Goal: Communication & Community: Answer question/provide support

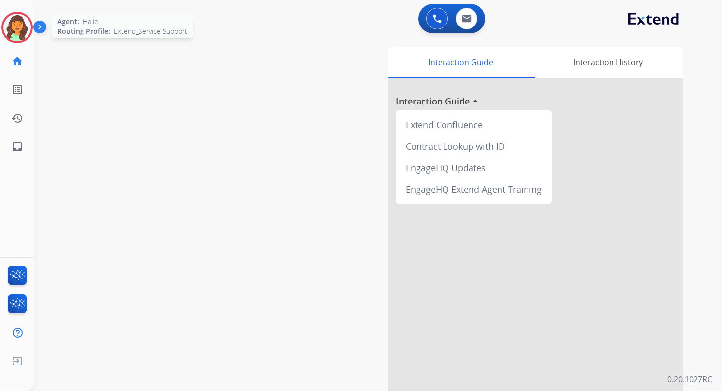
click at [15, 35] on img at bounding box center [16, 27] width 27 height 27
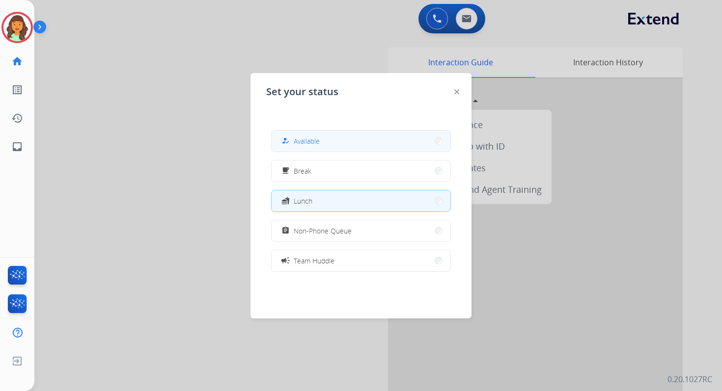
click at [322, 145] on button "how_to_reg Available" at bounding box center [361, 141] width 179 height 21
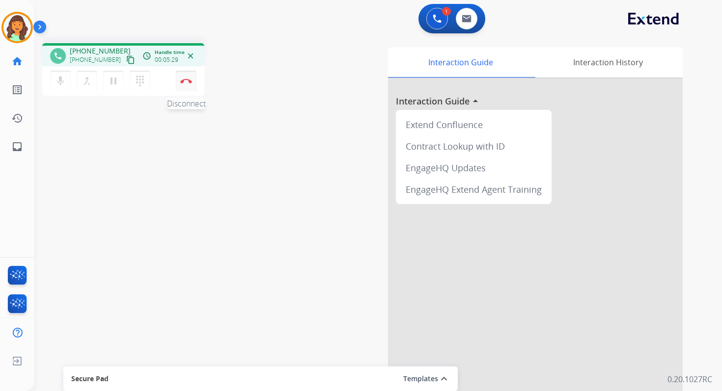
click at [188, 81] on img at bounding box center [186, 81] width 12 height 5
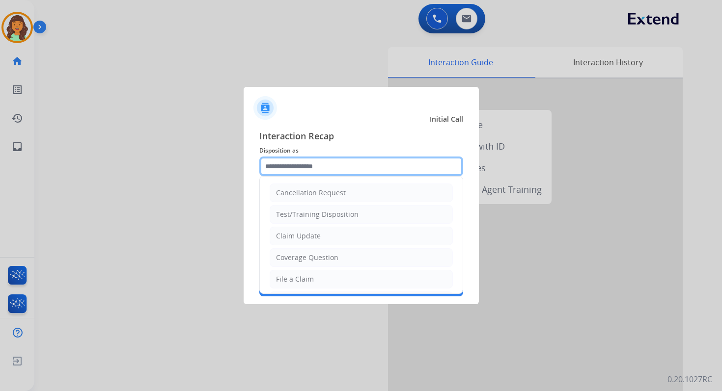
click at [367, 165] on input "text" at bounding box center [361, 167] width 204 height 20
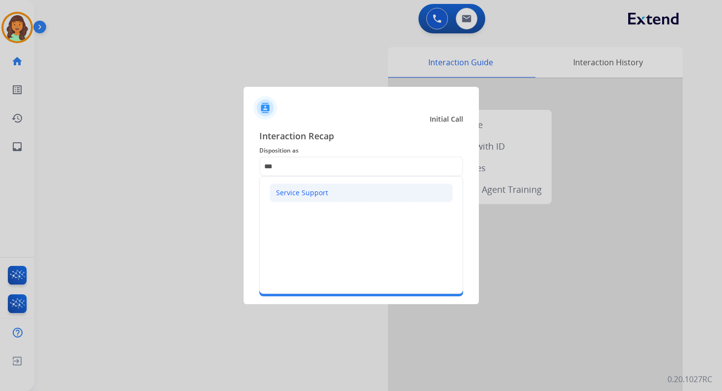
click at [337, 188] on li "Service Support" at bounding box center [361, 193] width 183 height 19
type input "**********"
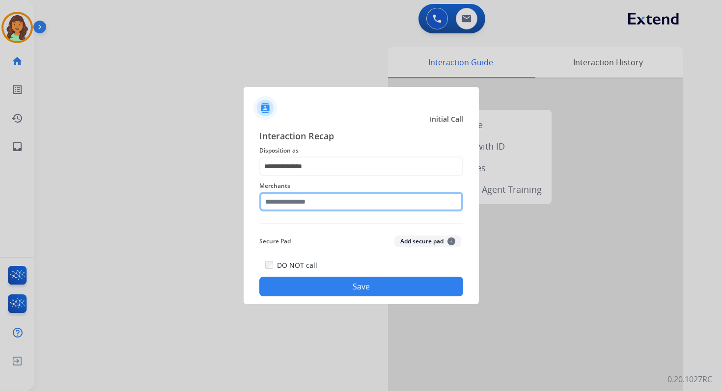
click at [307, 201] on input "text" at bounding box center [361, 202] width 204 height 20
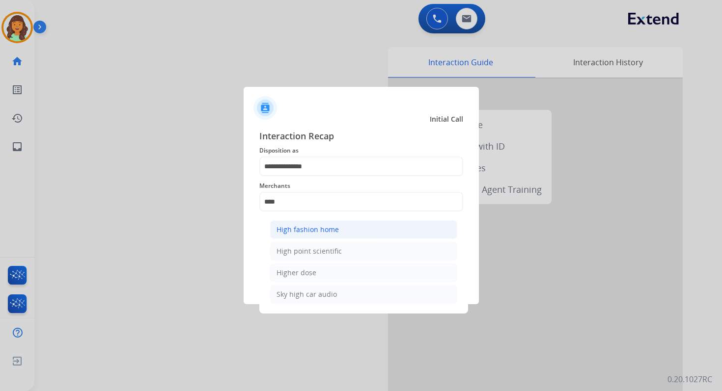
click at [310, 228] on div "High fashion home" at bounding box center [307, 230] width 62 height 10
type input "**********"
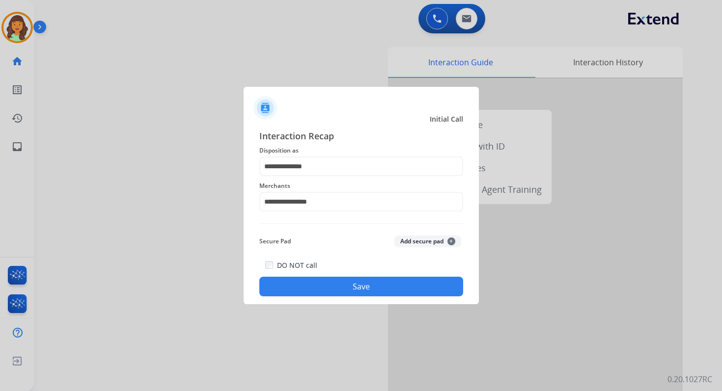
click at [341, 286] on button "Save" at bounding box center [361, 287] width 204 height 20
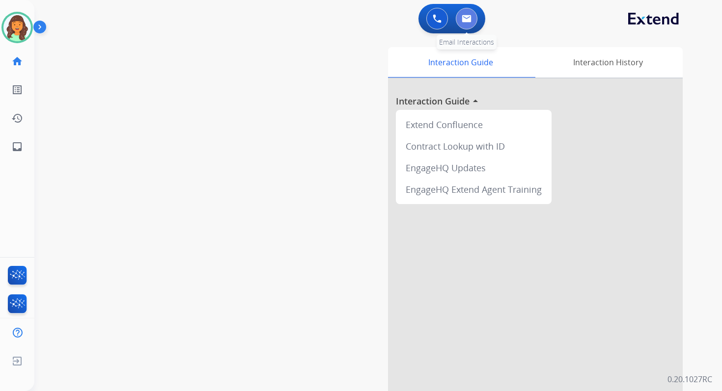
click at [465, 14] on button at bounding box center [467, 19] width 22 height 22
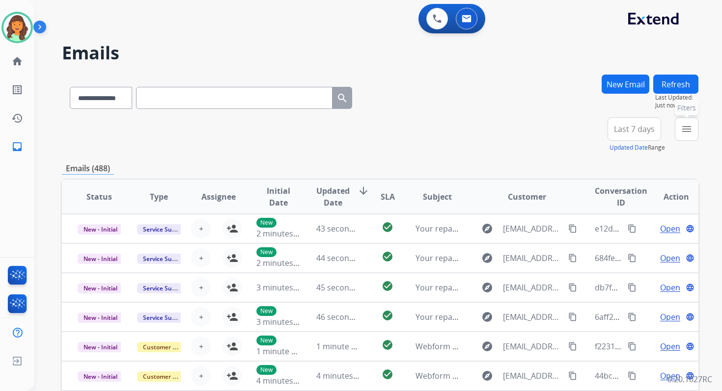
click at [687, 125] on mat-icon "menu" at bounding box center [687, 129] width 12 height 12
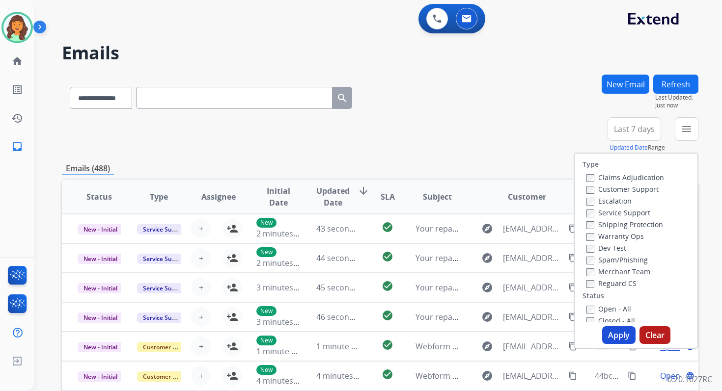
click at [588, 212] on label "Service Support" at bounding box center [618, 212] width 64 height 9
click at [608, 330] on button "Apply" at bounding box center [618, 336] width 33 height 18
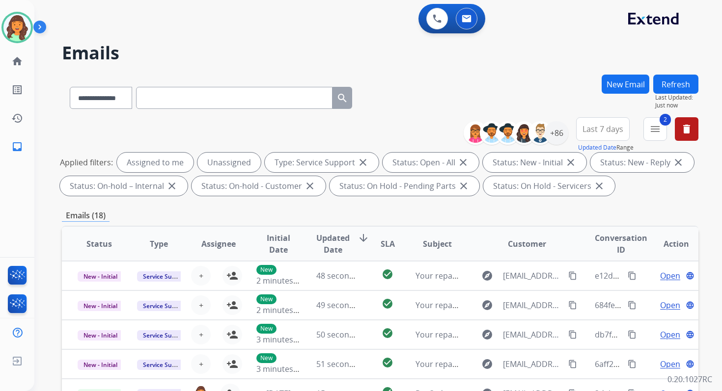
scroll to position [215, 0]
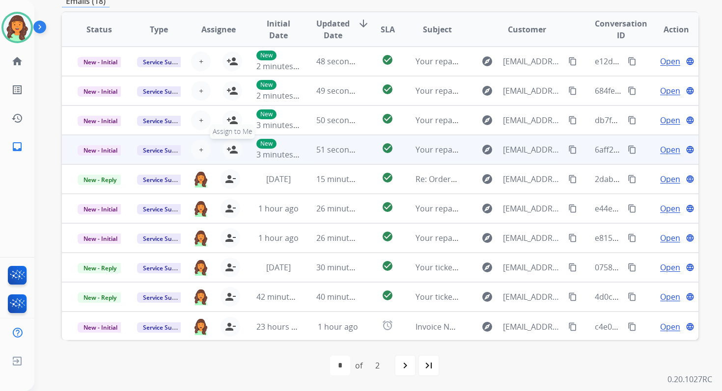
click at [233, 148] on mat-icon "person_add" at bounding box center [232, 150] width 12 height 12
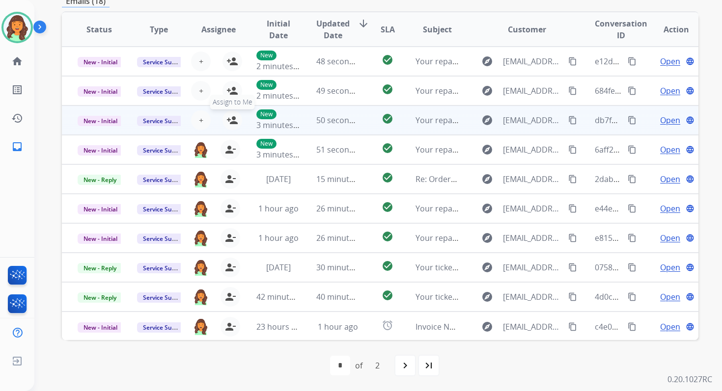
click at [232, 116] on mat-icon "person_add" at bounding box center [232, 120] width 12 height 12
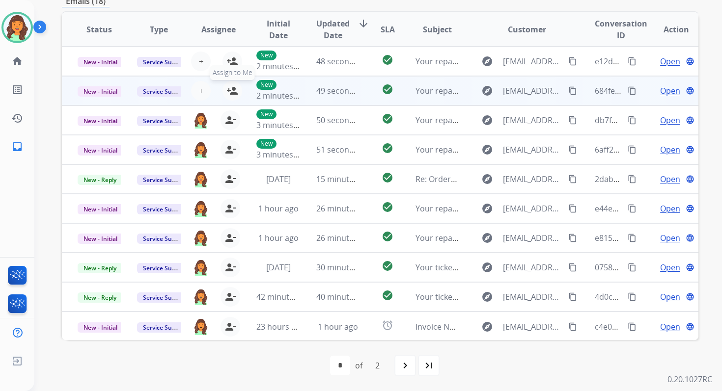
click at [229, 92] on mat-icon "person_add" at bounding box center [232, 91] width 12 height 12
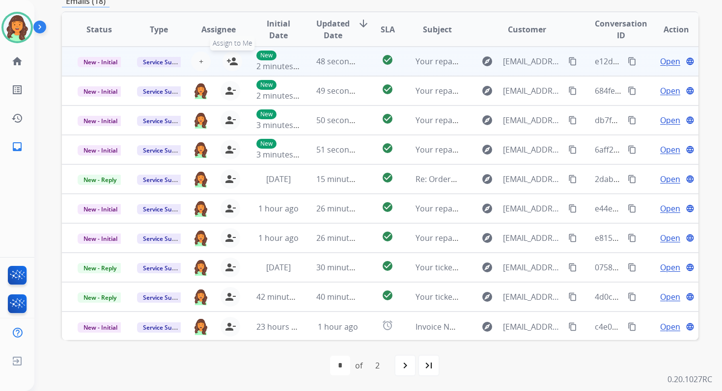
click at [235, 60] on mat-icon "person_add" at bounding box center [232, 61] width 12 height 12
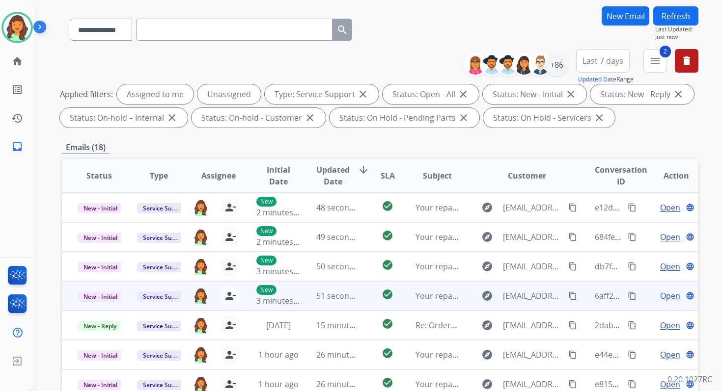
scroll to position [0, 0]
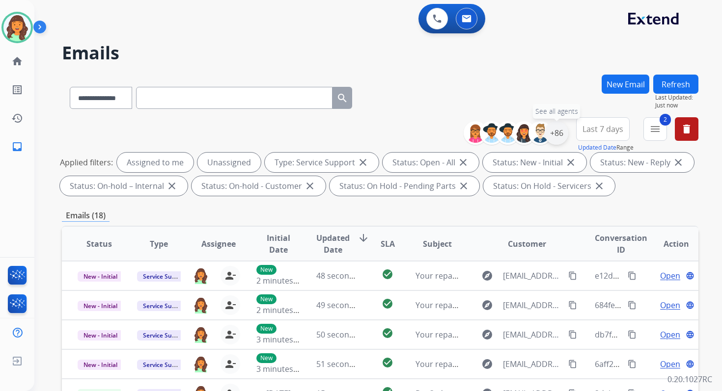
click at [559, 130] on div "+86" at bounding box center [557, 133] width 24 height 24
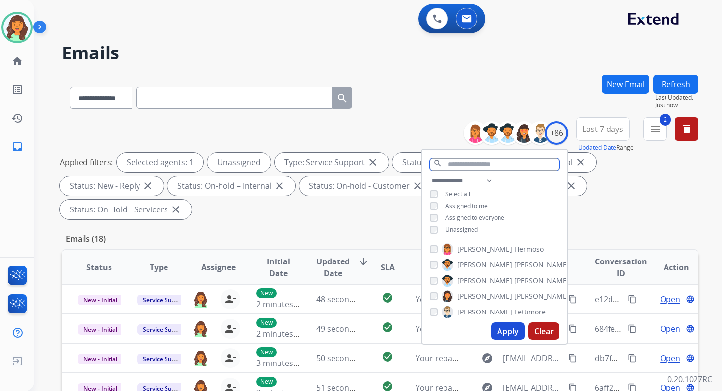
click at [454, 160] on input "text" at bounding box center [495, 165] width 130 height 12
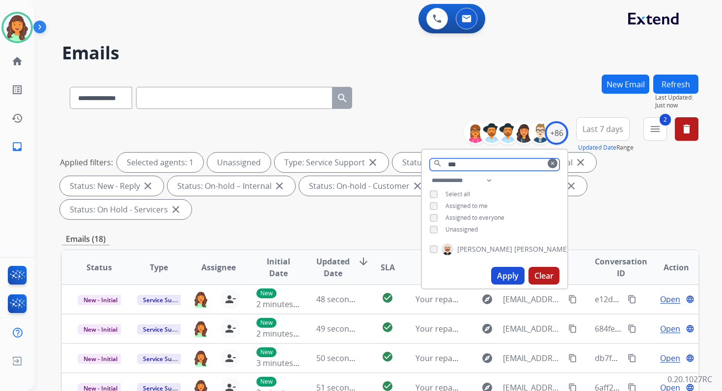
type input "***"
click at [511, 276] on button "Apply" at bounding box center [507, 276] width 33 height 18
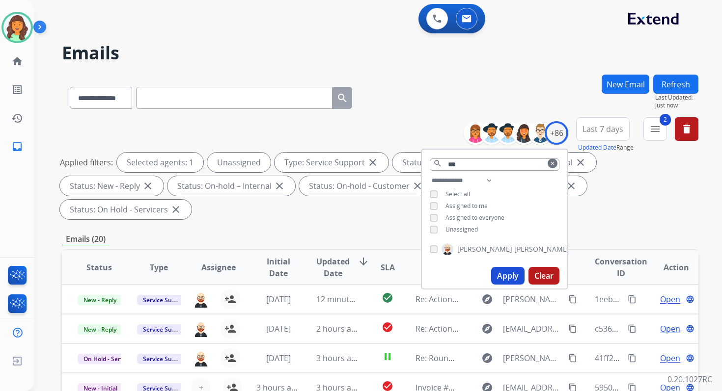
scroll to position [238, 0]
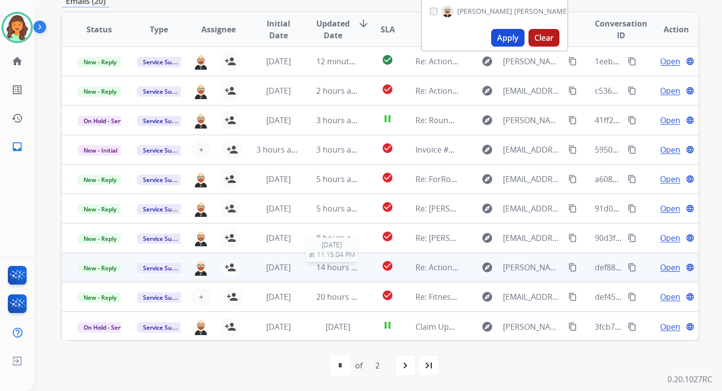
click at [347, 268] on span "14 hours ago" at bounding box center [340, 267] width 49 height 11
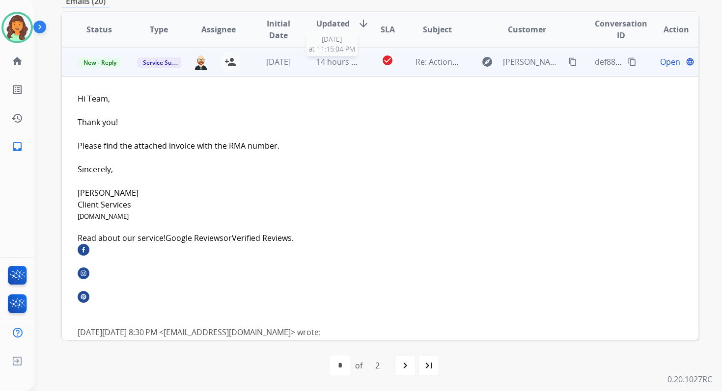
scroll to position [206, 0]
click at [665, 61] on span "Open" at bounding box center [670, 61] width 20 height 12
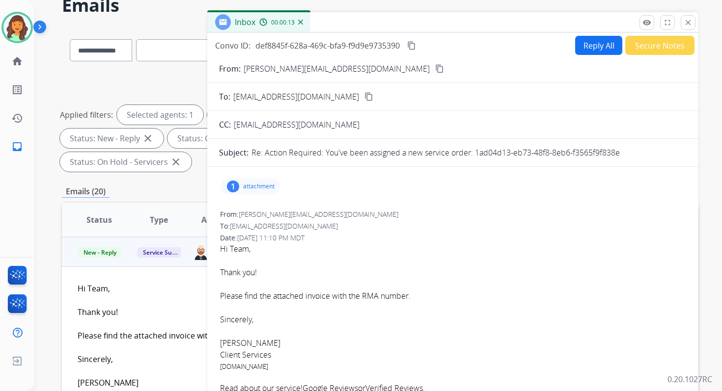
scroll to position [0, 0]
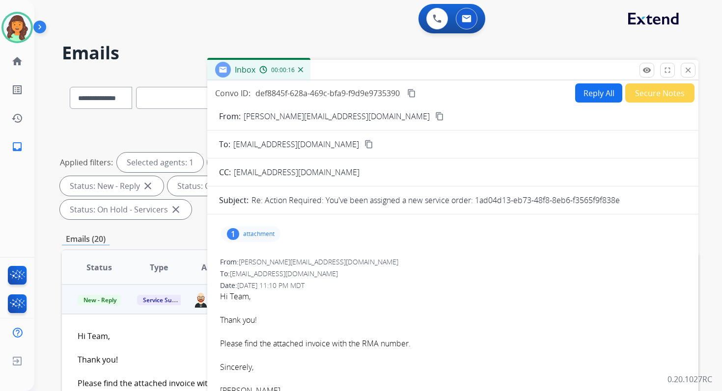
drag, startPoint x: 476, startPoint y: 201, endPoint x: 627, endPoint y: 200, distance: 150.3
click at [627, 200] on div "Re: Action Required: You've been assigned a new service order: 1ad04d13-eb73-48…" at bounding box center [468, 200] width 435 height 12
copy p "1ad04d13-eb73-48f8-8eb6-f3565f9f838e"
click at [260, 234] on p "attachment" at bounding box center [258, 234] width 31 height 8
click at [357, 257] on mat-icon "download" at bounding box center [357, 257] width 9 height 9
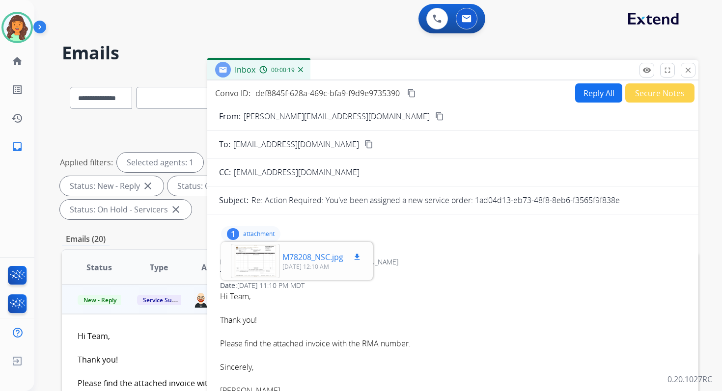
click at [247, 259] on div at bounding box center [255, 261] width 49 height 34
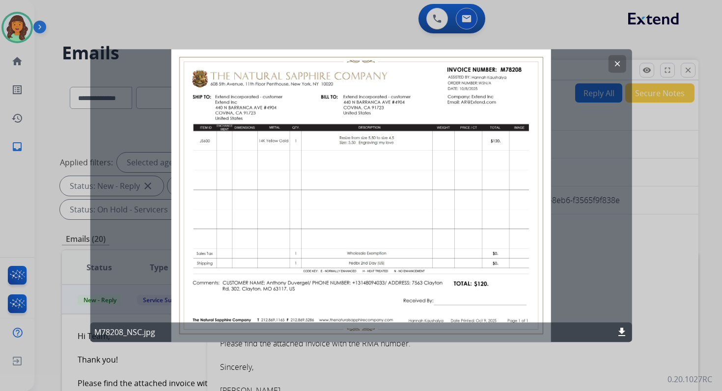
click at [615, 59] on mat-icon "clear" at bounding box center [616, 63] width 9 height 9
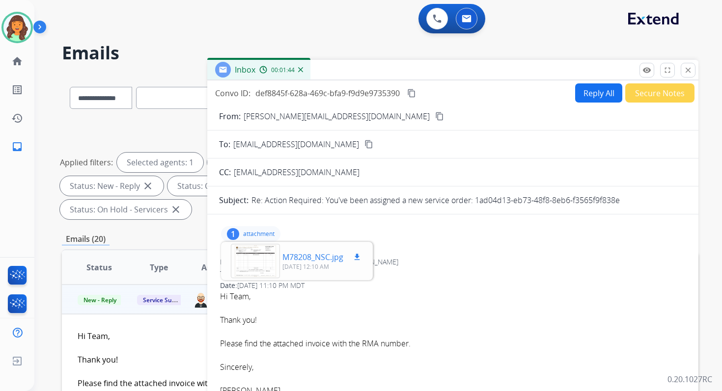
click at [271, 263] on div at bounding box center [255, 261] width 49 height 34
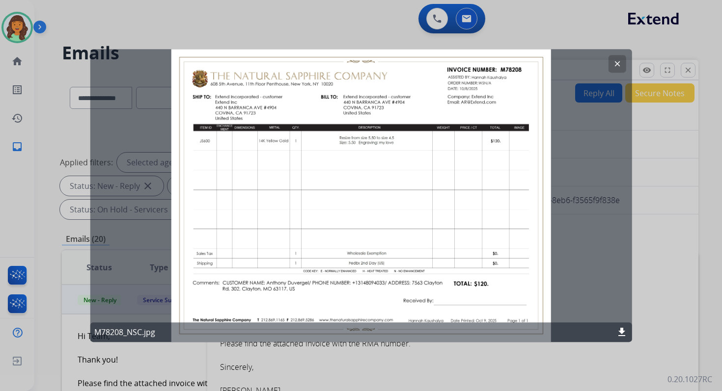
drag, startPoint x: 500, startPoint y: 67, endPoint x: 537, endPoint y: 67, distance: 36.3
click at [537, 67] on div "clear M78208_NSC.jpg download" at bounding box center [361, 196] width 542 height 294
click at [618, 59] on mat-icon "clear" at bounding box center [616, 63] width 9 height 9
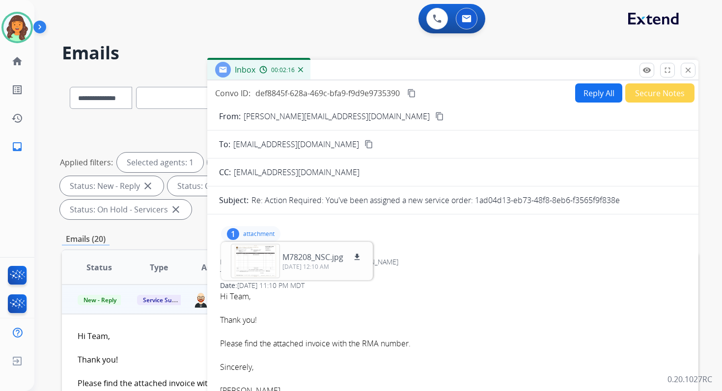
click at [586, 90] on button "Reply All" at bounding box center [598, 92] width 47 height 19
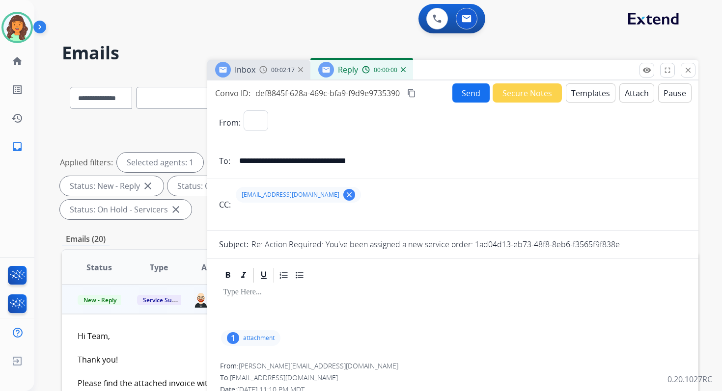
click at [586, 90] on button "Templates" at bounding box center [591, 92] width 50 height 19
select select "**********"
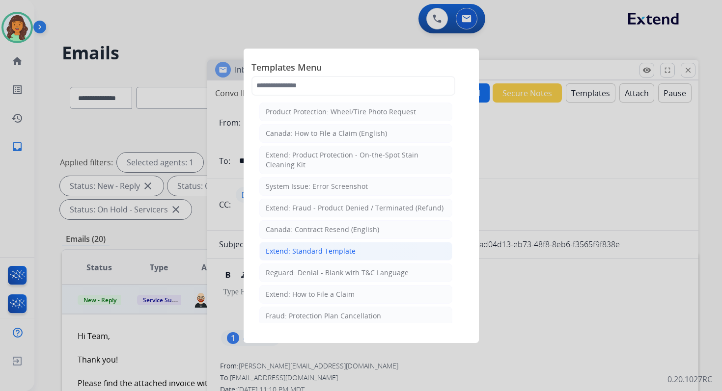
click at [310, 247] on div "Extend: Standard Template" at bounding box center [311, 252] width 90 height 10
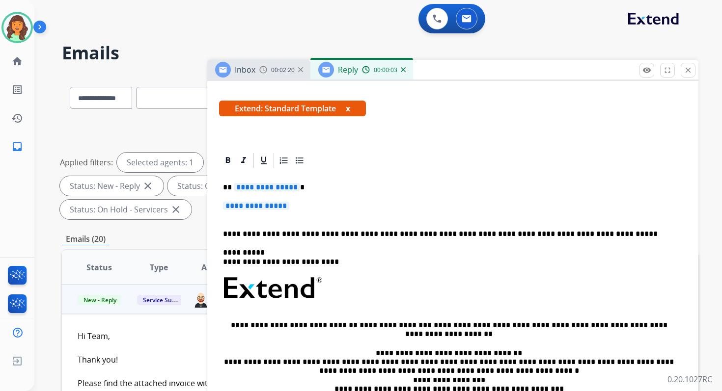
scroll to position [184, 0]
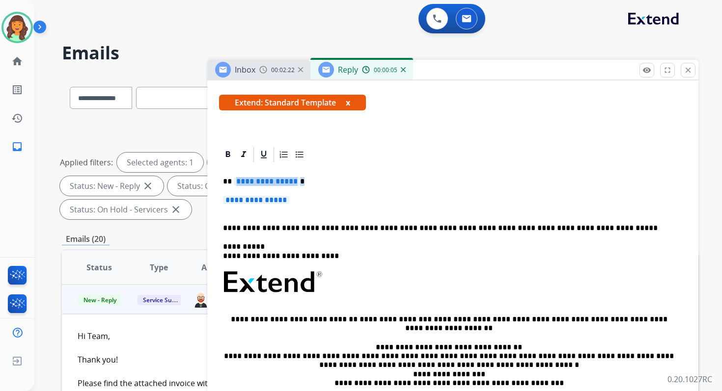
drag, startPoint x: 233, startPoint y: 182, endPoint x: 304, endPoint y: 203, distance: 74.3
click at [304, 203] on div "**********" at bounding box center [452, 306] width 467 height 284
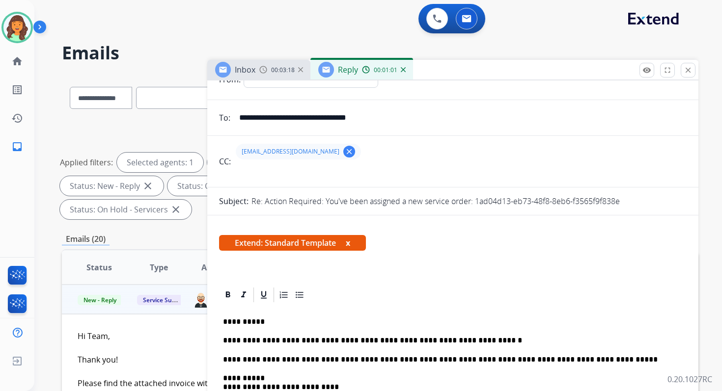
scroll to position [0, 0]
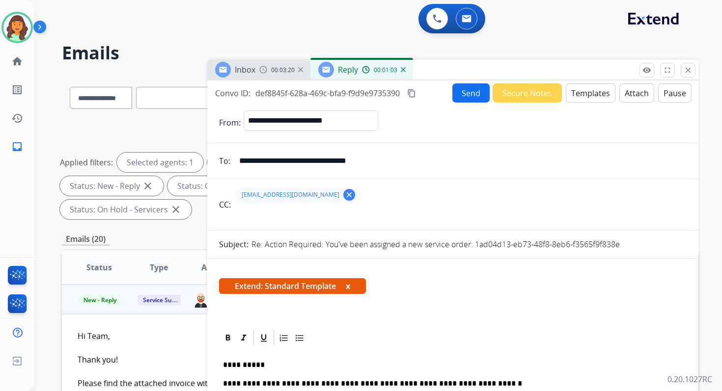
click at [416, 92] on mat-icon "content_copy" at bounding box center [411, 93] width 9 height 9
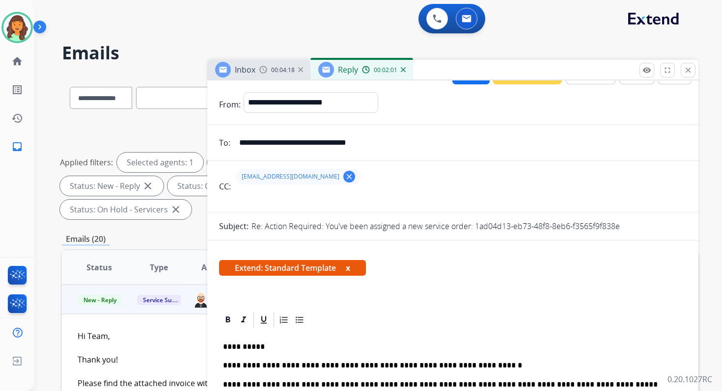
scroll to position [10, 0]
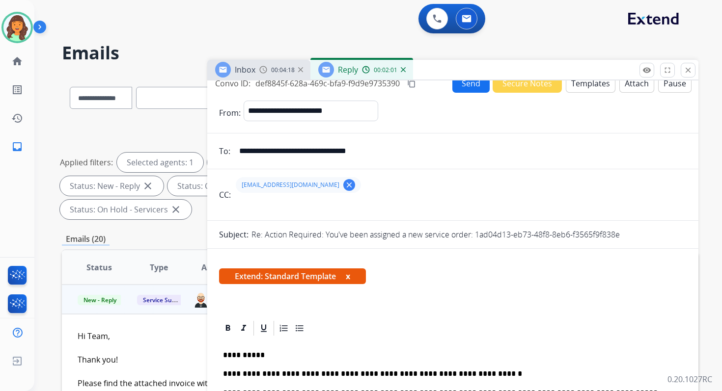
click at [455, 87] on button "Send" at bounding box center [470, 83] width 37 height 19
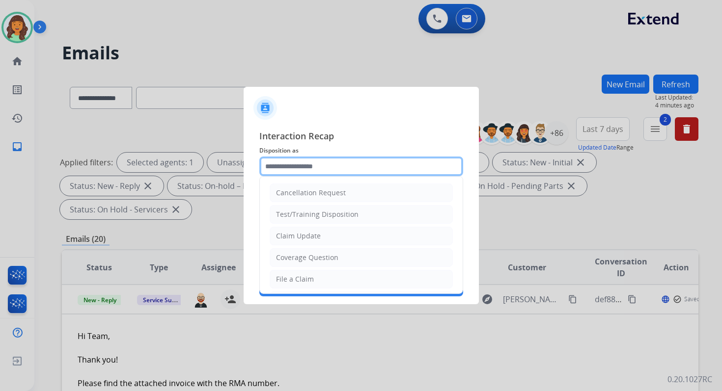
click at [316, 175] on input "text" at bounding box center [361, 167] width 204 height 20
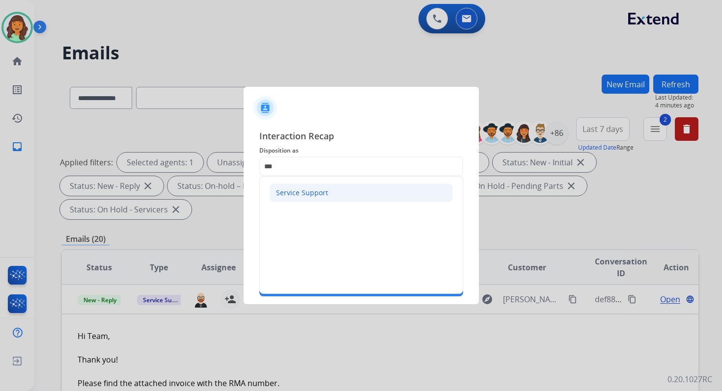
click at [315, 190] on div "Service Support" at bounding box center [302, 193] width 52 height 10
type input "**********"
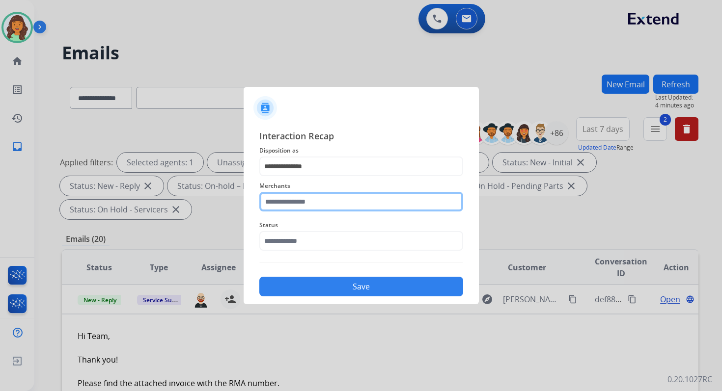
click at [315, 199] on input "text" at bounding box center [361, 202] width 204 height 20
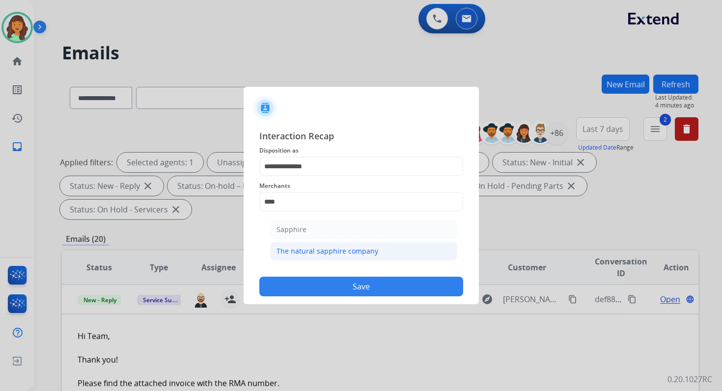
click at [322, 250] on div "The natural sapphire company" at bounding box center [327, 252] width 102 height 10
type input "**********"
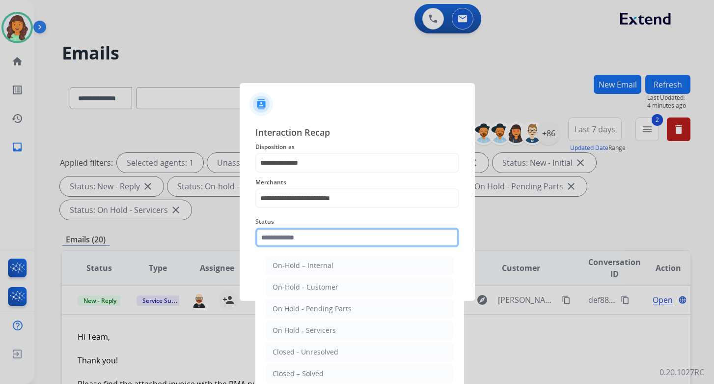
click at [316, 243] on input "text" at bounding box center [357, 237] width 204 height 20
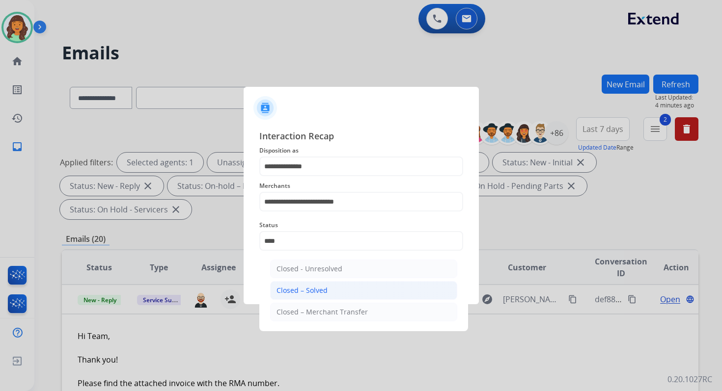
click at [330, 293] on li "Closed – Solved" at bounding box center [363, 290] width 187 height 19
type input "**********"
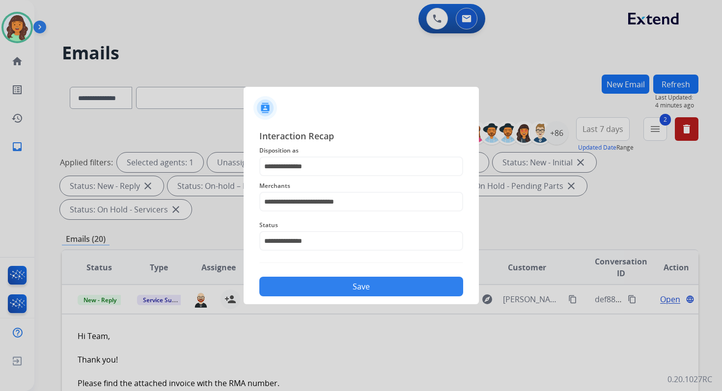
click at [330, 293] on button "Save" at bounding box center [361, 287] width 204 height 20
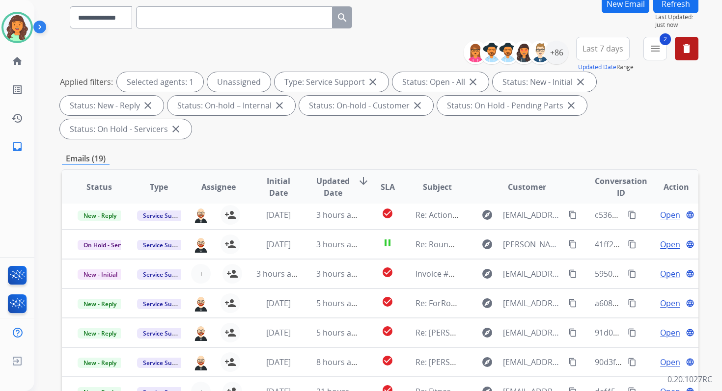
scroll to position [238, 0]
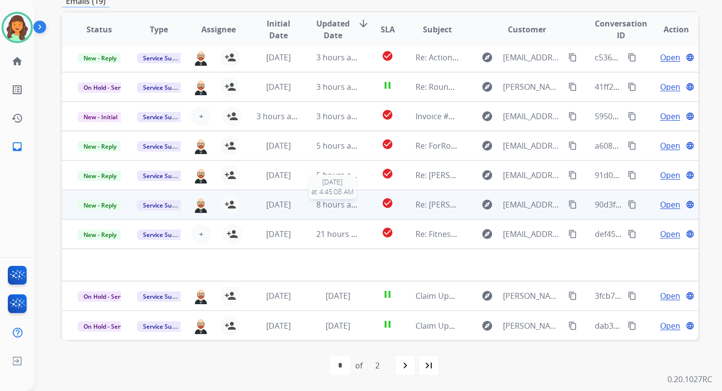
click at [355, 208] on span "8 hours ago" at bounding box center [338, 204] width 44 height 11
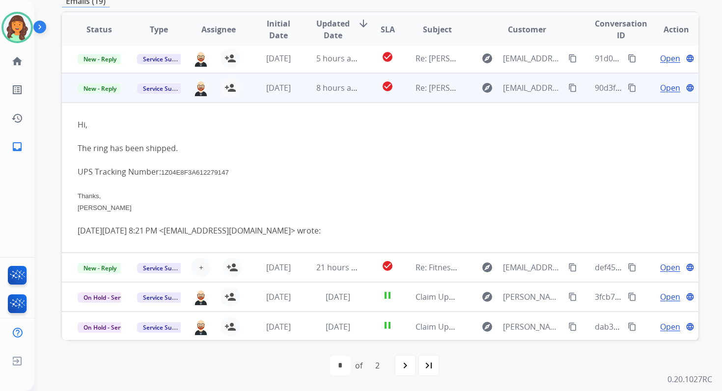
scroll to position [151, 0]
click at [664, 86] on span "Open" at bounding box center [670, 87] width 20 height 12
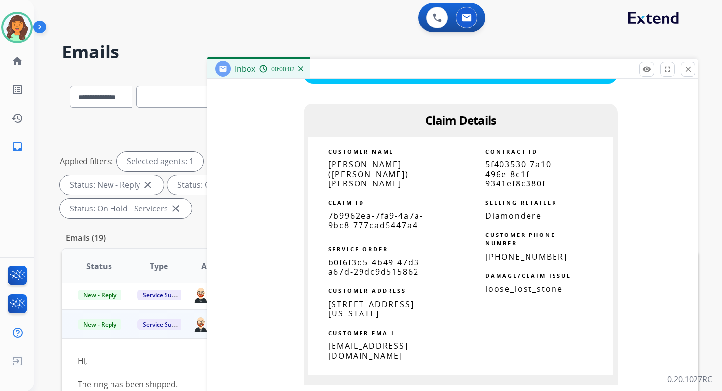
scroll to position [1157, 0]
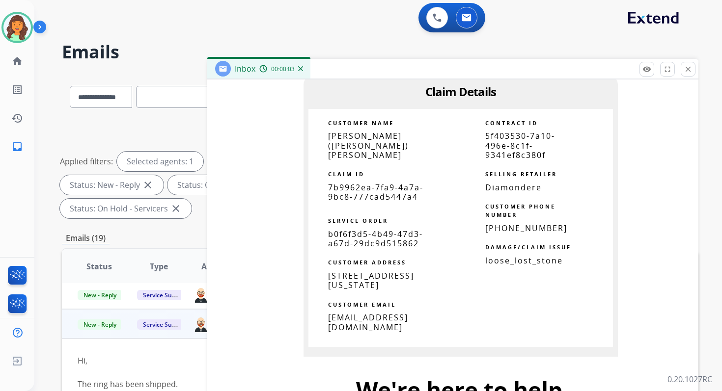
click at [530, 144] on p "5f403530-7a10-496e-8c1f-9341ef8c380f" at bounding box center [529, 146] width 88 height 28
copy tbody
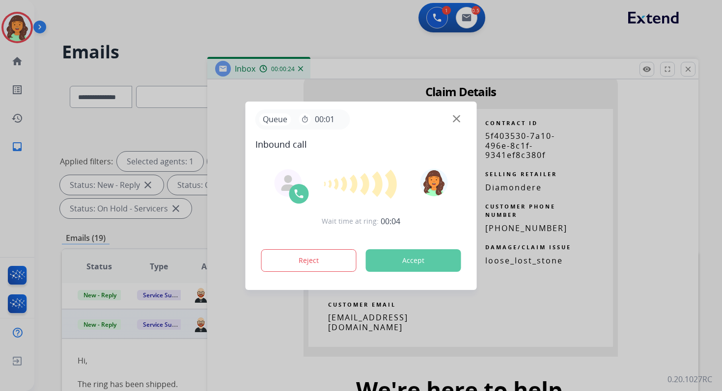
click at [398, 262] on button "Accept" at bounding box center [413, 260] width 95 height 23
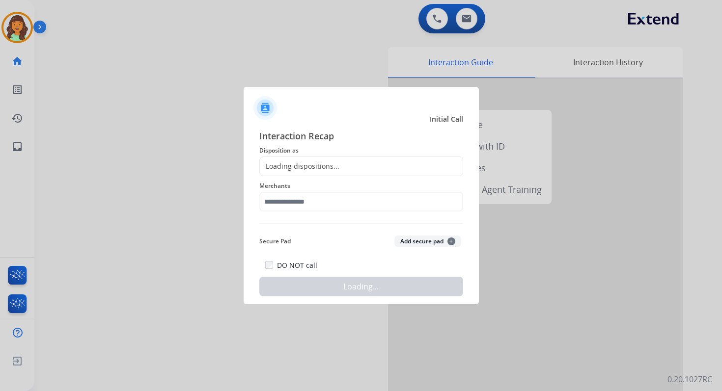
click at [186, 82] on div at bounding box center [361, 195] width 722 height 391
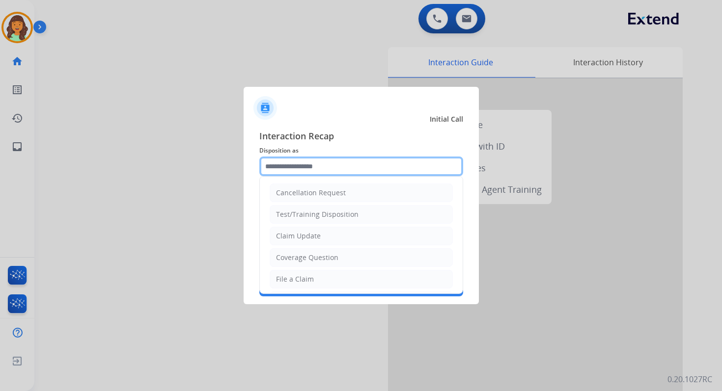
click at [308, 158] on input "text" at bounding box center [361, 167] width 204 height 20
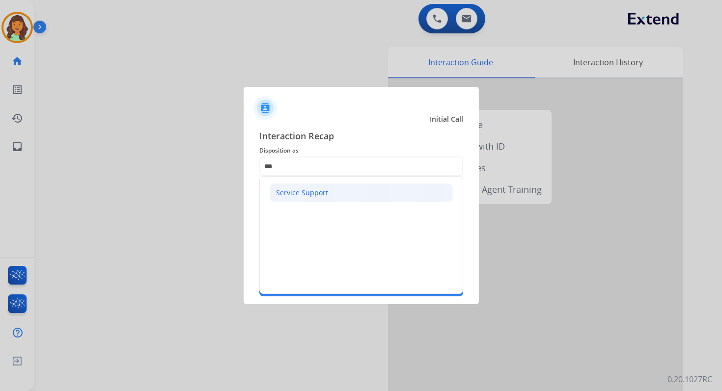
click at [316, 187] on li "Service Support" at bounding box center [361, 193] width 183 height 19
type input "**********"
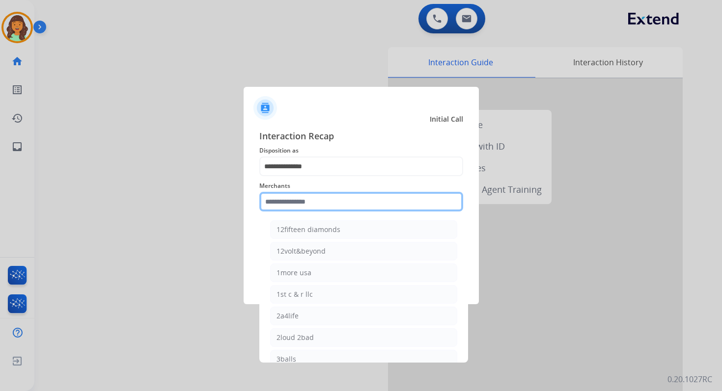
click at [316, 202] on input "text" at bounding box center [361, 202] width 204 height 20
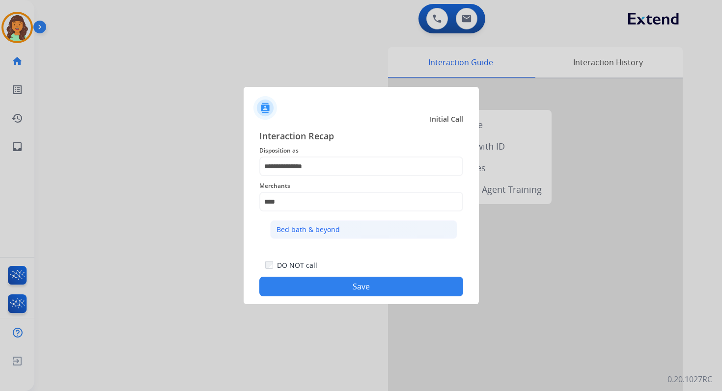
click at [328, 229] on div "Bed bath & beyond" at bounding box center [307, 230] width 63 height 10
type input "**********"
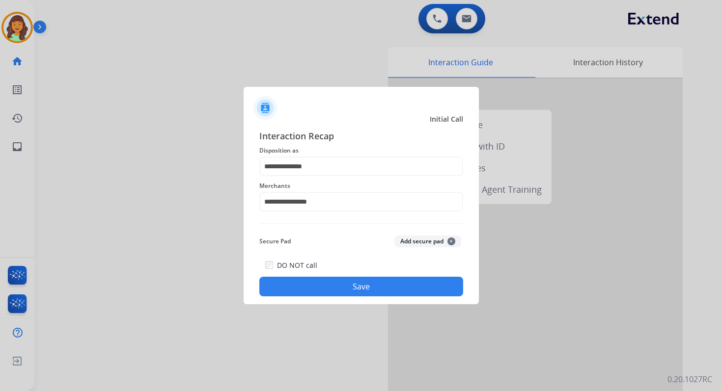
click at [337, 292] on button "Save" at bounding box center [361, 287] width 204 height 20
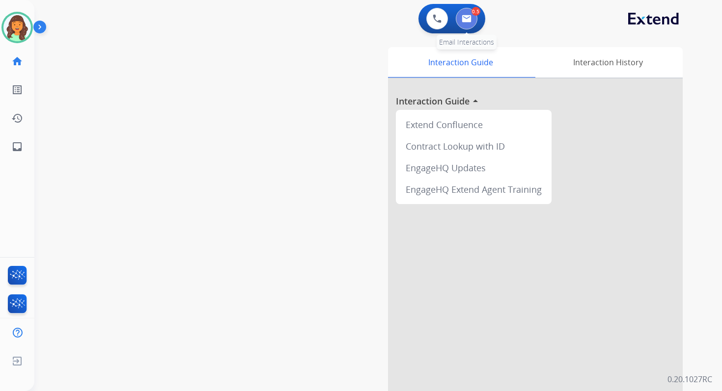
click at [469, 25] on button at bounding box center [467, 19] width 22 height 22
select select "**********"
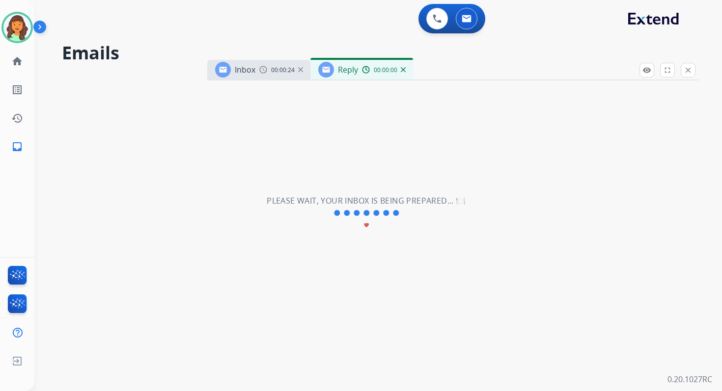
select select "**********"
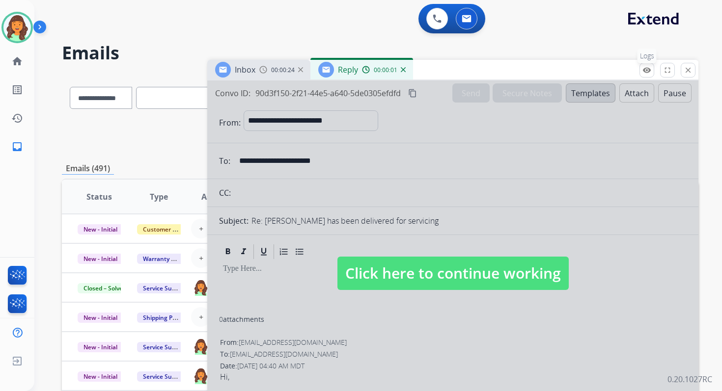
click at [648, 73] on mat-icon "remove_red_eye" at bounding box center [646, 70] width 9 height 9
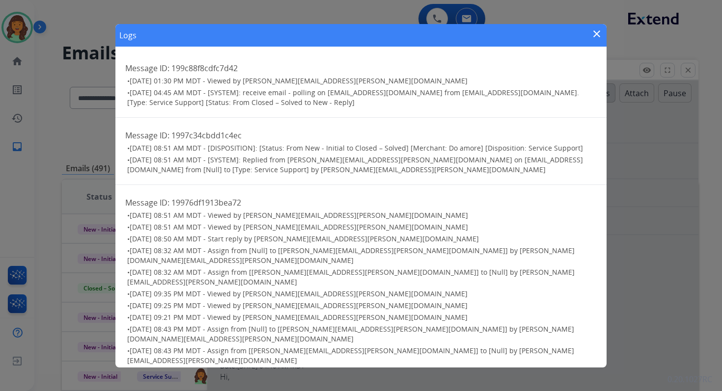
click at [596, 32] on mat-icon "close" at bounding box center [597, 34] width 12 height 12
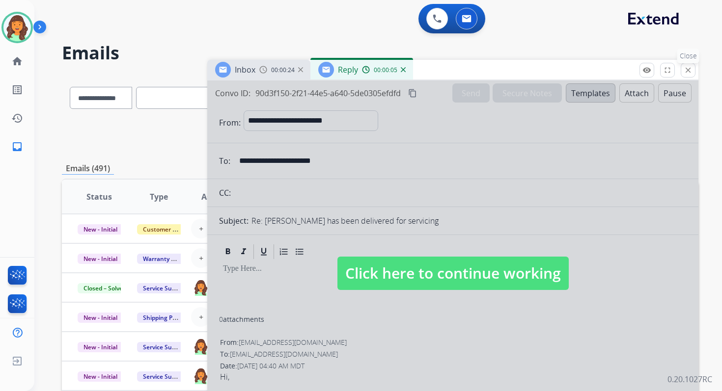
click at [688, 69] on mat-icon "close" at bounding box center [688, 70] width 9 height 9
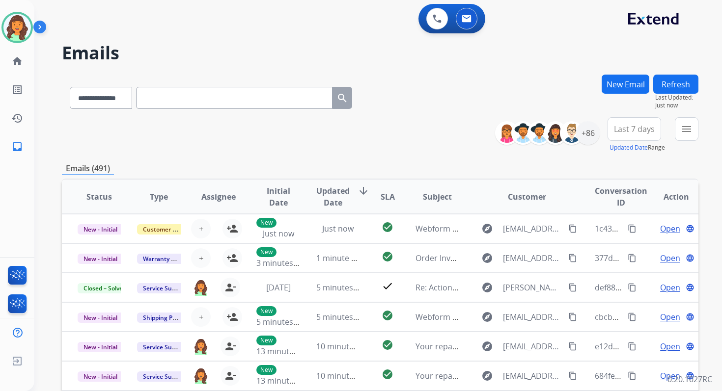
click at [671, 85] on button "Refresh" at bounding box center [675, 84] width 45 height 19
click at [679, 128] on button "menu Filters" at bounding box center [687, 129] width 24 height 24
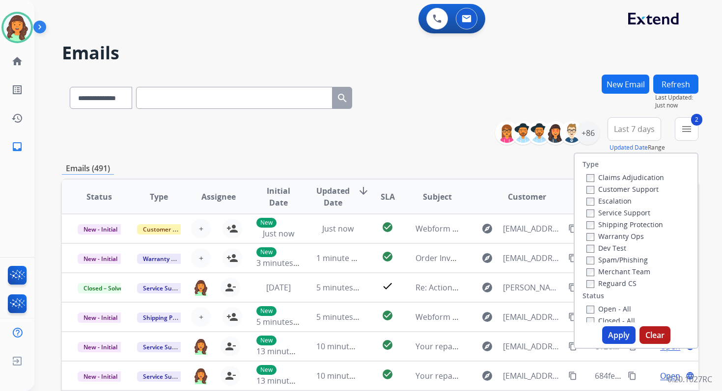
click at [611, 328] on button "Apply" at bounding box center [618, 336] width 33 height 18
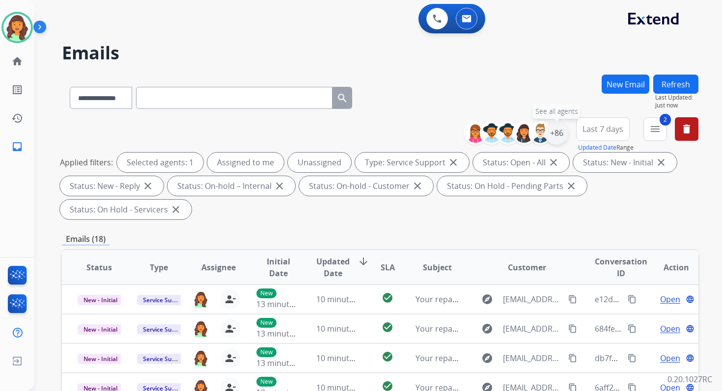
click at [559, 131] on div "+86" at bounding box center [557, 133] width 24 height 24
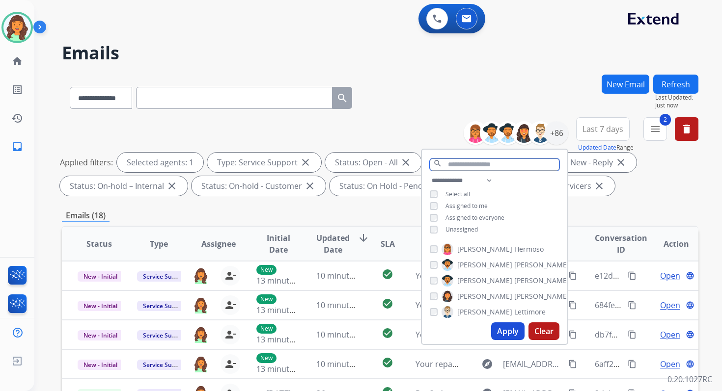
click at [451, 168] on input "text" at bounding box center [495, 165] width 130 height 12
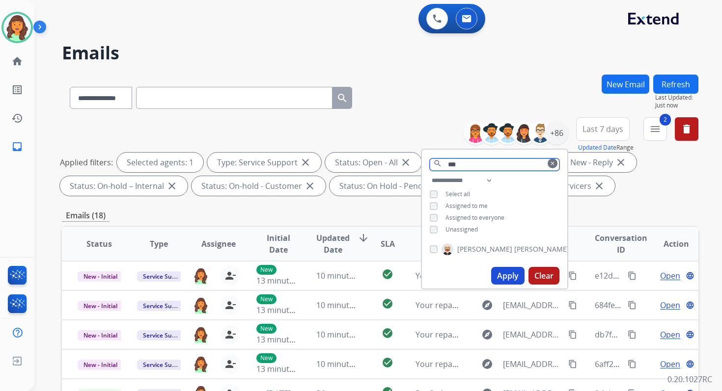
type input "***"
click at [497, 271] on button "Apply" at bounding box center [507, 276] width 33 height 18
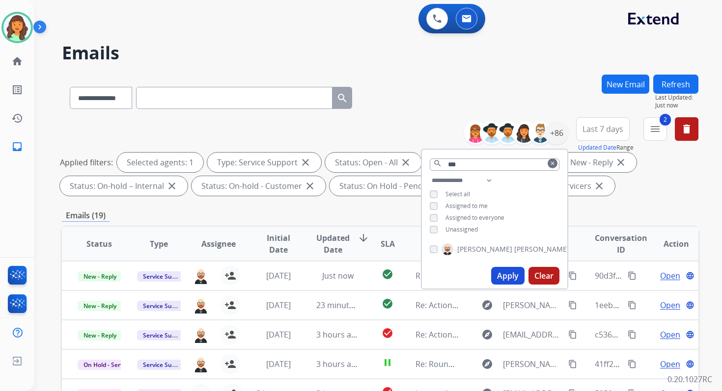
click at [365, 209] on div "**********" at bounding box center [380, 340] width 636 height 531
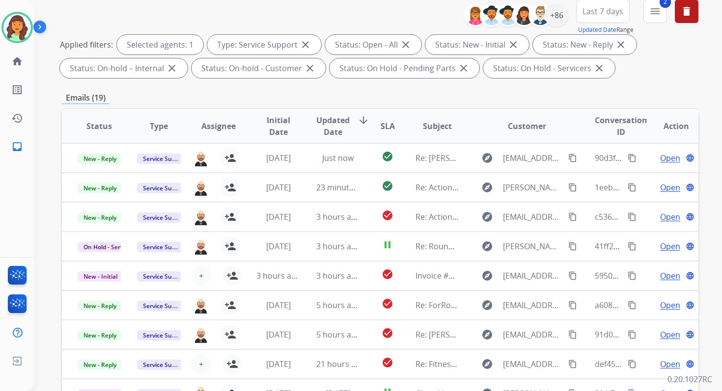
scroll to position [215, 0]
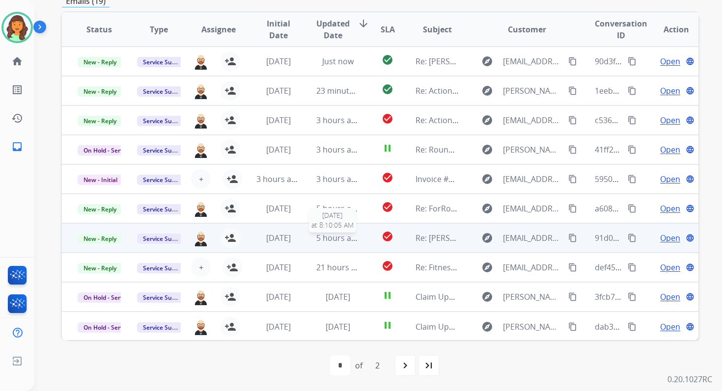
click at [340, 234] on span "5 hours ago" at bounding box center [338, 238] width 44 height 11
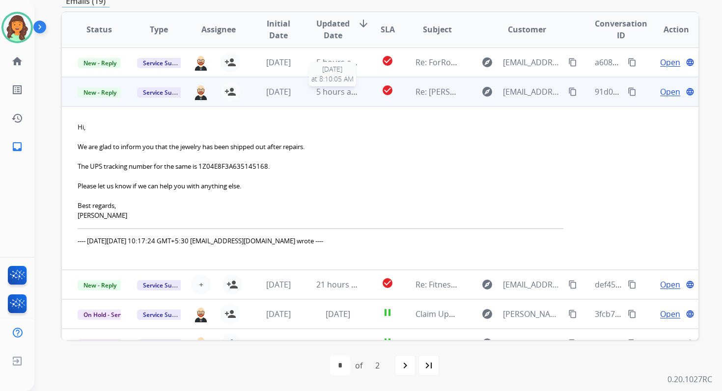
scroll to position [165, 0]
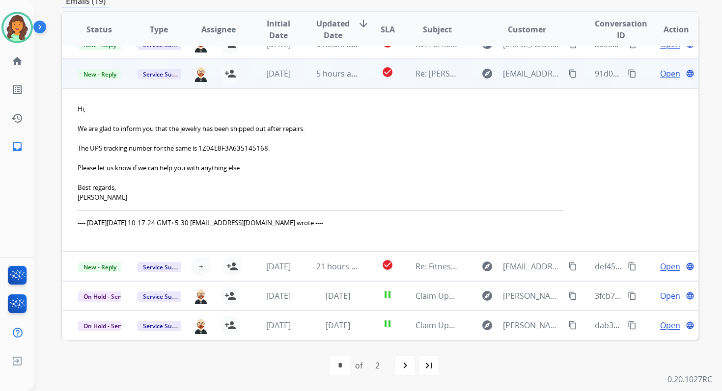
click at [665, 73] on span "Open" at bounding box center [670, 74] width 20 height 12
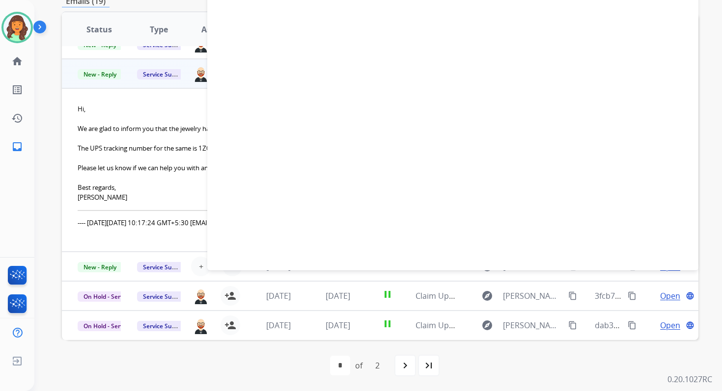
select select "**********"
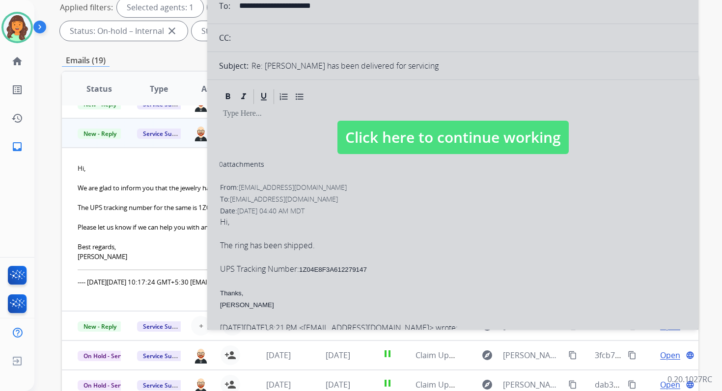
scroll to position [131, 0]
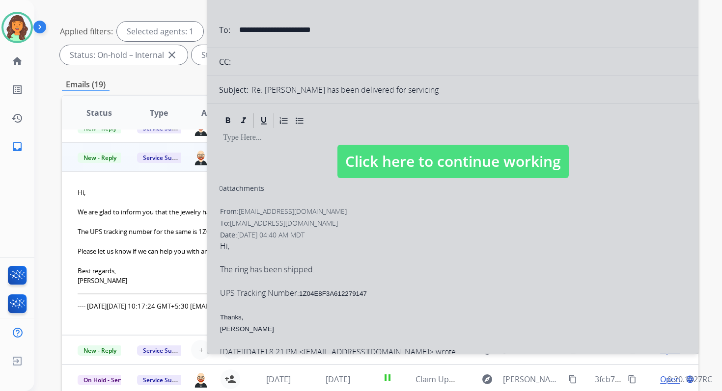
click at [429, 155] on span "Click here to continue working" at bounding box center [452, 161] width 231 height 33
select select
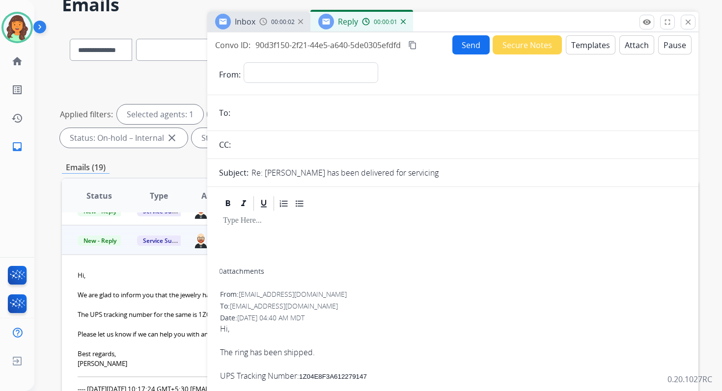
scroll to position [0, 0]
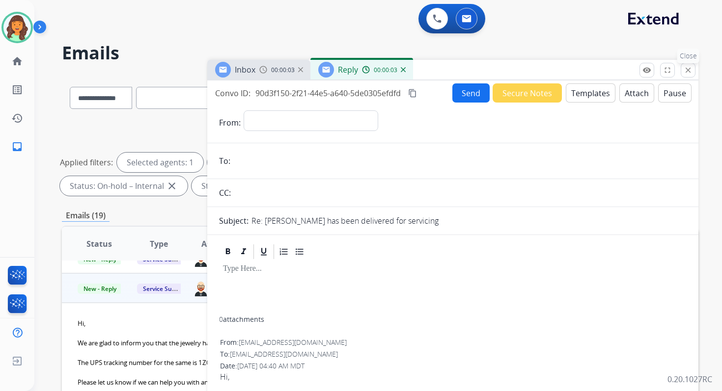
click at [686, 71] on mat-icon "close" at bounding box center [688, 70] width 9 height 9
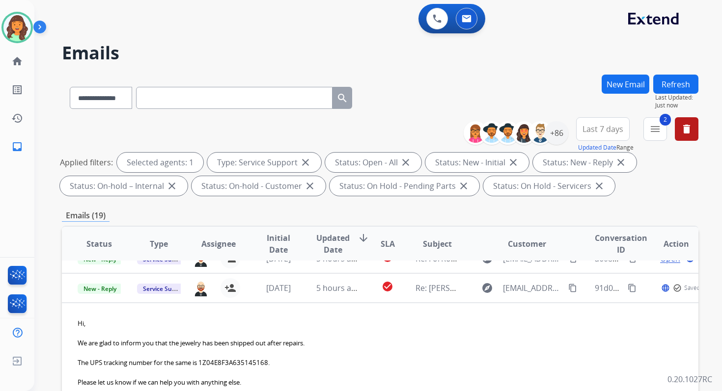
scroll to position [215, 0]
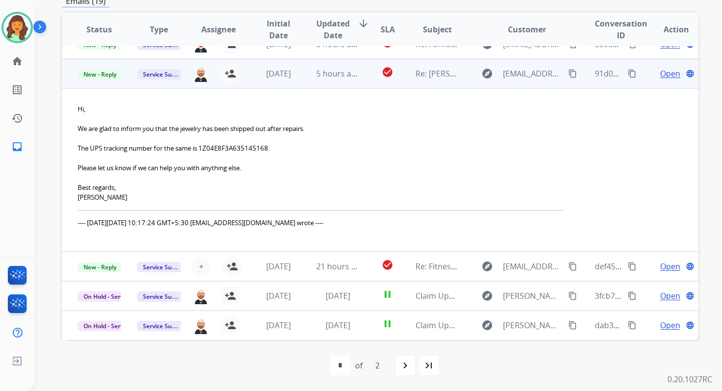
click at [664, 77] on span "Open" at bounding box center [670, 74] width 20 height 12
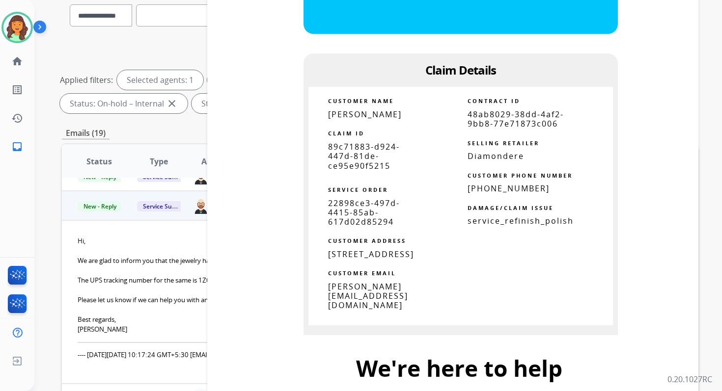
scroll to position [1148, 0]
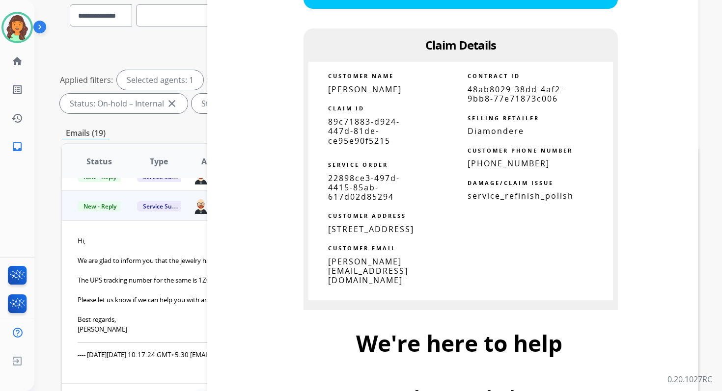
click at [495, 93] on span "48ab8029-38dd-4af2-9bb8-77e71873c006" at bounding box center [515, 94] width 96 height 20
copy tbody
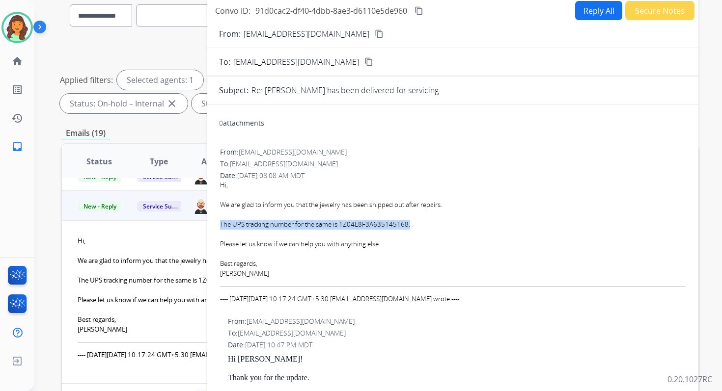
drag, startPoint x: 220, startPoint y: 224, endPoint x: 424, endPoint y: 227, distance: 203.8
click at [424, 227] on div "The UPS tracking number for the same is 1Z04E8F3A635145168." at bounding box center [453, 225] width 466 height 10
copy div "The UPS tracking number for the same is 1Z04E8F3A635145168."
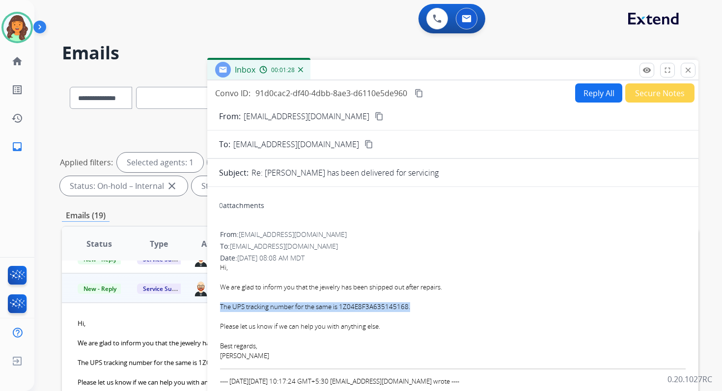
click at [422, 94] on mat-icon "content_copy" at bounding box center [418, 93] width 9 height 9
click at [686, 72] on mat-icon "close" at bounding box center [688, 70] width 9 height 9
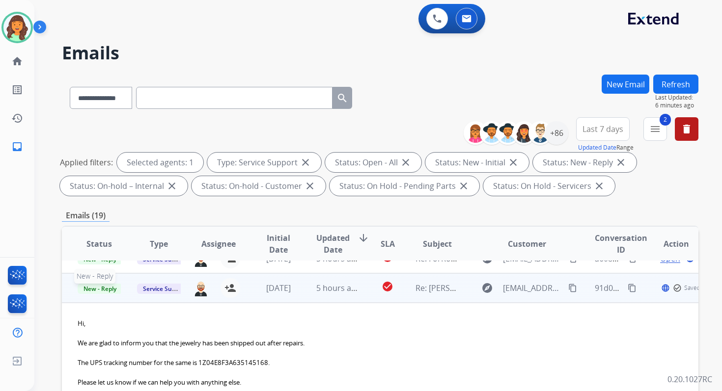
click at [102, 289] on span "New - Reply" at bounding box center [100, 289] width 45 height 10
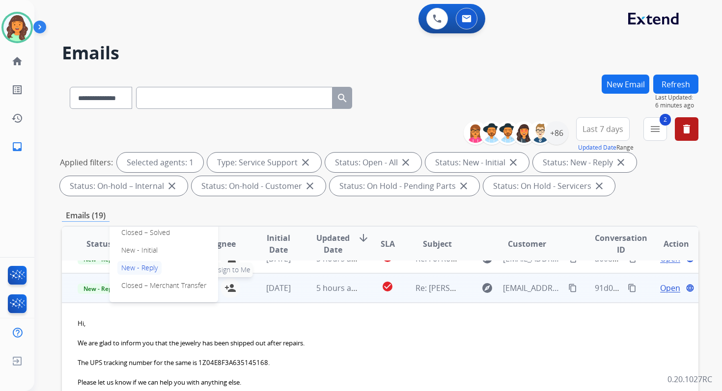
click at [228, 286] on mat-icon "person_add" at bounding box center [230, 288] width 12 height 12
click at [93, 290] on span "New - Reply" at bounding box center [100, 289] width 45 height 10
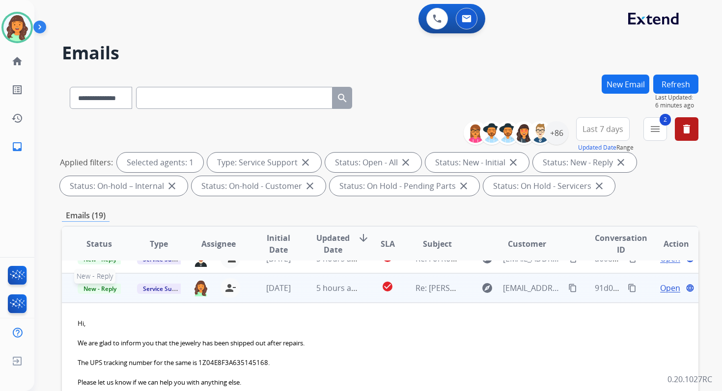
click at [105, 288] on span "New - Reply" at bounding box center [100, 289] width 45 height 10
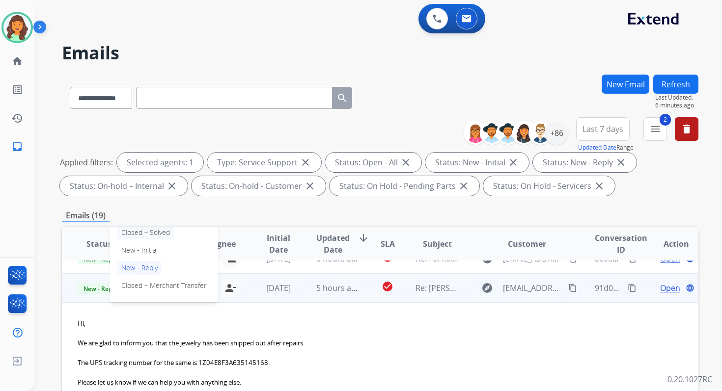
click at [145, 234] on p "Closed – Solved" at bounding box center [145, 233] width 56 height 14
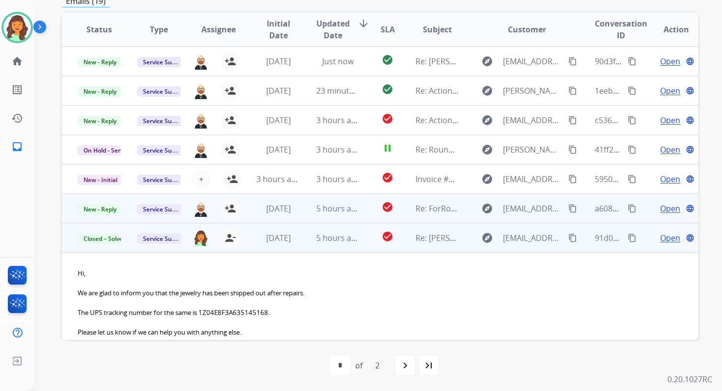
click at [339, 219] on td "5 hours ago" at bounding box center [330, 208] width 59 height 29
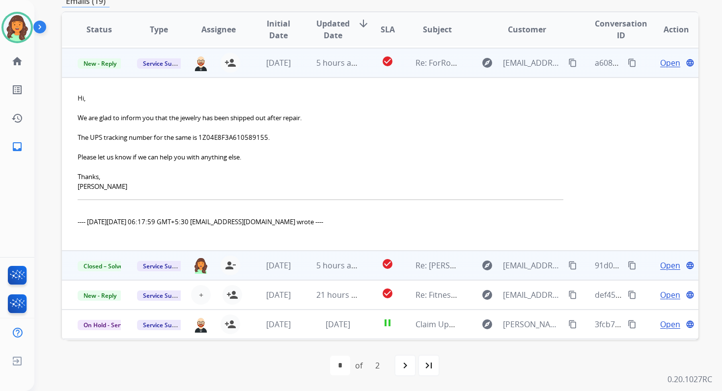
scroll to position [147, 0]
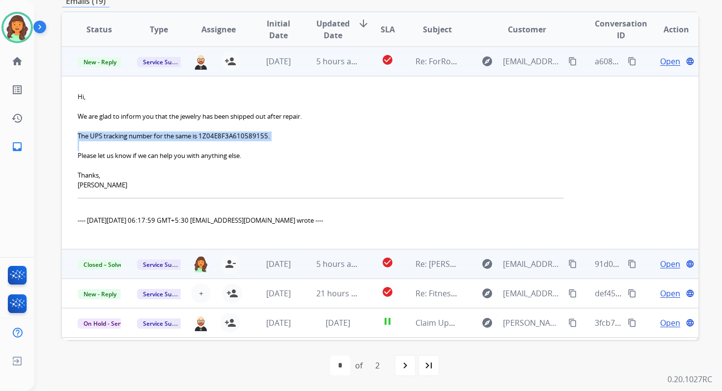
drag, startPoint x: 77, startPoint y: 138, endPoint x: 302, endPoint y: 144, distance: 225.0
click at [302, 144] on td "Hi, We are glad to inform you that the jewelry has been shipped out after repai…" at bounding box center [320, 162] width 517 height 173
copy div "The UPS tracking number for the same is 1Z04E8F3A610589155."
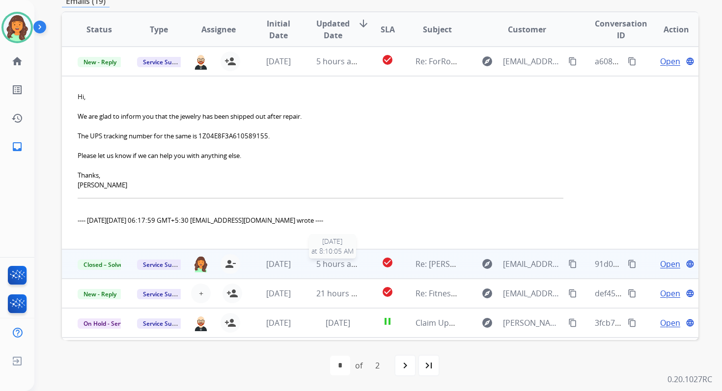
click at [338, 266] on span "5 hours ago" at bounding box center [338, 264] width 44 height 11
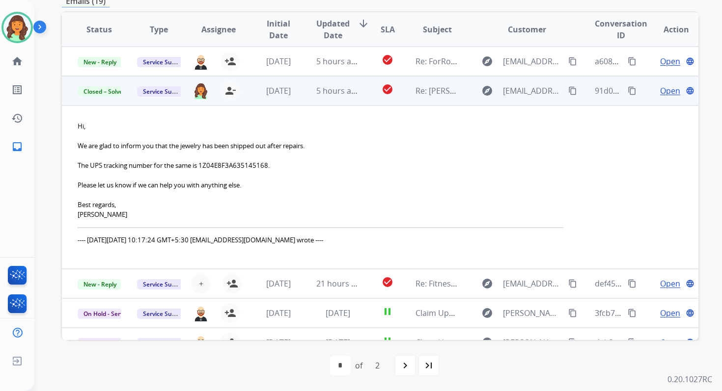
scroll to position [165, 0]
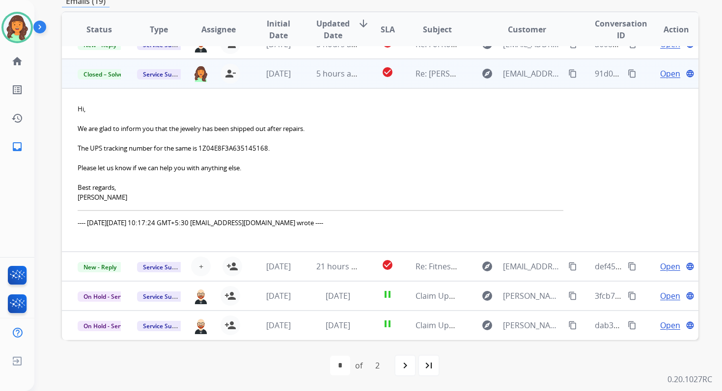
click at [628, 69] on mat-icon "content_copy" at bounding box center [632, 73] width 9 height 9
drag, startPoint x: 79, startPoint y: 149, endPoint x: 293, endPoint y: 155, distance: 214.2
click at [293, 155] on div "Hi, We are glad to inform you that the jewelry has been shipped out after repai…" at bounding box center [321, 167] width 486 height 124
copy div "The UPS tracking number for the same is 1Z04E8F3A635145168."
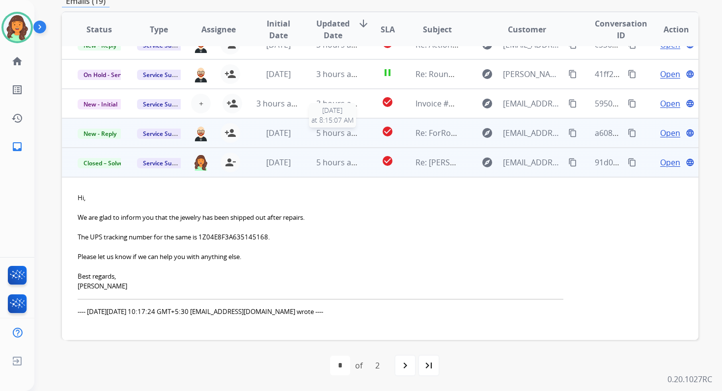
click at [337, 130] on span "5 hours ago" at bounding box center [338, 133] width 44 height 11
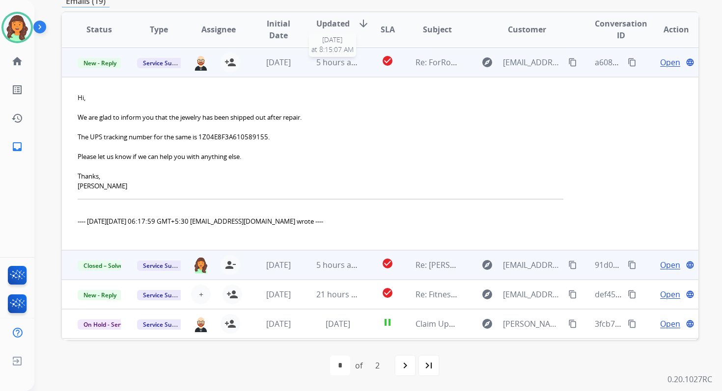
scroll to position [147, 0]
click at [660, 59] on span "Open" at bounding box center [670, 61] width 20 height 12
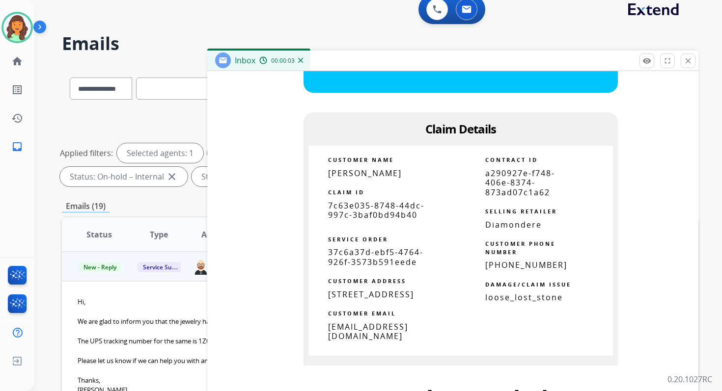
scroll to position [1207, 0]
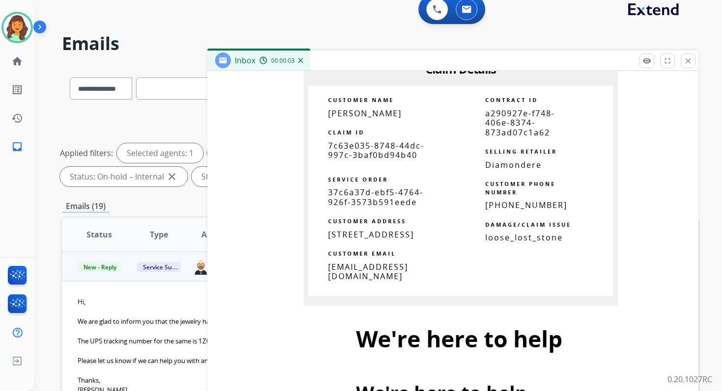
click at [516, 118] on span "a290927e-f748-406e-8374-873ad07c1a62" at bounding box center [520, 122] width 70 height 29
copy tbody
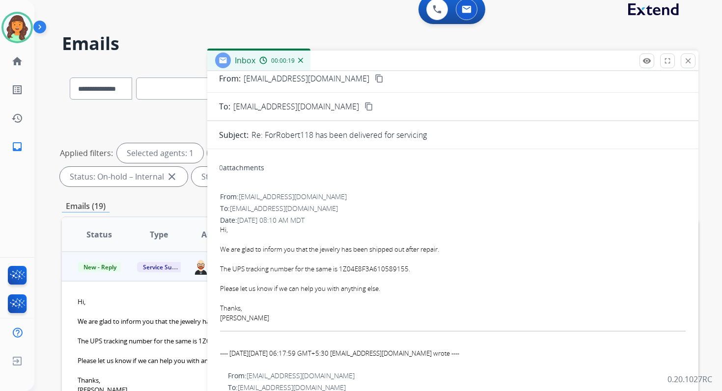
scroll to position [0, 0]
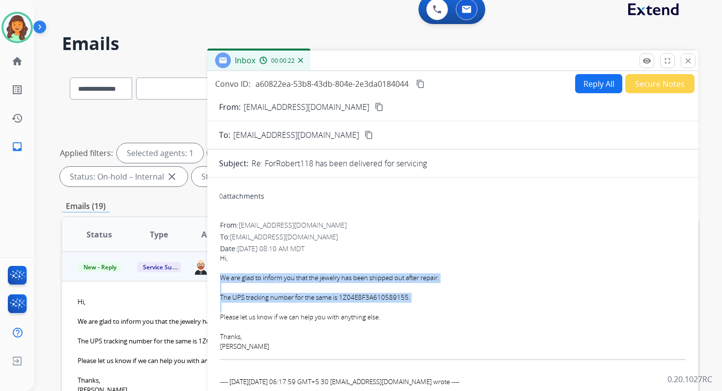
drag, startPoint x: 218, startPoint y: 278, endPoint x: 459, endPoint y: 310, distance: 243.1
copy div "We are glad to inform you that the jewelry has been shipped out after repair. T…"
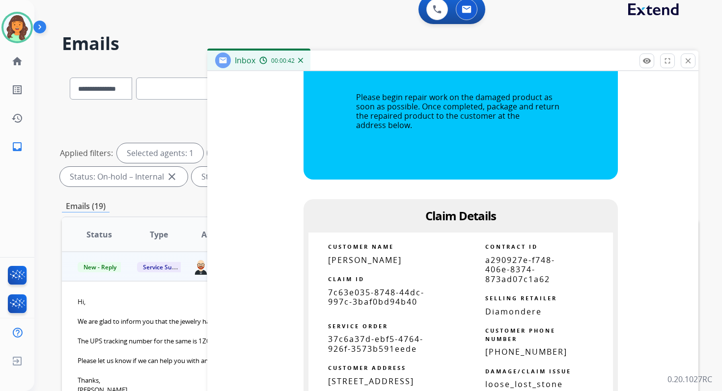
scroll to position [1064, 0]
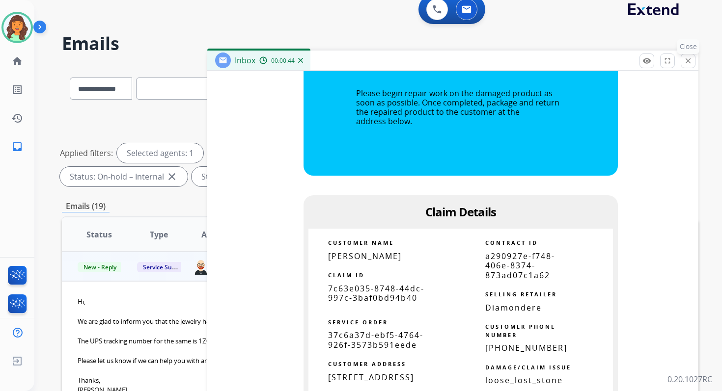
click at [687, 64] on mat-icon "close" at bounding box center [688, 60] width 9 height 9
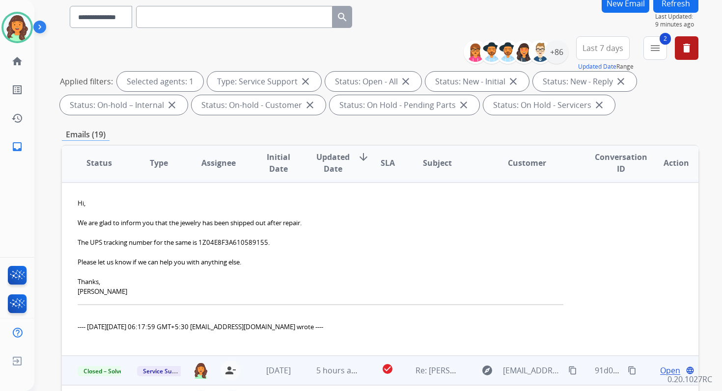
scroll to position [215, 0]
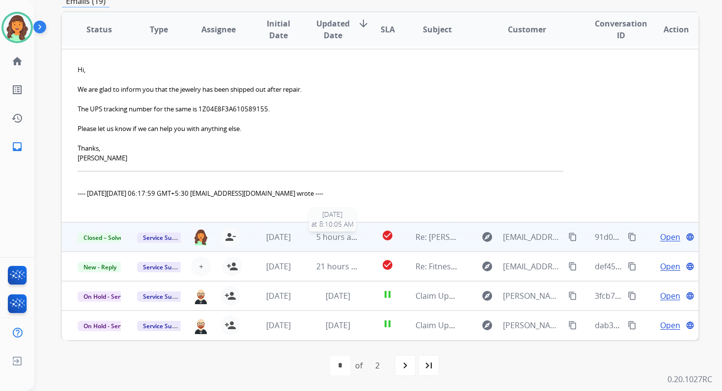
click at [350, 240] on span "5 hours ago" at bounding box center [338, 237] width 44 height 11
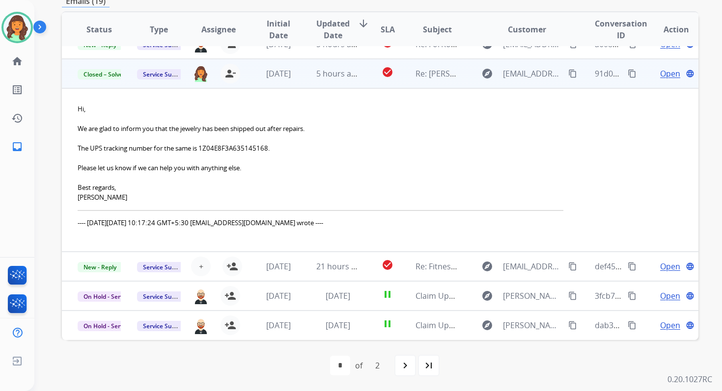
click at [664, 69] on span "Open" at bounding box center [670, 74] width 20 height 12
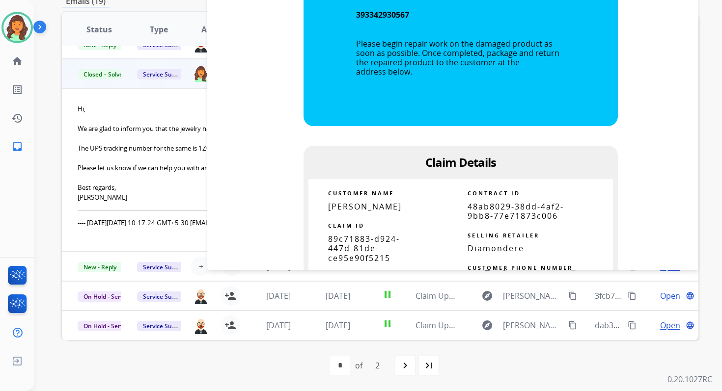
scroll to position [889, 0]
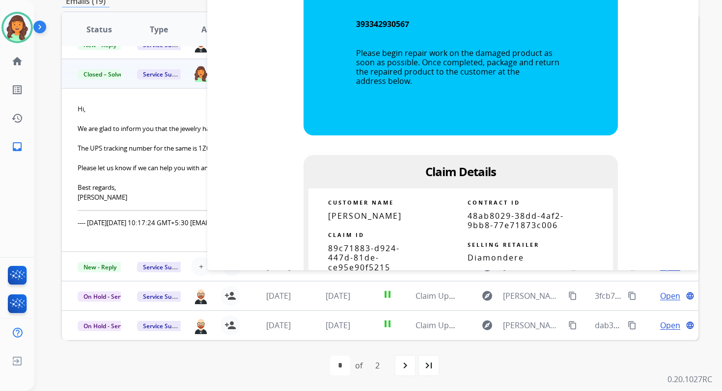
click at [508, 220] on span "48ab8029-38dd-4af2-9bb8-77e71873c006" at bounding box center [515, 221] width 96 height 20
copy tbody
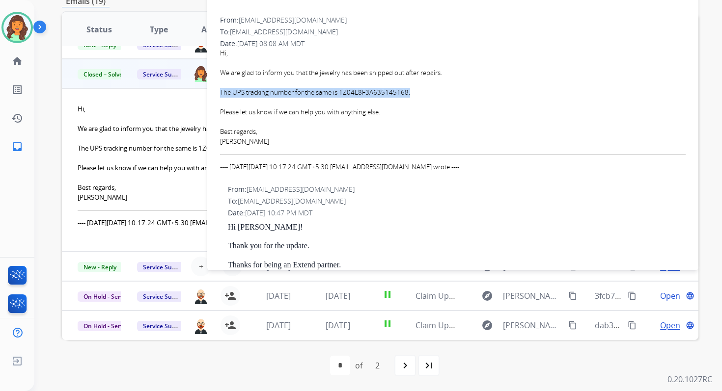
drag, startPoint x: 220, startPoint y: 92, endPoint x: 426, endPoint y: 93, distance: 206.7
click at [426, 93] on div "From: contactus@diamondere.com To: servicesupport@extend.com Date: 10/09/2025 -…" at bounding box center [452, 97] width 467 height 167
copy div "The UPS tracking number for the same is 1Z04E8F3A635145168."
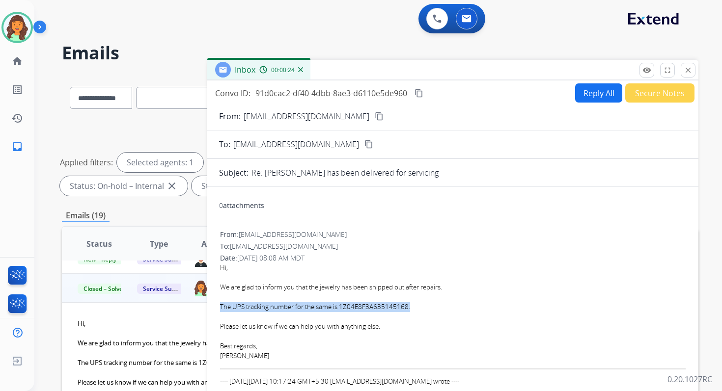
click at [421, 96] on mat-icon "content_copy" at bounding box center [418, 93] width 9 height 9
click at [343, 308] on div "The UPS tracking number for the same is 1Z04E8F3A635145168." at bounding box center [453, 307] width 466 height 10
drag, startPoint x: 343, startPoint y: 308, endPoint x: 404, endPoint y: 306, distance: 60.4
click at [404, 306] on div "The UPS tracking number for the same is 1Z04E8F3A635145168." at bounding box center [453, 307] width 466 height 10
drag, startPoint x: 408, startPoint y: 306, endPoint x: 343, endPoint y: 310, distance: 64.4
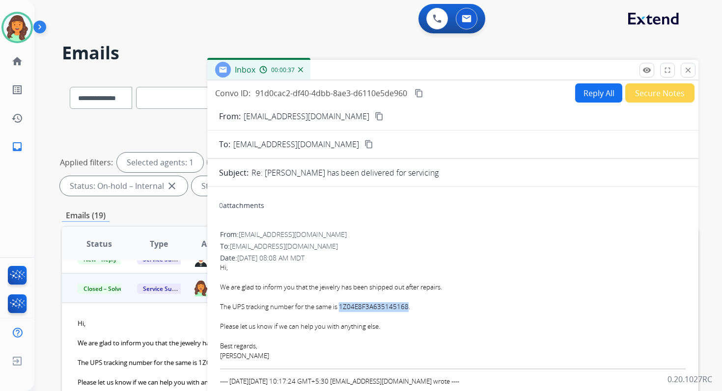
click at [343, 310] on div "The UPS tracking number for the same is 1Z04E8F3A635145168." at bounding box center [453, 307] width 466 height 10
click at [686, 68] on mat-icon "close" at bounding box center [688, 70] width 9 height 9
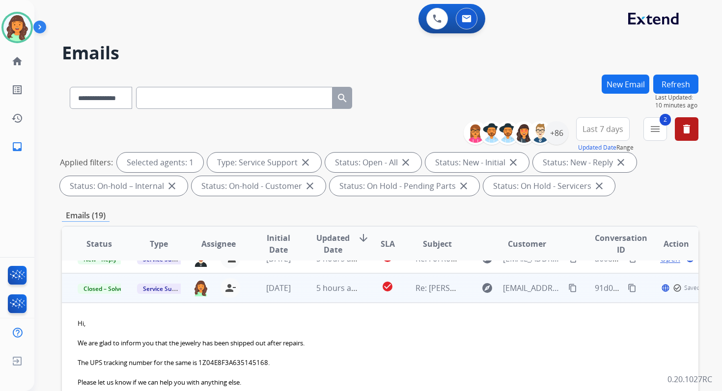
scroll to position [215, 0]
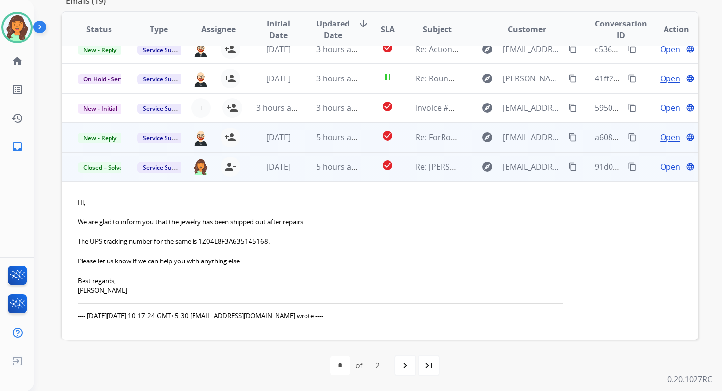
click at [304, 139] on td "5 hours ago" at bounding box center [330, 137] width 59 height 29
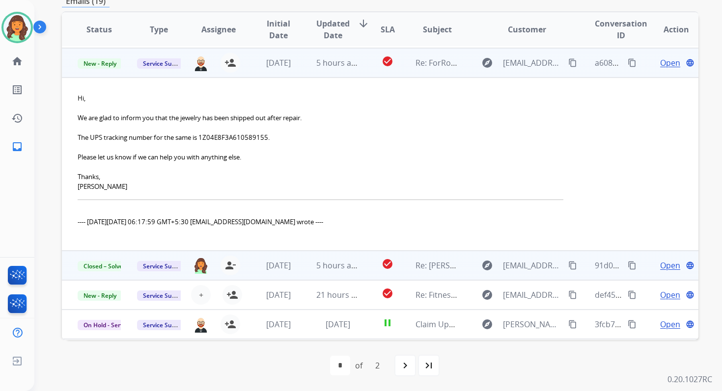
scroll to position [147, 0]
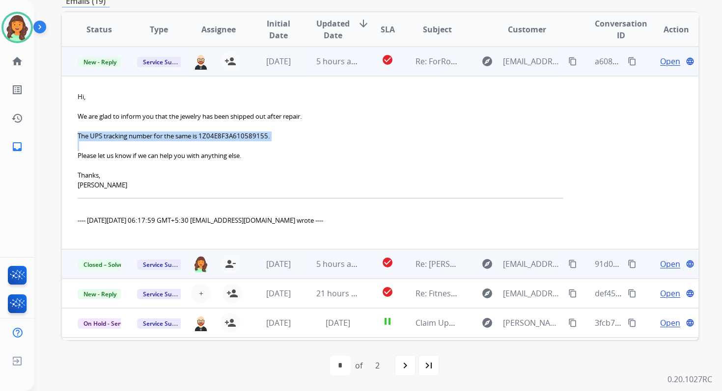
drag, startPoint x: 76, startPoint y: 137, endPoint x: 289, endPoint y: 141, distance: 213.2
click at [289, 141] on td "Hi, We are glad to inform you that the jewelry has been shipped out after repai…" at bounding box center [320, 162] width 517 height 173
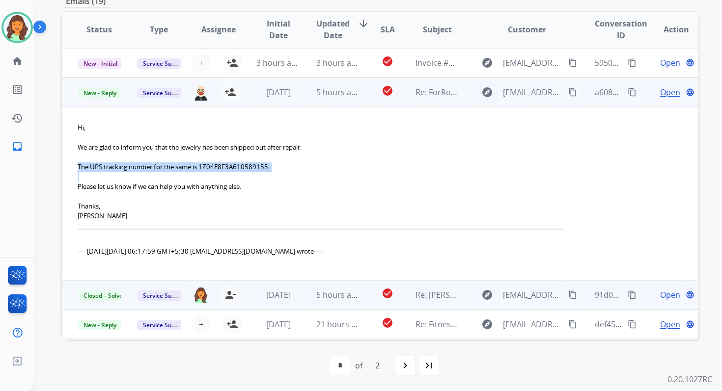
scroll to position [105, 0]
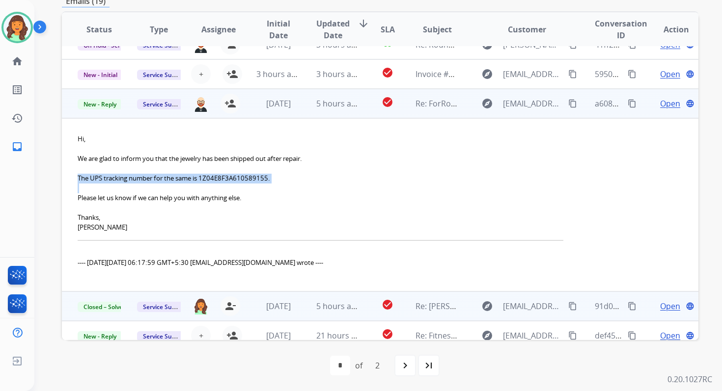
click at [628, 102] on mat-icon "content_copy" at bounding box center [632, 103] width 9 height 9
click at [230, 104] on mat-icon "person_add" at bounding box center [230, 104] width 12 height 12
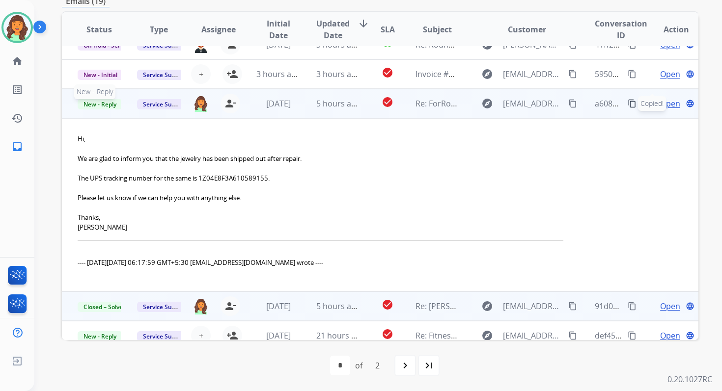
click at [98, 104] on span "New - Reply" at bounding box center [100, 104] width 45 height 10
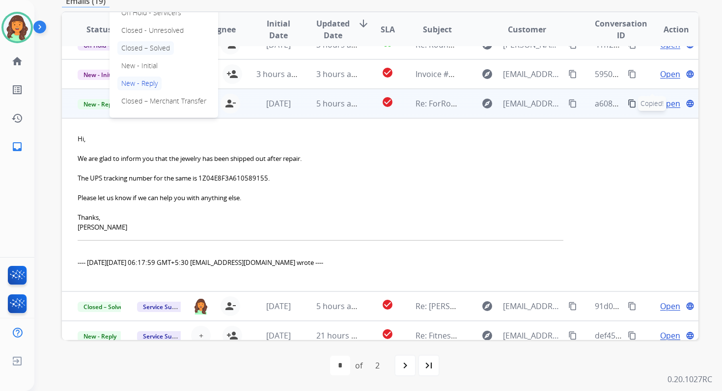
click at [150, 42] on p "Closed – Solved" at bounding box center [145, 48] width 56 height 14
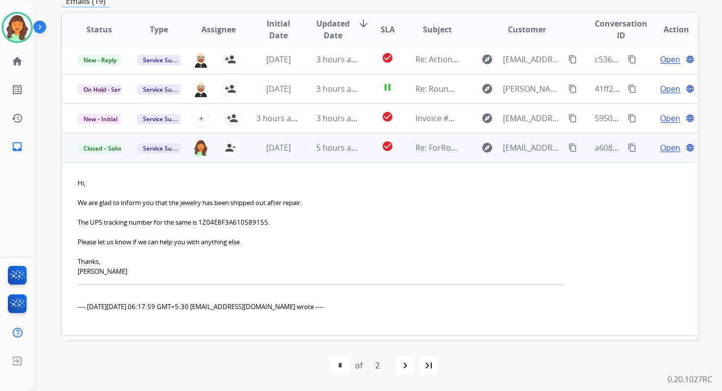
scroll to position [29, 0]
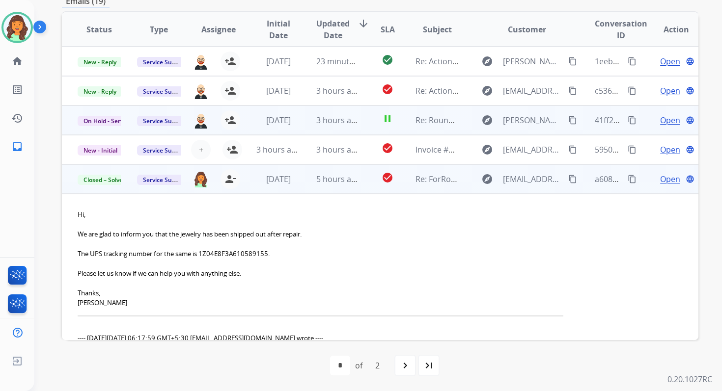
click at [335, 128] on td "3 hours ago" at bounding box center [330, 120] width 59 height 29
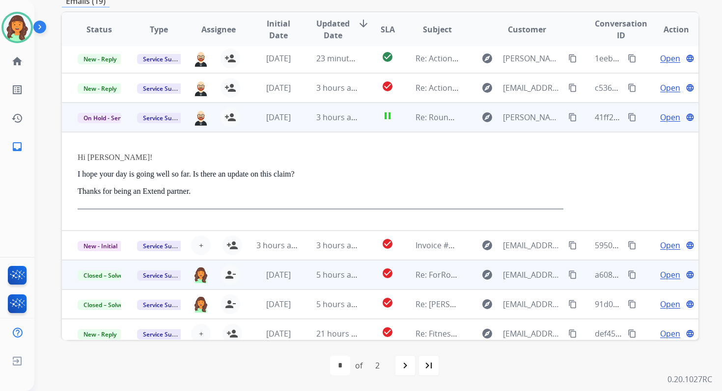
scroll to position [0, 0]
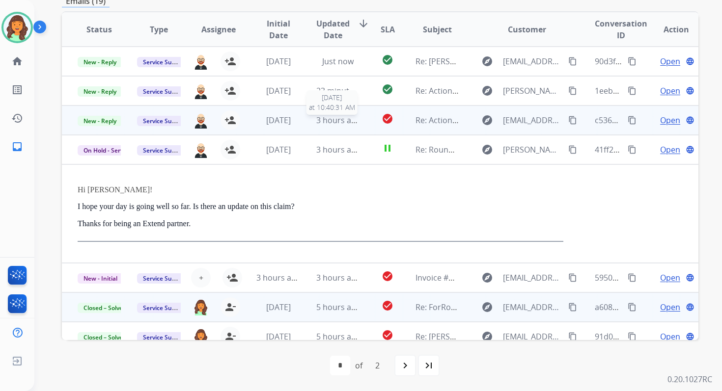
click at [324, 118] on span "3 hours ago" at bounding box center [338, 120] width 44 height 11
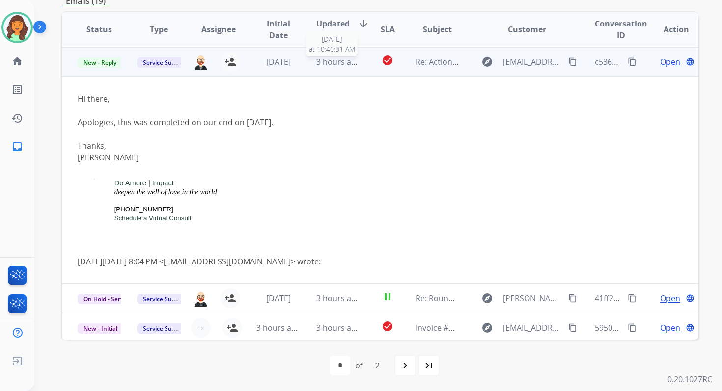
scroll to position [59, 0]
click at [662, 62] on span "Open" at bounding box center [670, 61] width 20 height 12
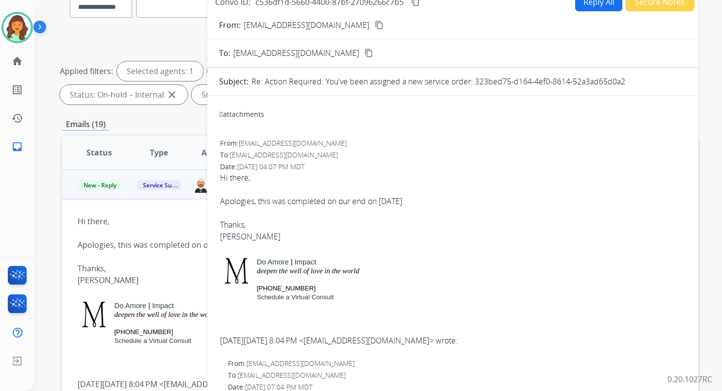
scroll to position [55, 0]
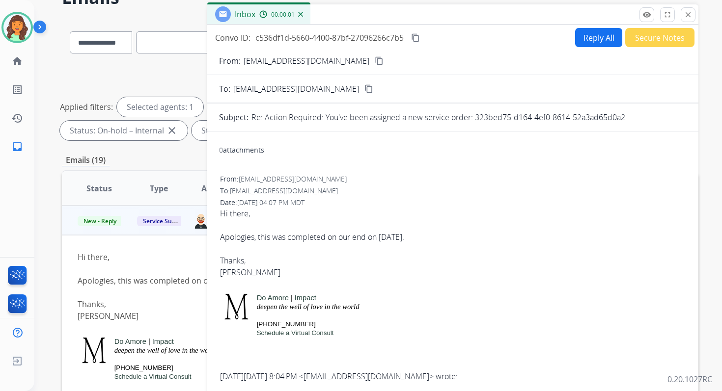
drag, startPoint x: 475, startPoint y: 116, endPoint x: 637, endPoint y: 119, distance: 162.1
click at [637, 119] on div "Re: Action Required: You've been assigned a new service order: 323bed75-d164-4e…" at bounding box center [468, 117] width 435 height 12
click at [691, 9] on button "close Close" at bounding box center [688, 14] width 15 height 15
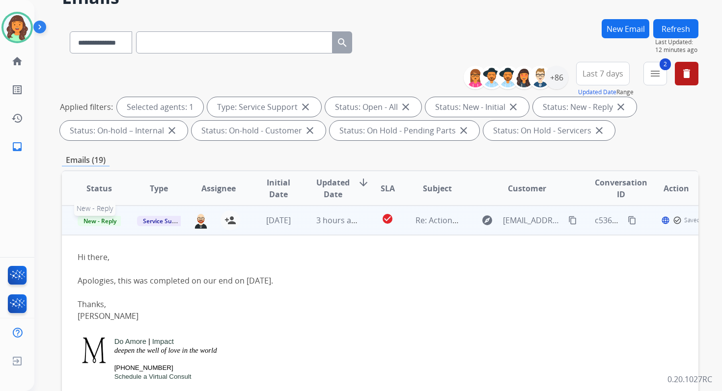
click at [97, 217] on span "New - Reply" at bounding box center [100, 221] width 45 height 10
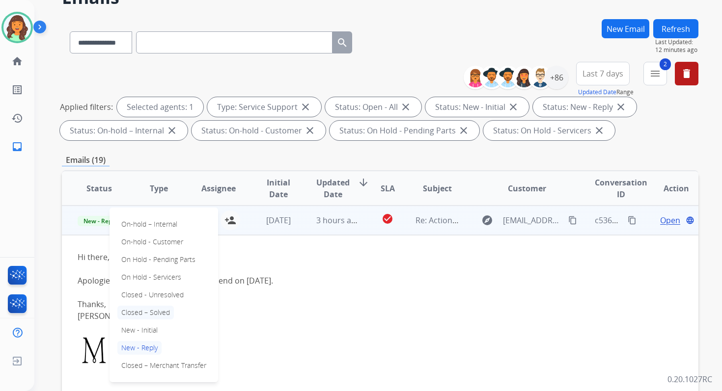
click at [138, 313] on p "Closed – Solved" at bounding box center [145, 313] width 56 height 14
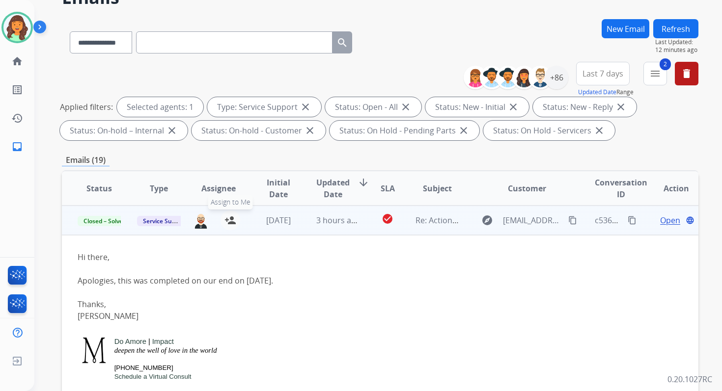
click at [229, 217] on mat-icon "person_add" at bounding box center [230, 221] width 12 height 12
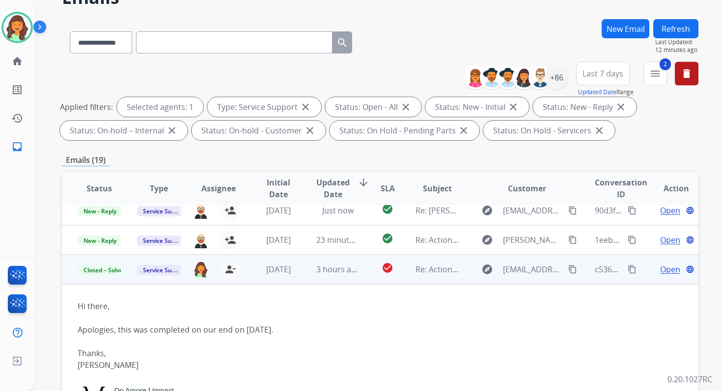
scroll to position [0, 0]
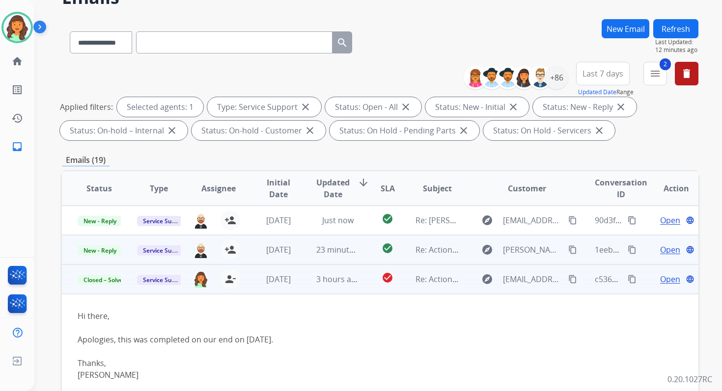
click at [347, 259] on td "23 minutes ago" at bounding box center [330, 249] width 59 height 29
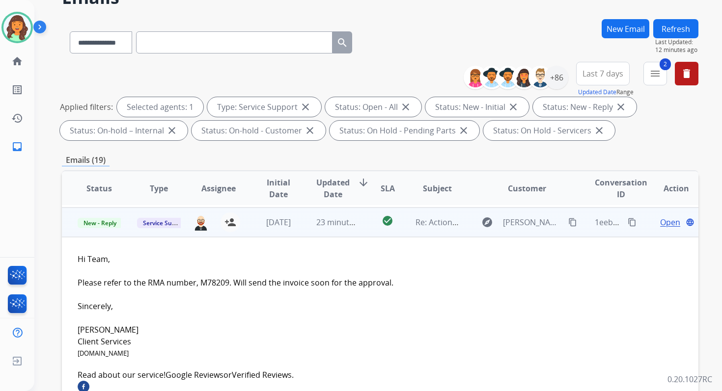
scroll to position [29, 0]
click at [660, 219] on span "Open" at bounding box center [670, 221] width 20 height 12
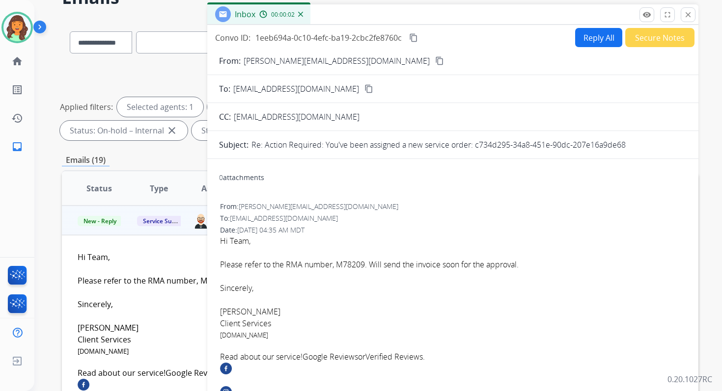
click at [476, 144] on p "Re: Action Required: You've been assigned a new service order: c734d295-34a8-45…" at bounding box center [438, 145] width 374 height 12
drag, startPoint x: 476, startPoint y: 144, endPoint x: 622, endPoint y: 145, distance: 145.8
click at [622, 145] on p "Re: Action Required: You've been assigned a new service order: c734d295-34a8-45…" at bounding box center [438, 145] width 374 height 12
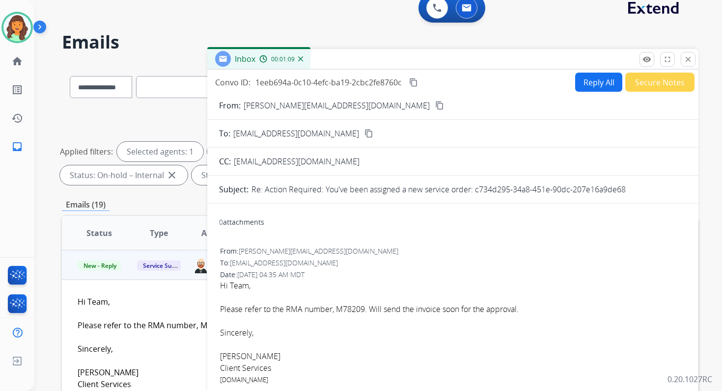
scroll to position [6, 0]
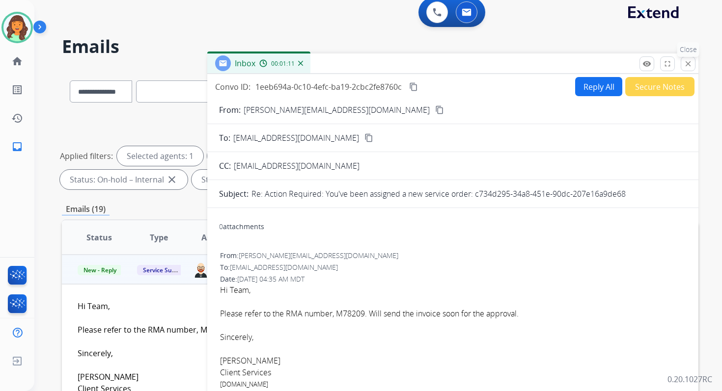
click at [686, 62] on mat-icon "close" at bounding box center [688, 63] width 9 height 9
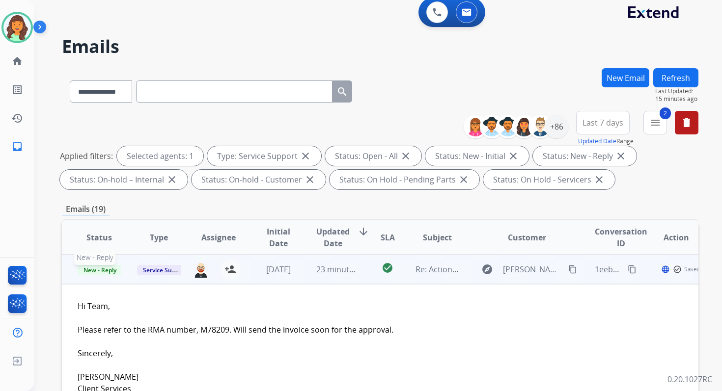
click at [110, 270] on span "New - Reply" at bounding box center [100, 270] width 45 height 10
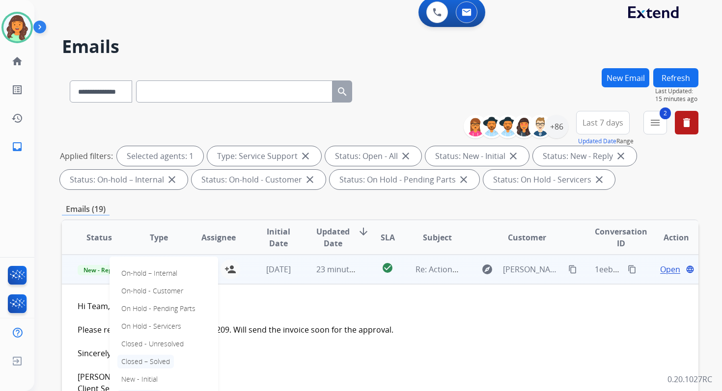
click at [143, 362] on p "Closed – Solved" at bounding box center [145, 362] width 56 height 14
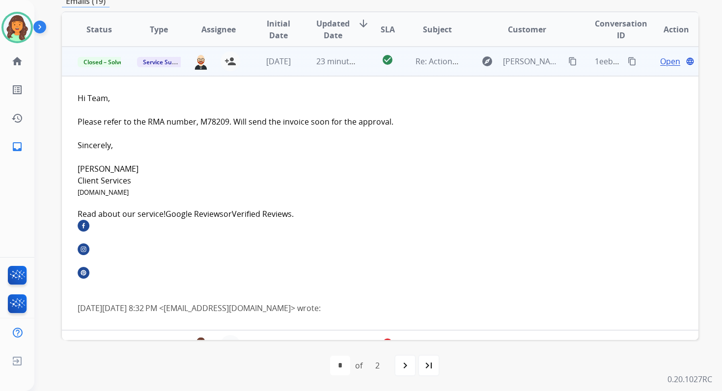
scroll to position [0, 0]
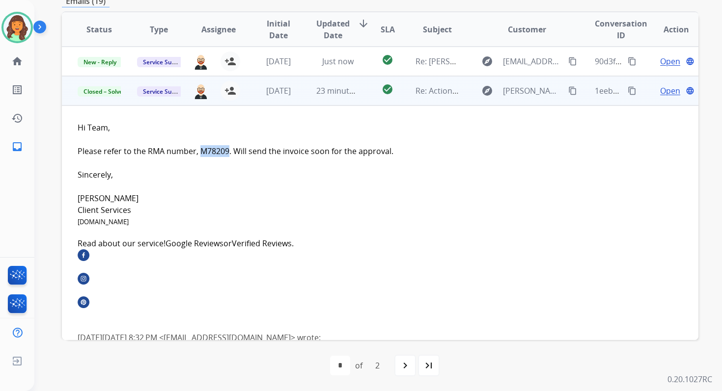
drag, startPoint x: 200, startPoint y: 151, endPoint x: 227, endPoint y: 151, distance: 26.5
click at [227, 151] on font "Please refer to the RMA number, M78209. Will send the invoice soon for the appr…" at bounding box center [236, 151] width 316 height 11
drag, startPoint x: 147, startPoint y: 150, endPoint x: 227, endPoint y: 152, distance: 80.1
click at [227, 152] on font "Please refer to the RMA number, M78209. Will send the invoice soon for the appr…" at bounding box center [236, 151] width 316 height 11
click at [660, 89] on span "Open" at bounding box center [670, 91] width 20 height 12
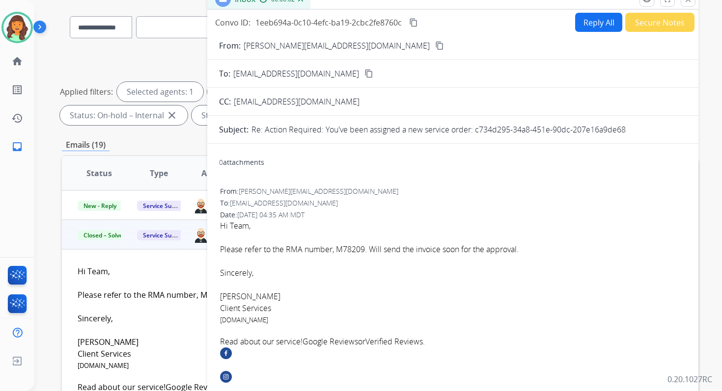
scroll to position [64, 0]
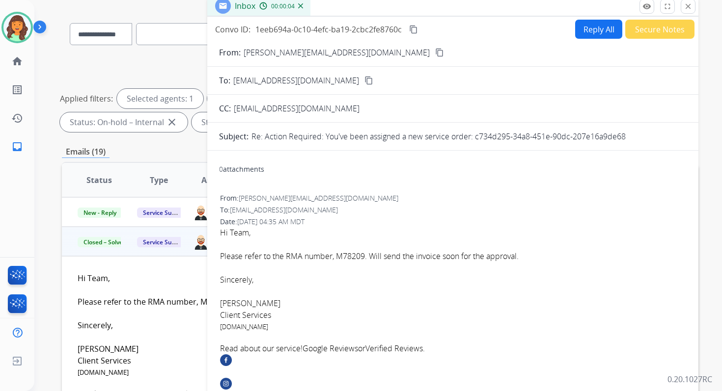
click at [414, 28] on mat-icon "content_copy" at bounding box center [413, 29] width 9 height 9
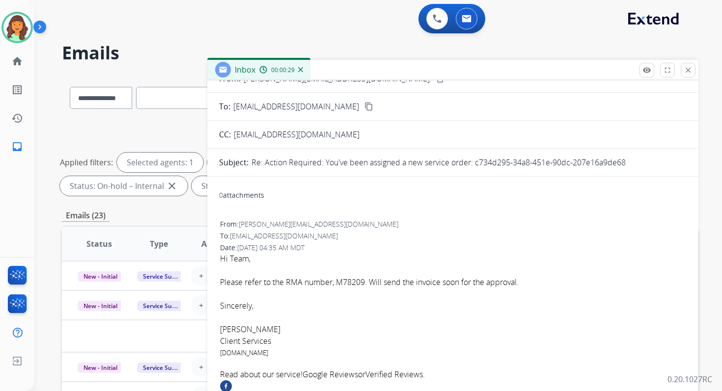
scroll to position [0, 0]
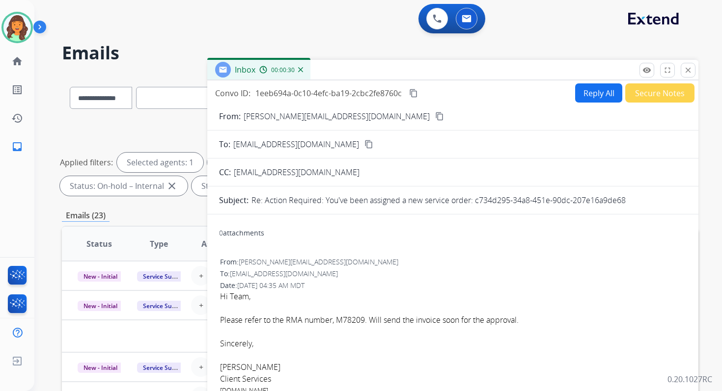
click at [594, 91] on button "Reply All" at bounding box center [598, 92] width 47 height 19
select select "**********"
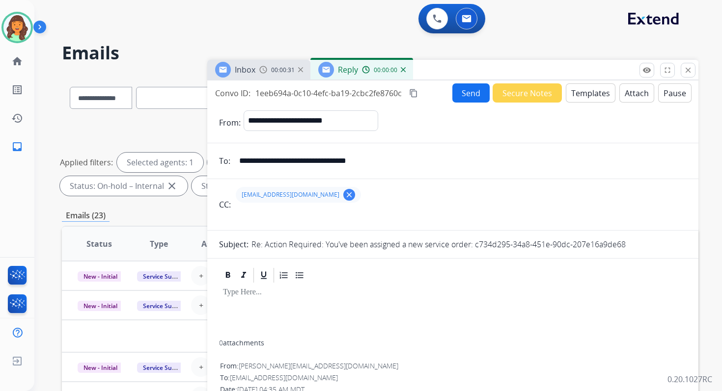
click at [594, 91] on button "Templates" at bounding box center [591, 92] width 50 height 19
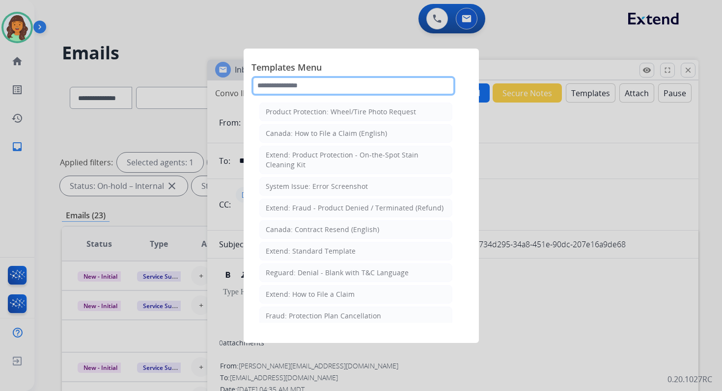
click at [309, 85] on input "text" at bounding box center [353, 86] width 204 height 20
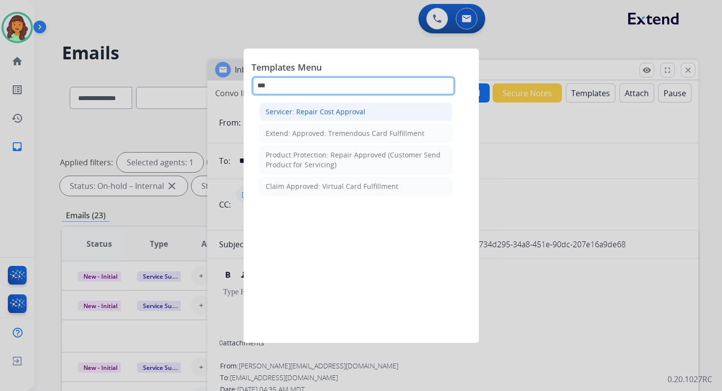
type input "***"
click at [332, 113] on div "Servicer: Repair Cost Approval" at bounding box center [316, 112] width 100 height 10
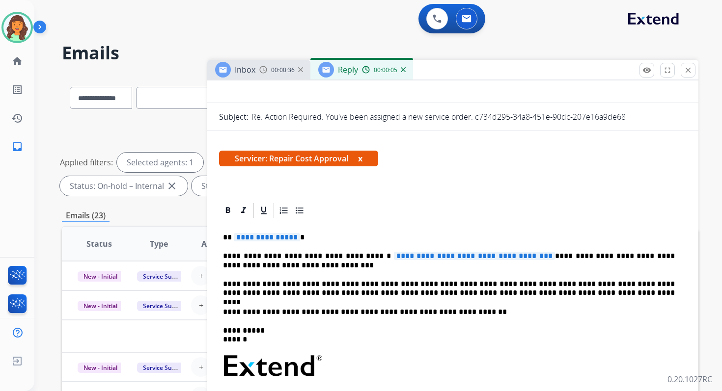
scroll to position [160, 0]
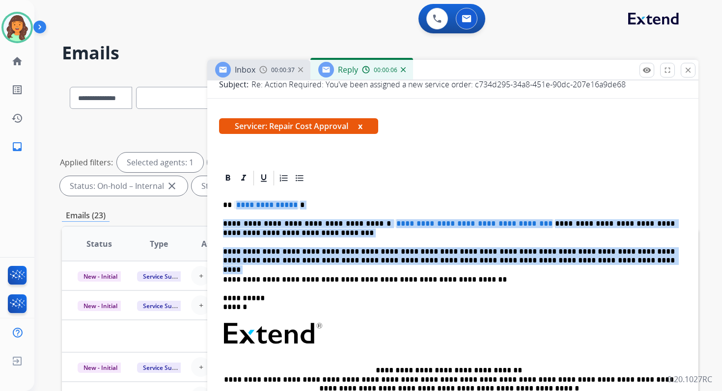
drag, startPoint x: 235, startPoint y: 205, endPoint x: 533, endPoint y: 266, distance: 304.7
click at [533, 266] on div "**********" at bounding box center [452, 335] width 467 height 296
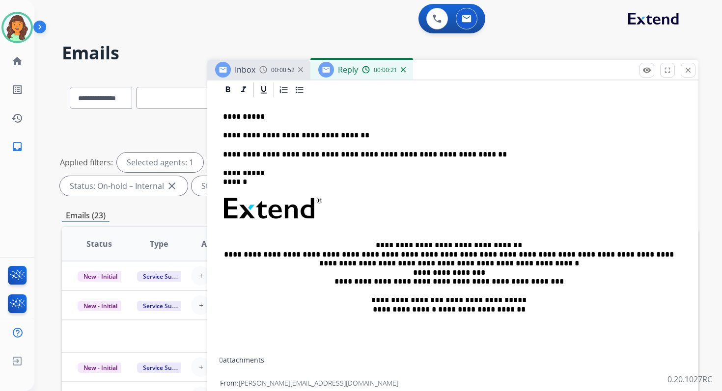
scroll to position [219, 0]
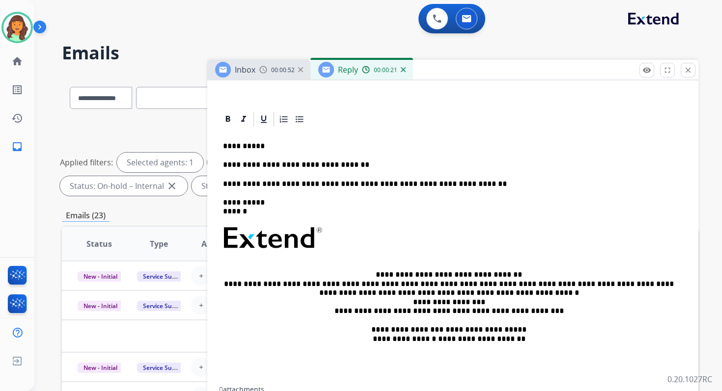
click at [382, 166] on p "**********" at bounding box center [449, 165] width 452 height 9
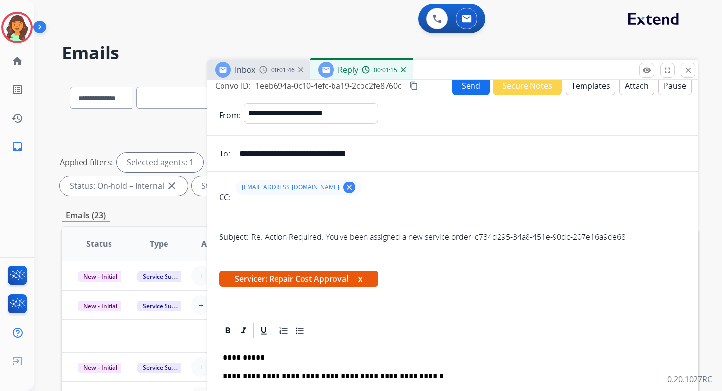
scroll to position [0, 0]
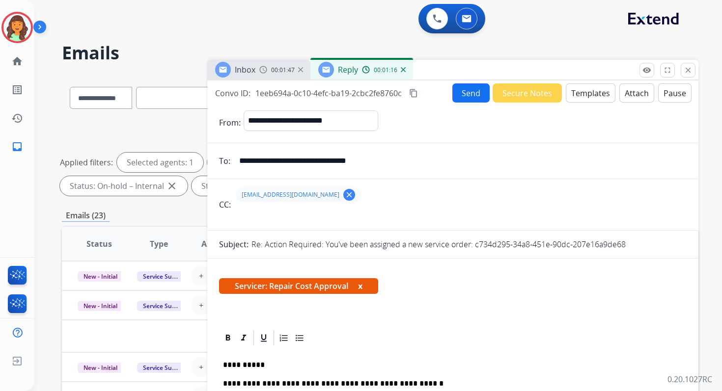
click at [414, 91] on mat-icon "content_copy" at bounding box center [413, 93] width 9 height 9
click at [467, 91] on button "Send" at bounding box center [470, 92] width 37 height 19
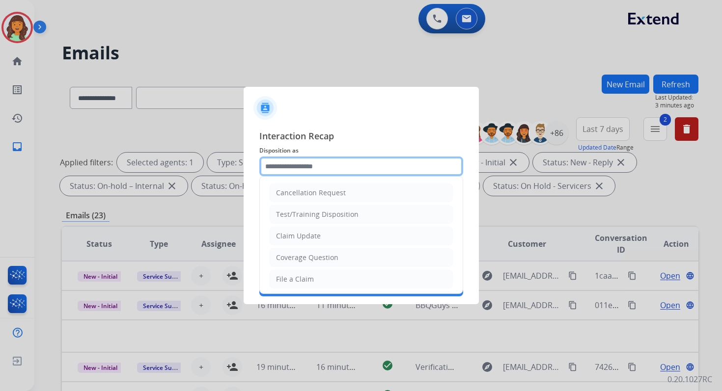
click at [296, 172] on input "text" at bounding box center [361, 167] width 204 height 20
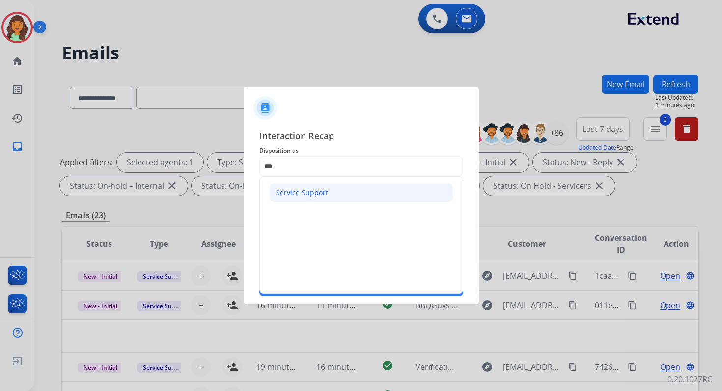
click at [301, 198] on li "Service Support" at bounding box center [361, 193] width 183 height 19
type input "**********"
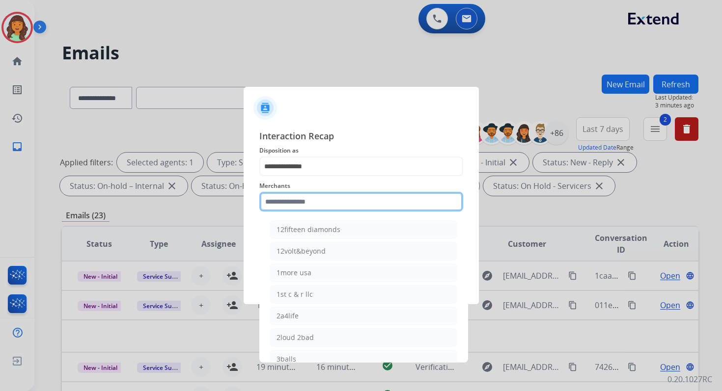
click at [303, 200] on input "text" at bounding box center [361, 202] width 204 height 20
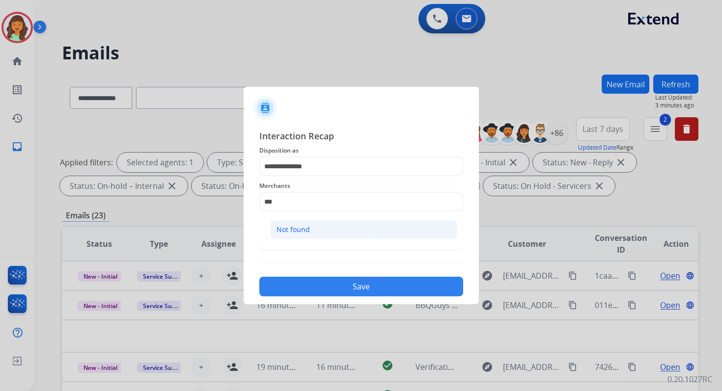
click at [316, 232] on li "Not found" at bounding box center [363, 229] width 187 height 19
type input "*********"
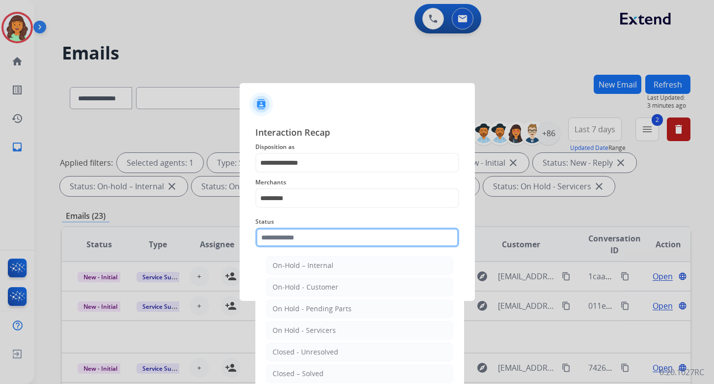
click at [317, 241] on input "text" at bounding box center [357, 237] width 204 height 20
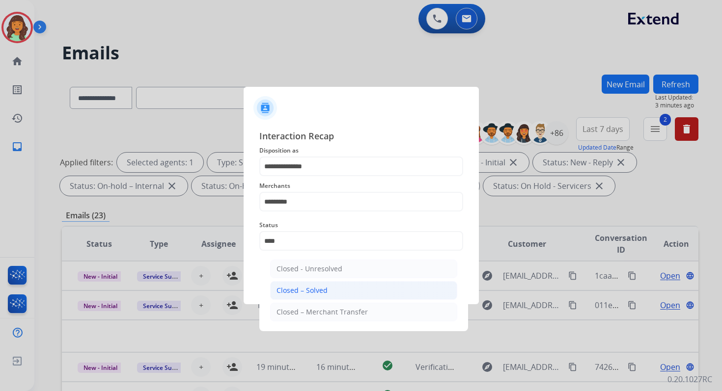
click at [333, 288] on li "Closed – Solved" at bounding box center [363, 290] width 187 height 19
type input "**********"
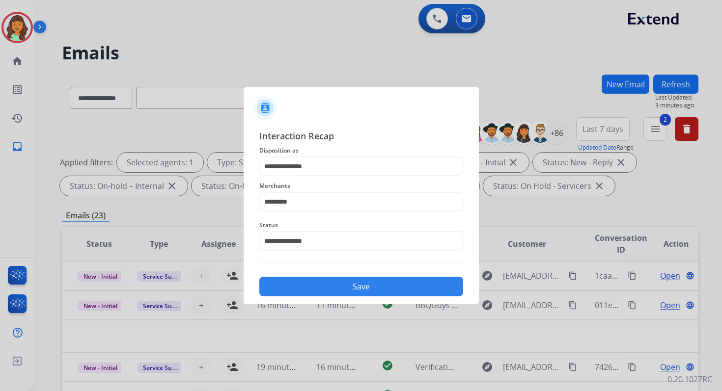
click at [333, 288] on button "Save" at bounding box center [361, 287] width 204 height 20
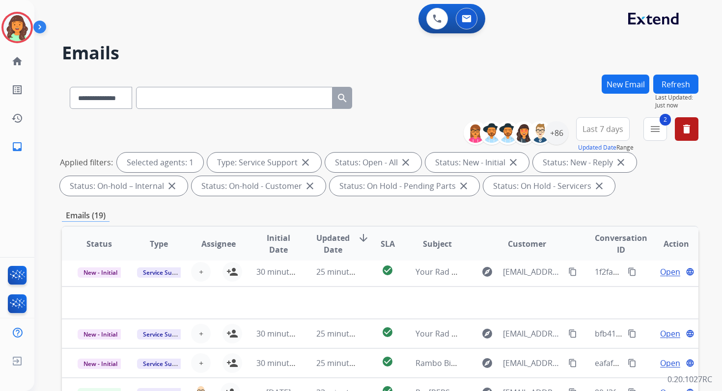
scroll to position [215, 0]
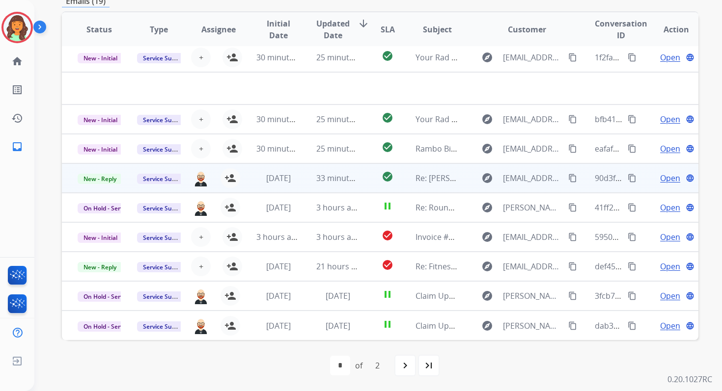
click at [311, 175] on td "33 minutes ago" at bounding box center [330, 178] width 59 height 29
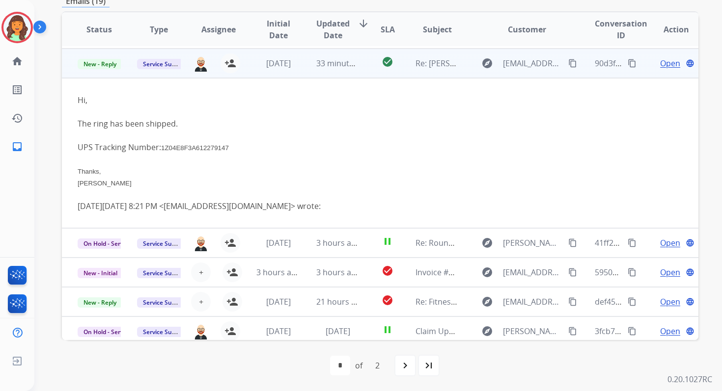
scroll to position [118, 0]
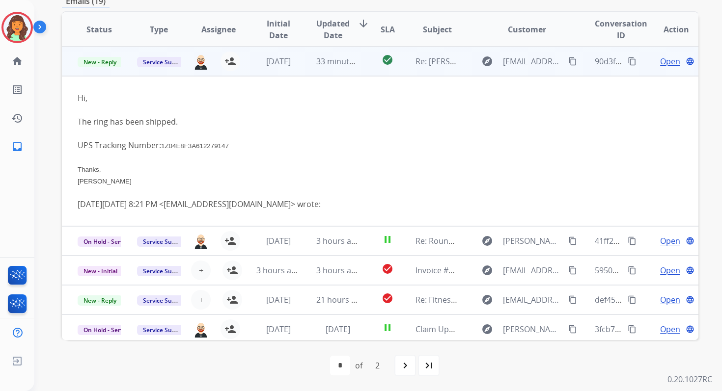
click at [660, 61] on span "Open" at bounding box center [670, 61] width 20 height 12
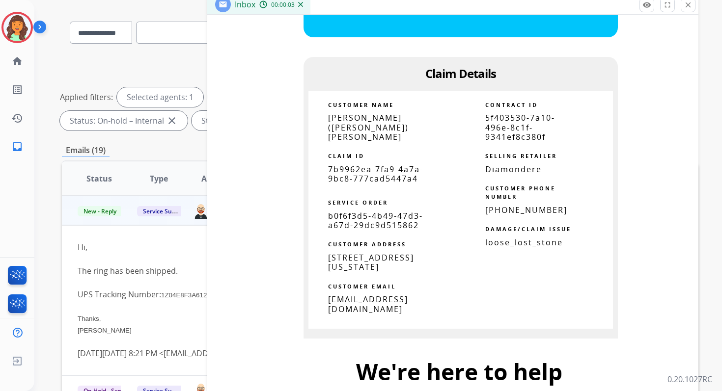
scroll to position [1188, 0]
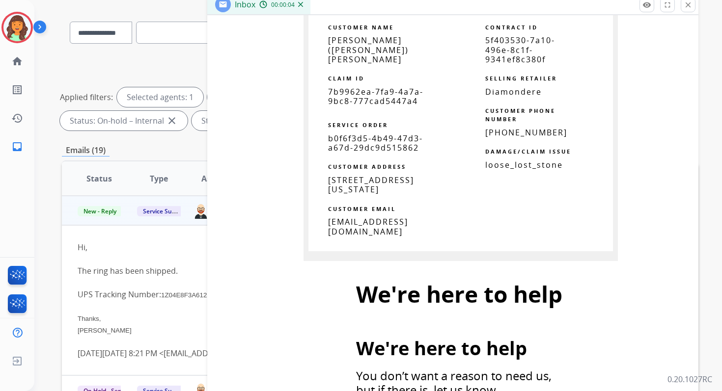
click at [507, 56] on span "5f403530-7a10-496e-8c1f-9341ef8c380f" at bounding box center [520, 49] width 70 height 29
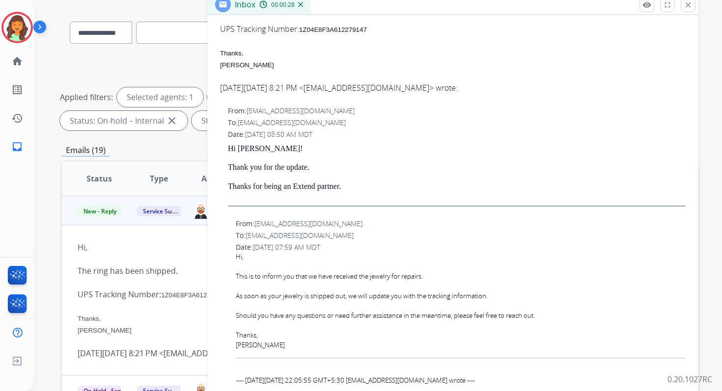
scroll to position [0, 0]
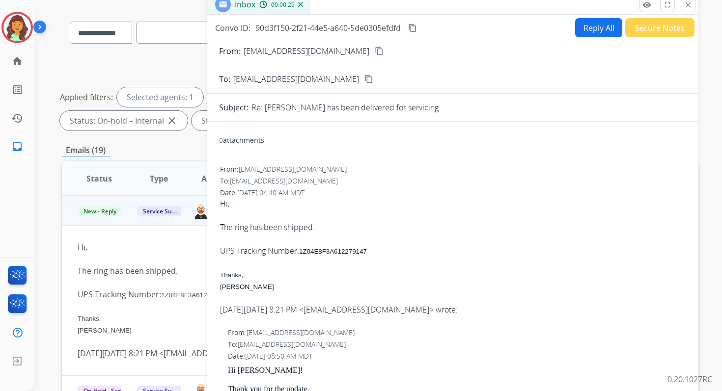
click at [686, 5] on mat-icon "close" at bounding box center [688, 4] width 9 height 9
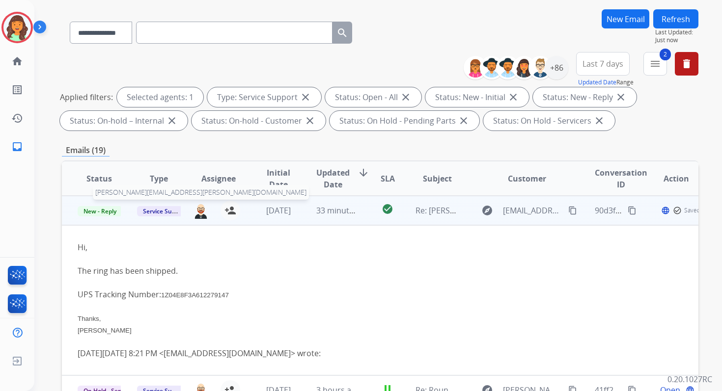
click at [197, 210] on img at bounding box center [201, 210] width 16 height 17
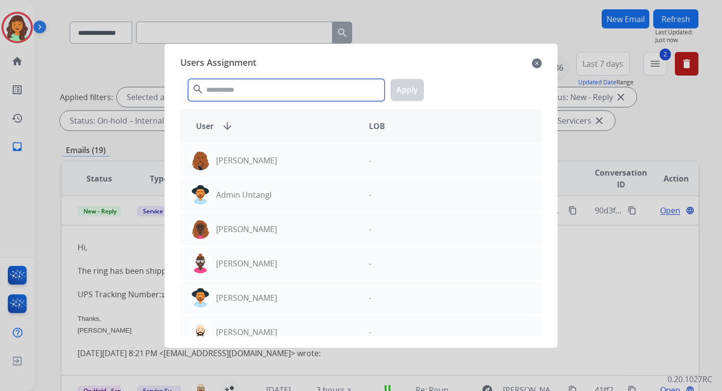
click at [214, 89] on input "text" at bounding box center [286, 90] width 196 height 22
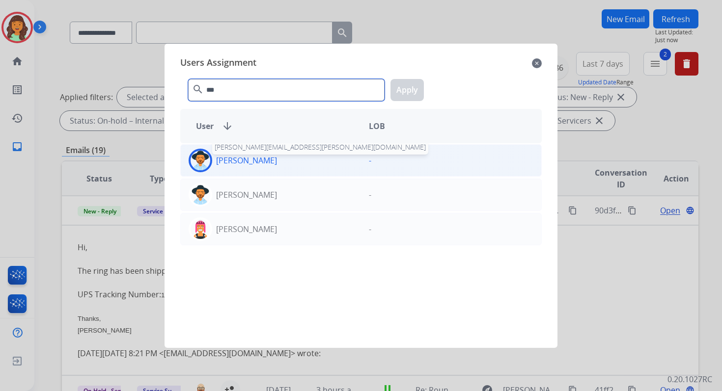
type input "***"
click at [247, 165] on p "Heather Hocker" at bounding box center [246, 161] width 61 height 12
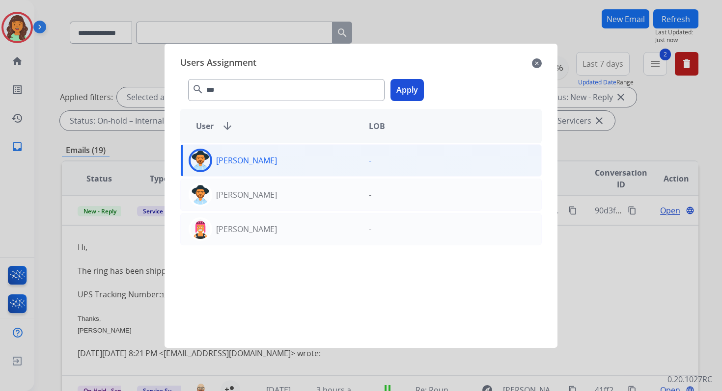
click at [409, 88] on button "Apply" at bounding box center [406, 90] width 33 height 22
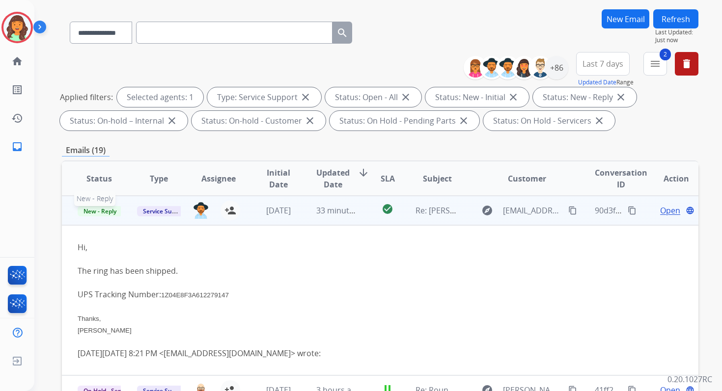
click at [97, 212] on span "New - Reply" at bounding box center [100, 211] width 45 height 10
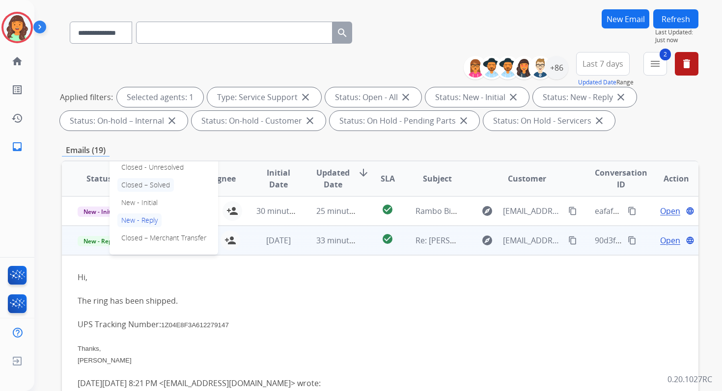
click at [150, 186] on p "Closed – Solved" at bounding box center [145, 185] width 56 height 14
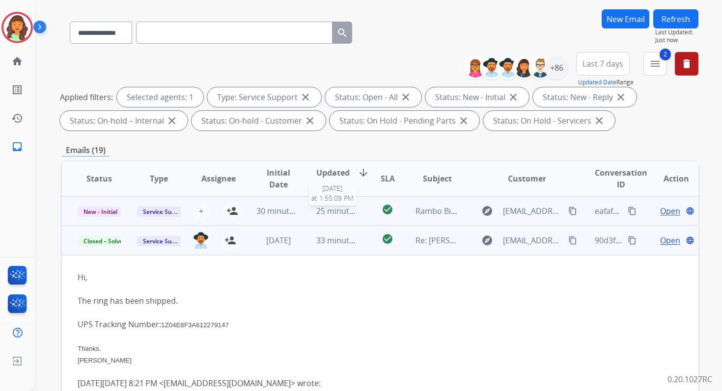
click at [321, 212] on span "25 minutes ago" at bounding box center [344, 211] width 57 height 11
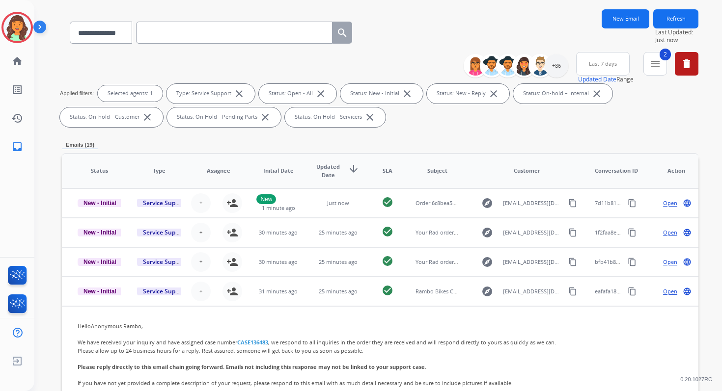
scroll to position [207, 0]
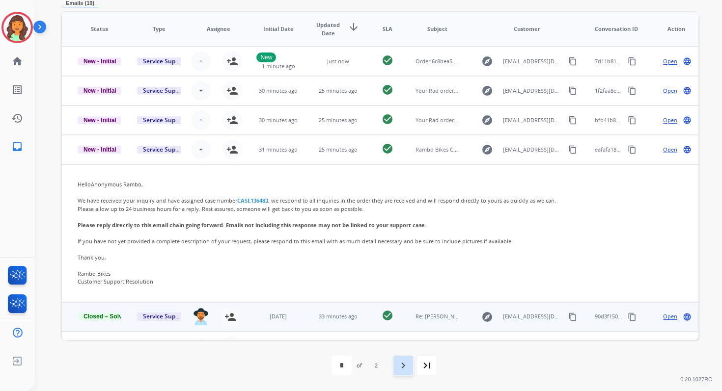
click at [399, 362] on mat-icon "navigate_next" at bounding box center [403, 366] width 12 height 12
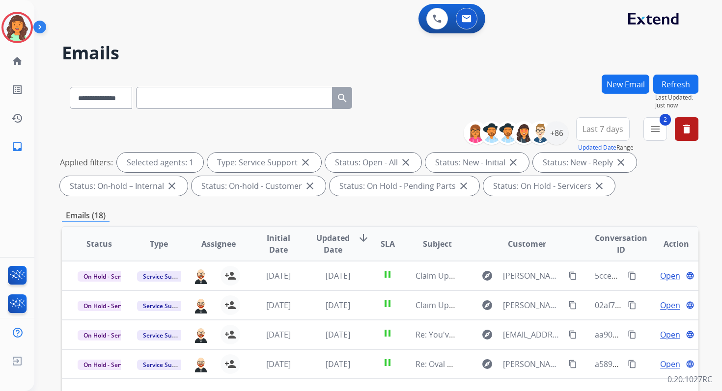
scroll to position [215, 0]
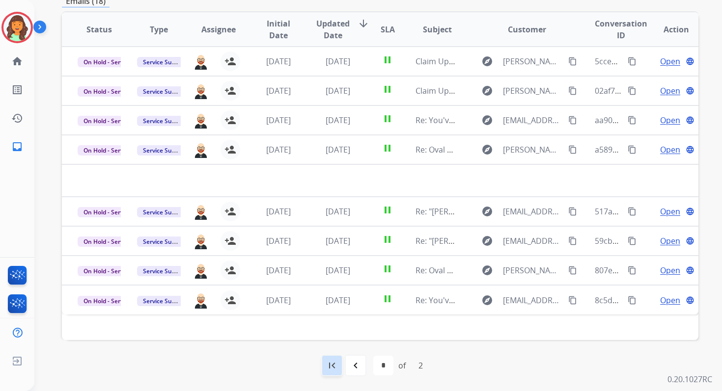
click at [323, 364] on div "first_page" at bounding box center [332, 366] width 22 height 22
select select "*"
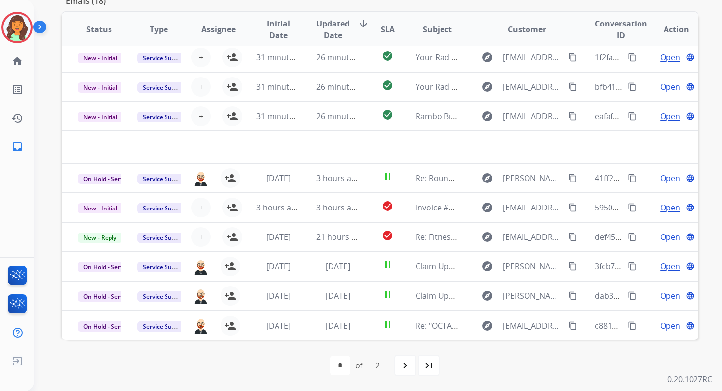
scroll to position [0, 0]
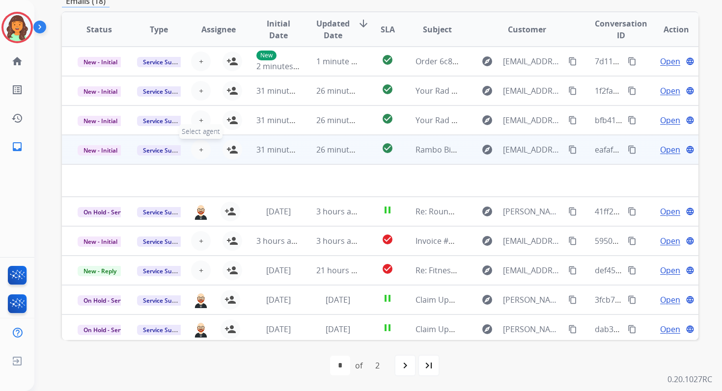
click at [199, 147] on span "+" at bounding box center [201, 150] width 4 height 12
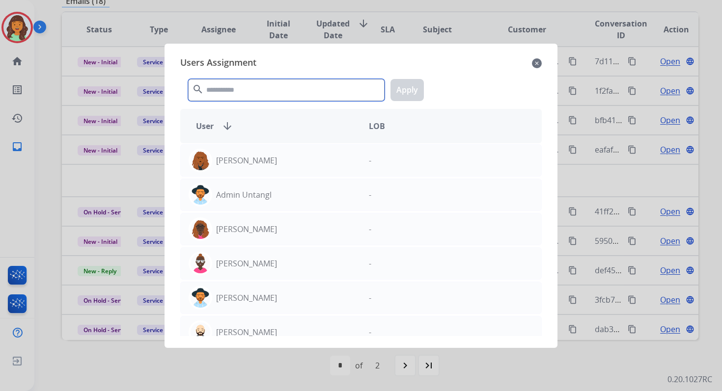
click at [240, 83] on input "text" at bounding box center [286, 90] width 196 height 22
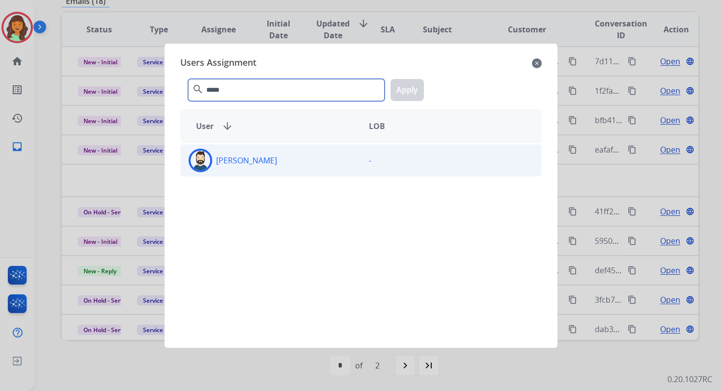
type input "*****"
click at [262, 163] on div "Jared Holt" at bounding box center [271, 161] width 180 height 24
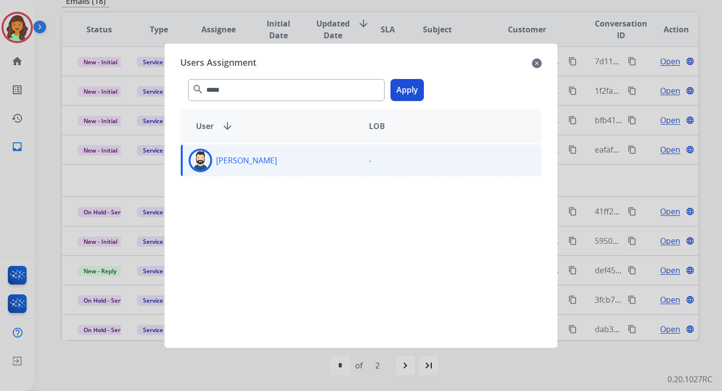
click at [417, 89] on button "Apply" at bounding box center [406, 90] width 33 height 22
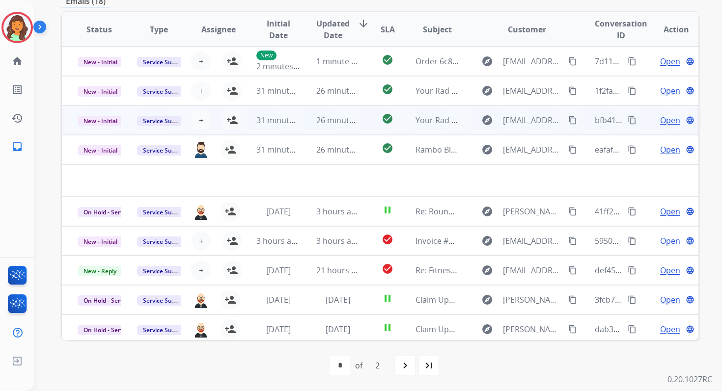
click at [306, 114] on td "26 minutes ago" at bounding box center [330, 120] width 59 height 29
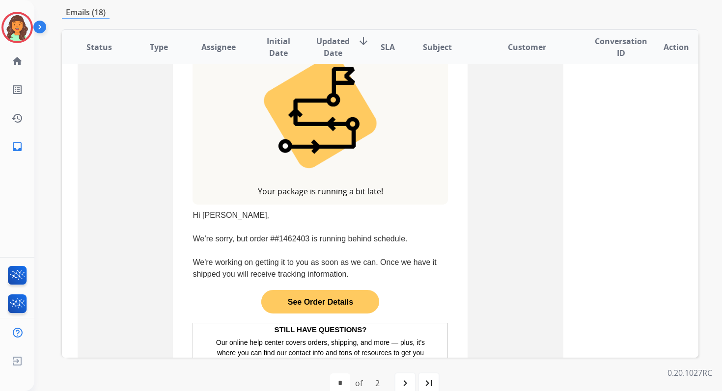
scroll to position [252, 0]
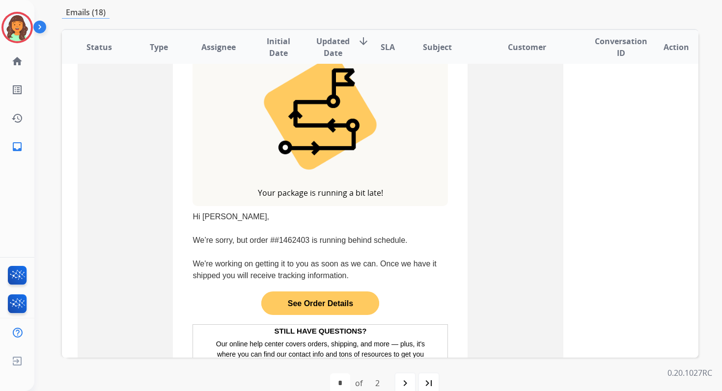
click at [327, 316] on td "See Order Details" at bounding box center [319, 303] width 255 height 39
click at [327, 295] on link "See Order Details" at bounding box center [320, 303] width 118 height 19
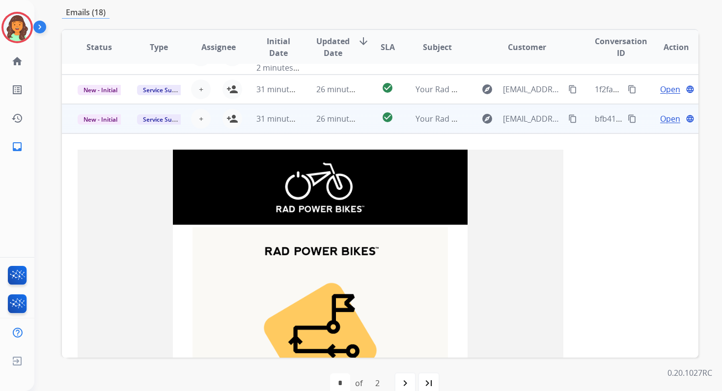
scroll to position [0, 0]
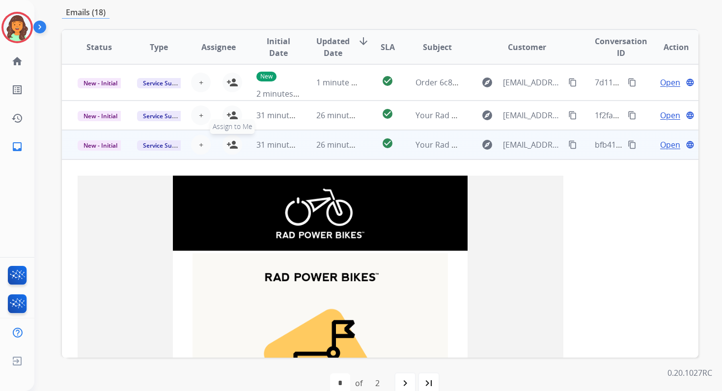
click at [237, 142] on button "person_add Assign to Me" at bounding box center [232, 145] width 20 height 20
click at [106, 144] on span "New - Initial" at bounding box center [101, 145] width 46 height 10
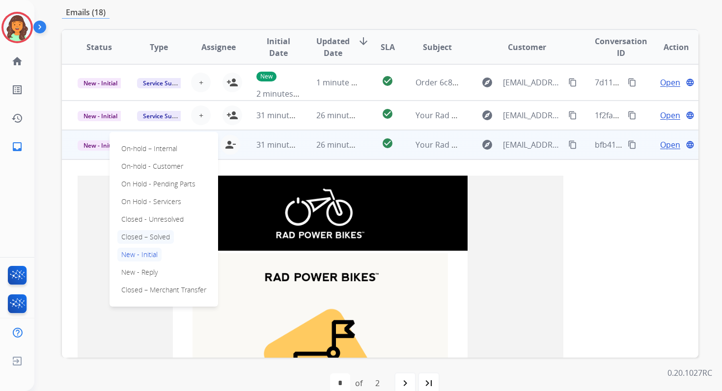
click at [147, 236] on p "Closed – Solved" at bounding box center [145, 237] width 56 height 14
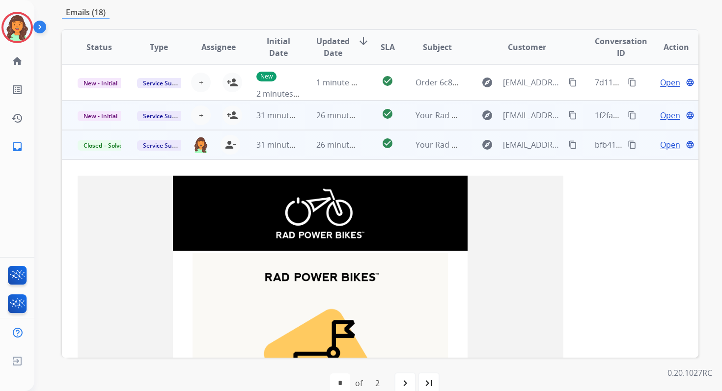
click at [301, 114] on td "26 minutes ago" at bounding box center [330, 115] width 59 height 29
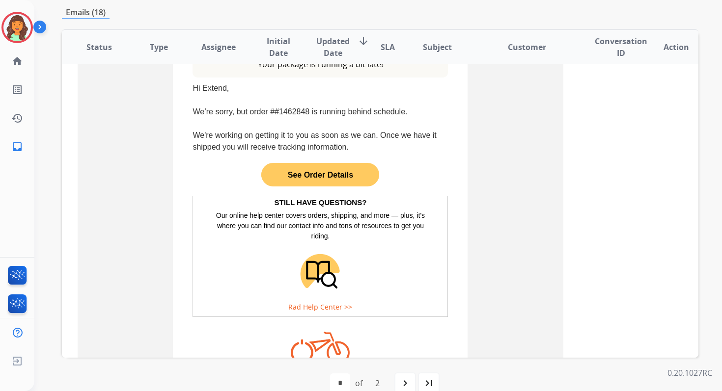
scroll to position [384, 0]
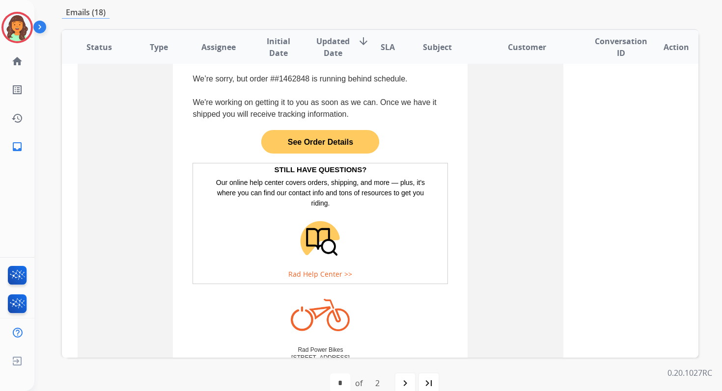
click at [334, 137] on link "See Order Details" at bounding box center [320, 142] width 118 height 19
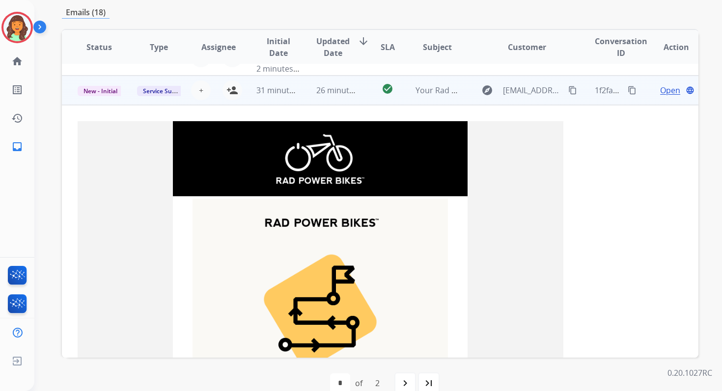
scroll to position [0, 0]
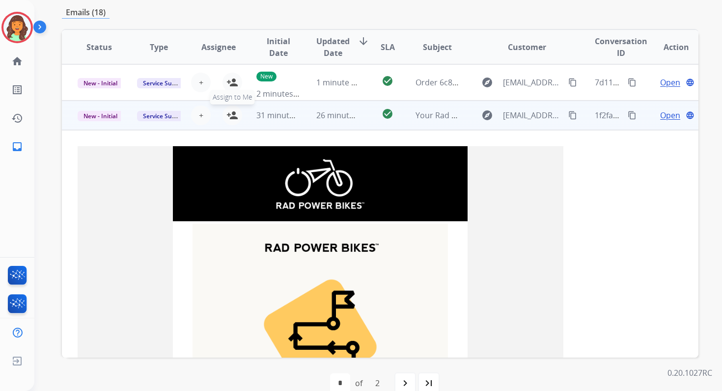
click at [232, 110] on mat-icon "person_add" at bounding box center [232, 116] width 12 height 12
click at [110, 118] on span "New - Initial" at bounding box center [101, 116] width 46 height 10
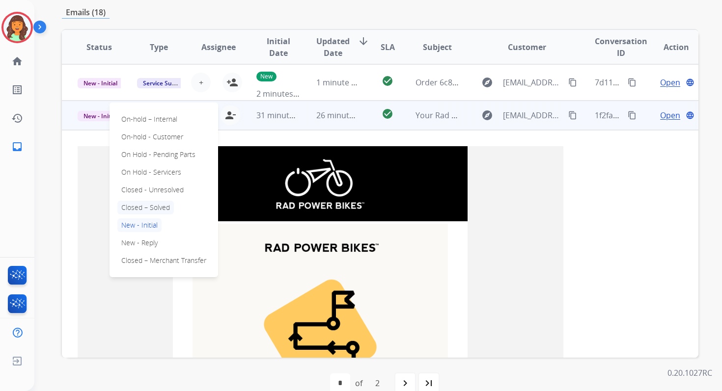
click at [145, 208] on p "Closed – Solved" at bounding box center [145, 208] width 56 height 14
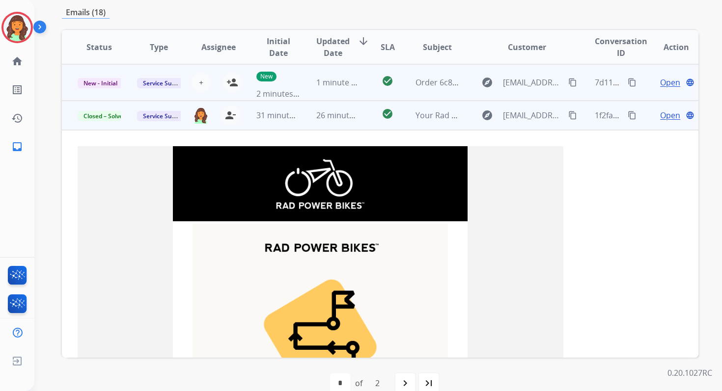
click at [329, 79] on span "1 minute ago" at bounding box center [340, 82] width 49 height 11
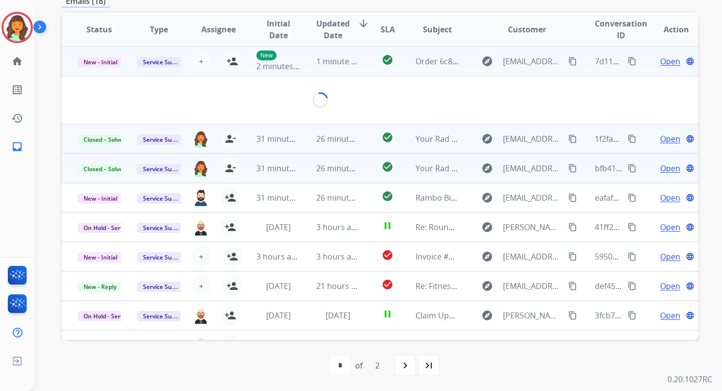
scroll to position [210, 0]
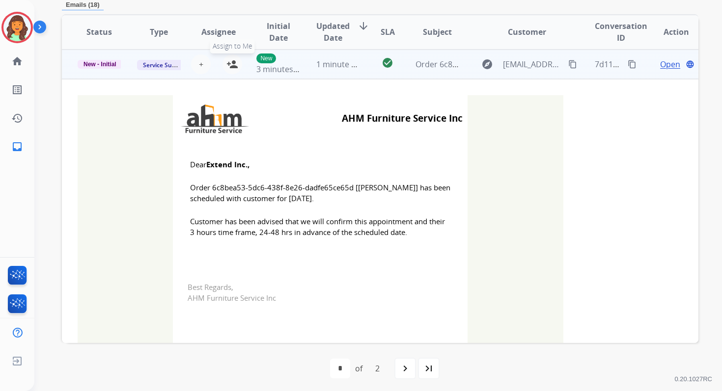
click at [230, 64] on mat-icon "person_add" at bounding box center [232, 64] width 12 height 12
click at [110, 63] on span "New - Initial" at bounding box center [100, 64] width 45 height 9
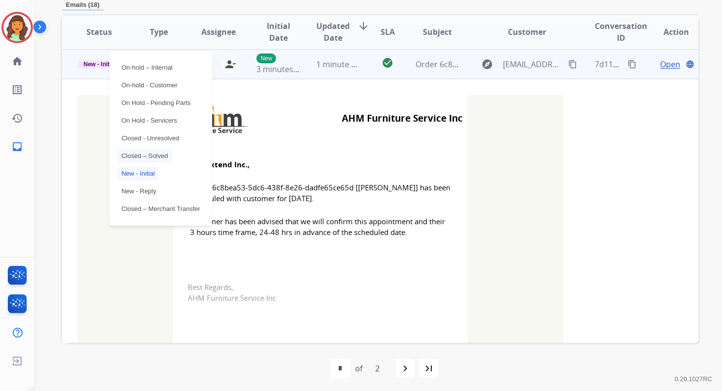
click at [157, 155] on p "Closed – Solved" at bounding box center [144, 156] width 55 height 14
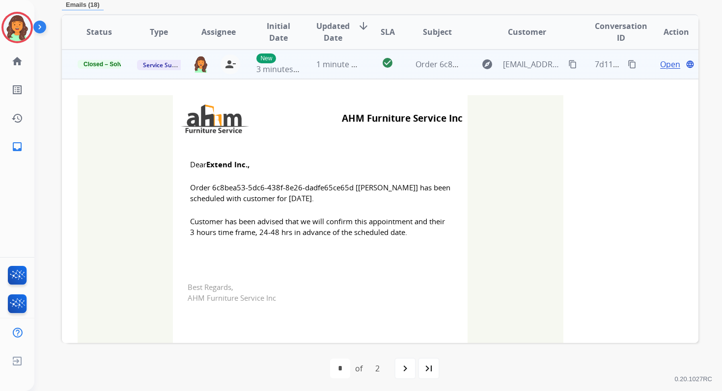
click at [333, 76] on td "1 minute ago" at bounding box center [330, 64] width 59 height 29
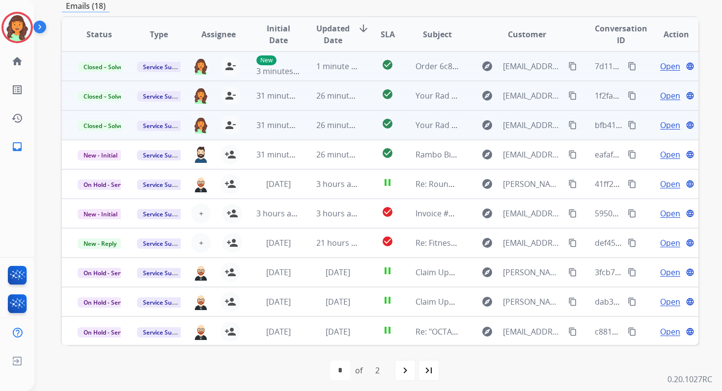
click at [303, 128] on td "26 minutes ago" at bounding box center [330, 124] width 59 height 29
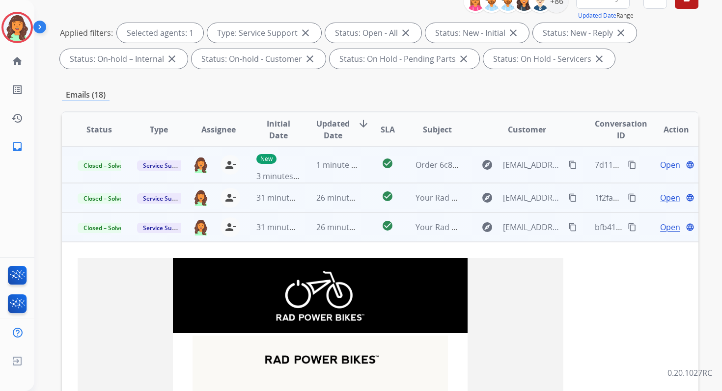
scroll to position [0, 0]
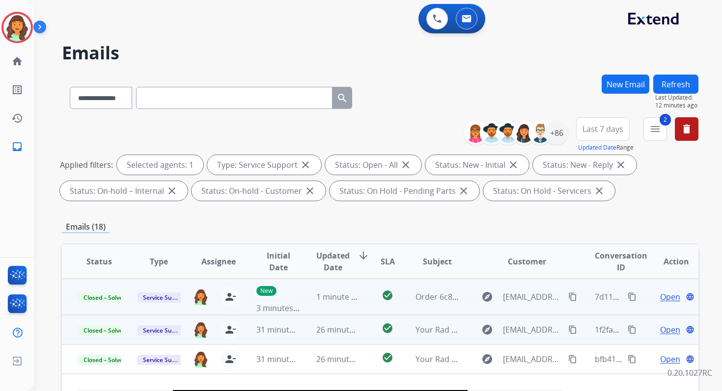
click at [670, 82] on button "Refresh" at bounding box center [675, 84] width 45 height 19
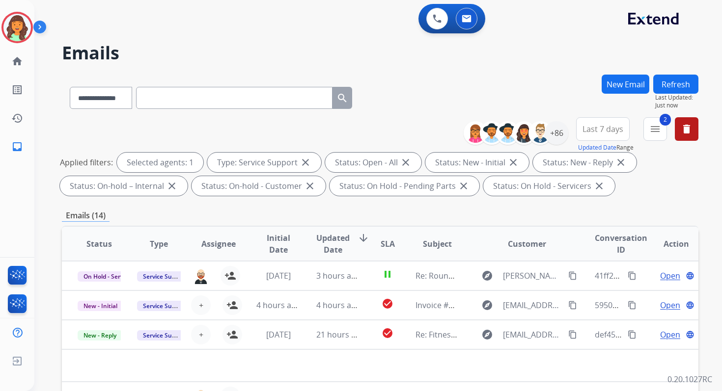
scroll to position [215, 0]
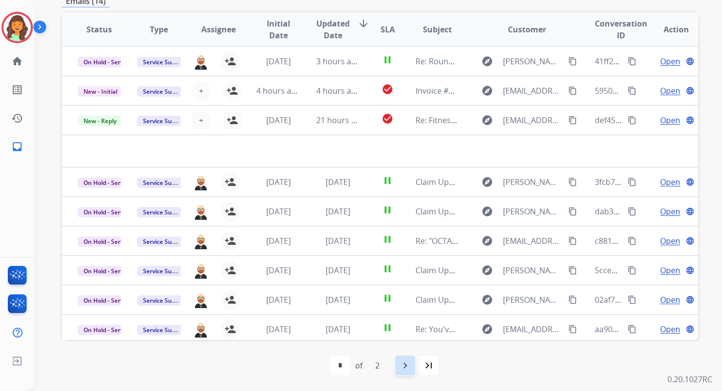
click at [405, 366] on mat-icon "navigate_next" at bounding box center [405, 366] width 12 height 12
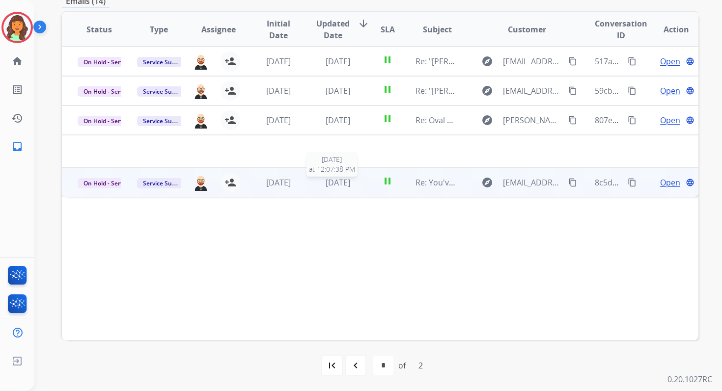
click at [341, 174] on td "6 days ago 10/3/2025 at 12:07:38 PM" at bounding box center [330, 181] width 59 height 29
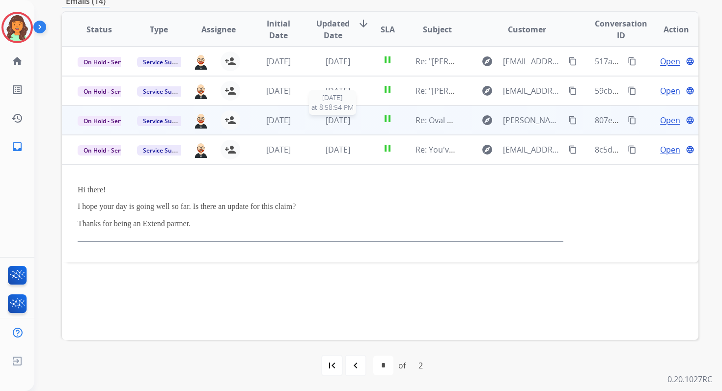
click at [330, 121] on span "5 days ago" at bounding box center [338, 120] width 25 height 11
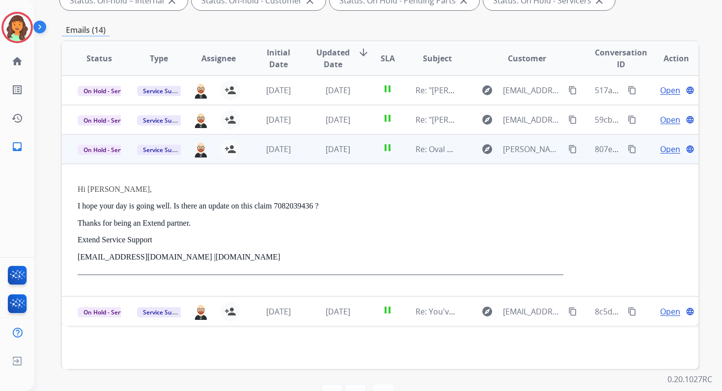
scroll to position [175, 0]
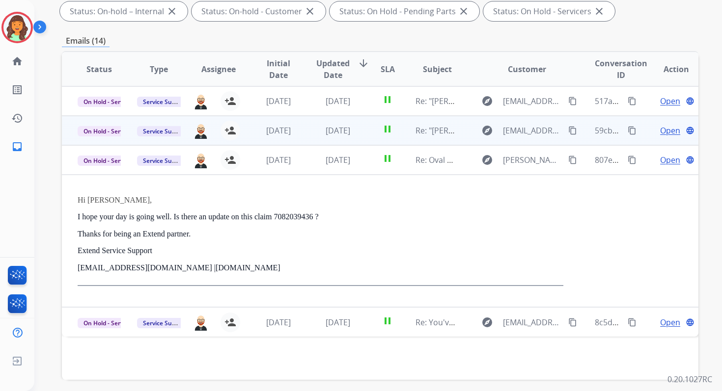
click at [301, 136] on td "5 days ago" at bounding box center [330, 130] width 59 height 29
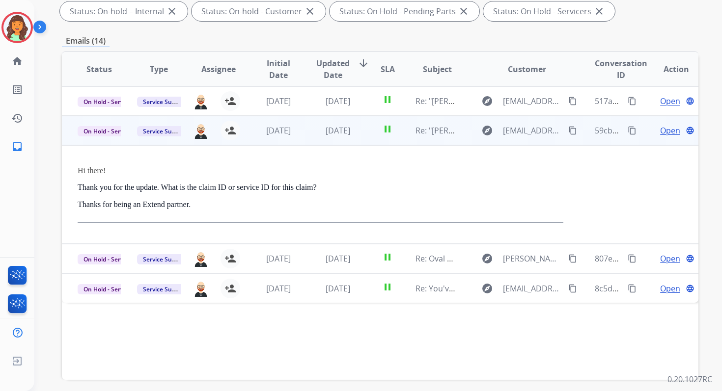
click at [310, 134] on td "5 days ago" at bounding box center [330, 130] width 59 height 29
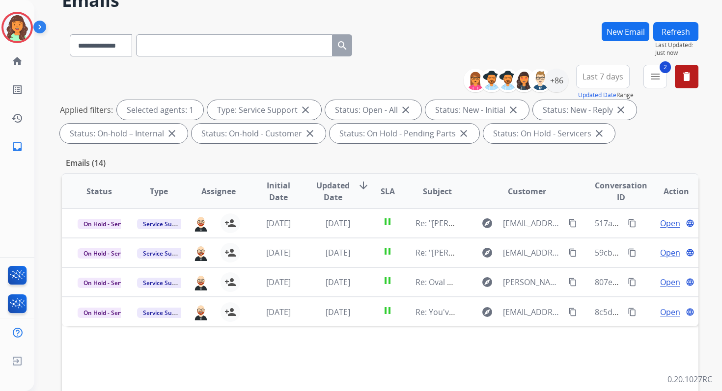
scroll to position [215, 0]
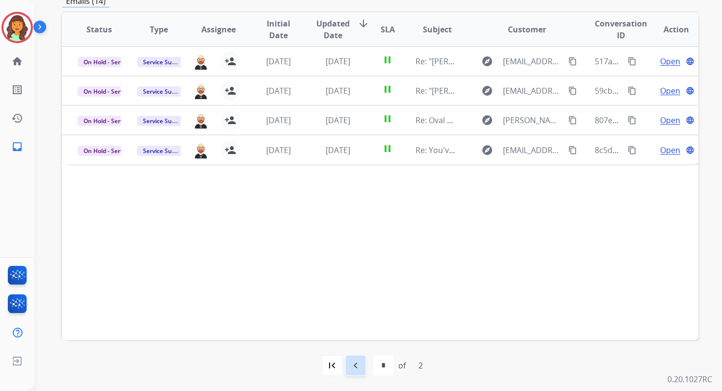
click at [358, 368] on mat-icon "navigate_before" at bounding box center [356, 366] width 12 height 12
select select "*"
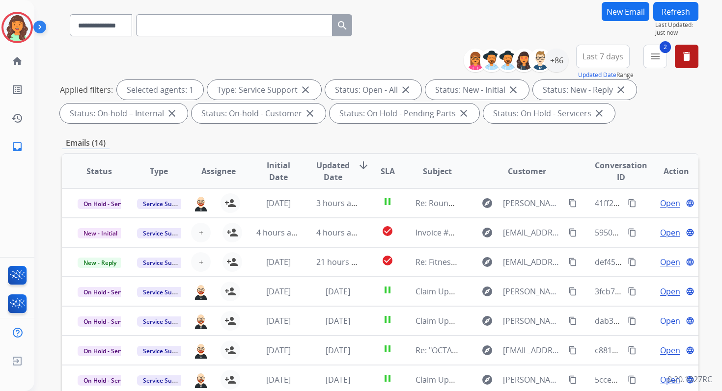
scroll to position [0, 0]
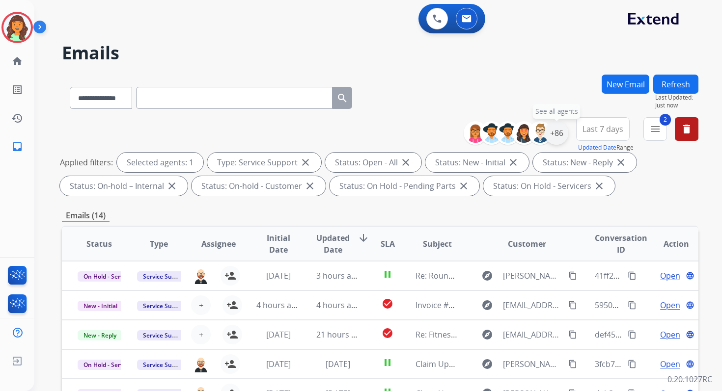
click at [558, 134] on div "+86" at bounding box center [557, 133] width 24 height 24
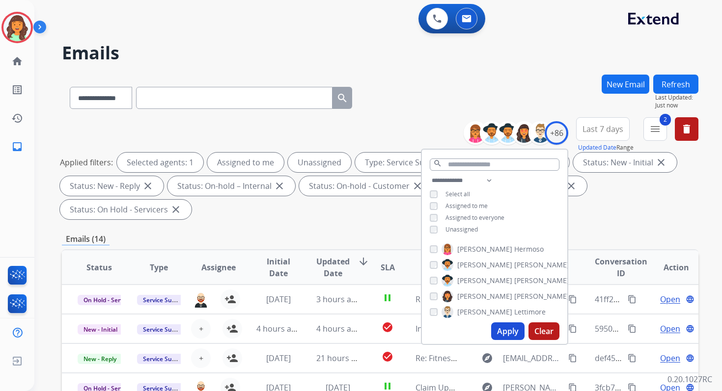
click at [507, 334] on button "Apply" at bounding box center [507, 332] width 33 height 18
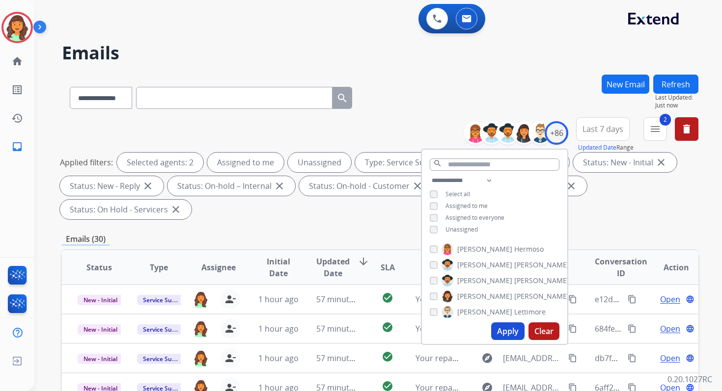
click at [328, 228] on div "**********" at bounding box center [380, 352] width 636 height 555
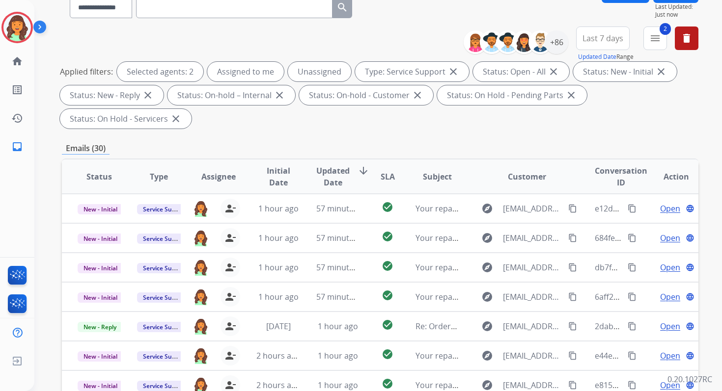
scroll to position [238, 0]
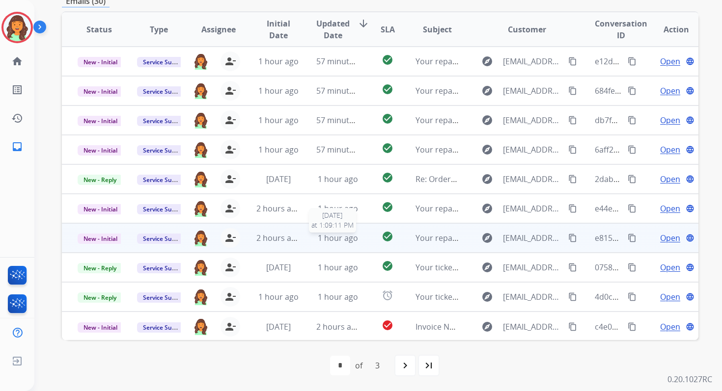
click at [332, 234] on span "1 hour ago" at bounding box center [338, 238] width 40 height 11
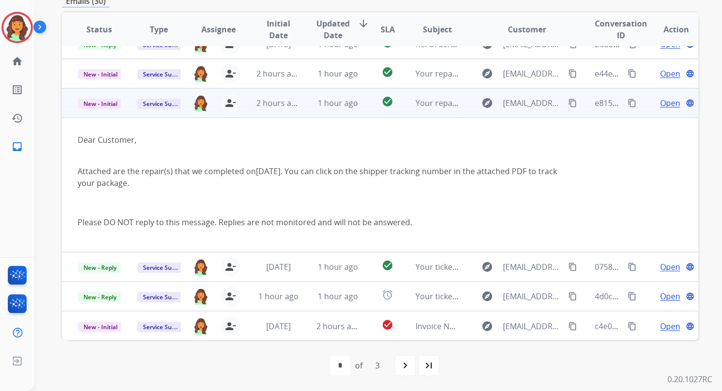
scroll to position [136, 0]
click at [660, 101] on span "Open" at bounding box center [670, 103] width 20 height 12
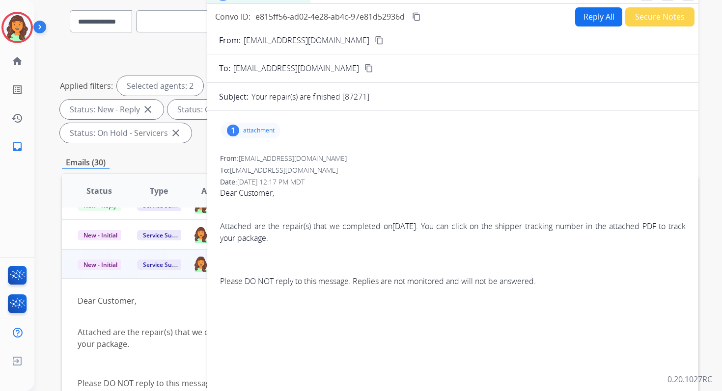
scroll to position [13, 0]
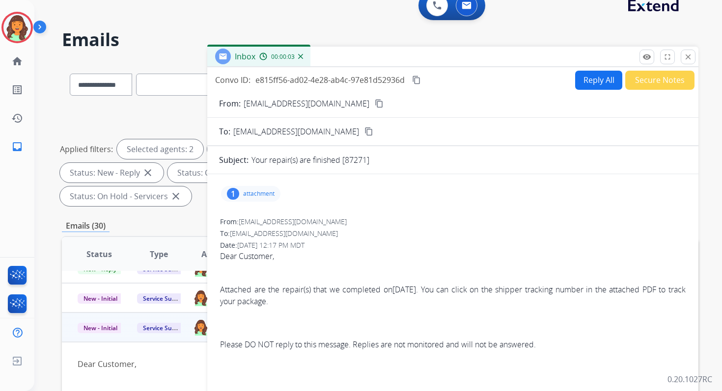
click at [255, 195] on p "attachment" at bounding box center [258, 194] width 31 height 8
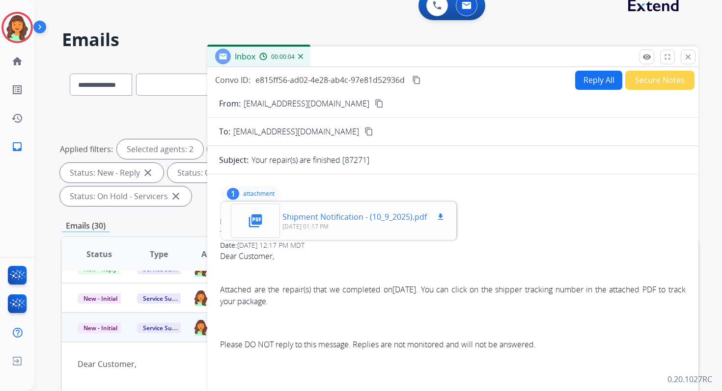
click at [260, 222] on mat-icon "picture_as_pdf" at bounding box center [255, 221] width 16 height 16
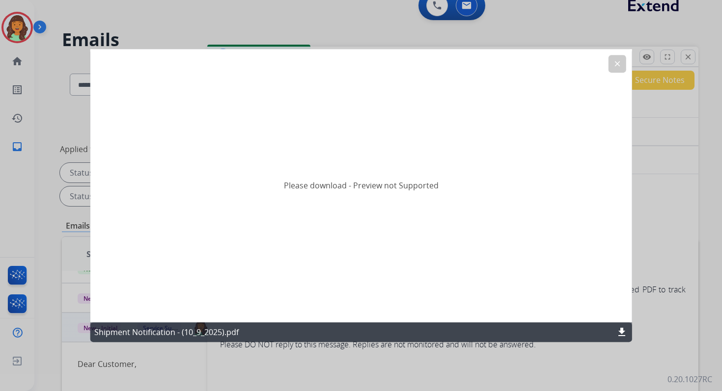
click at [620, 327] on mat-icon "download" at bounding box center [622, 333] width 12 height 12
click at [619, 62] on mat-icon "clear" at bounding box center [616, 63] width 9 height 9
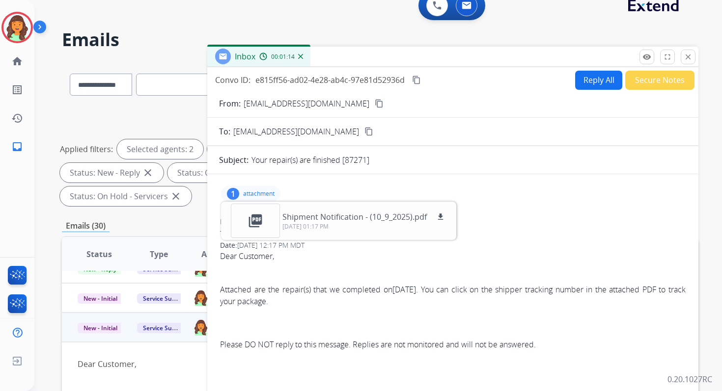
click at [417, 79] on mat-icon "content_copy" at bounding box center [416, 80] width 9 height 9
click at [686, 60] on mat-icon "close" at bounding box center [688, 57] width 9 height 9
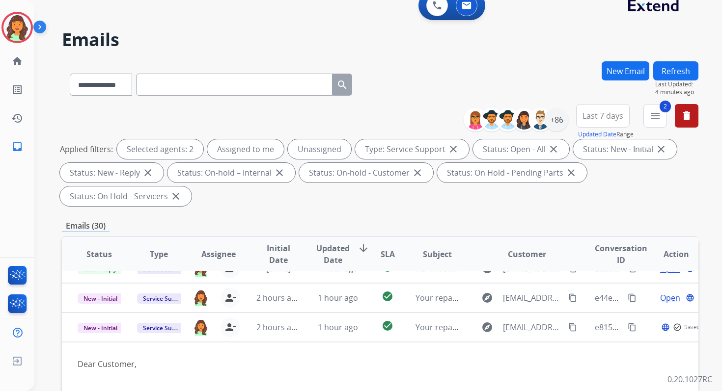
scroll to position [143, 0]
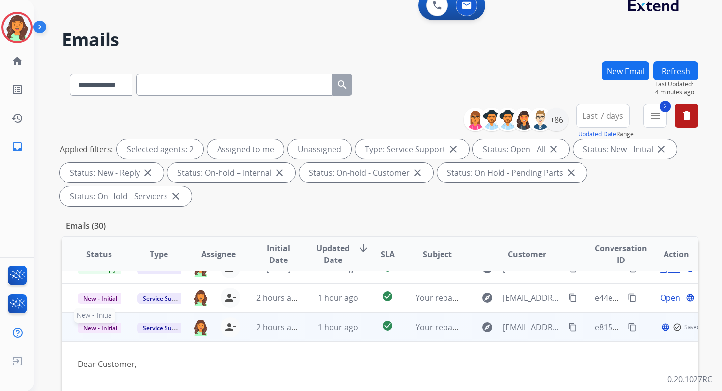
click at [110, 323] on span "New - Initial" at bounding box center [101, 328] width 46 height 10
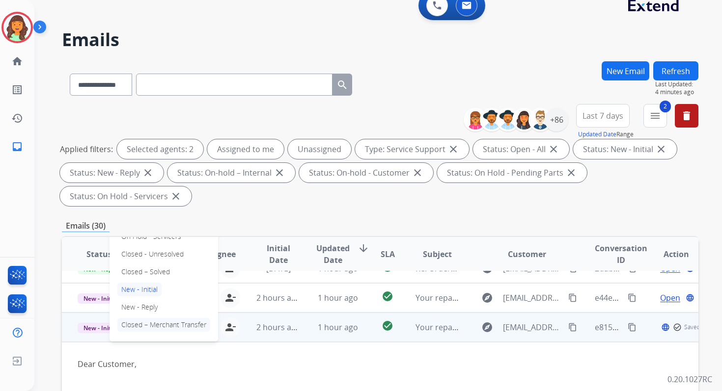
scroll to position [136, 0]
click at [146, 267] on p "Closed – Solved" at bounding box center [145, 272] width 56 height 14
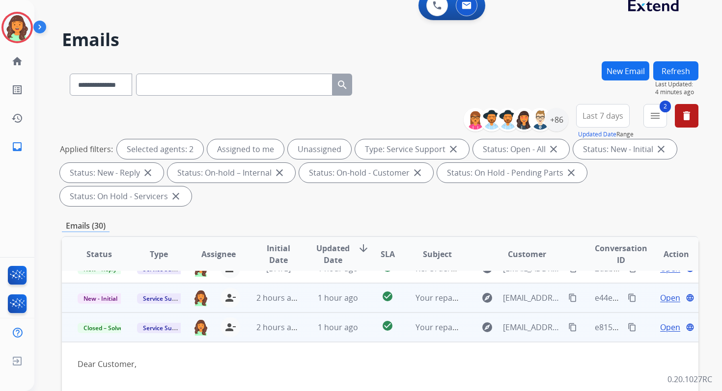
click at [266, 305] on td "2 hours ago" at bounding box center [270, 297] width 59 height 29
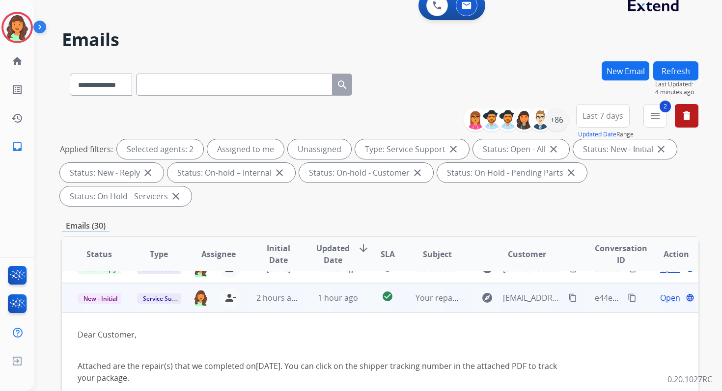
click at [660, 299] on span "Open" at bounding box center [670, 298] width 20 height 12
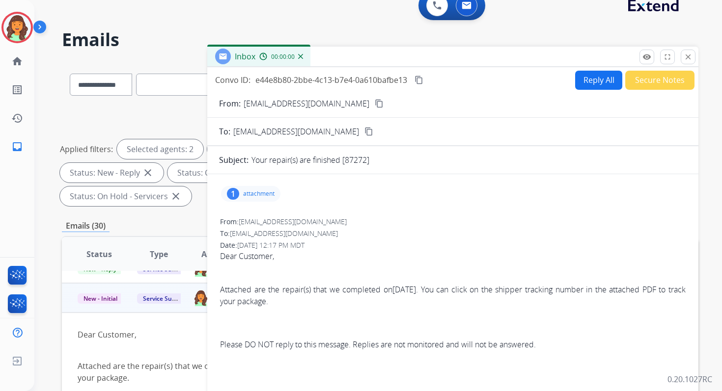
click at [256, 195] on p "attachment" at bounding box center [258, 194] width 31 height 8
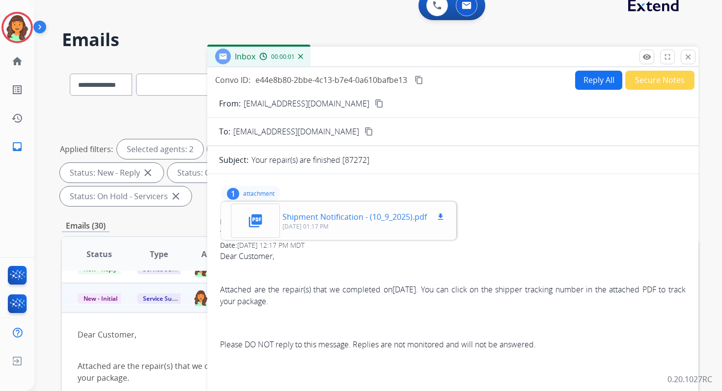
click at [442, 212] on button "download" at bounding box center [441, 217] width 12 height 12
click at [687, 58] on mat-icon "close" at bounding box center [688, 57] width 9 height 9
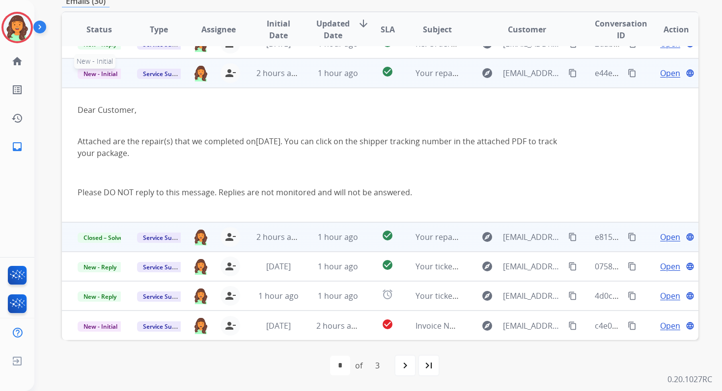
click at [109, 73] on span "New - Initial" at bounding box center [101, 74] width 46 height 10
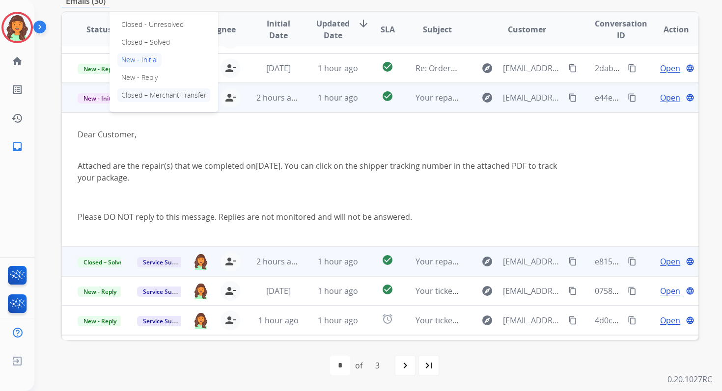
scroll to position [103, 0]
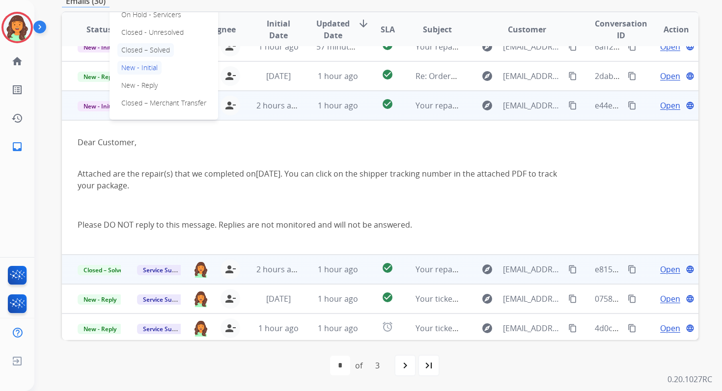
click at [140, 47] on p "Closed – Solved" at bounding box center [145, 50] width 56 height 14
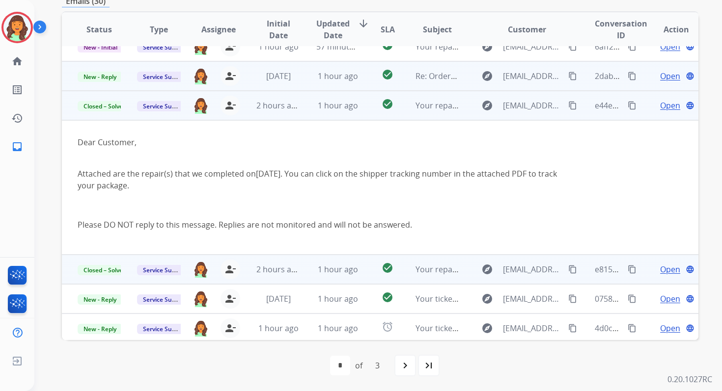
click at [264, 82] on td "2 weeks ago" at bounding box center [270, 75] width 59 height 29
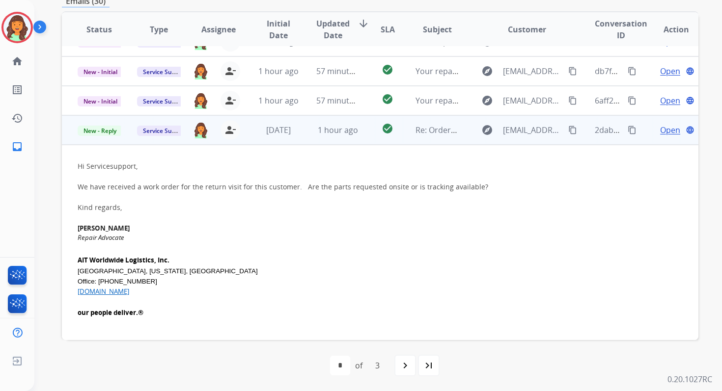
scroll to position [118, 0]
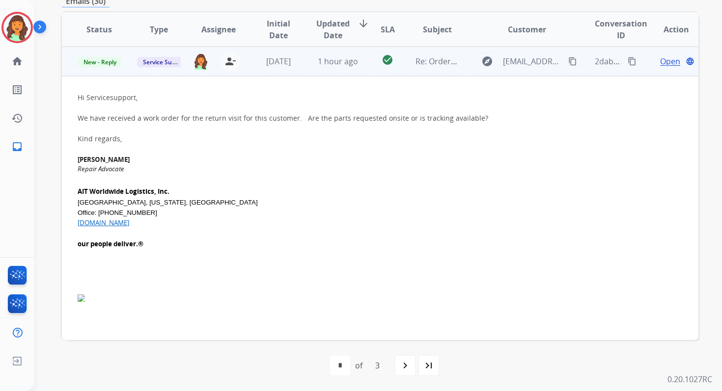
click at [660, 60] on span "Open" at bounding box center [670, 61] width 20 height 12
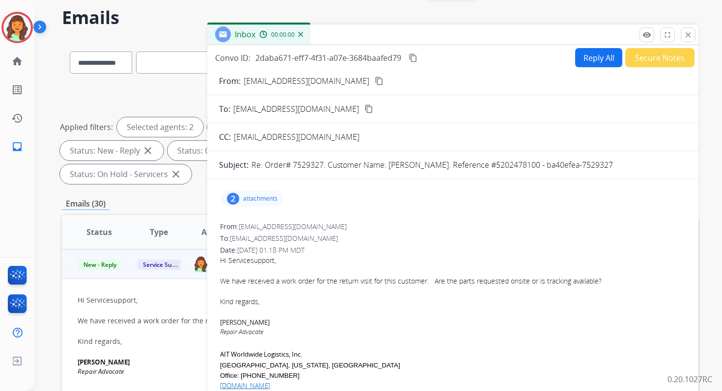
scroll to position [3, 0]
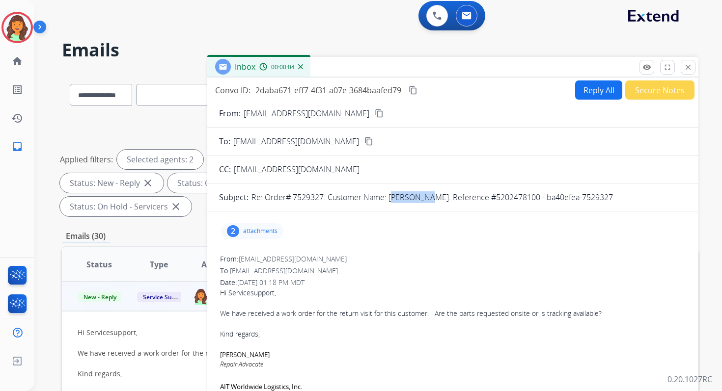
drag, startPoint x: 390, startPoint y: 198, endPoint x: 427, endPoint y: 200, distance: 36.9
click at [427, 200] on p "Re: Order# 7529327. Customer Name: Noah Korn. Reference #5202478100 - ba40efea-…" at bounding box center [431, 198] width 361 height 12
click at [595, 93] on button "Reply All" at bounding box center [598, 90] width 47 height 19
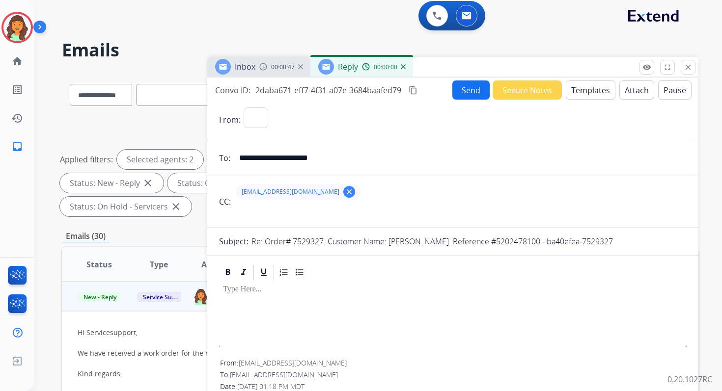
click at [591, 91] on button "Templates" at bounding box center [591, 90] width 50 height 19
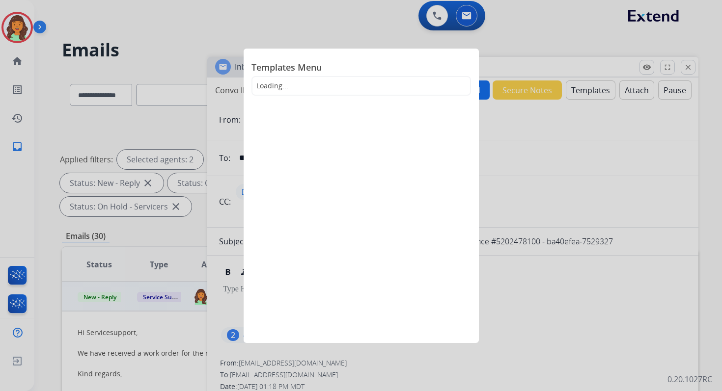
select select "**********"
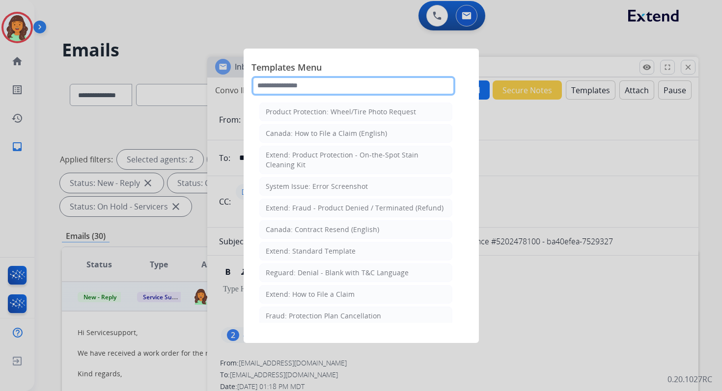
click at [313, 84] on input "text" at bounding box center [353, 86] width 204 height 20
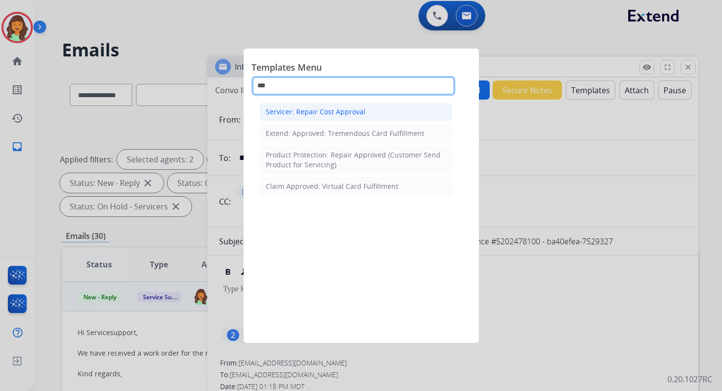
type input "***"
click at [332, 111] on div "Servicer: Repair Cost Approval" at bounding box center [316, 112] width 100 height 10
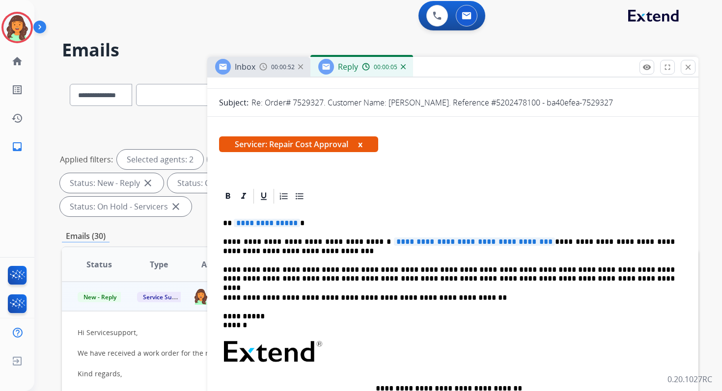
scroll to position [189, 0]
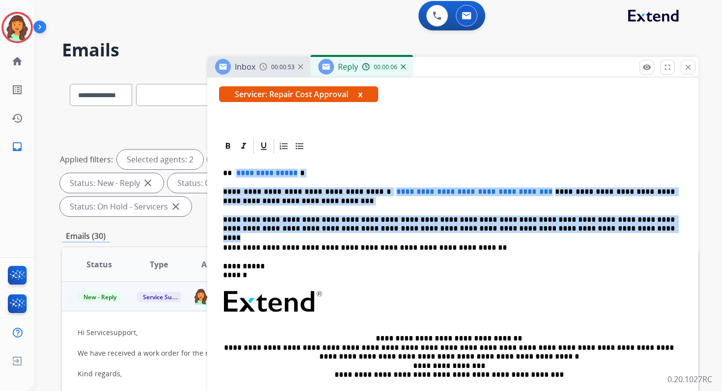
drag, startPoint x: 234, startPoint y: 171, endPoint x: 545, endPoint y: 233, distance: 316.9
click at [544, 233] on div "**********" at bounding box center [452, 297] width 467 height 284
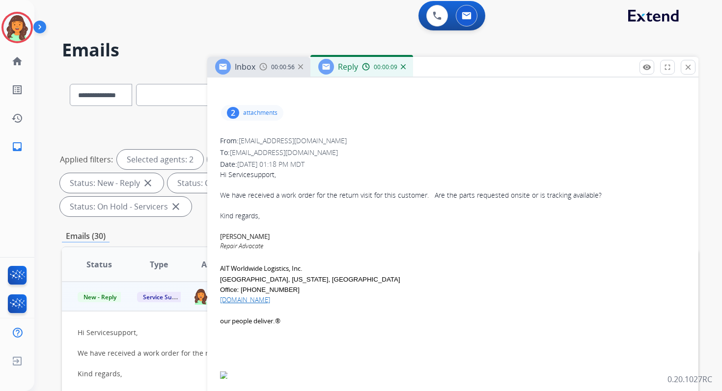
scroll to position [0, 0]
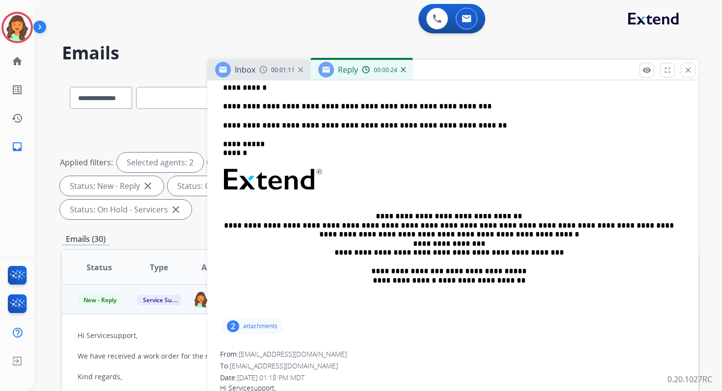
click at [268, 146] on p "**********" at bounding box center [449, 149] width 452 height 18
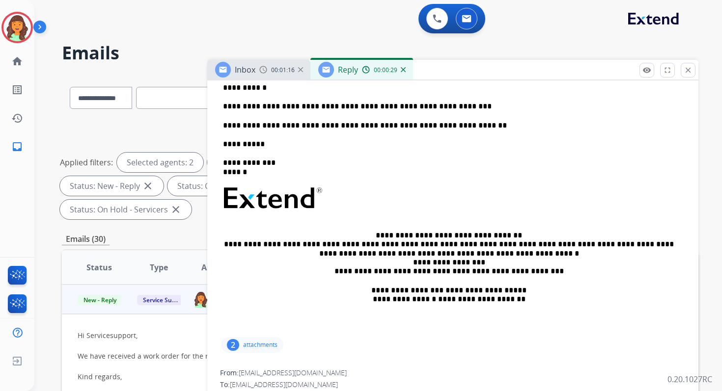
click at [261, 163] on p "**********" at bounding box center [449, 168] width 452 height 18
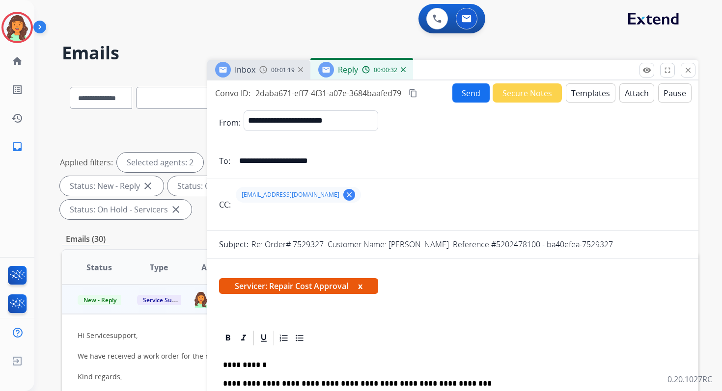
click at [412, 92] on mat-icon "content_copy" at bounding box center [413, 93] width 9 height 9
click at [452, 92] on button "Send" at bounding box center [470, 92] width 37 height 19
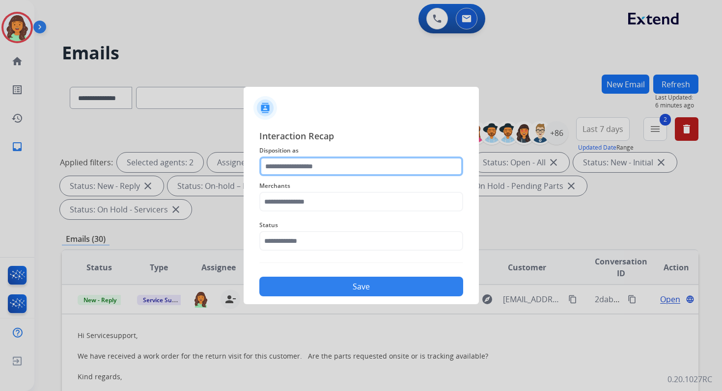
click at [340, 170] on input "text" at bounding box center [361, 167] width 204 height 20
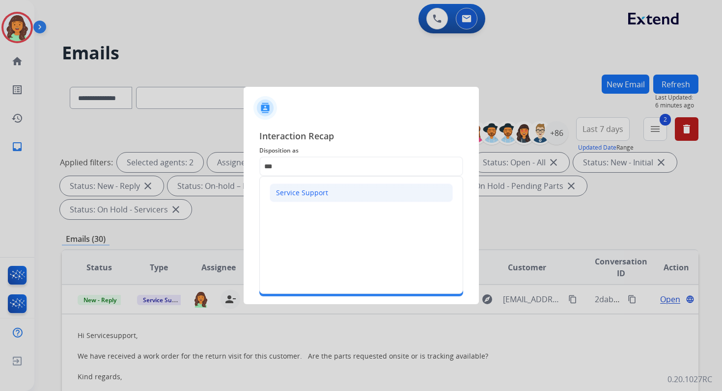
click at [298, 189] on div "Service Support" at bounding box center [302, 193] width 52 height 10
type input "**********"
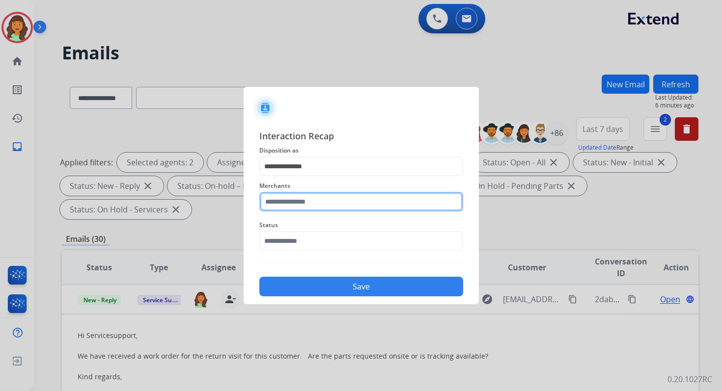
click at [301, 211] on input "text" at bounding box center [361, 202] width 204 height 20
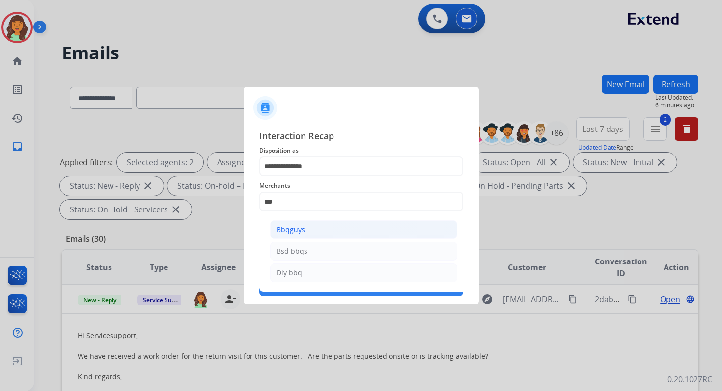
click at [291, 229] on div "Bbqguys" at bounding box center [290, 230] width 28 height 10
type input "*******"
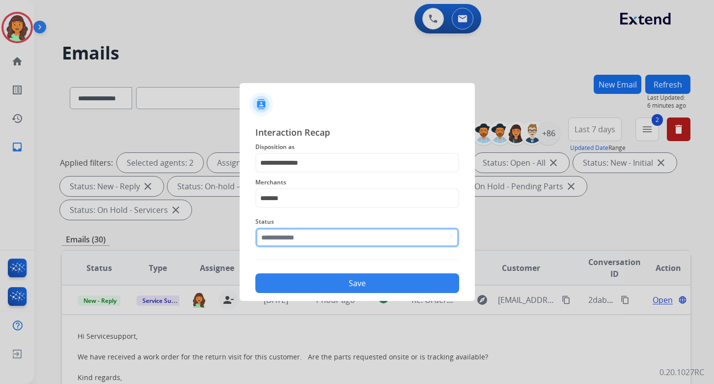
click at [296, 239] on input "text" at bounding box center [357, 237] width 204 height 20
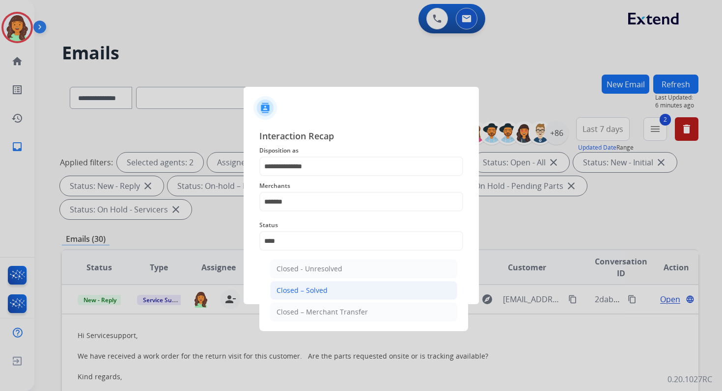
click at [318, 293] on div "Closed – Solved" at bounding box center [301, 291] width 51 height 10
type input "**********"
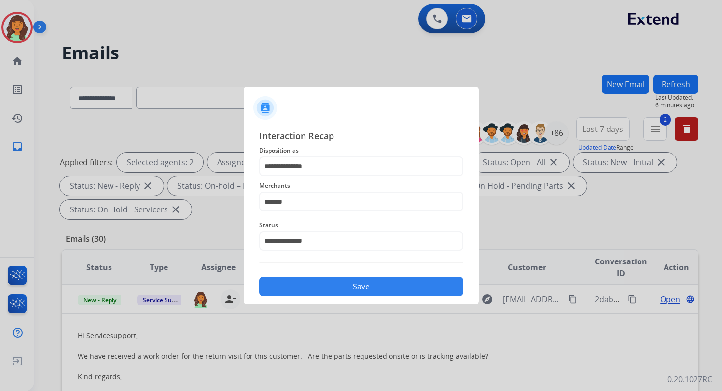
click at [323, 291] on button "Save" at bounding box center [361, 287] width 204 height 20
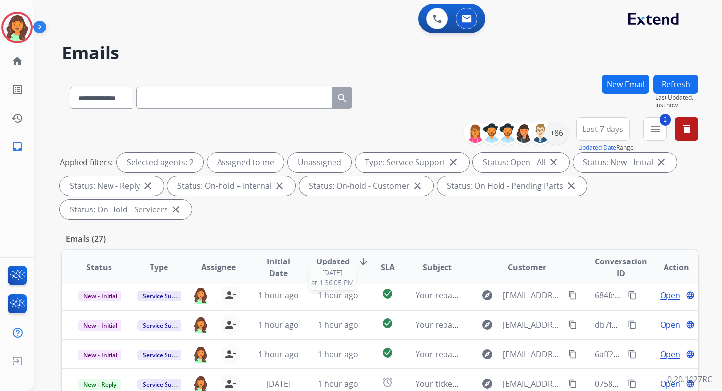
scroll to position [238, 0]
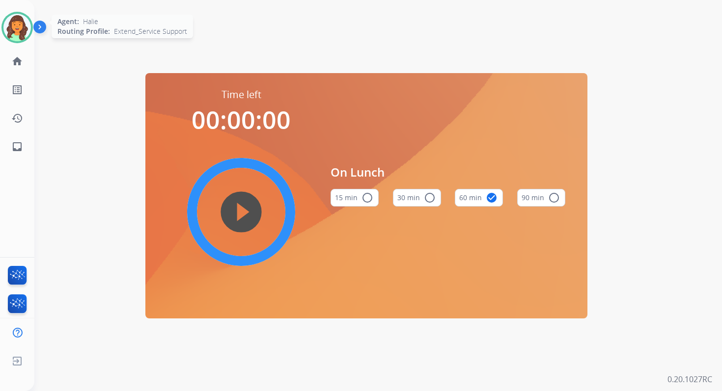
click at [9, 27] on img at bounding box center [16, 27] width 27 height 27
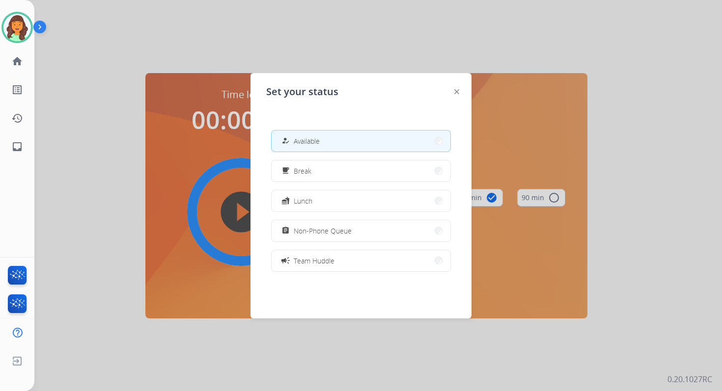
click at [335, 139] on button "how_to_reg Available" at bounding box center [361, 141] width 179 height 21
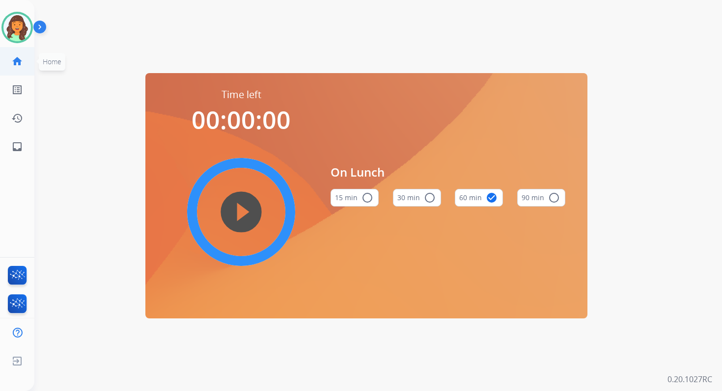
click at [15, 61] on mat-icon "home" at bounding box center [17, 61] width 12 height 12
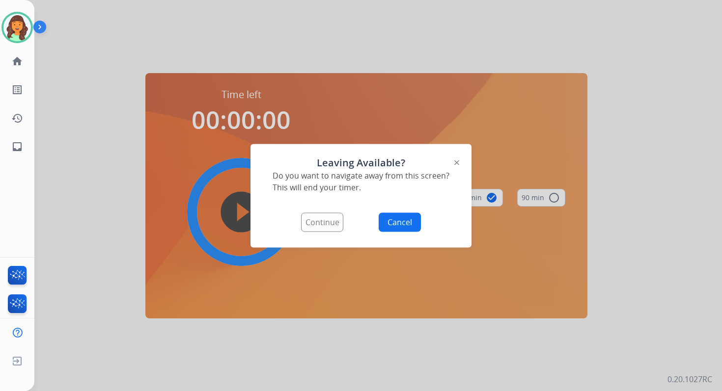
click at [323, 217] on button "Continue" at bounding box center [322, 222] width 42 height 19
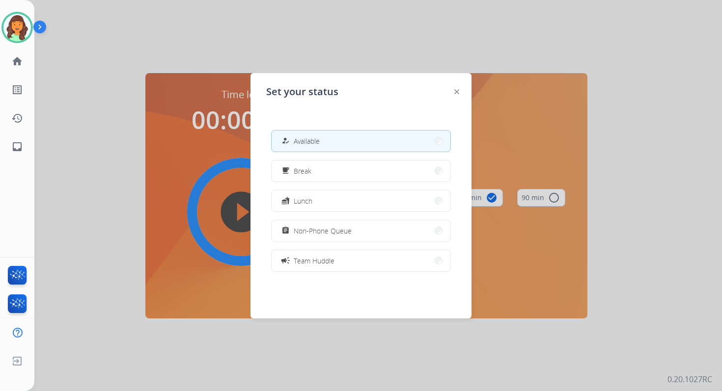
click at [317, 134] on button "how_to_reg Available" at bounding box center [361, 141] width 179 height 21
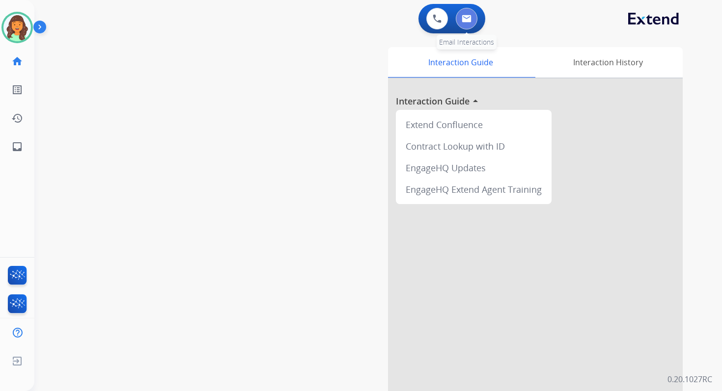
click at [459, 17] on button at bounding box center [467, 19] width 22 height 22
select select "**********"
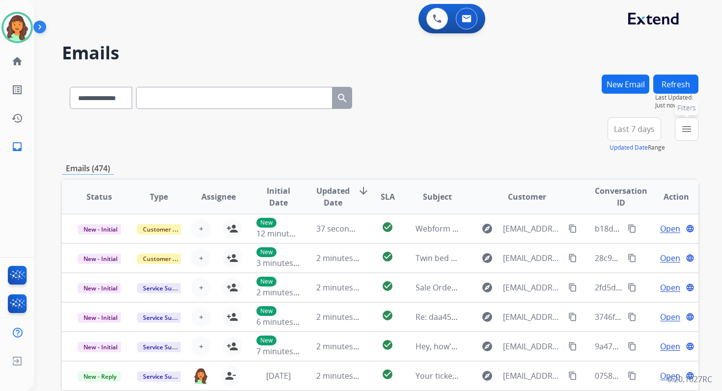
click at [679, 119] on button "menu Filters" at bounding box center [687, 129] width 24 height 24
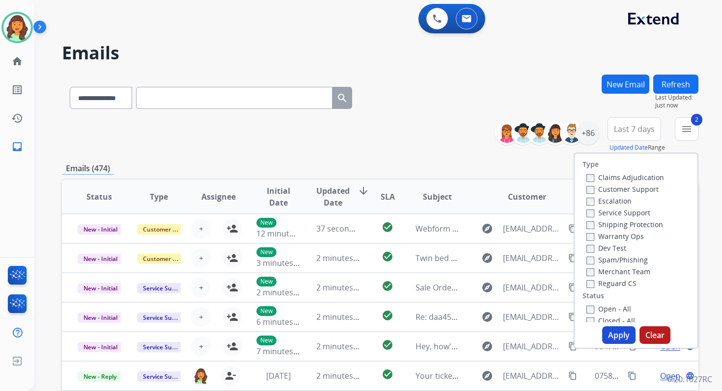
click at [612, 338] on button "Apply" at bounding box center [618, 336] width 33 height 18
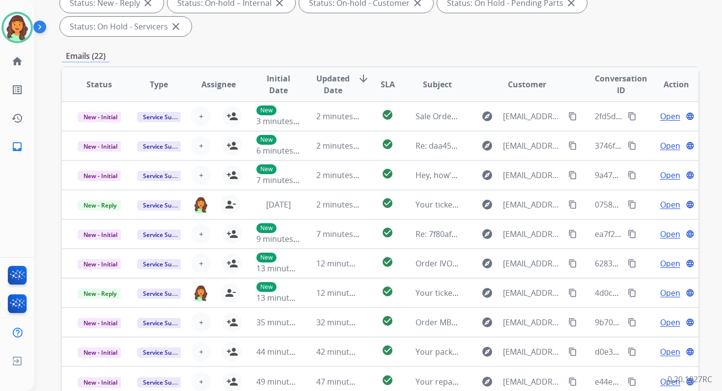
scroll to position [238, 0]
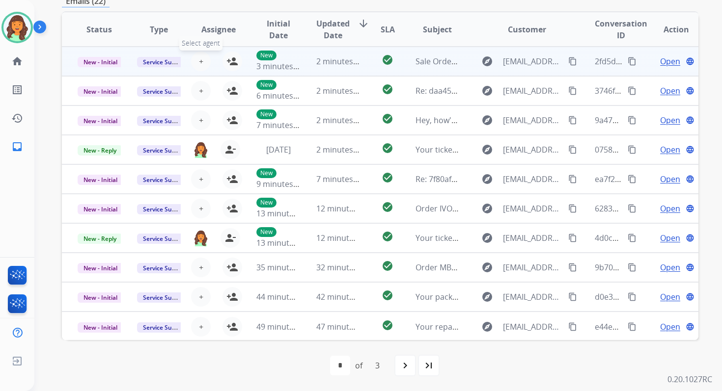
click at [199, 59] on span "+" at bounding box center [201, 61] width 4 height 12
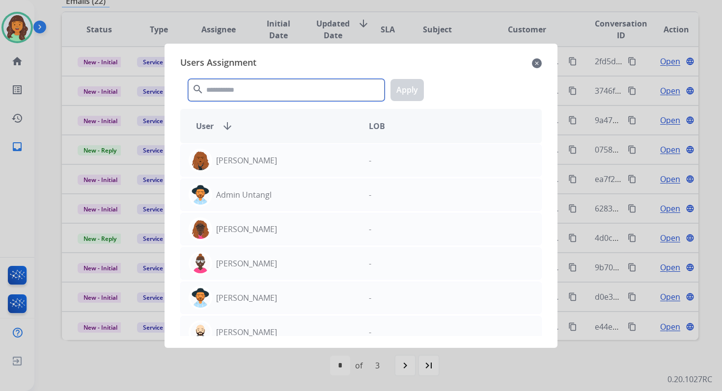
click at [242, 92] on input "text" at bounding box center [286, 90] width 196 height 22
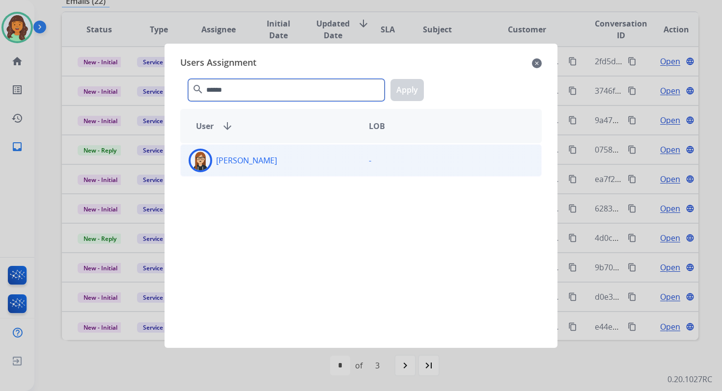
type input "******"
click at [257, 167] on div "[PERSON_NAME]" at bounding box center [271, 161] width 180 height 24
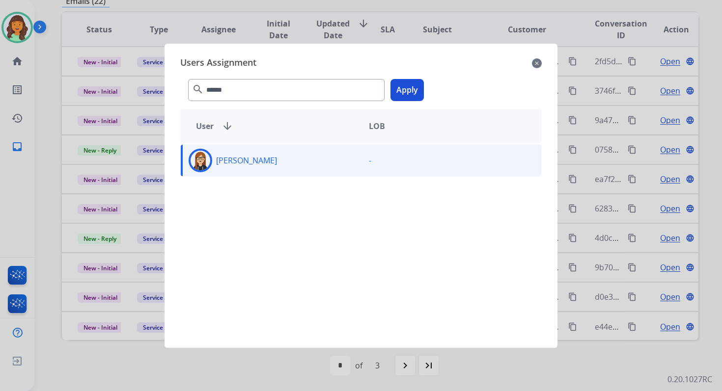
click at [405, 89] on button "Apply" at bounding box center [406, 90] width 33 height 22
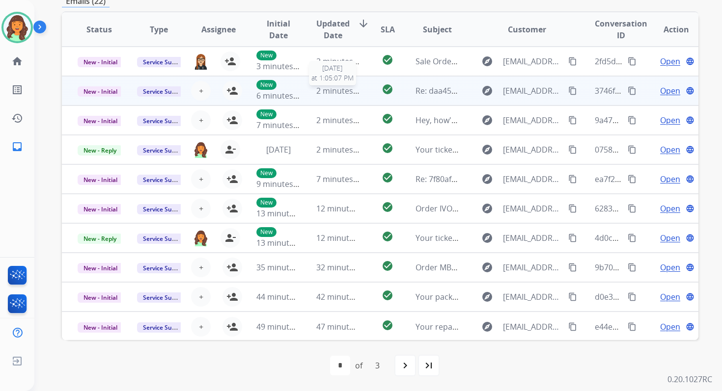
click at [328, 93] on span "2 minutes ago" at bounding box center [342, 90] width 53 height 11
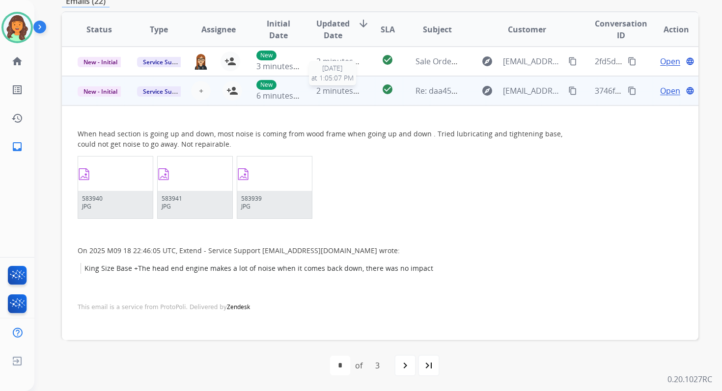
scroll to position [29, 0]
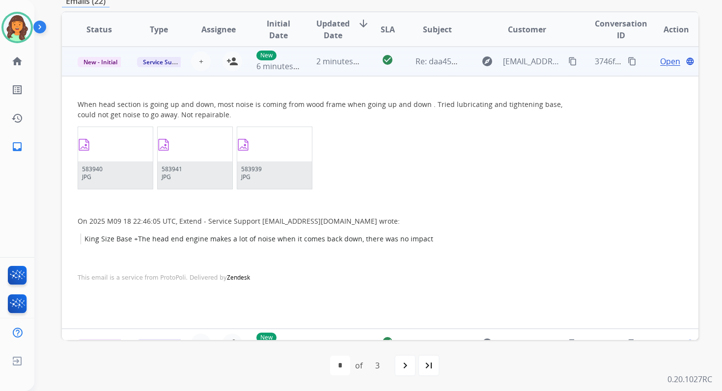
click at [316, 68] on td "2 minutes ago" at bounding box center [330, 61] width 59 height 29
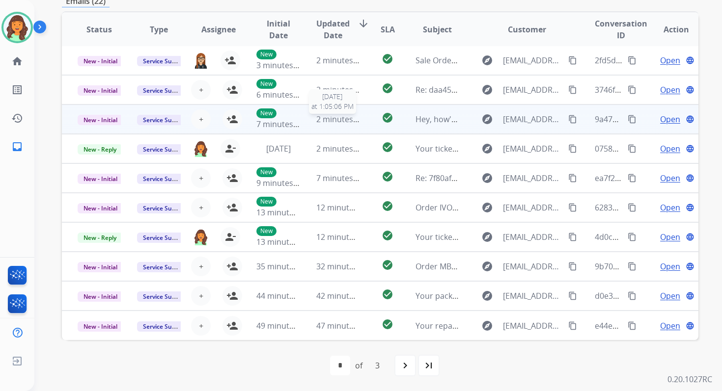
click at [327, 122] on span "2 minutes ago" at bounding box center [342, 119] width 53 height 11
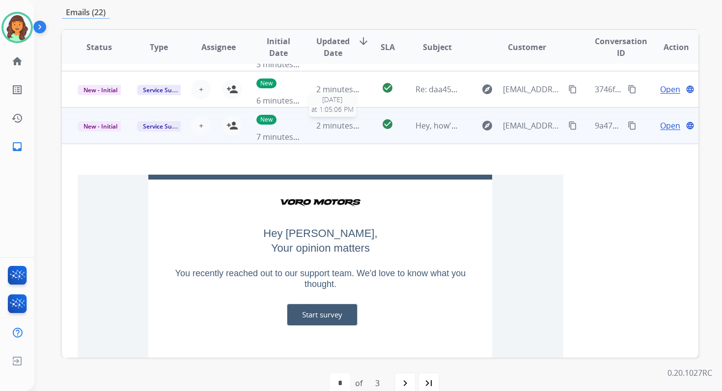
scroll to position [59, 0]
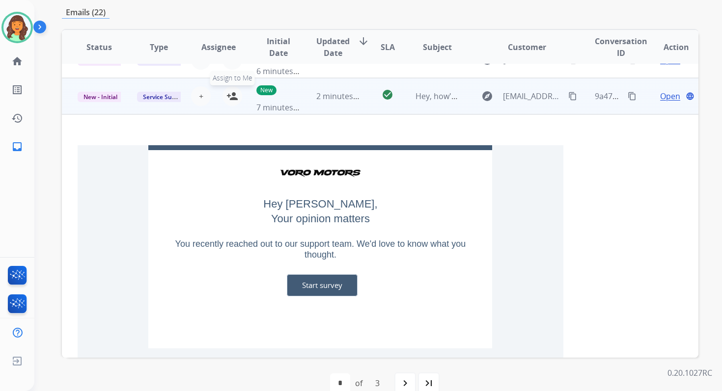
click at [229, 93] on mat-icon "person_add" at bounding box center [232, 96] width 12 height 12
click at [103, 97] on span "New - Initial" at bounding box center [101, 97] width 46 height 10
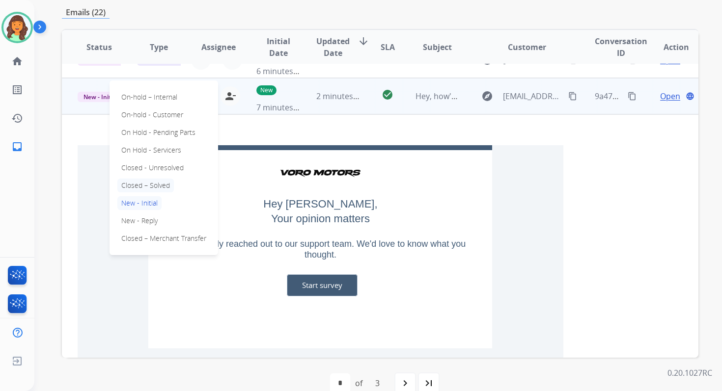
click at [139, 188] on p "Closed – Solved" at bounding box center [145, 186] width 56 height 14
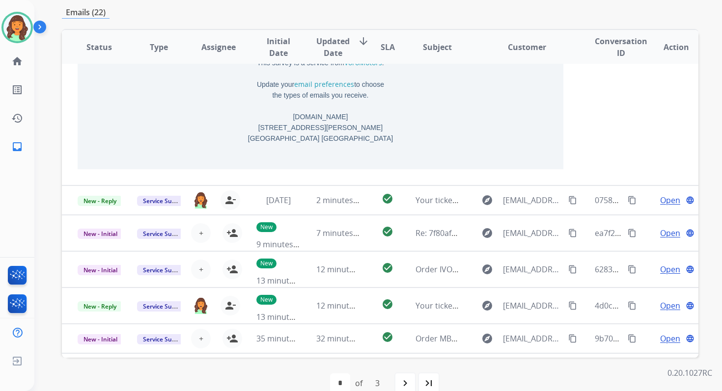
scroll to position [415, 0]
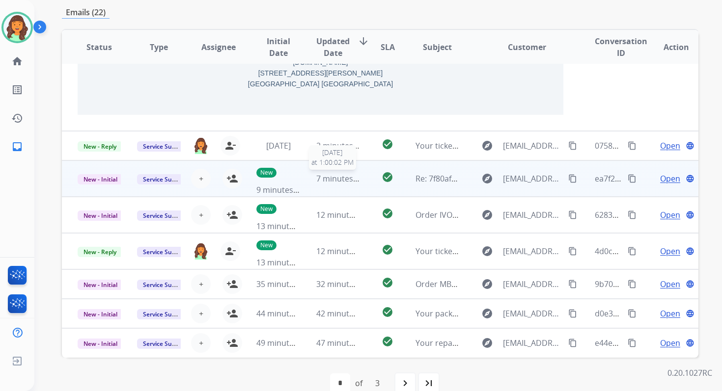
click at [335, 176] on span "7 minutes ago" at bounding box center [342, 178] width 53 height 11
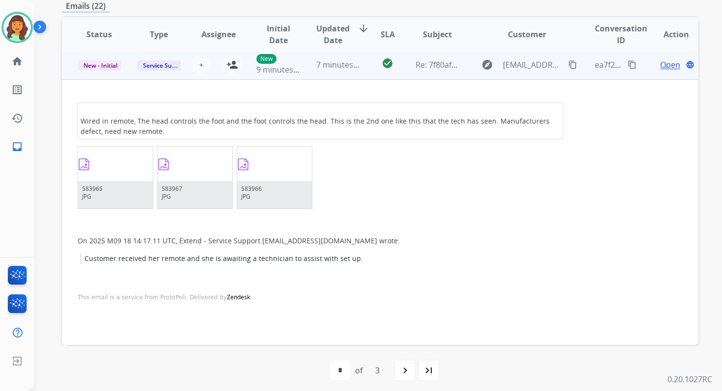
scroll to position [118, 0]
click at [324, 67] on span "7 minutes ago" at bounding box center [342, 66] width 53 height 11
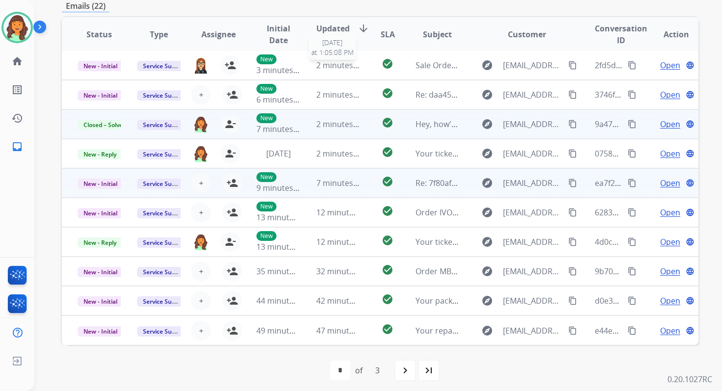
scroll to position [1, 0]
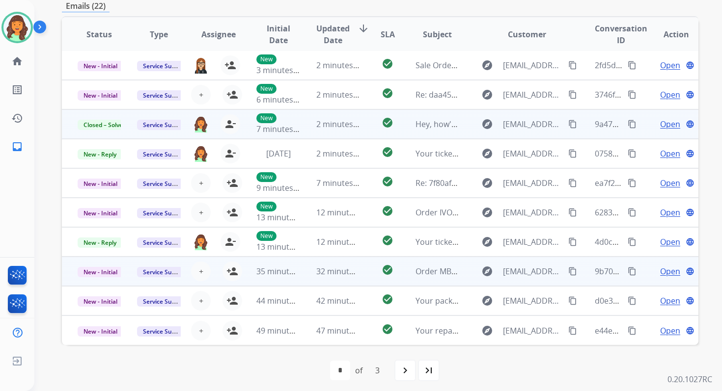
click at [368, 271] on td "check_circle" at bounding box center [380, 271] width 40 height 29
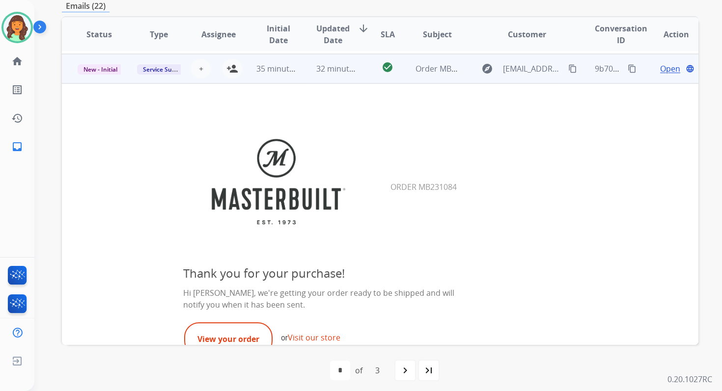
scroll to position [206, 0]
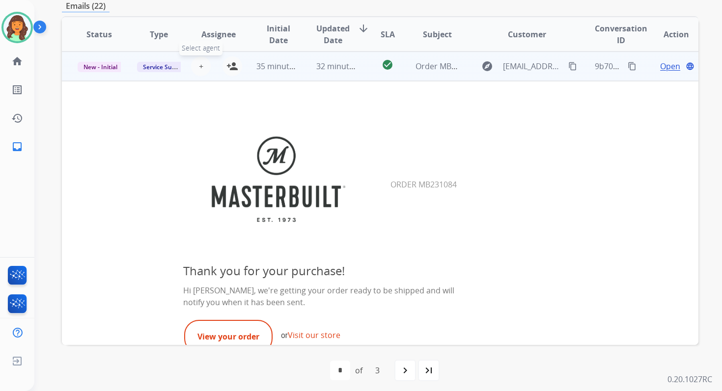
click at [200, 67] on span "+" at bounding box center [201, 66] width 4 height 12
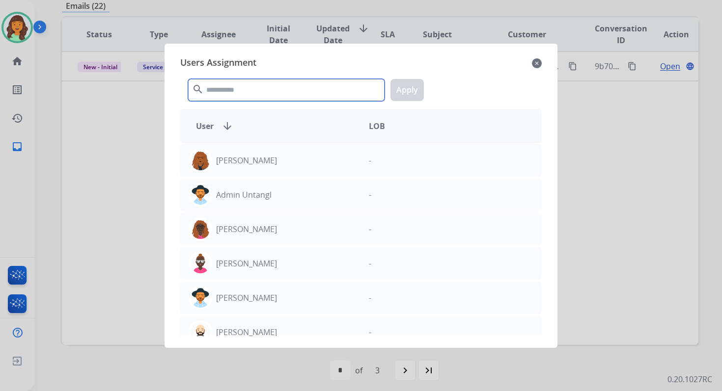
click at [226, 92] on input "text" at bounding box center [286, 90] width 196 height 22
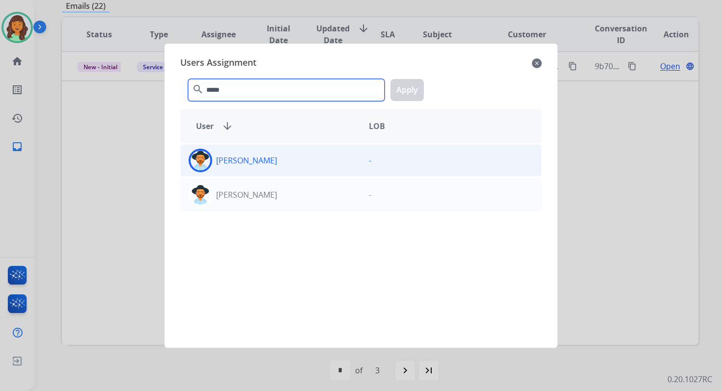
type input "*****"
click at [259, 170] on div "[PERSON_NAME]" at bounding box center [271, 161] width 180 height 24
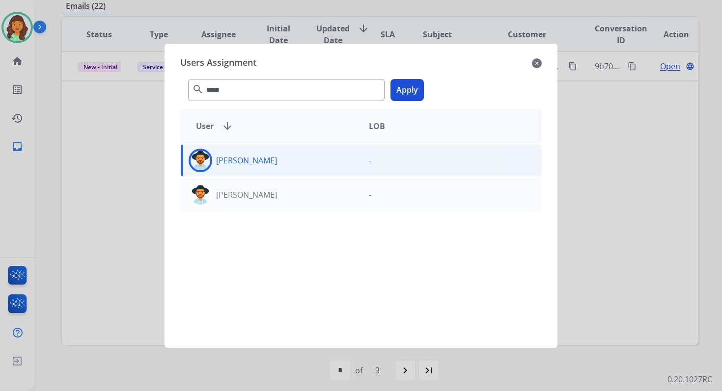
click at [404, 89] on button "Apply" at bounding box center [406, 90] width 33 height 22
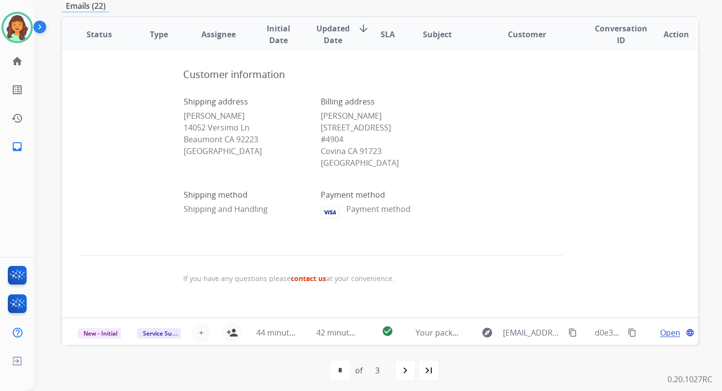
scroll to position [748, 0]
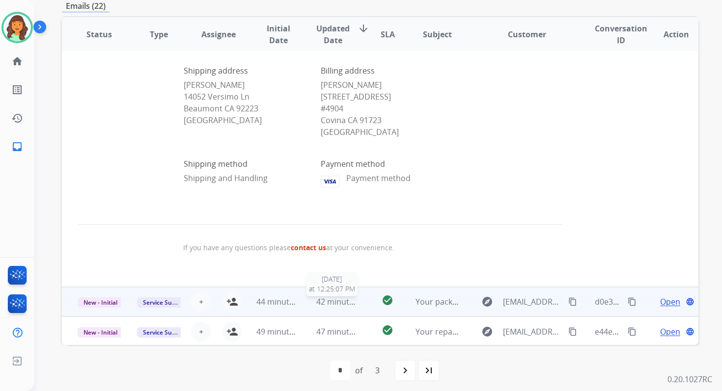
click at [329, 305] on span "42 minutes ago" at bounding box center [344, 302] width 57 height 11
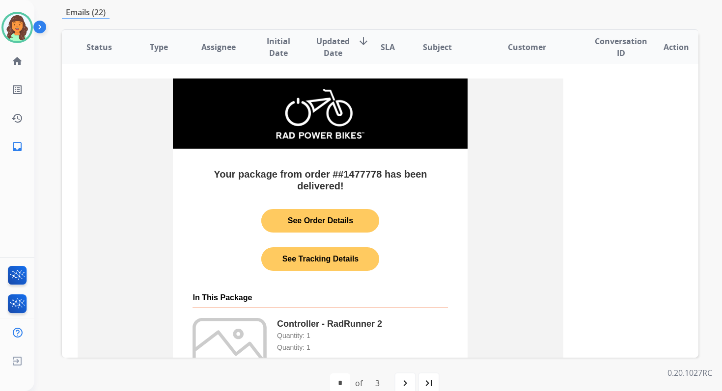
scroll to position [311, 0]
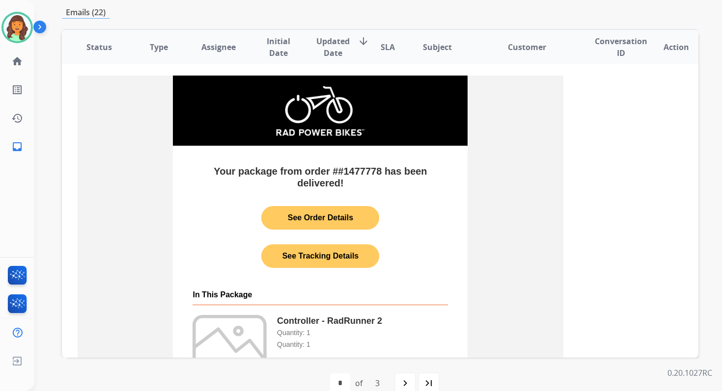
click at [329, 221] on link "See Order Details" at bounding box center [320, 217] width 118 height 19
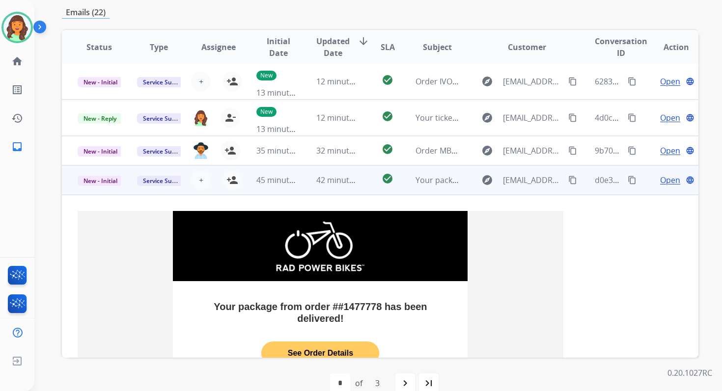
scroll to position [172, 0]
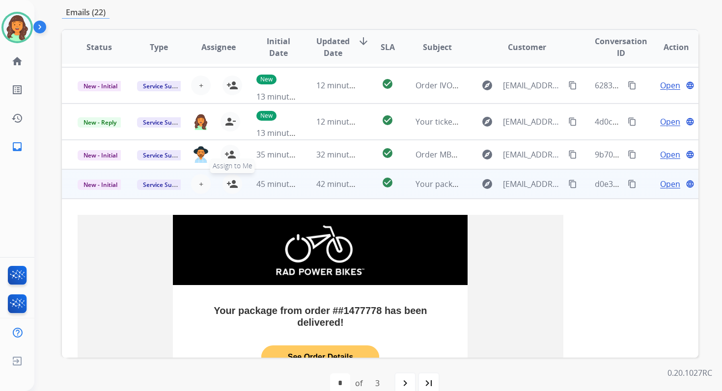
click at [229, 183] on mat-icon "person_add" at bounding box center [232, 184] width 12 height 12
click at [103, 182] on span "New - Initial" at bounding box center [101, 185] width 46 height 10
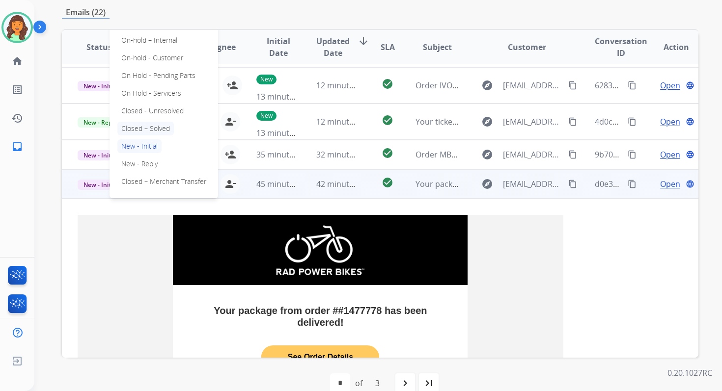
click at [147, 125] on p "Closed – Solved" at bounding box center [145, 129] width 56 height 14
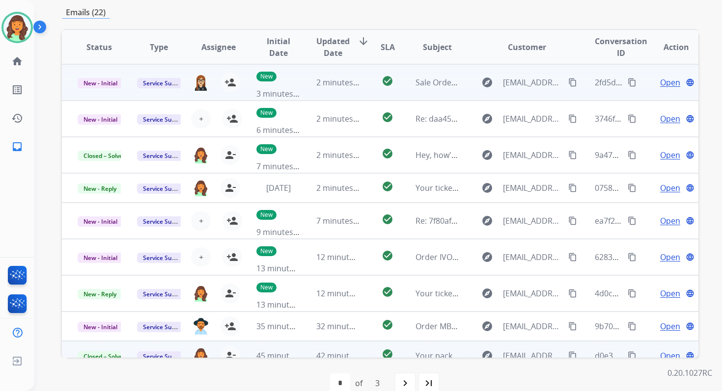
scroll to position [0, 0]
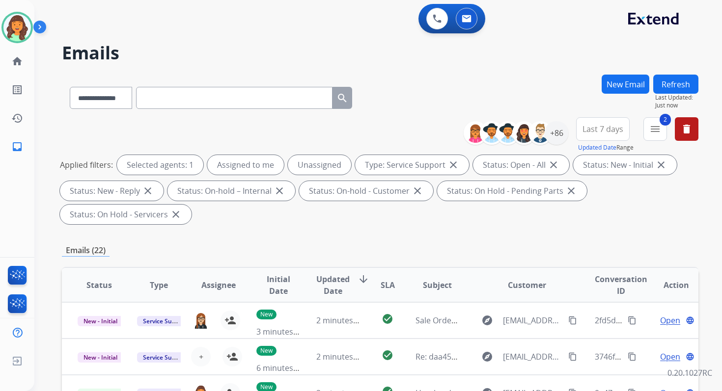
click at [671, 86] on button "Refresh" at bounding box center [675, 84] width 45 height 19
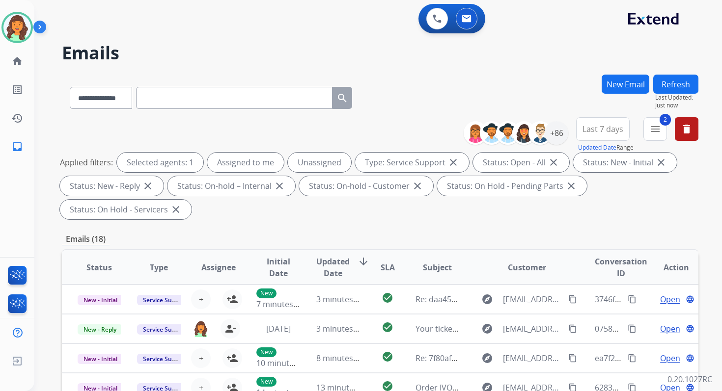
scroll to position [238, 0]
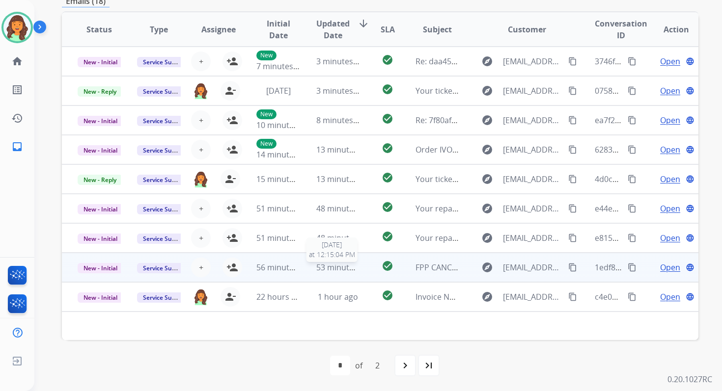
click at [336, 263] on span "53 minutes ago" at bounding box center [344, 267] width 57 height 11
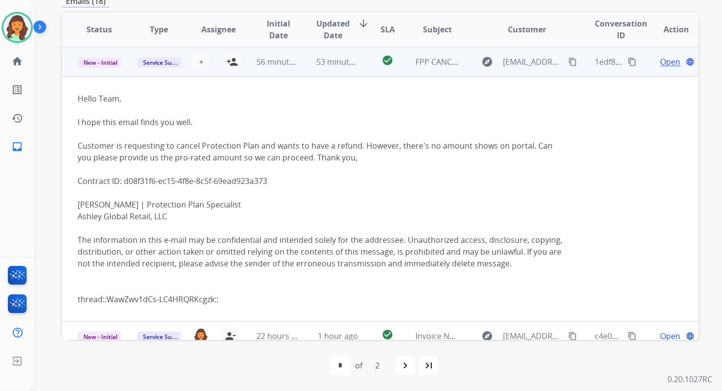
scroll to position [206, 0]
click at [201, 60] on button "+ Select agent" at bounding box center [201, 62] width 20 height 20
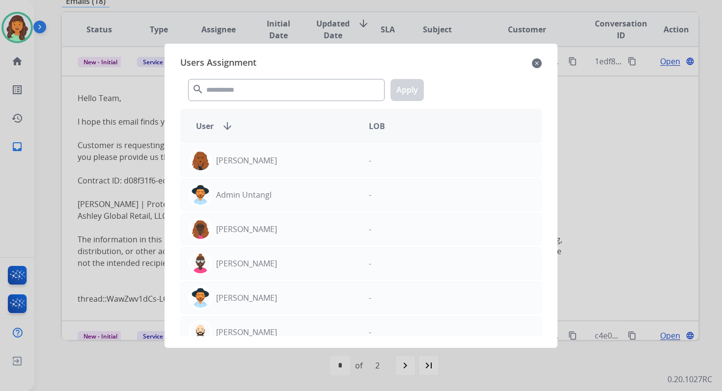
click at [239, 101] on div "search Apply" at bounding box center [360, 88] width 361 height 34
click at [236, 90] on input "text" at bounding box center [286, 90] width 196 height 22
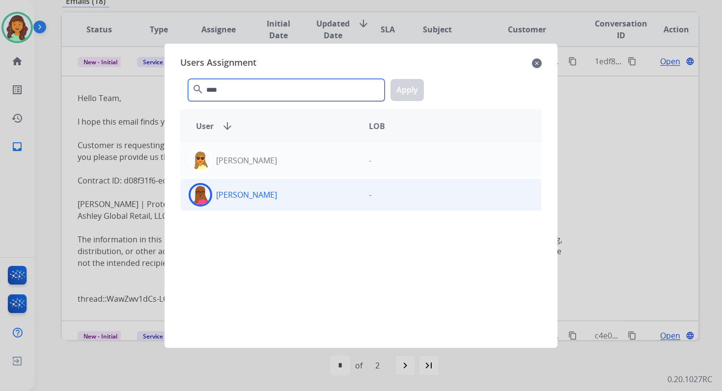
type input "****"
click at [264, 197] on p "[PERSON_NAME]" at bounding box center [246, 195] width 61 height 12
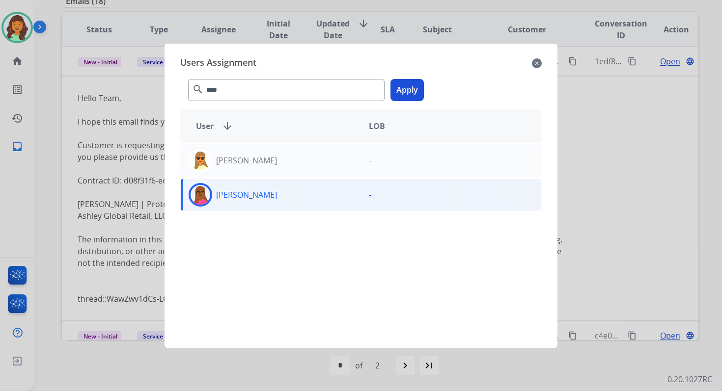
click at [410, 87] on button "Apply" at bounding box center [406, 90] width 33 height 22
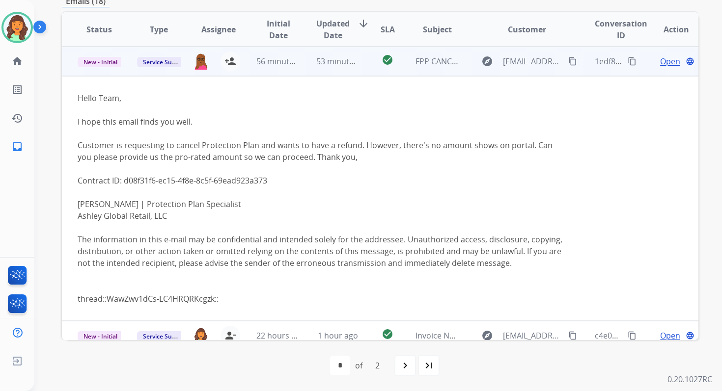
click at [311, 64] on td "53 minutes ago" at bounding box center [330, 61] width 59 height 29
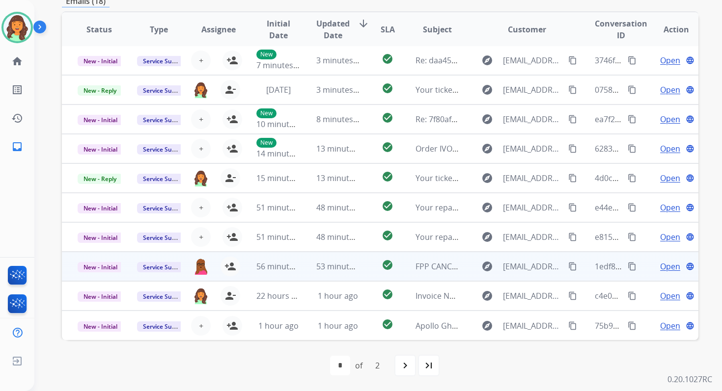
scroll to position [1, 0]
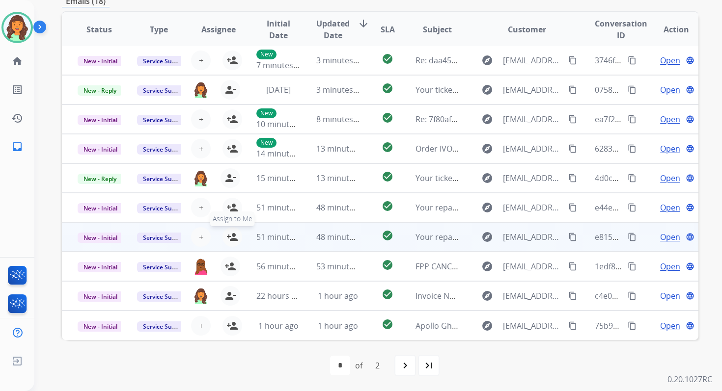
click at [232, 238] on mat-icon "person_add" at bounding box center [232, 237] width 12 height 12
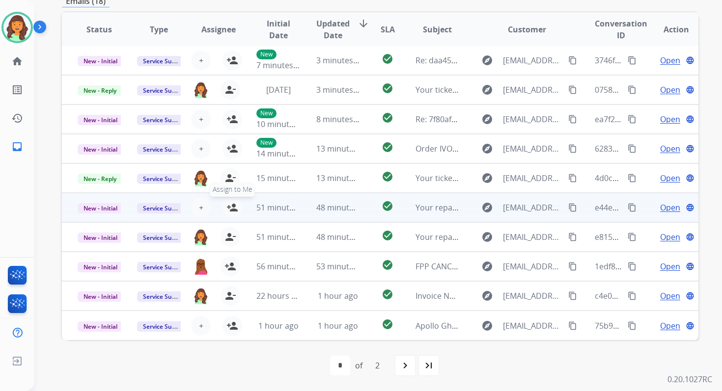
click at [232, 210] on mat-icon "person_add" at bounding box center [232, 208] width 12 height 12
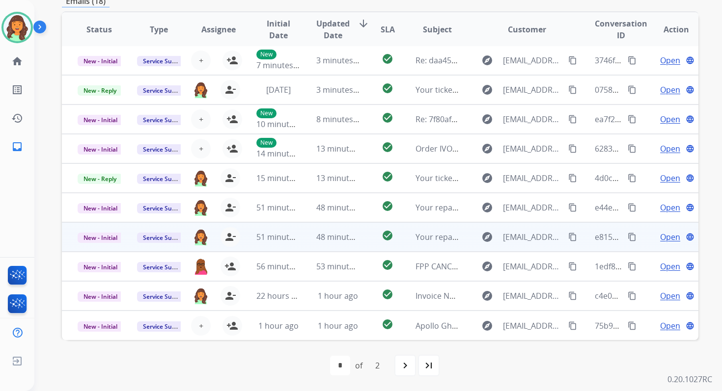
click at [345, 236] on span "48 minutes ago" at bounding box center [344, 237] width 57 height 11
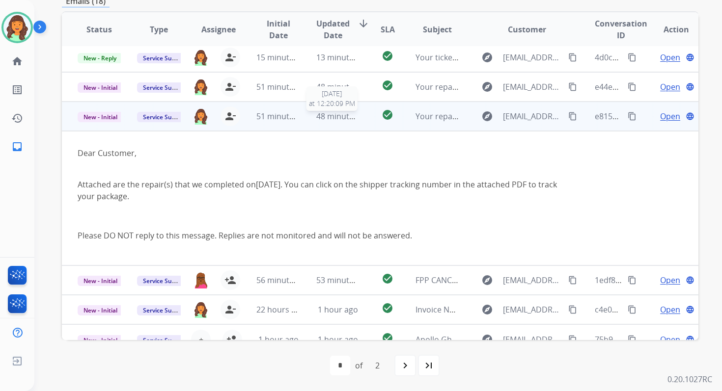
scroll to position [136, 0]
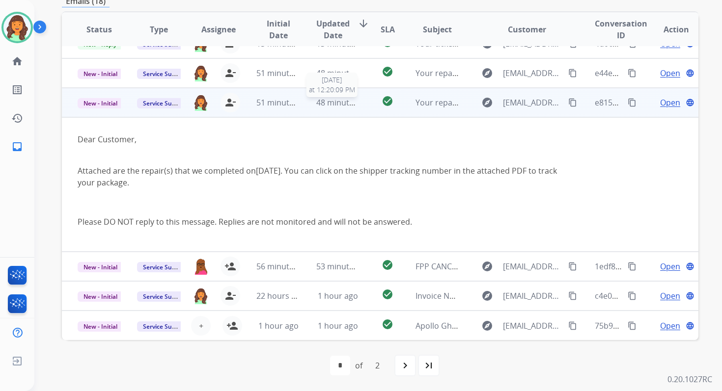
click at [316, 106] on span "48 minutes ago" at bounding box center [344, 102] width 57 height 11
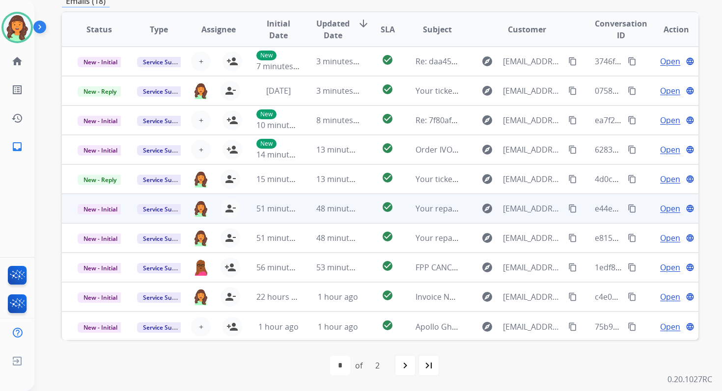
scroll to position [1, 0]
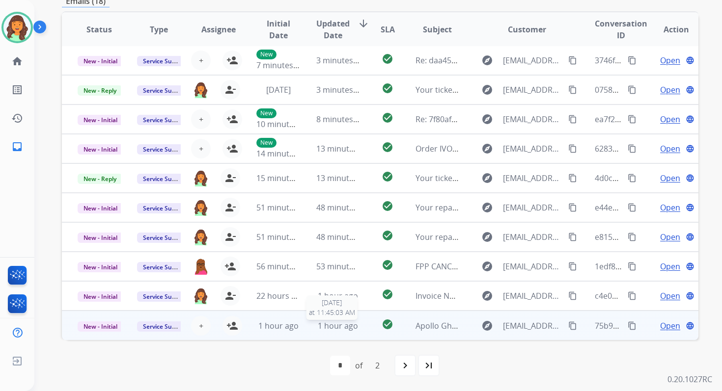
click at [319, 321] on span "1 hour ago" at bounding box center [338, 326] width 40 height 11
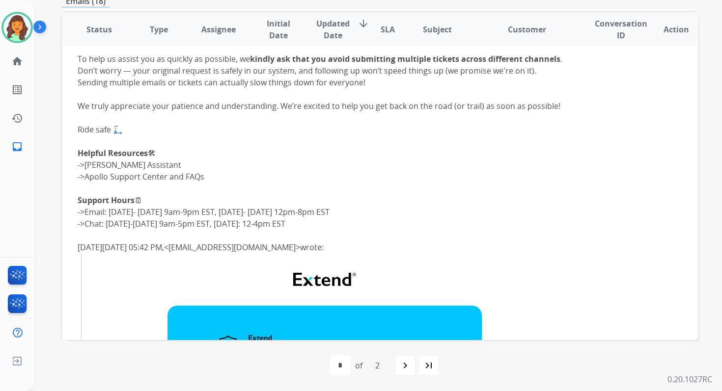
scroll to position [191, 0]
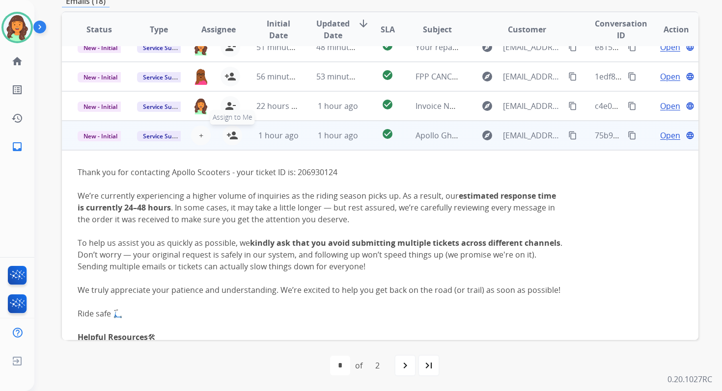
click at [234, 130] on mat-icon "person_add" at bounding box center [232, 136] width 12 height 12
click at [111, 137] on span "New - Initial" at bounding box center [101, 136] width 46 height 10
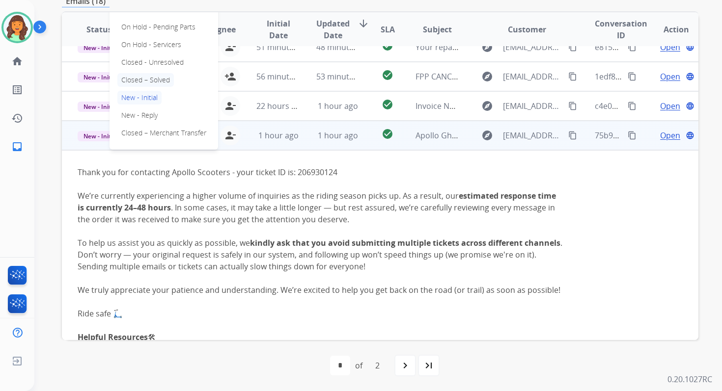
click at [140, 82] on p "Closed – Solved" at bounding box center [145, 80] width 56 height 14
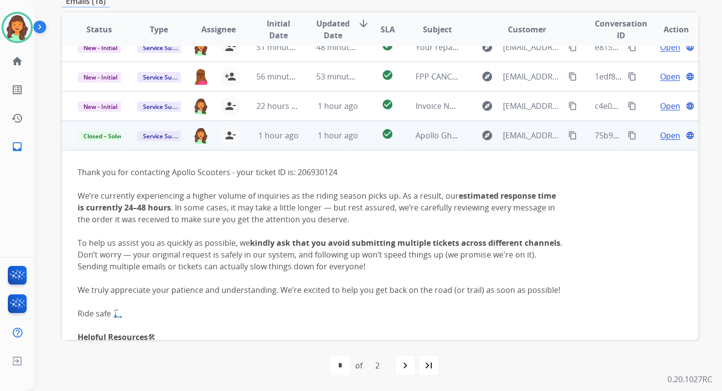
click at [333, 137] on span "1 hour ago" at bounding box center [338, 135] width 40 height 11
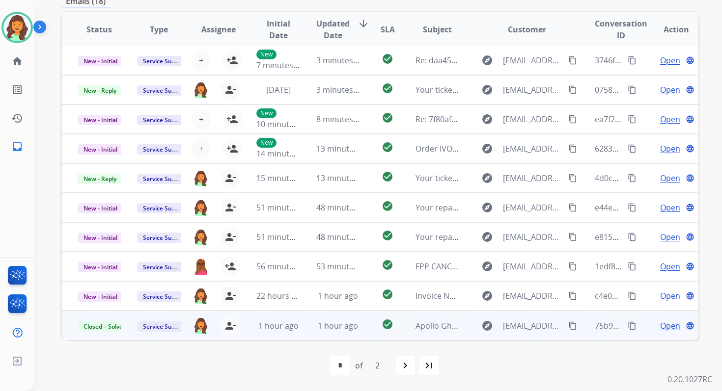
scroll to position [1, 0]
click at [407, 359] on div "navigate_next" at bounding box center [405, 366] width 22 height 22
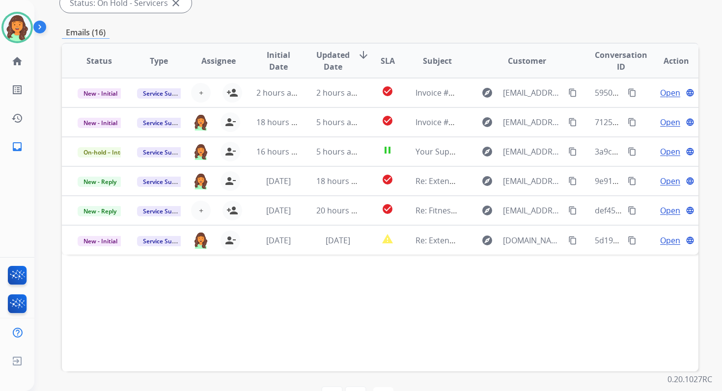
scroll to position [238, 0]
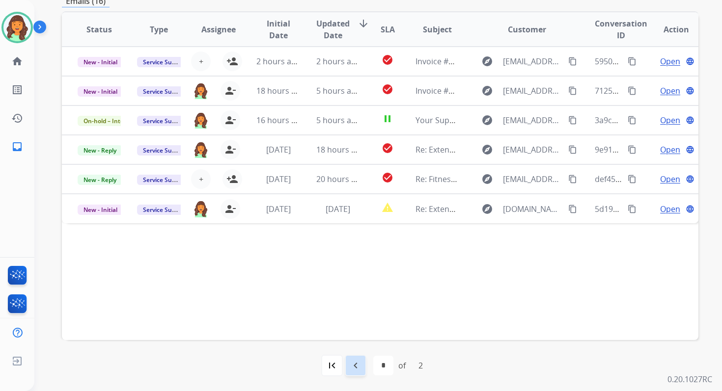
click at [356, 364] on mat-icon "navigate_before" at bounding box center [356, 366] width 12 height 12
select select "*"
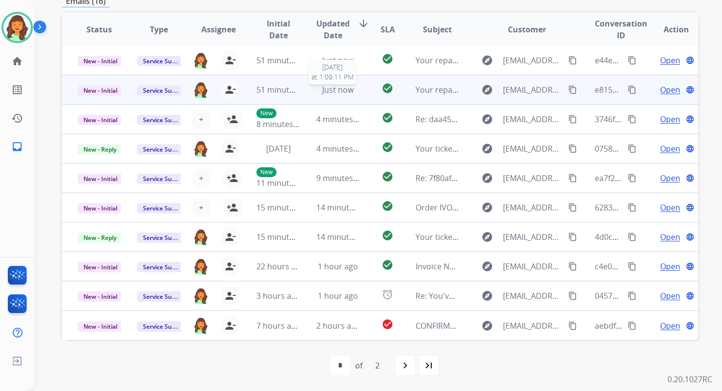
click at [316, 92] on div "Just now" at bounding box center [337, 90] width 43 height 12
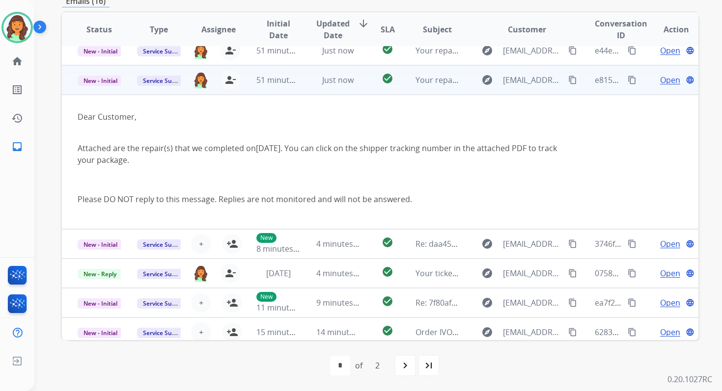
scroll to position [9, 0]
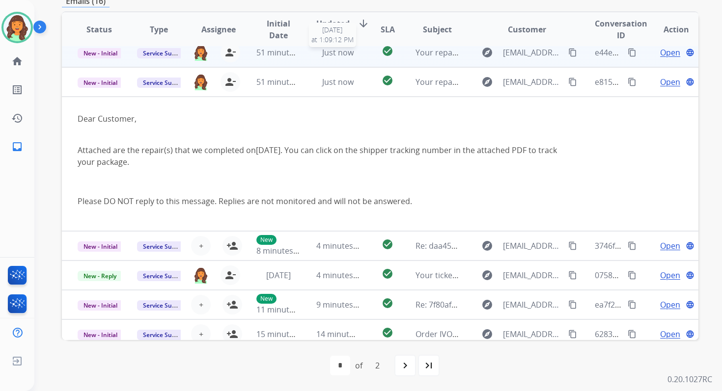
click at [322, 54] on span "Just now" at bounding box center [337, 52] width 31 height 11
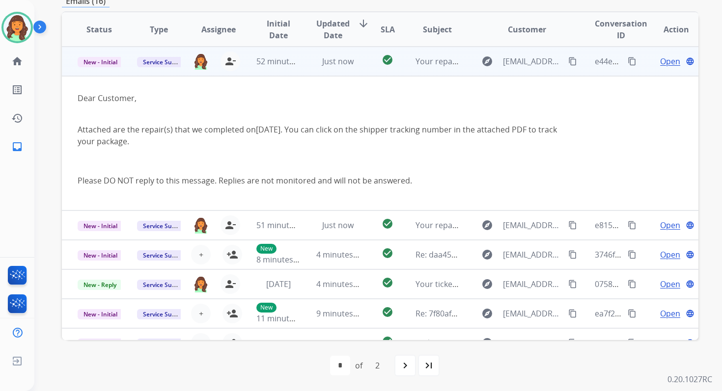
scroll to position [0, 0]
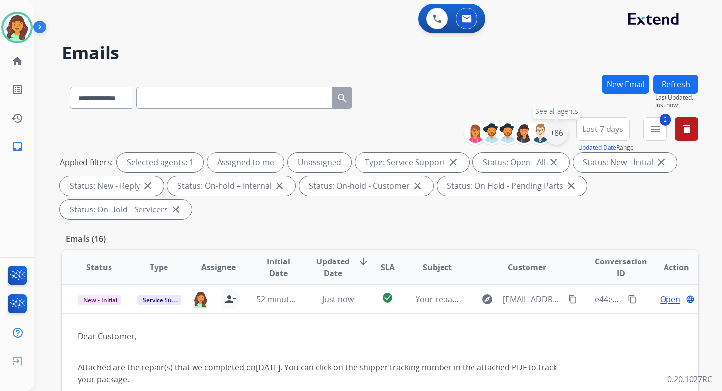
click at [554, 139] on div "+86" at bounding box center [557, 133] width 24 height 24
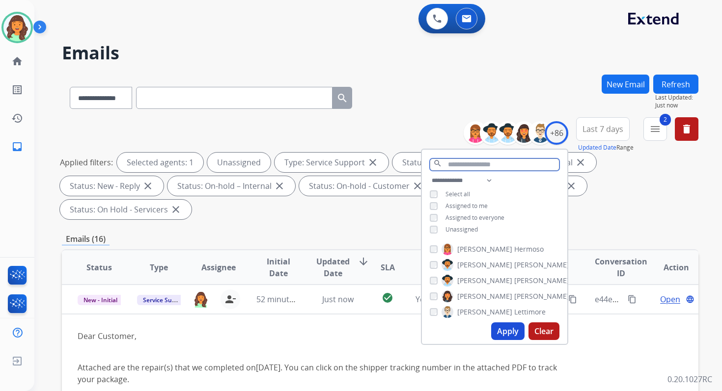
click at [451, 166] on input "text" at bounding box center [495, 165] width 130 height 12
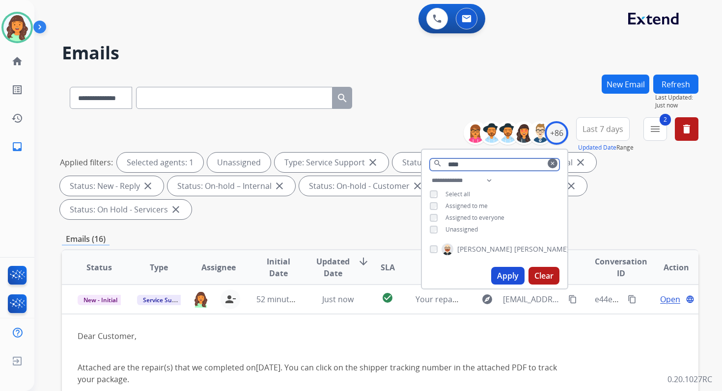
type input "****"
click at [506, 271] on button "Apply" at bounding box center [507, 276] width 33 height 18
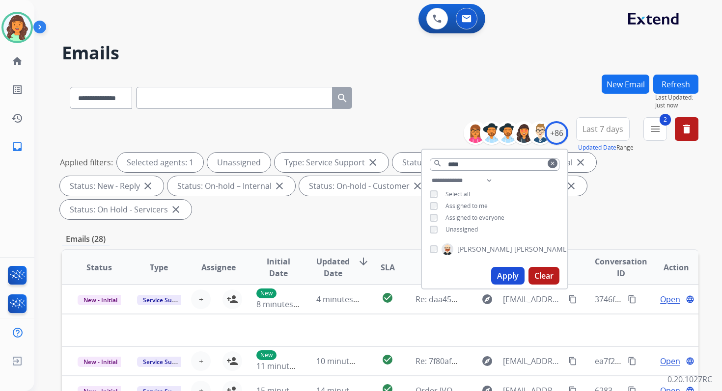
click at [380, 222] on div "**********" at bounding box center [380, 170] width 636 height 106
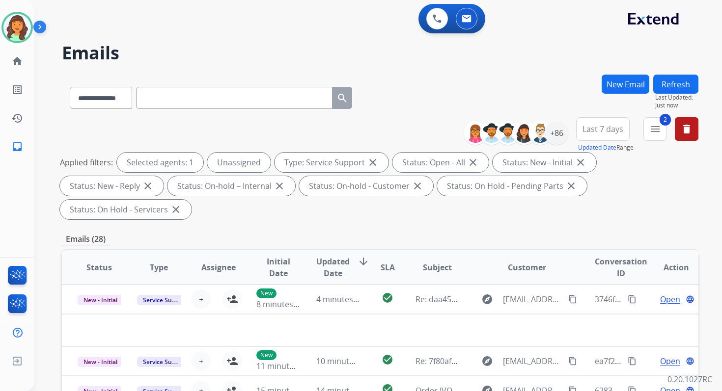
scroll to position [238, 0]
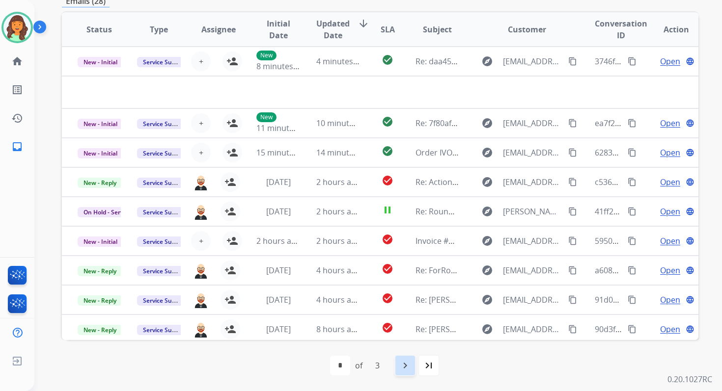
click at [405, 366] on mat-icon "navigate_next" at bounding box center [405, 366] width 12 height 12
select select "*"
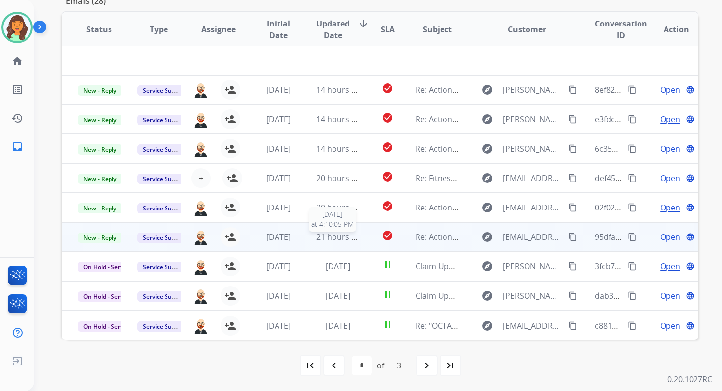
click at [318, 238] on span "21 hours ago" at bounding box center [340, 237] width 49 height 11
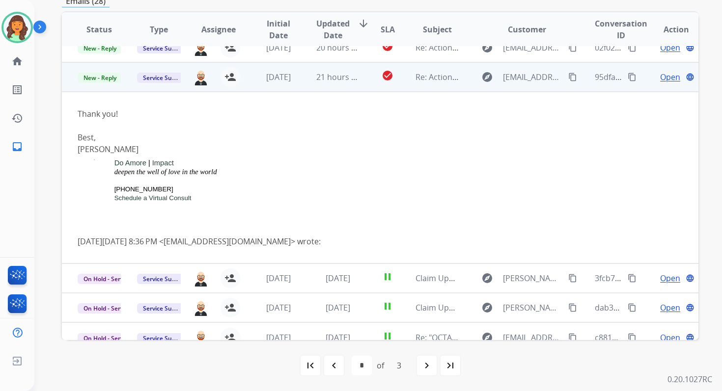
scroll to position [173, 0]
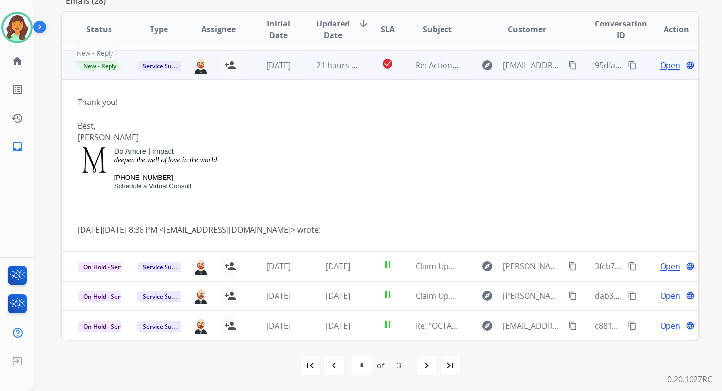
click at [109, 66] on span "New - Reply" at bounding box center [100, 66] width 45 height 10
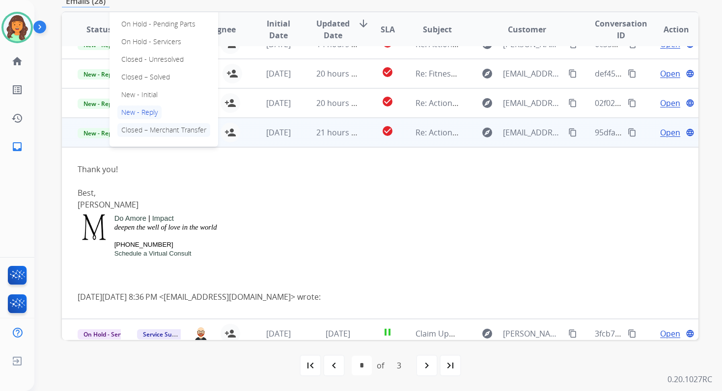
scroll to position [98, 0]
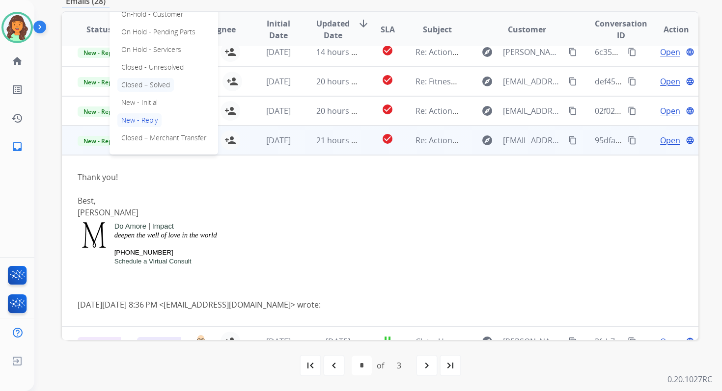
click at [135, 82] on p "Closed – Solved" at bounding box center [145, 85] width 56 height 14
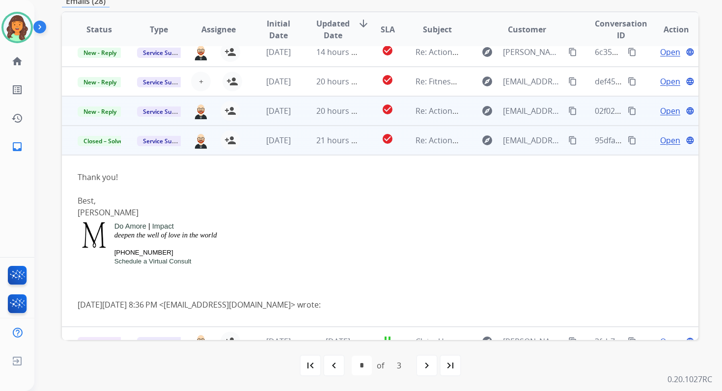
click at [304, 115] on td "20 hours ago" at bounding box center [330, 110] width 59 height 29
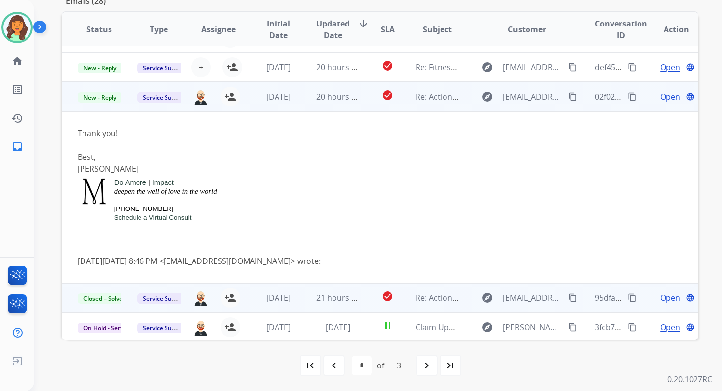
scroll to position [58, 0]
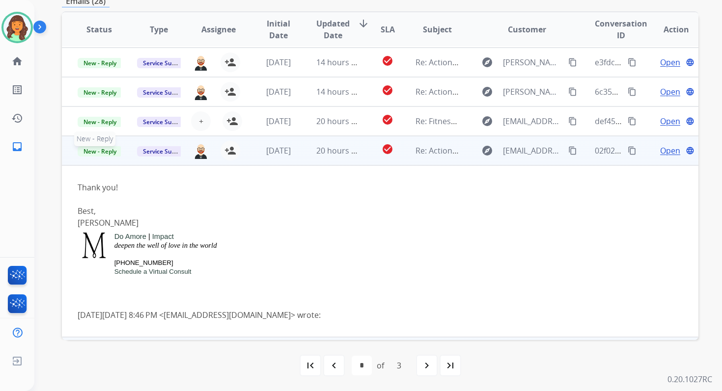
click at [105, 152] on span "New - Reply" at bounding box center [100, 151] width 45 height 10
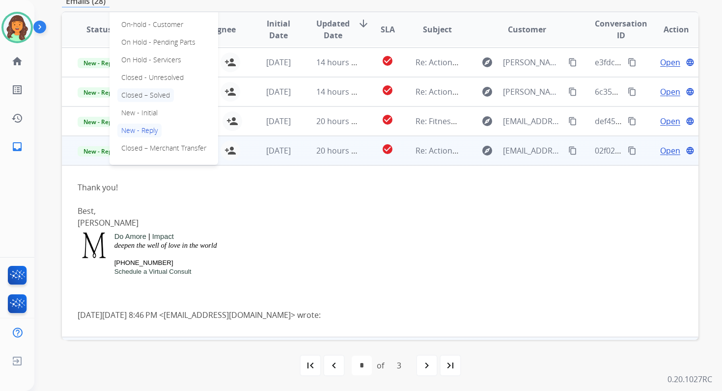
click at [137, 99] on p "Closed – Solved" at bounding box center [145, 95] width 56 height 14
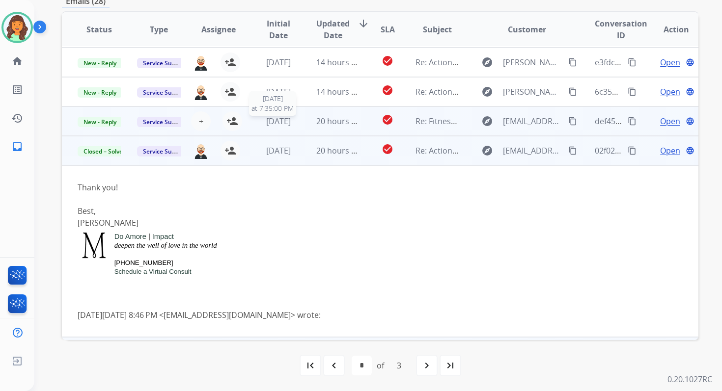
click at [287, 117] on span "[DATE]" at bounding box center [278, 121] width 25 height 11
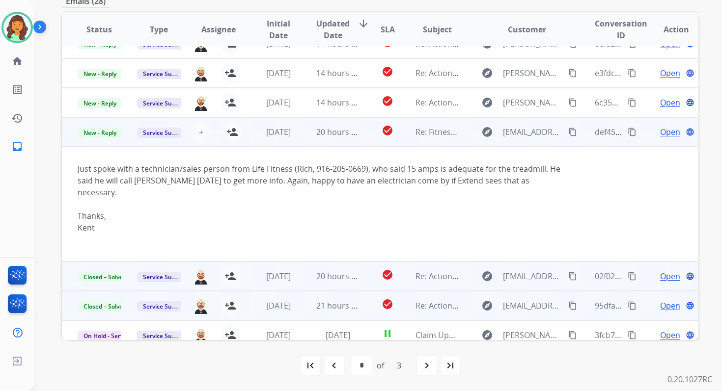
scroll to position [25, 0]
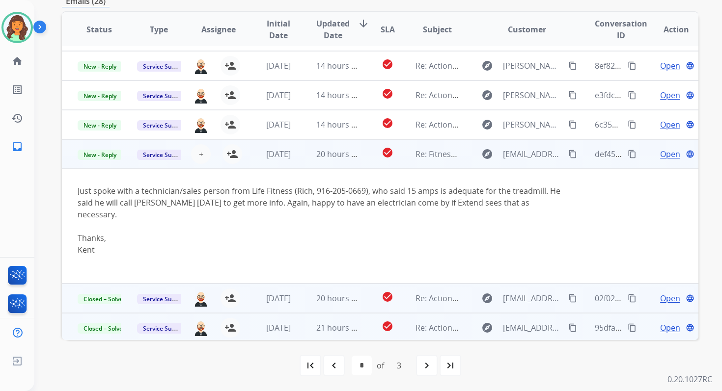
click at [287, 117] on td "[DATE]" at bounding box center [270, 124] width 59 height 29
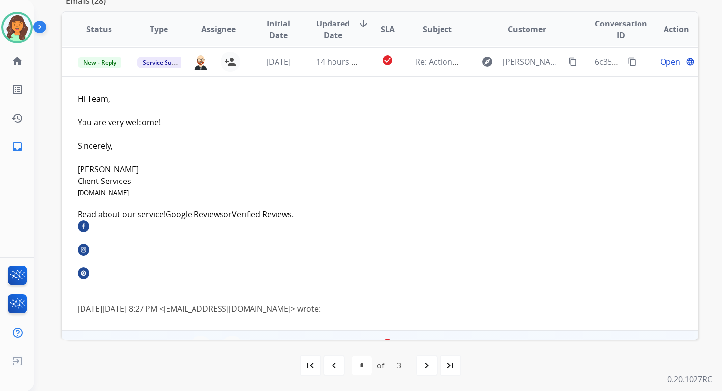
scroll to position [88, 0]
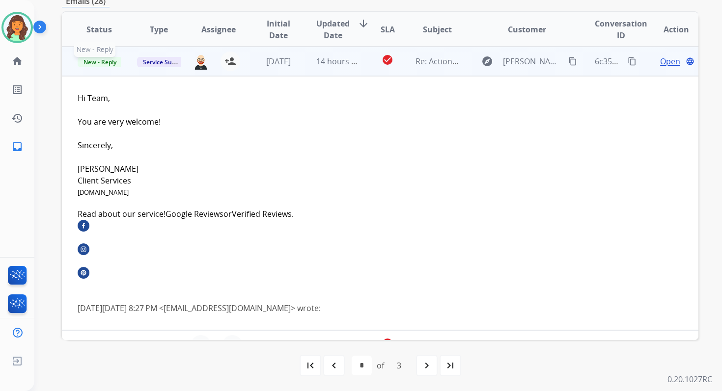
click at [109, 63] on span "New - Reply" at bounding box center [100, 62] width 45 height 10
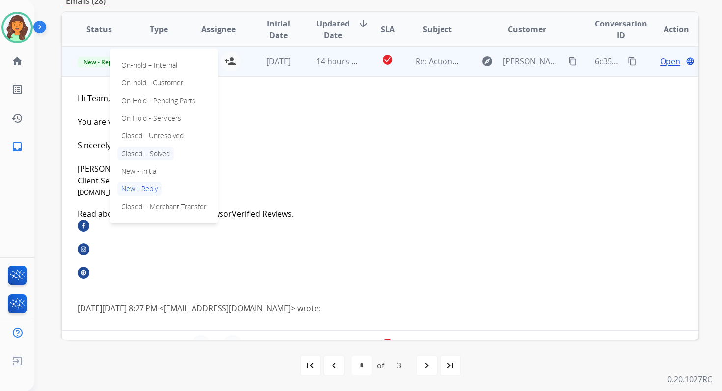
click at [141, 155] on p "Closed – Solved" at bounding box center [145, 154] width 56 height 14
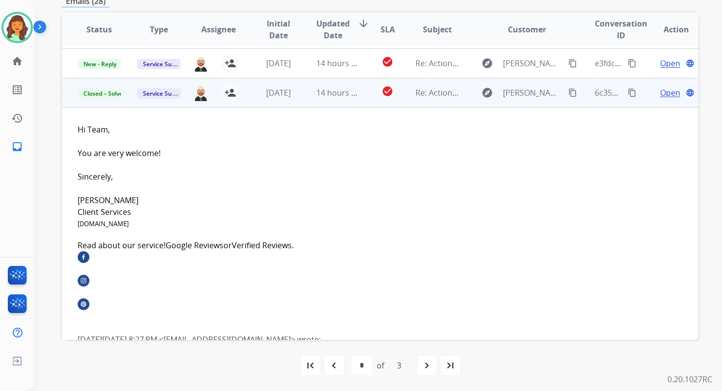
scroll to position [0, 0]
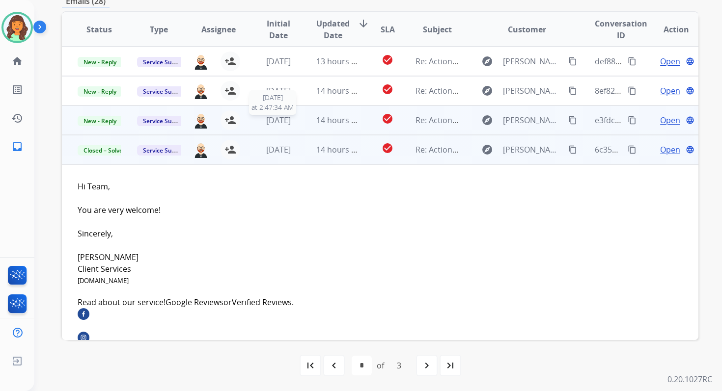
click at [283, 119] on span "2 months ago" at bounding box center [278, 120] width 25 height 11
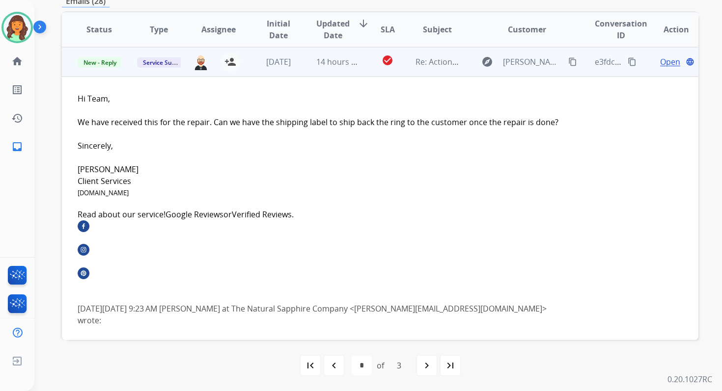
scroll to position [59, 0]
click at [663, 65] on span "Open" at bounding box center [670, 61] width 20 height 12
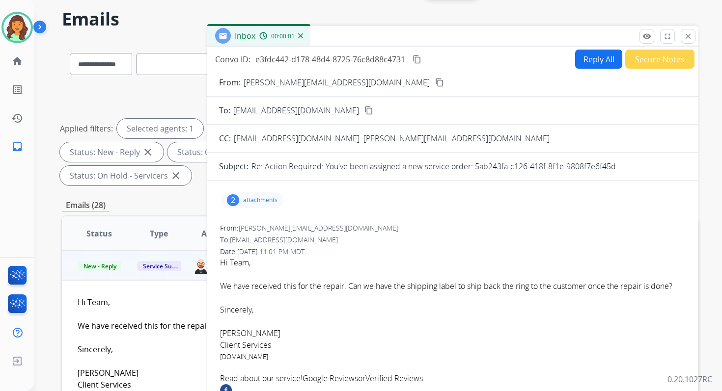
scroll to position [27, 0]
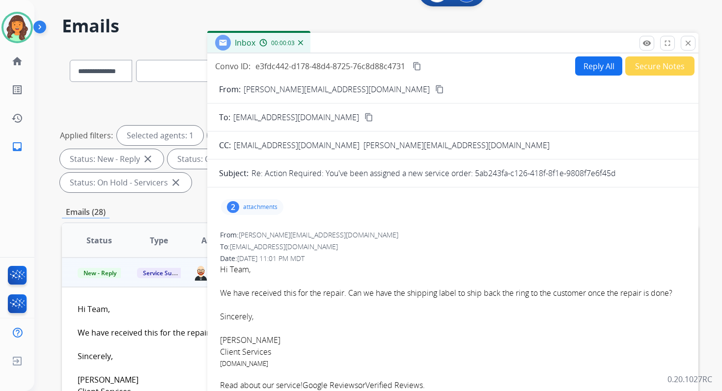
drag, startPoint x: 474, startPoint y: 173, endPoint x: 631, endPoint y: 173, distance: 157.6
click at [631, 173] on div "Re: Action Required: You've been assigned a new service order: 5ab243fa-c126-41…" at bounding box center [468, 173] width 435 height 12
copy p "5ab243fa-c126-418f-8f1e-9808f7e6f45d"
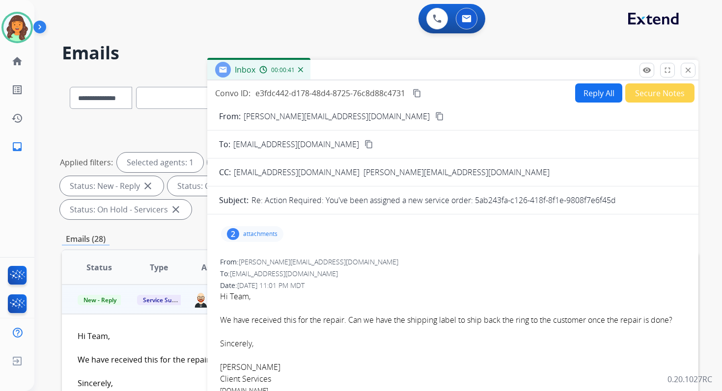
click at [590, 97] on button "Reply All" at bounding box center [598, 92] width 47 height 19
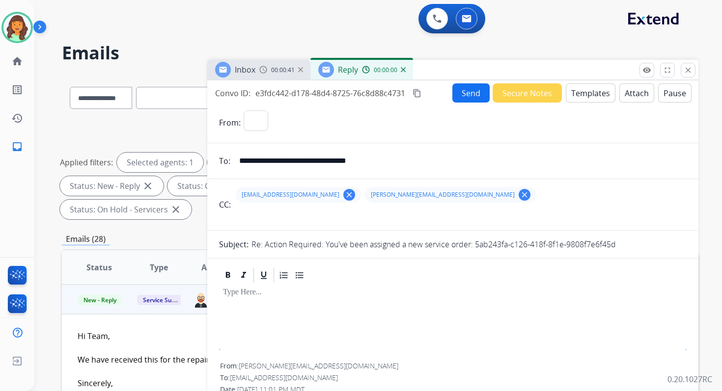
select select "**********"
click at [587, 98] on button "Templates" at bounding box center [591, 92] width 50 height 19
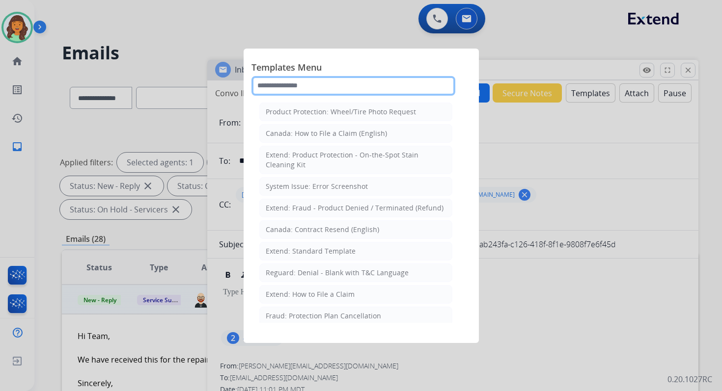
click at [314, 85] on input "text" at bounding box center [353, 86] width 204 height 20
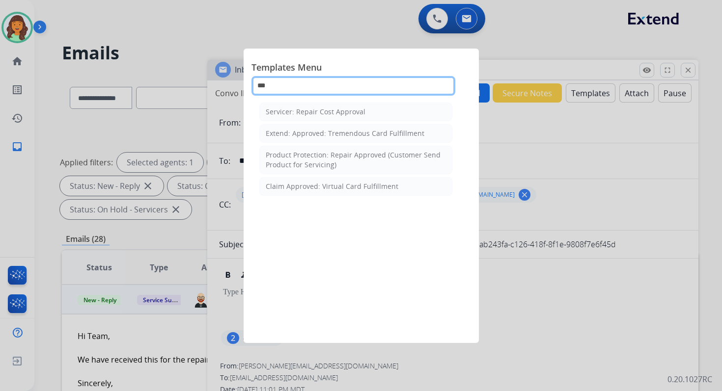
type input "***"
click at [338, 122] on ul "Servicer: Repair Cost Approval Extend: Approved: Tremendous Card Fulfillment Pr…" at bounding box center [355, 149] width 193 height 93
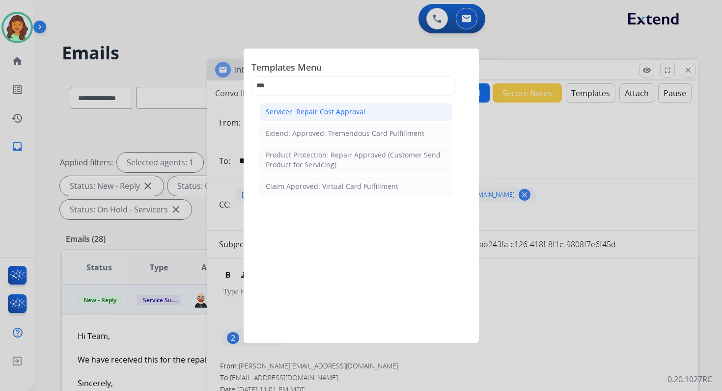
click at [341, 105] on li "Servicer: Repair Cost Approval" at bounding box center [355, 112] width 193 height 19
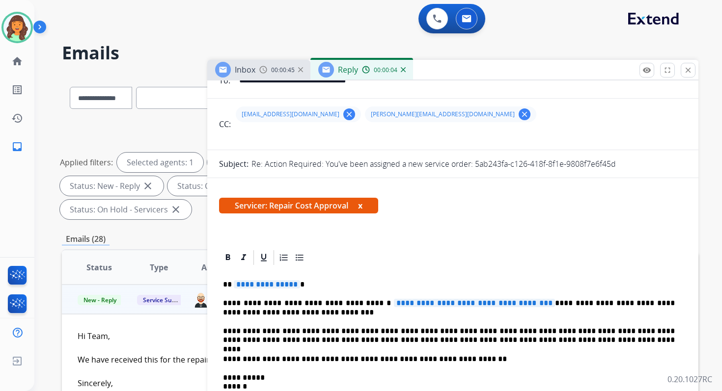
scroll to position [110, 0]
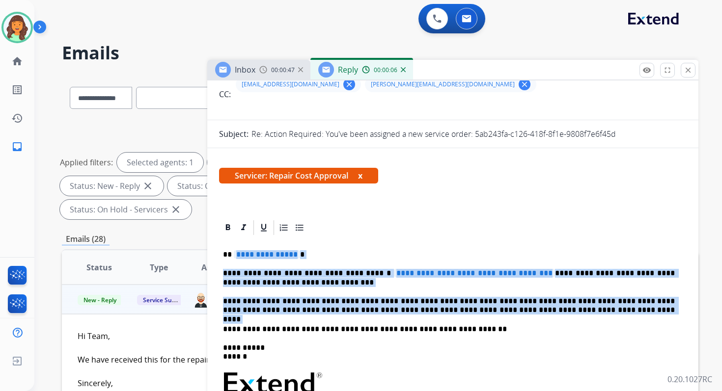
drag, startPoint x: 233, startPoint y: 254, endPoint x: 531, endPoint y: 317, distance: 304.5
click at [531, 317] on div "**********" at bounding box center [452, 379] width 467 height 284
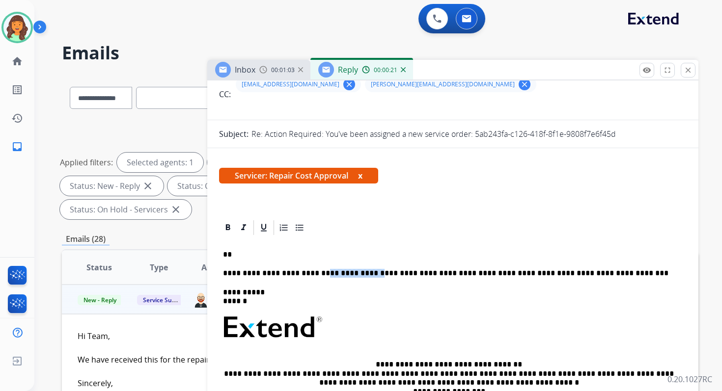
drag, startPoint x: 359, startPoint y: 274, endPoint x: 307, endPoint y: 274, distance: 51.6
click at [307, 274] on p "**********" at bounding box center [449, 273] width 452 height 9
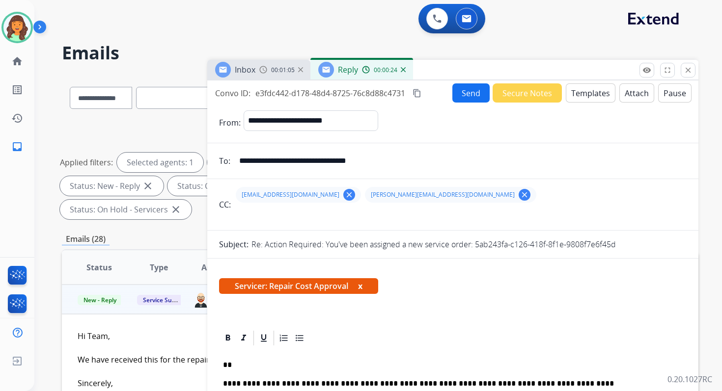
click at [634, 98] on button "Attach" at bounding box center [636, 92] width 35 height 19
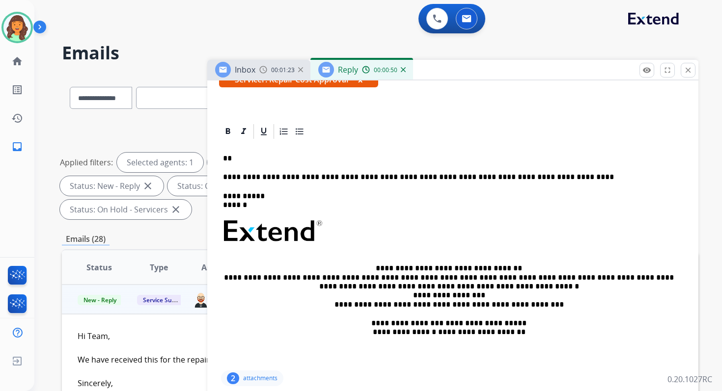
scroll to position [233, 0]
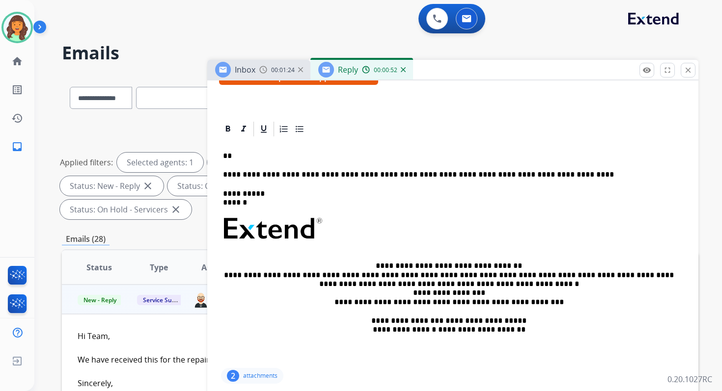
click at [309, 176] on p "**********" at bounding box center [449, 174] width 452 height 9
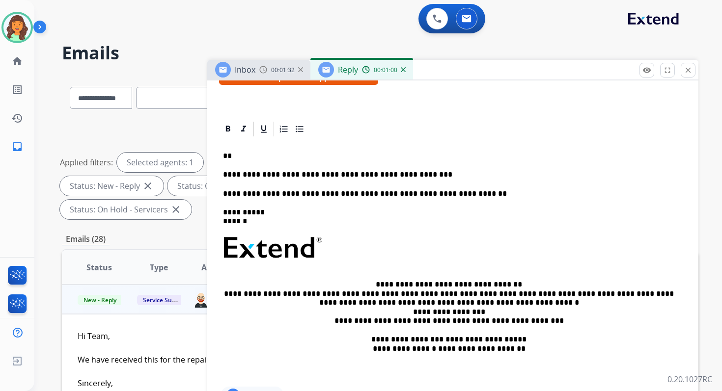
click at [271, 157] on p "**" at bounding box center [449, 156] width 452 height 9
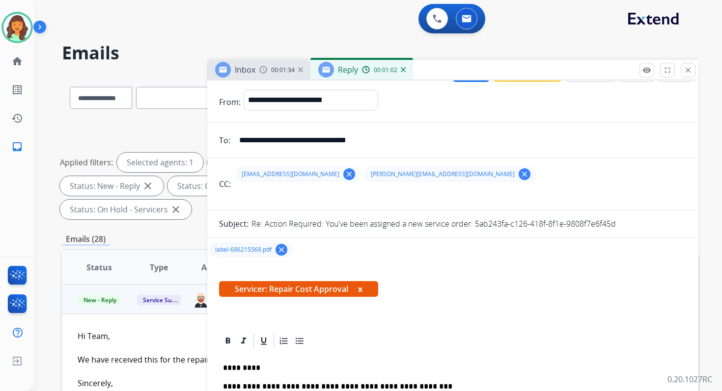
scroll to position [0, 0]
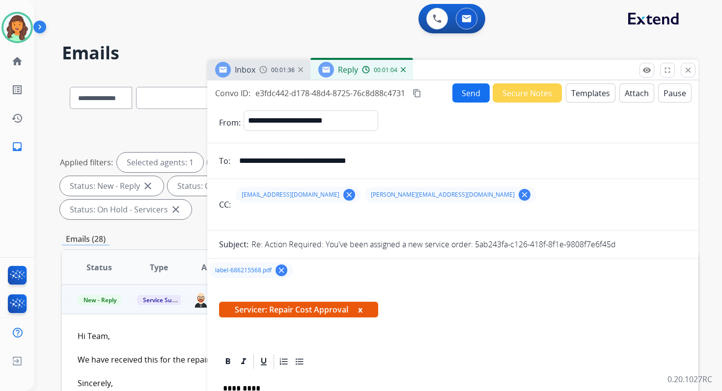
click at [415, 89] on mat-icon "content_copy" at bounding box center [416, 93] width 9 height 9
click at [460, 88] on button "Send" at bounding box center [470, 92] width 37 height 19
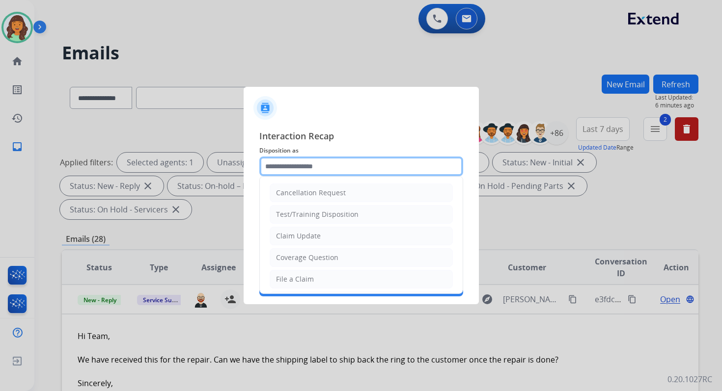
click at [339, 169] on input "text" at bounding box center [361, 167] width 204 height 20
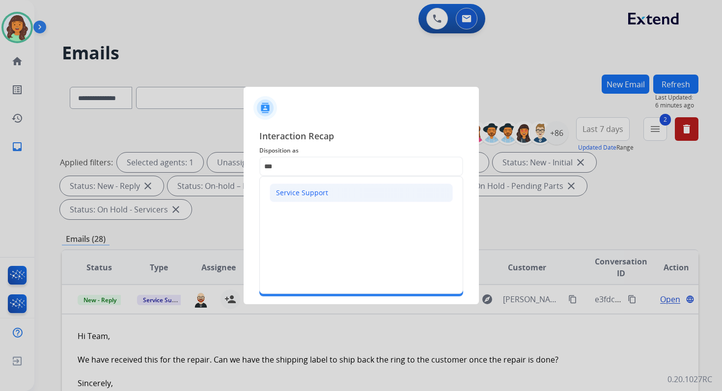
click at [330, 192] on li "Service Support" at bounding box center [361, 193] width 183 height 19
type input "**********"
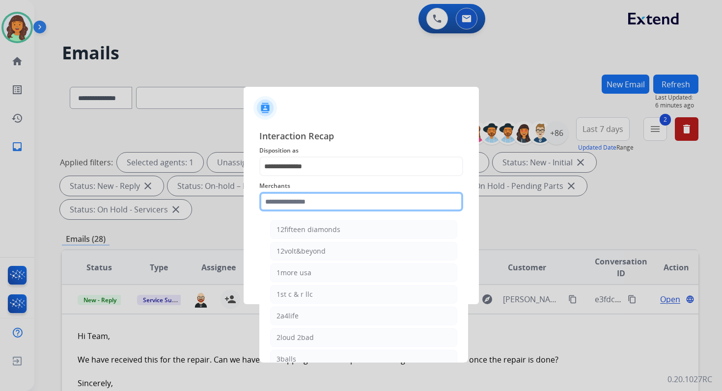
click at [330, 196] on input "text" at bounding box center [361, 202] width 204 height 20
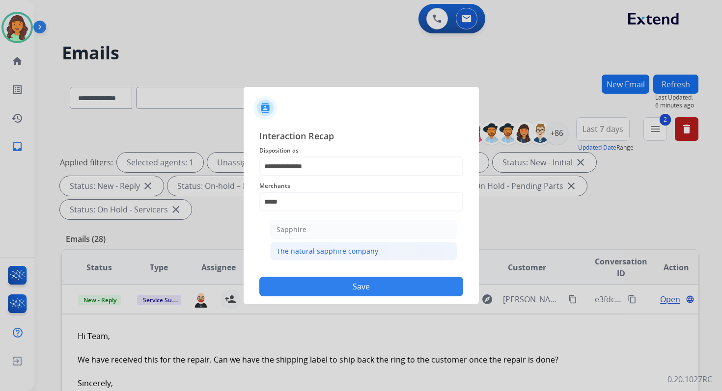
click at [332, 253] on div "The natural sapphire company" at bounding box center [327, 252] width 102 height 10
type input "**********"
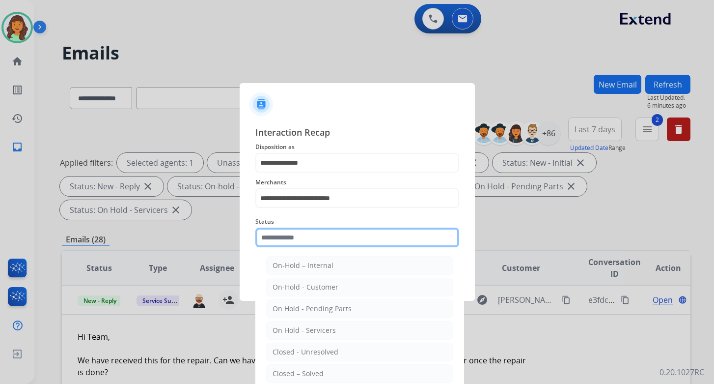
click at [326, 236] on input "text" at bounding box center [357, 237] width 204 height 20
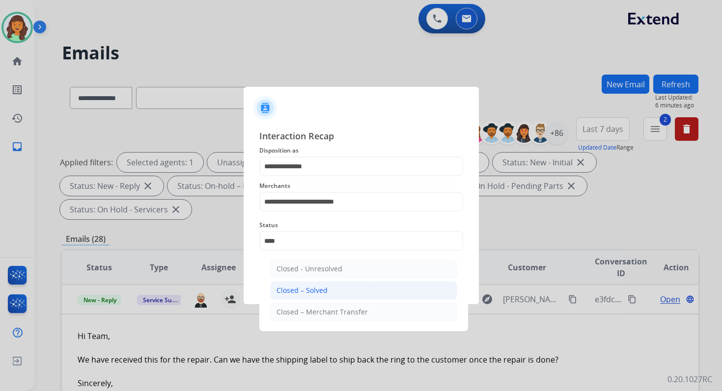
click at [328, 293] on li "Closed – Solved" at bounding box center [363, 290] width 187 height 19
type input "**********"
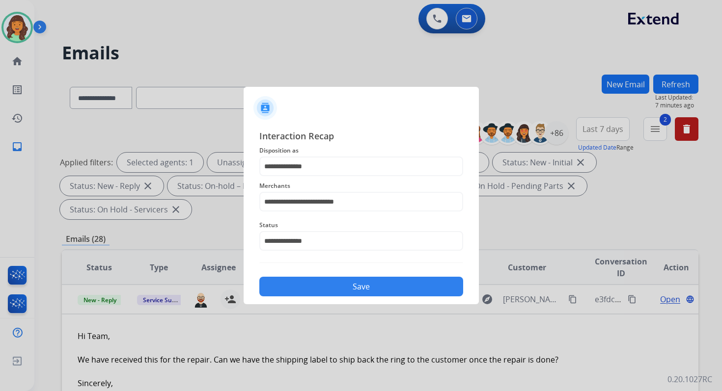
click at [328, 293] on button "Save" at bounding box center [361, 287] width 204 height 20
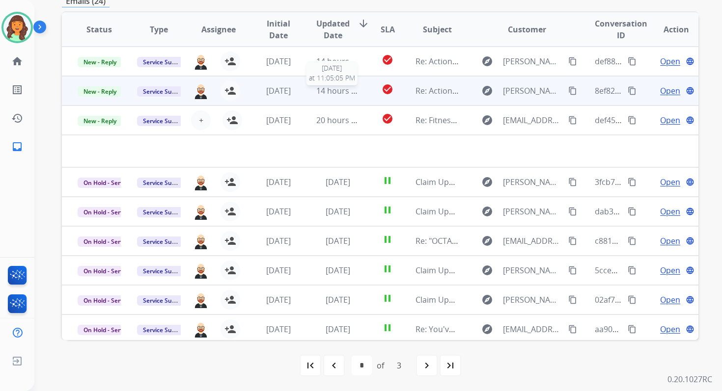
click at [333, 92] on span "14 hours ago" at bounding box center [340, 90] width 49 height 11
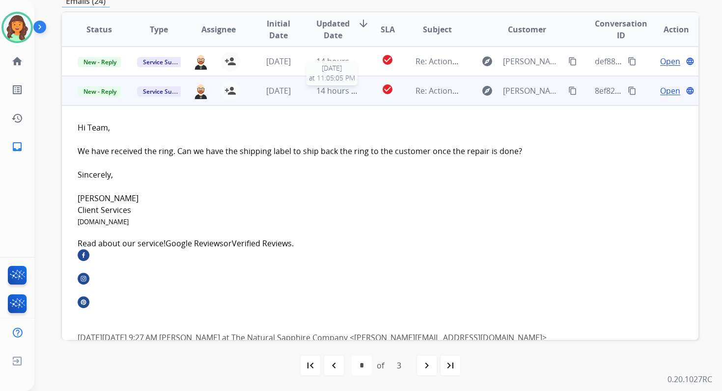
scroll to position [29, 0]
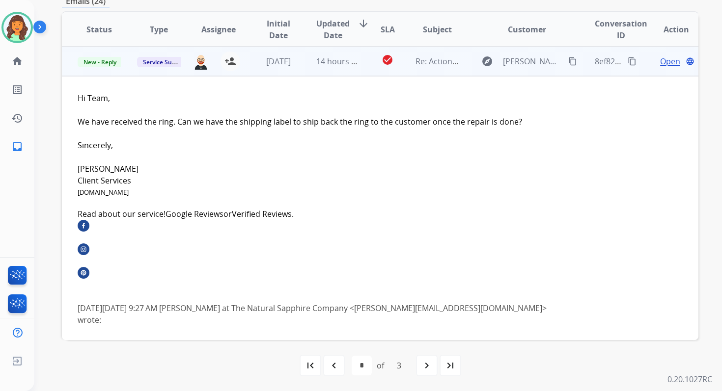
click at [668, 61] on span "Open" at bounding box center [670, 61] width 20 height 12
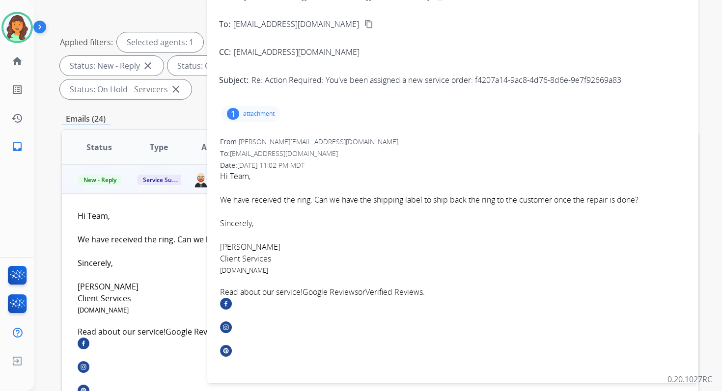
scroll to position [42, 0]
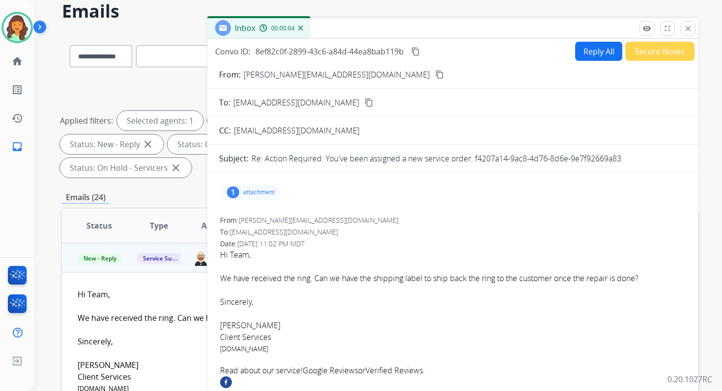
drag, startPoint x: 474, startPoint y: 157, endPoint x: 647, endPoint y: 158, distance: 172.4
click at [647, 158] on div "Re: Action Required: You've been assigned a new service order: f4207a14-9ac8-4d…" at bounding box center [468, 159] width 435 height 12
copy p "f4207a14-9ac8-4d76-8d6e-9e7f92669a83"
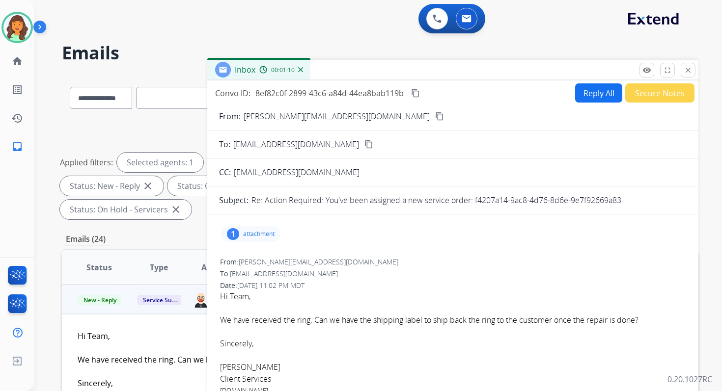
click at [589, 90] on button "Reply All" at bounding box center [598, 92] width 47 height 19
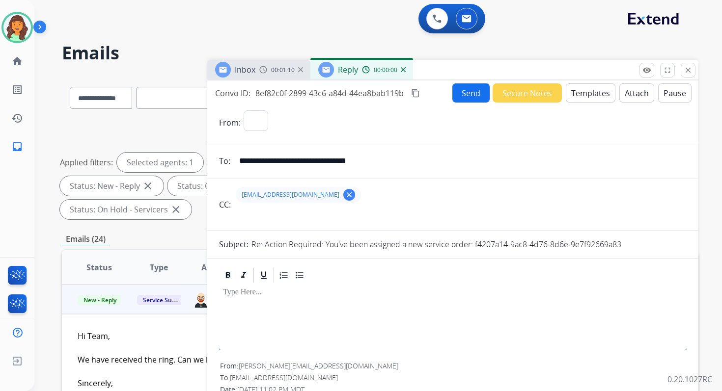
click at [589, 90] on button "Templates" at bounding box center [591, 92] width 50 height 19
select select "**********"
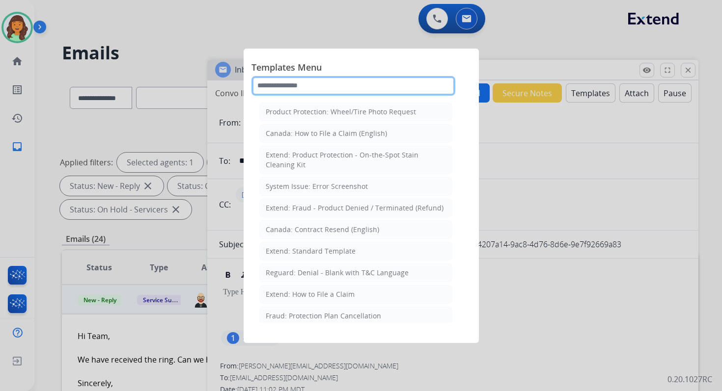
click at [345, 83] on input "text" at bounding box center [353, 86] width 204 height 20
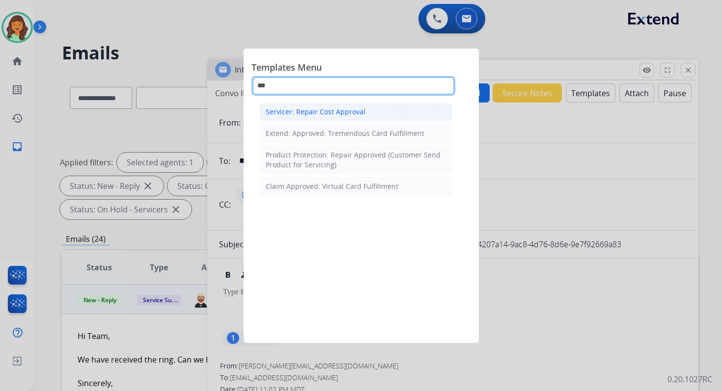
type input "***"
click at [362, 116] on li "Servicer: Repair Cost Approval" at bounding box center [355, 112] width 193 height 19
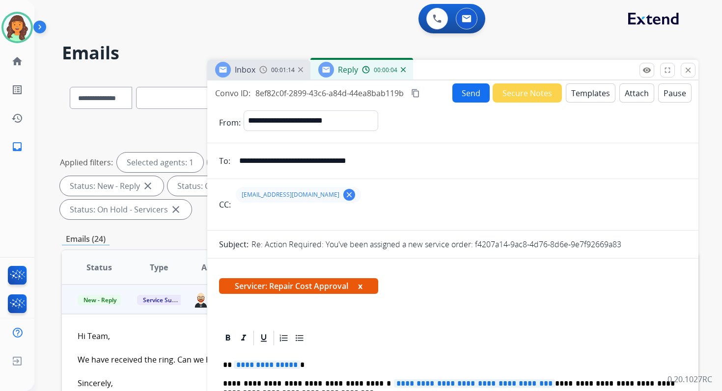
click at [633, 92] on button "Attach" at bounding box center [636, 92] width 35 height 19
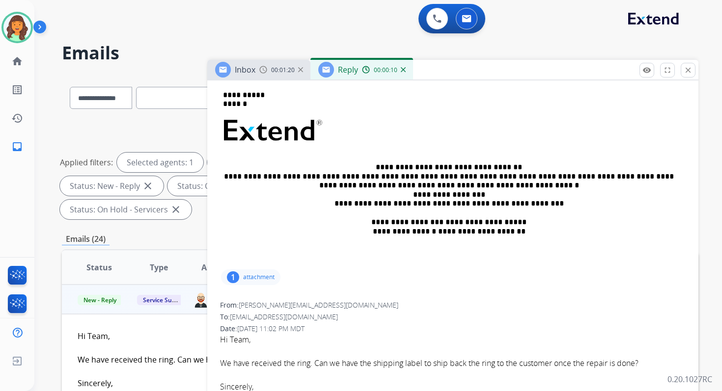
scroll to position [171, 0]
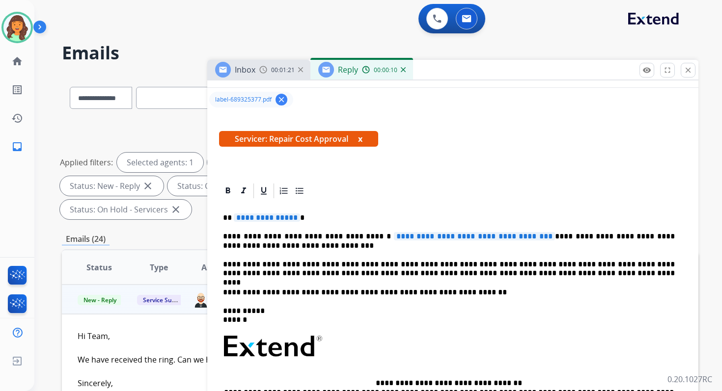
click at [265, 221] on span "**********" at bounding box center [267, 218] width 66 height 8
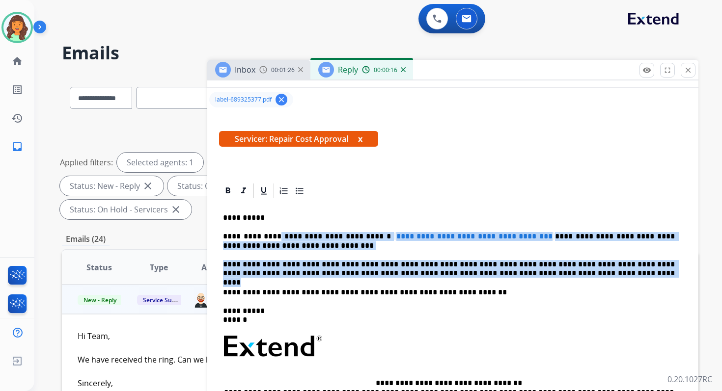
drag, startPoint x: 271, startPoint y: 236, endPoint x: 537, endPoint y: 275, distance: 269.1
click at [537, 275] on div "**********" at bounding box center [452, 342] width 467 height 284
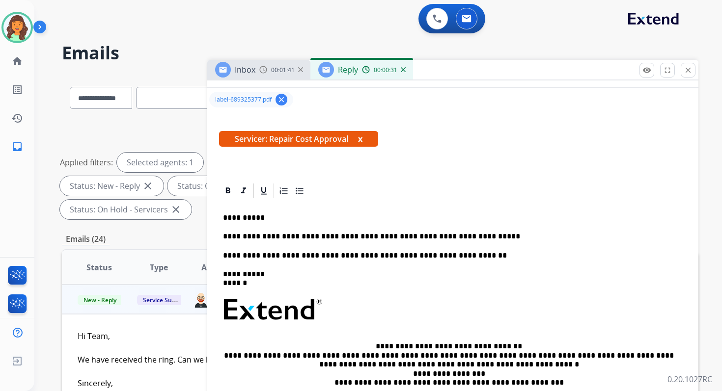
click at [402, 236] on p "**********" at bounding box center [449, 236] width 452 height 9
click at [411, 237] on p "**********" at bounding box center [449, 236] width 452 height 9
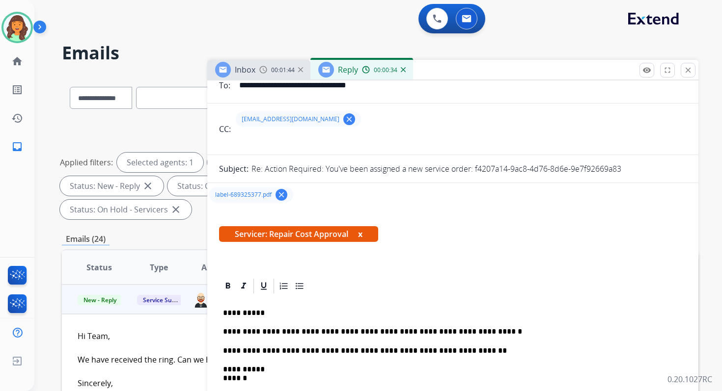
scroll to position [0, 0]
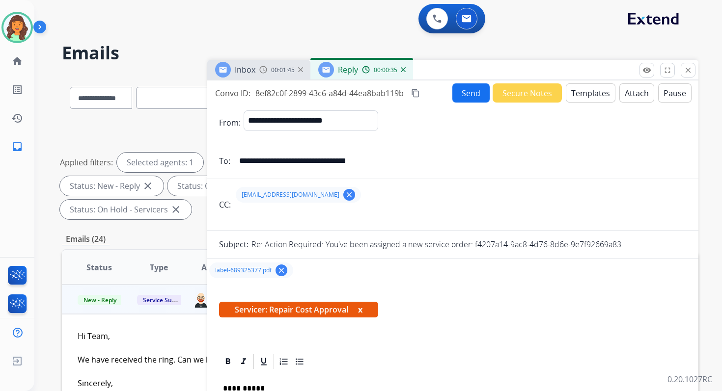
click at [417, 94] on mat-icon "content_copy" at bounding box center [415, 93] width 9 height 9
click at [463, 93] on button "Send" at bounding box center [470, 92] width 37 height 19
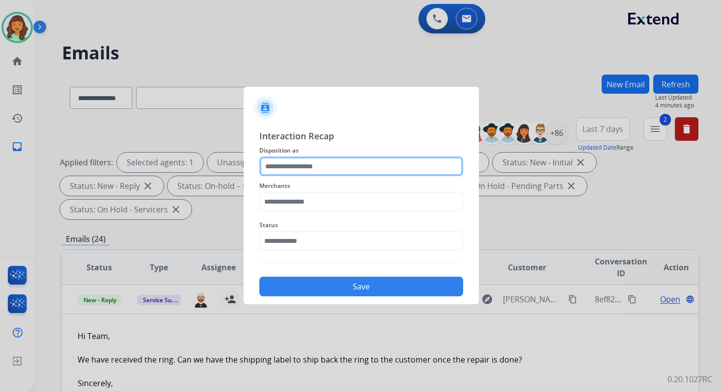
click at [313, 168] on input "text" at bounding box center [361, 167] width 204 height 20
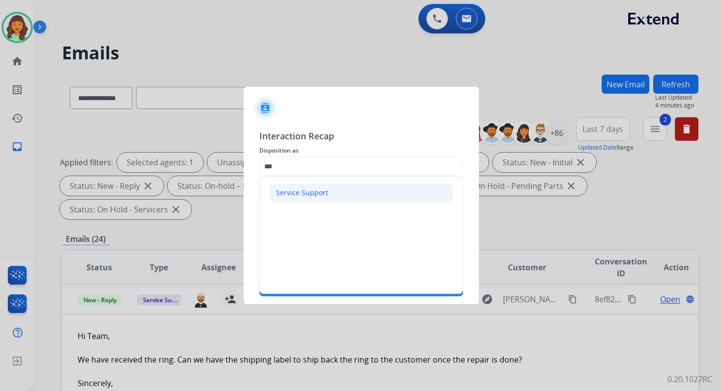
click at [313, 190] on div "Service Support" at bounding box center [302, 193] width 52 height 10
type input "**********"
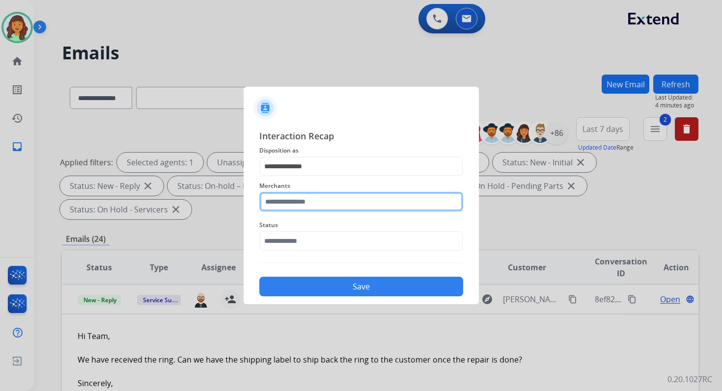
click at [313, 201] on input "text" at bounding box center [361, 202] width 204 height 20
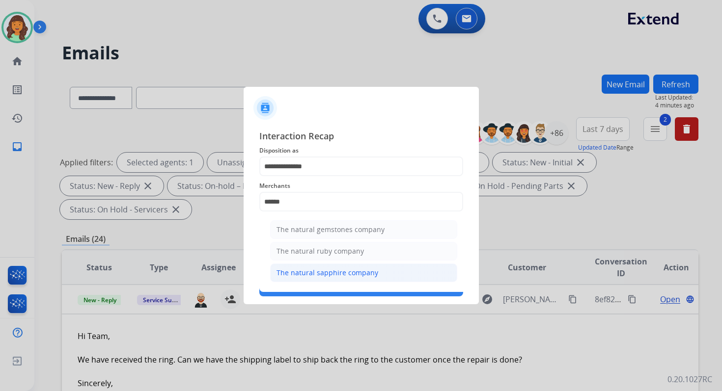
click at [322, 275] on div "The natural sapphire company" at bounding box center [327, 273] width 102 height 10
type input "**********"
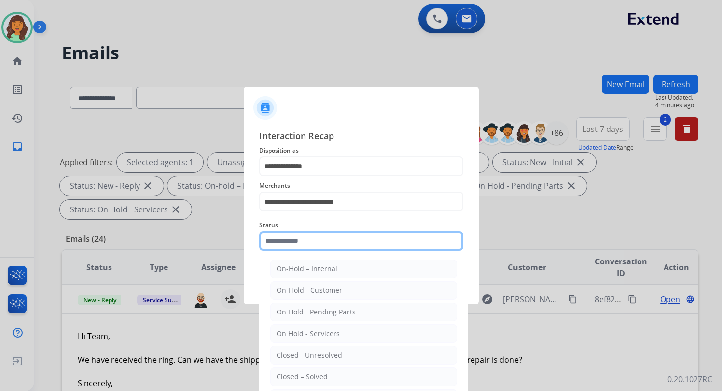
click at [312, 244] on input "text" at bounding box center [361, 241] width 204 height 20
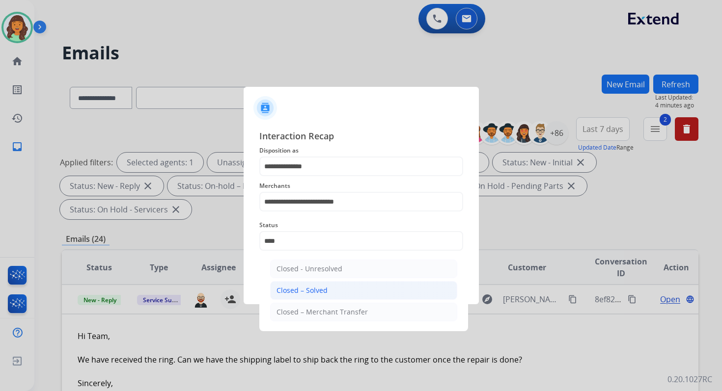
click at [318, 290] on div "Closed – Solved" at bounding box center [301, 291] width 51 height 10
type input "**********"
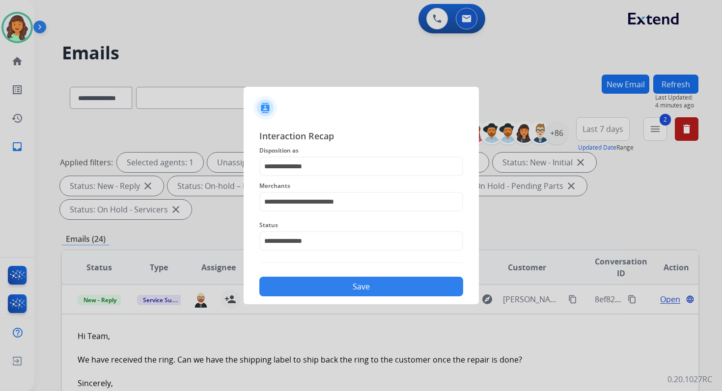
click at [318, 290] on button "Save" at bounding box center [361, 287] width 204 height 20
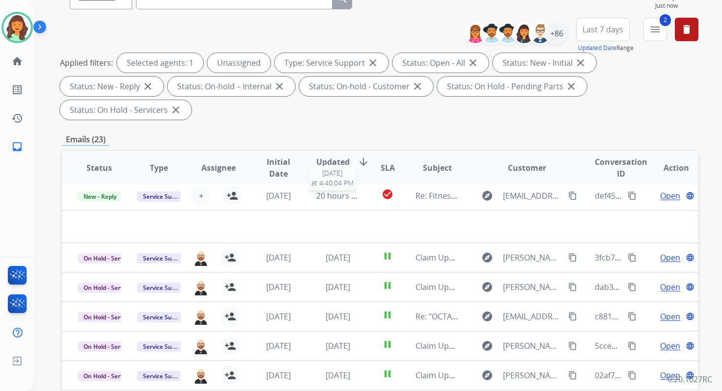
scroll to position [238, 0]
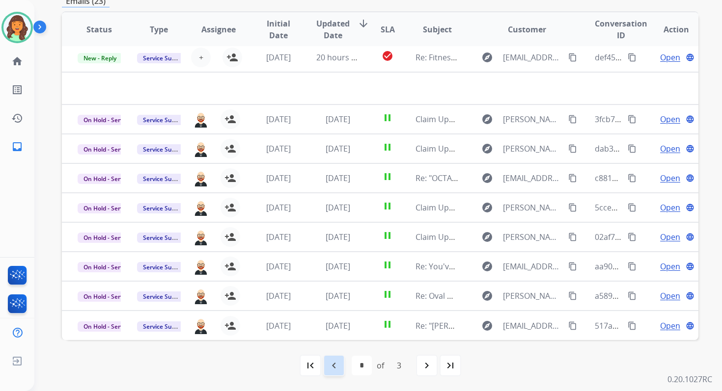
click at [335, 370] on mat-icon "navigate_before" at bounding box center [334, 366] width 12 height 12
select select "*"
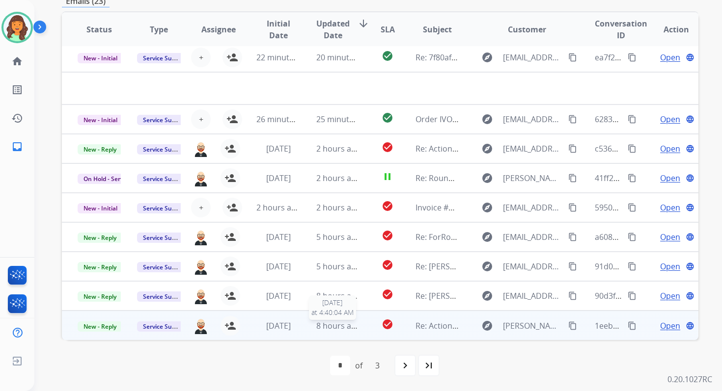
click at [322, 326] on span "8 hours ago" at bounding box center [338, 326] width 44 height 11
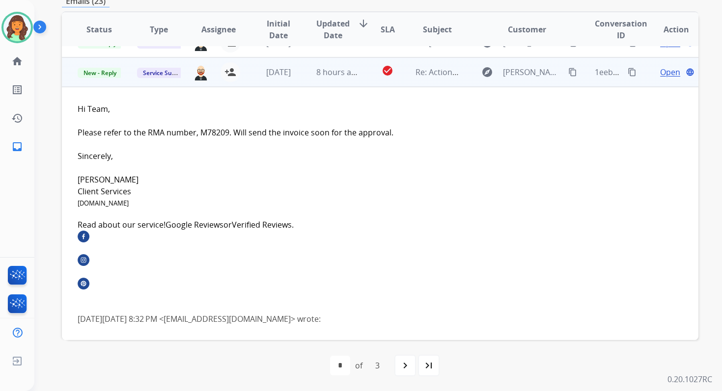
scroll to position [255, 0]
click at [660, 69] on span "Open" at bounding box center [670, 72] width 20 height 12
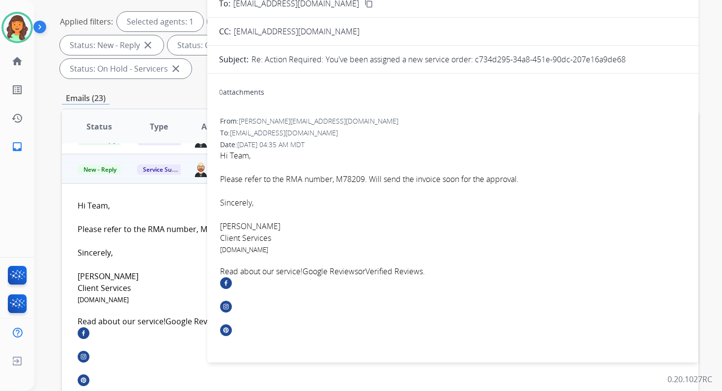
scroll to position [129, 0]
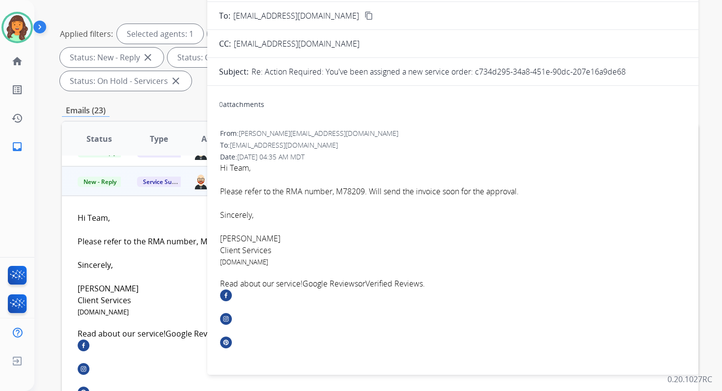
drag, startPoint x: 475, startPoint y: 73, endPoint x: 638, endPoint y: 73, distance: 163.0
click at [638, 73] on div "Re: Action Required: You've been assigned a new service order: c734d295-34a8-45…" at bounding box center [468, 72] width 435 height 12
copy p "c734d295-34a8-451e-90dc-207e16a9de68"
copy font "RMA number, M78209"
drag, startPoint x: 287, startPoint y: 190, endPoint x: 365, endPoint y: 191, distance: 78.6
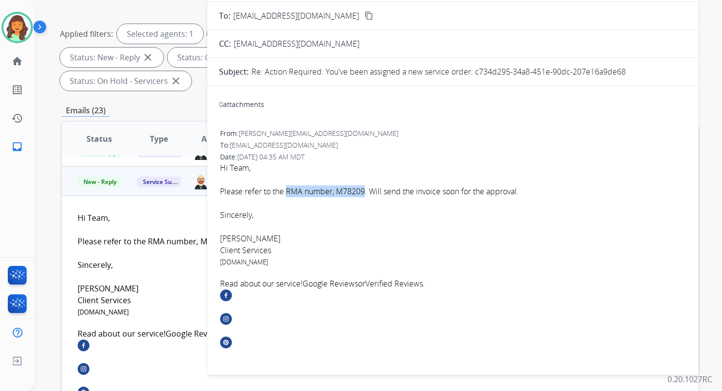
click at [365, 191] on font "Please refer to the RMA number, M78209. Will send the invoice soon for the appr…" at bounding box center [369, 191] width 299 height 11
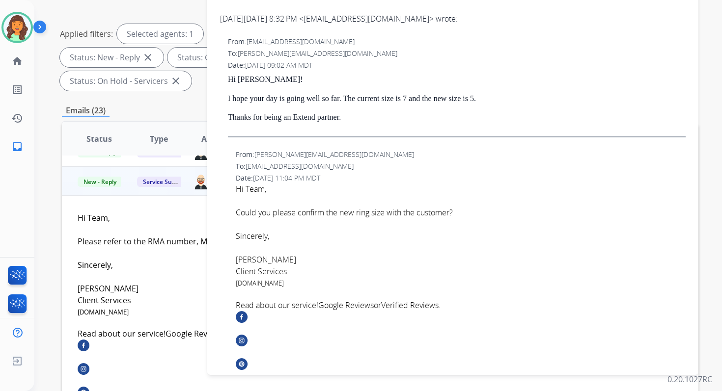
scroll to position [0, 0]
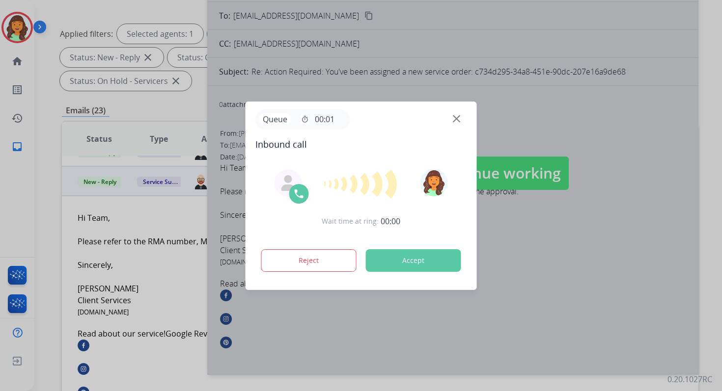
click at [411, 260] on button "Accept" at bounding box center [413, 260] width 95 height 23
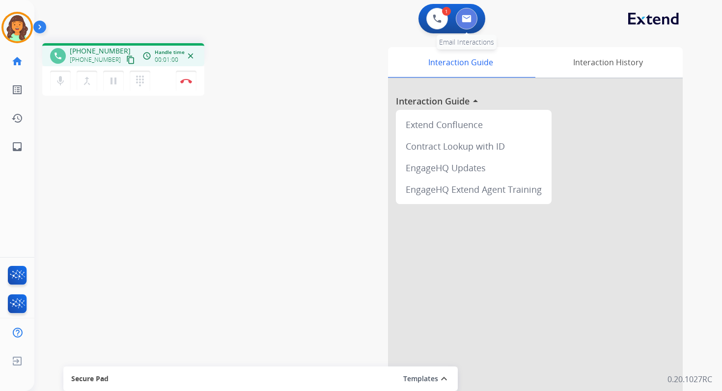
click at [464, 18] on img at bounding box center [467, 19] width 10 height 8
select select "**********"
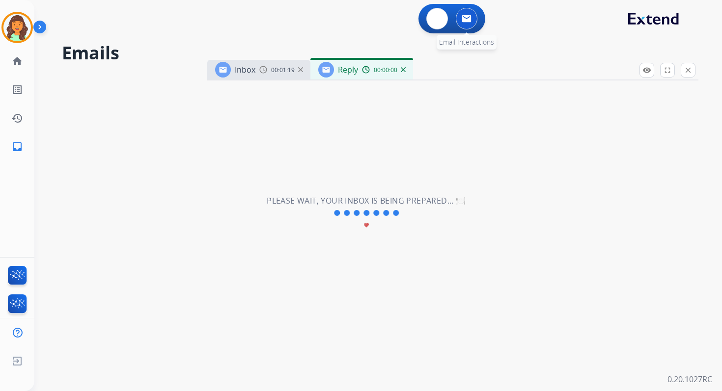
select select "**********"
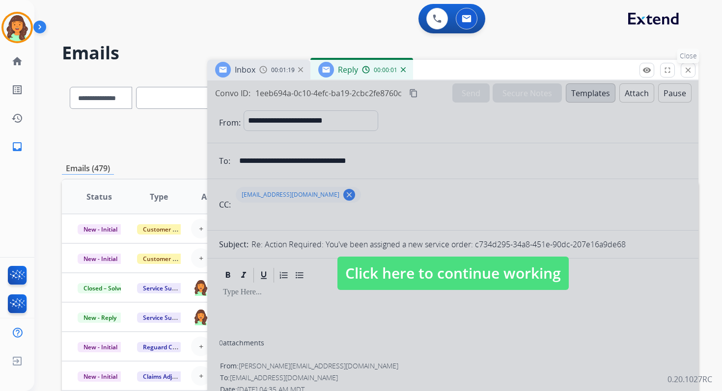
click at [694, 67] on button "close Close" at bounding box center [688, 70] width 15 height 15
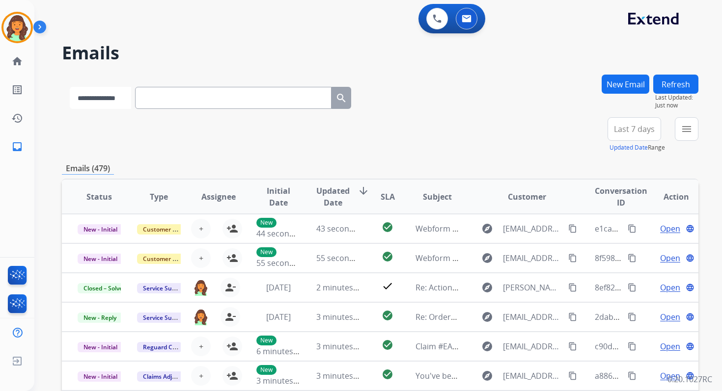
click at [104, 93] on select "**********" at bounding box center [100, 98] width 61 height 22
select select "**********"
click at [70, 87] on select "**********" at bounding box center [100, 98] width 61 height 22
click at [162, 101] on input "text" at bounding box center [234, 98] width 196 height 22
paste input "**********"
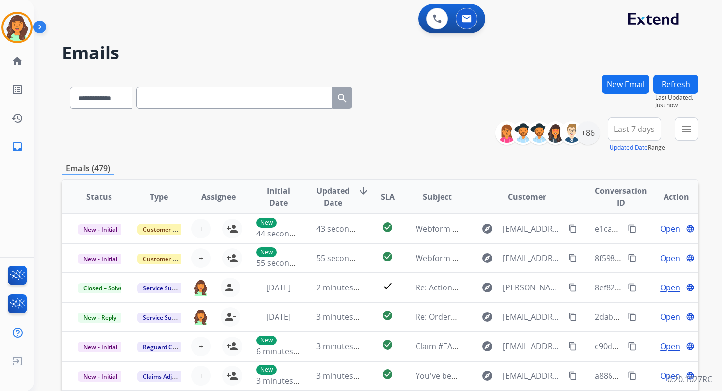
type input "**********"
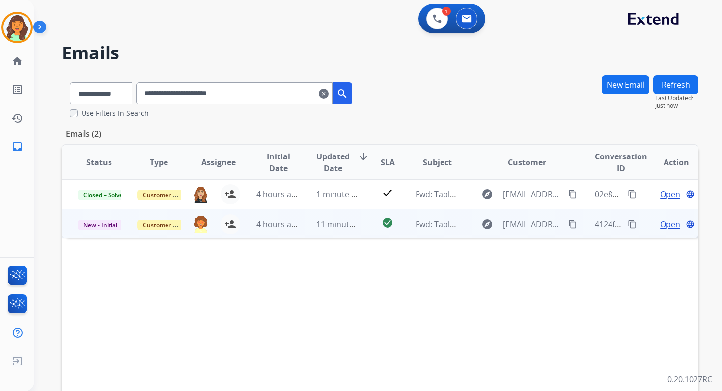
click at [666, 226] on span "Open" at bounding box center [670, 225] width 20 height 12
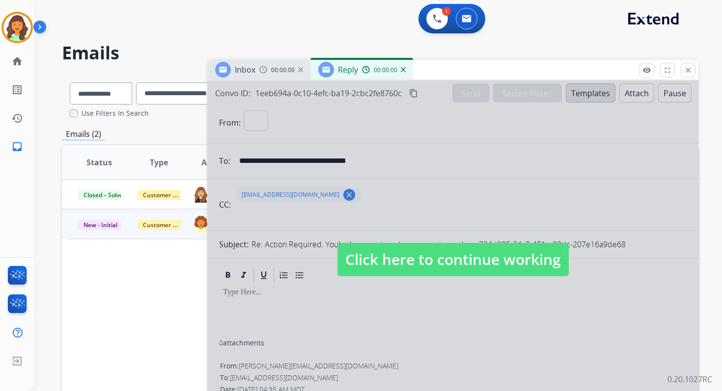
select select "**********"
click at [402, 261] on span "Click here to continue working" at bounding box center [452, 259] width 231 height 33
select select
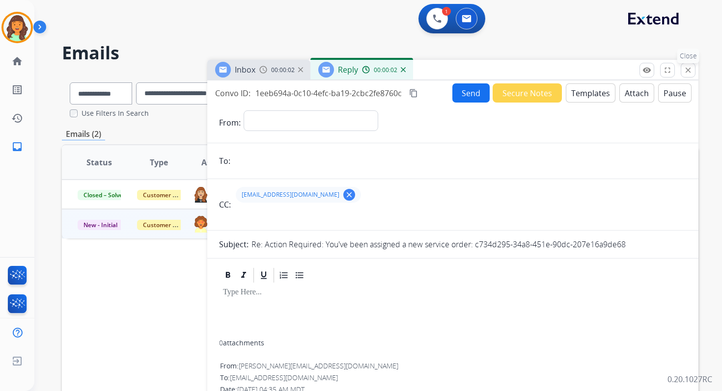
click at [688, 69] on mat-icon "close" at bounding box center [688, 70] width 9 height 9
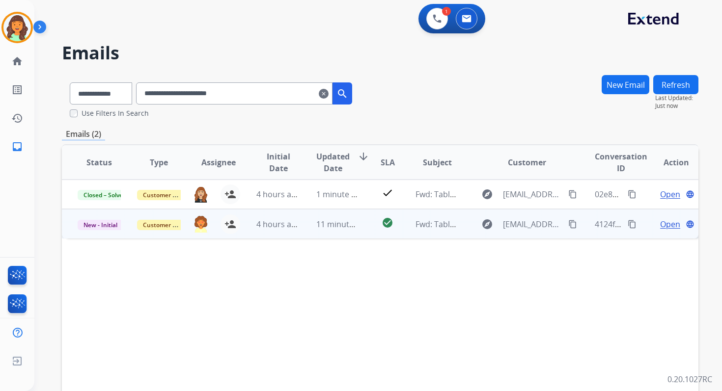
click at [662, 226] on span "Open" at bounding box center [670, 225] width 20 height 12
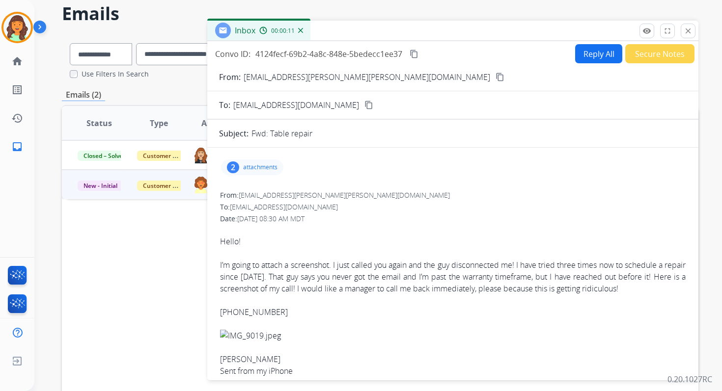
scroll to position [27, 0]
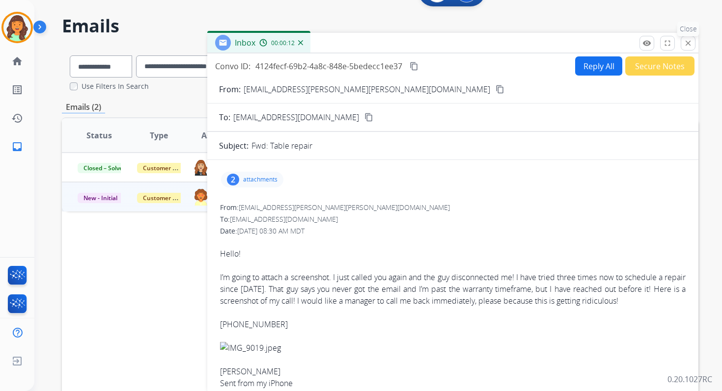
click at [691, 39] on mat-icon "close" at bounding box center [688, 43] width 9 height 9
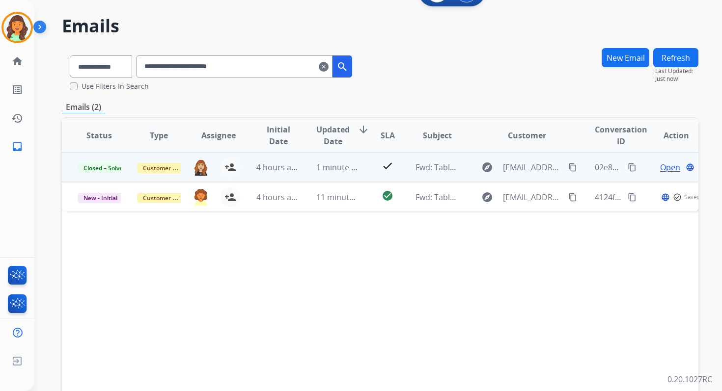
click at [674, 166] on div "Open language" at bounding box center [676, 168] width 44 height 12
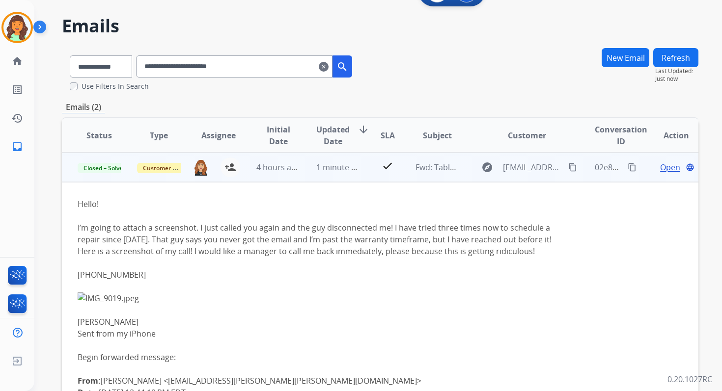
click at [661, 166] on span "Open" at bounding box center [670, 168] width 20 height 12
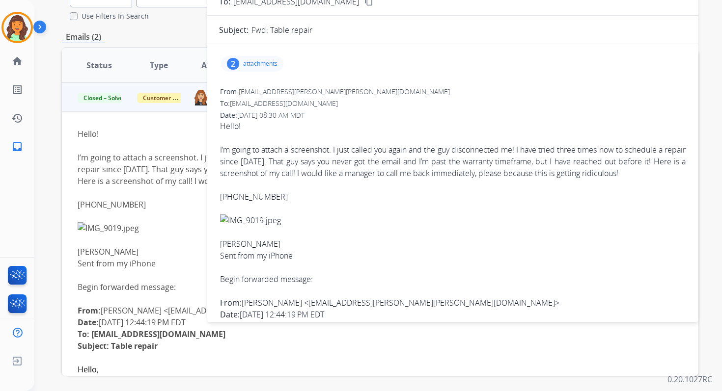
scroll to position [0, 0]
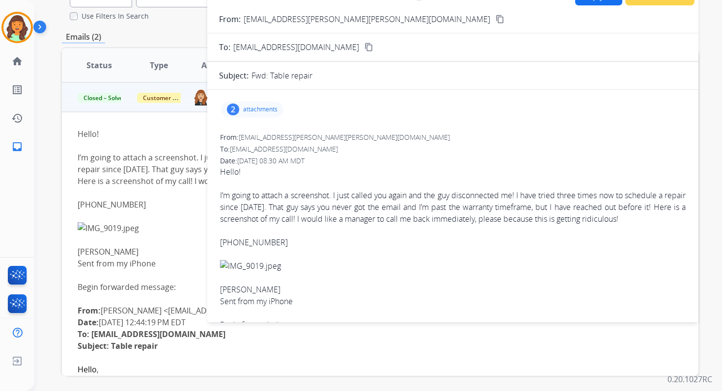
click at [255, 103] on div "2 attachments" at bounding box center [252, 110] width 62 height 16
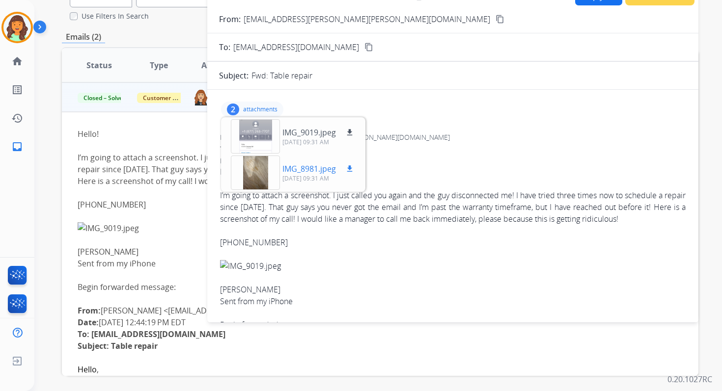
click at [263, 174] on div at bounding box center [255, 173] width 49 height 34
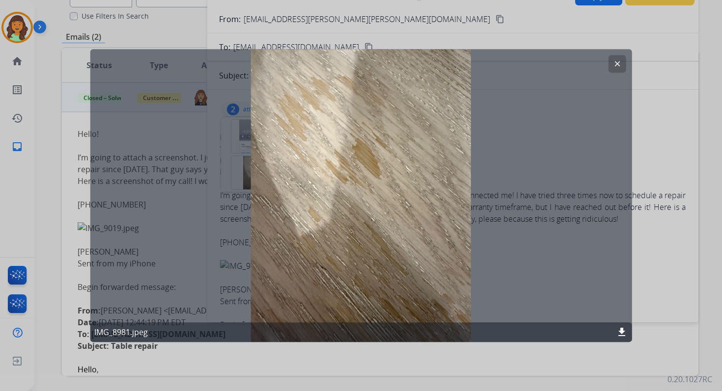
click at [614, 57] on button "clear" at bounding box center [617, 64] width 18 height 18
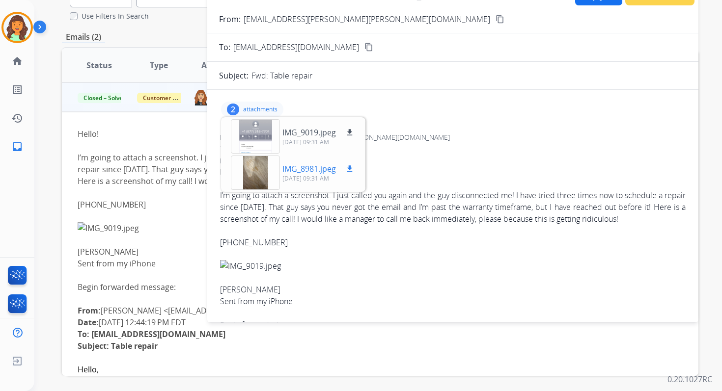
click at [258, 182] on div at bounding box center [255, 173] width 49 height 34
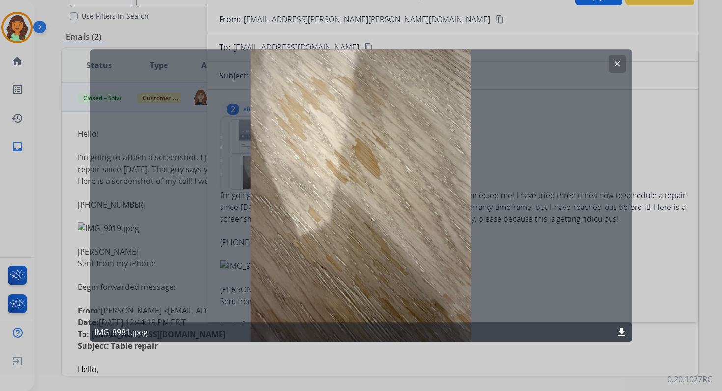
click at [622, 57] on button "clear" at bounding box center [617, 64] width 18 height 18
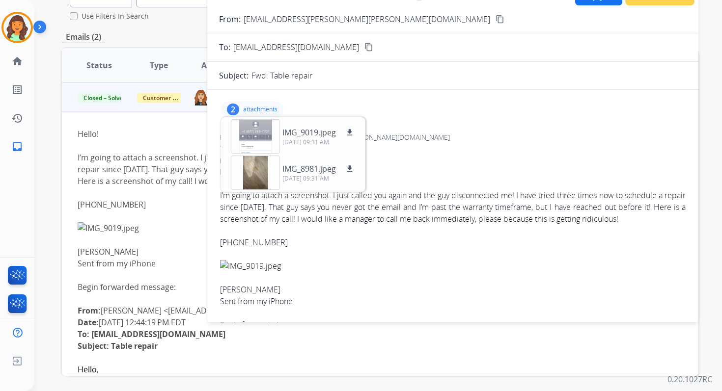
click at [263, 105] on div "2 attachments IMG_9019.jpeg download 10/09/2025, 09:31 AM IMG_8981.jpeg downloa…" at bounding box center [252, 110] width 62 height 16
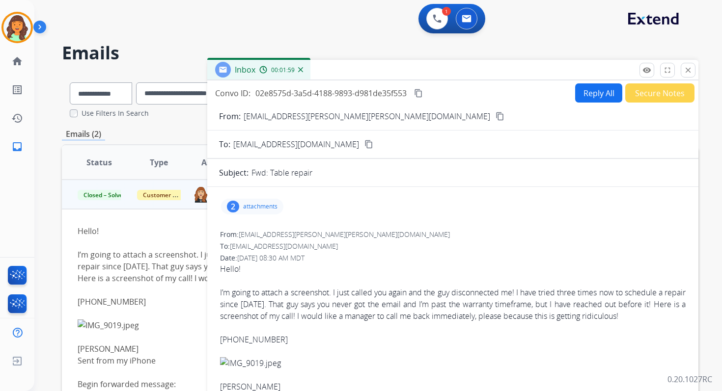
click at [494, 111] on button "content_copy" at bounding box center [500, 116] width 12 height 12
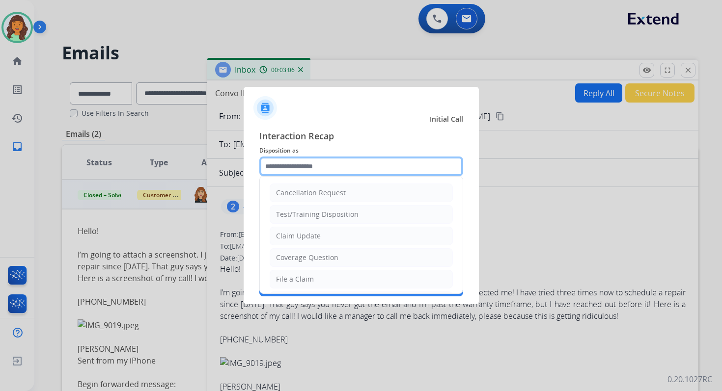
click at [345, 170] on input "text" at bounding box center [361, 167] width 204 height 20
type input "*"
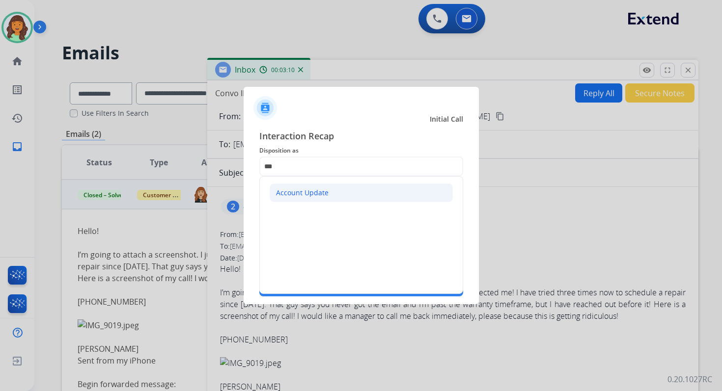
click at [309, 195] on div "Account Update" at bounding box center [302, 193] width 53 height 10
type input "**********"
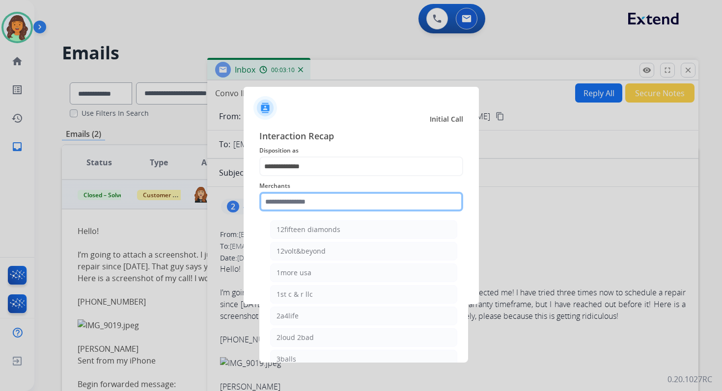
click at [299, 205] on input "text" at bounding box center [361, 202] width 204 height 20
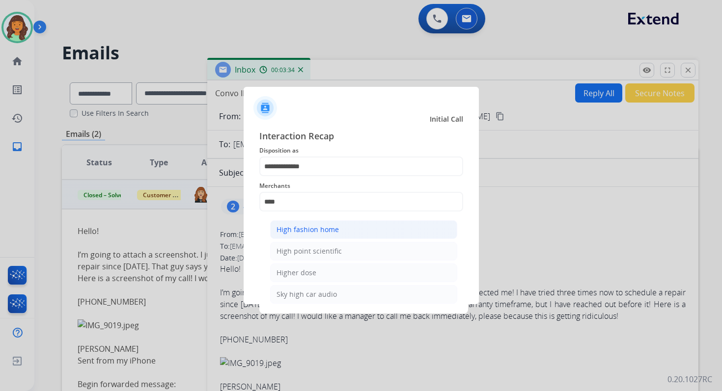
click at [309, 233] on div "High fashion home" at bounding box center [307, 230] width 62 height 10
type input "**********"
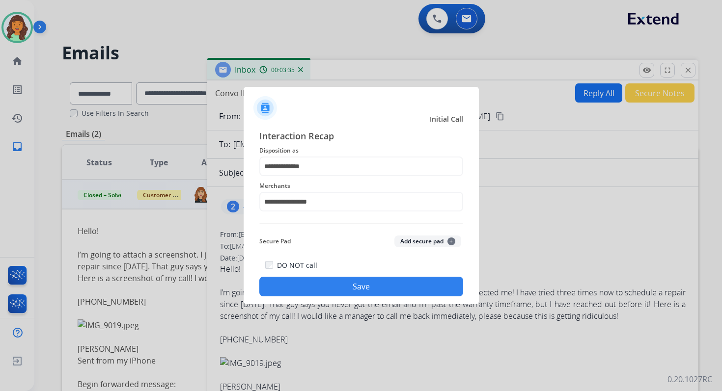
click at [360, 288] on button "Save" at bounding box center [361, 287] width 204 height 20
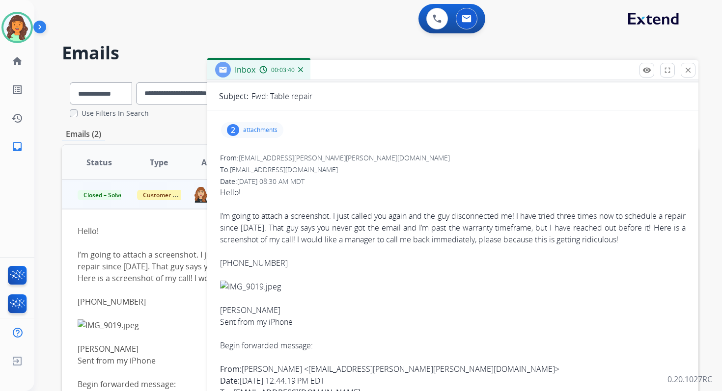
scroll to position [79, 0]
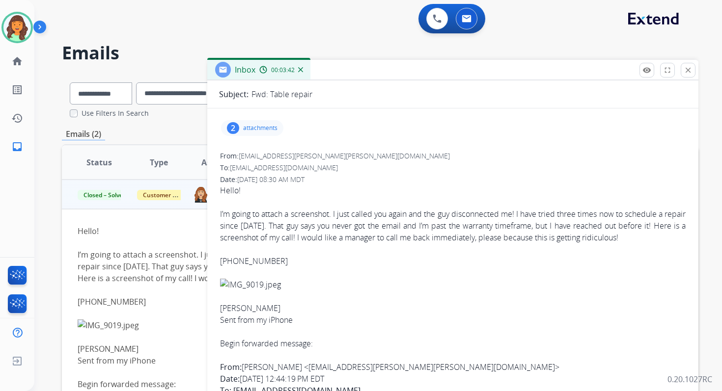
click at [255, 134] on div "2 attachments" at bounding box center [252, 128] width 62 height 16
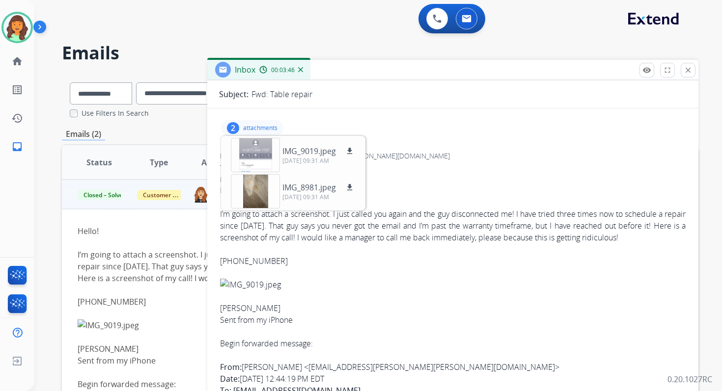
click at [432, 157] on div "From: j.nicole.austin@gmail.com" at bounding box center [453, 156] width 466 height 10
click at [266, 128] on p "attachments" at bounding box center [260, 128] width 34 height 8
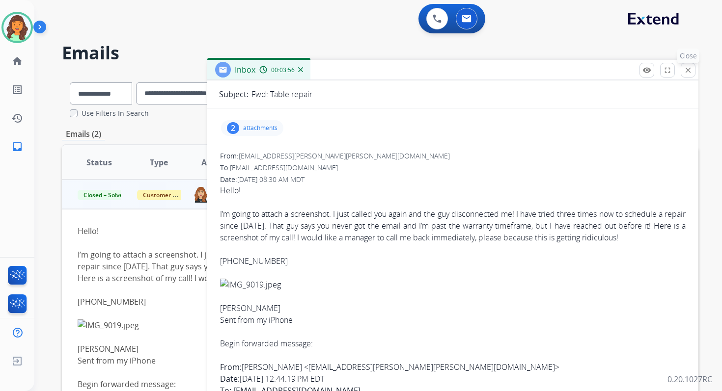
click at [690, 70] on mat-icon "close" at bounding box center [688, 70] width 9 height 9
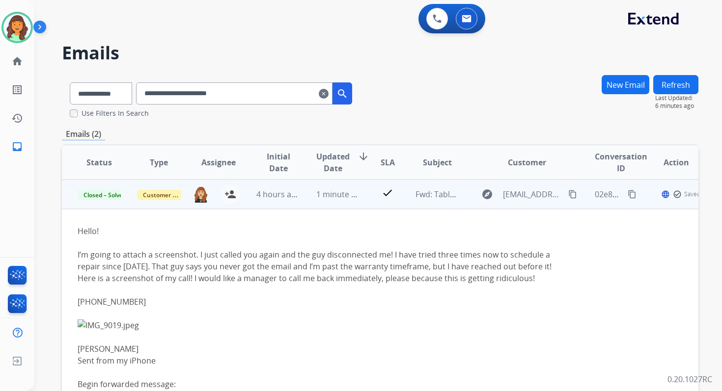
click at [341, 200] on td "1 minute ago" at bounding box center [330, 194] width 59 height 29
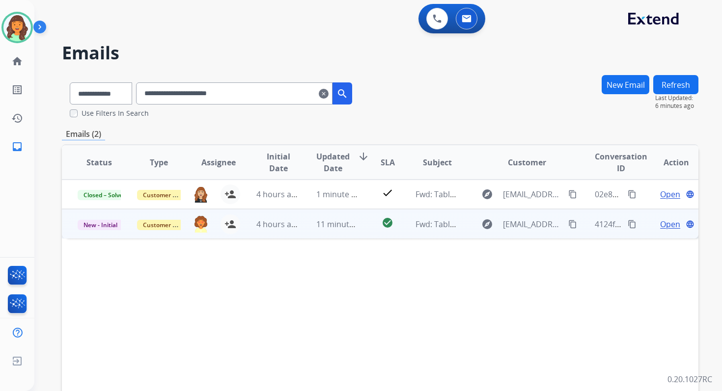
click at [662, 226] on span "Open" at bounding box center [670, 225] width 20 height 12
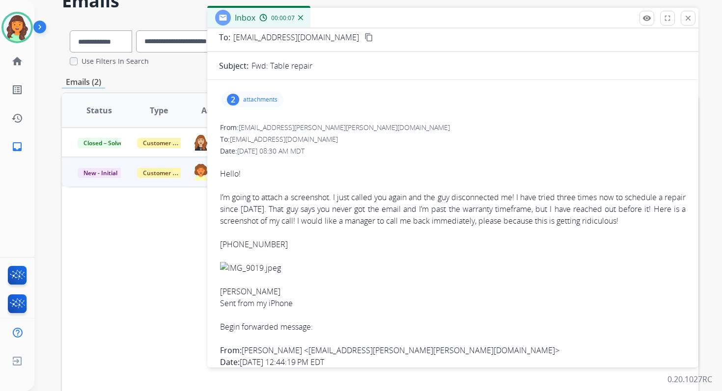
scroll to position [0, 0]
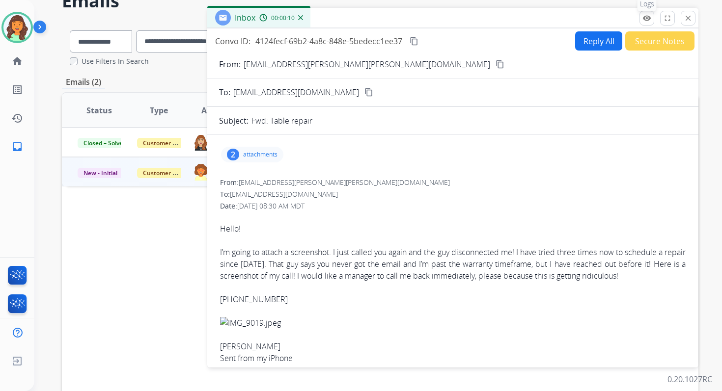
click at [644, 20] on mat-icon "remove_red_eye" at bounding box center [646, 18] width 9 height 9
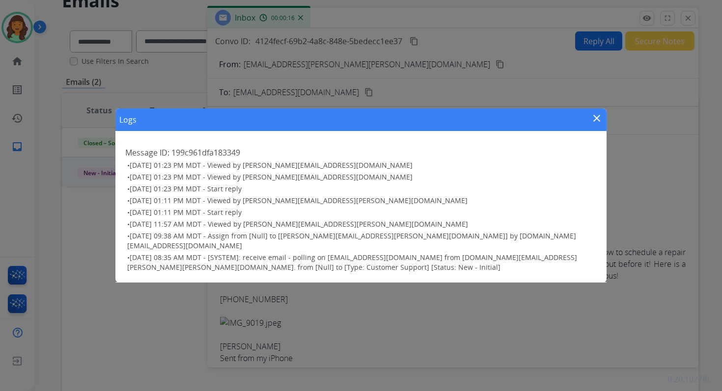
click at [598, 122] on mat-icon "close" at bounding box center [597, 118] width 12 height 12
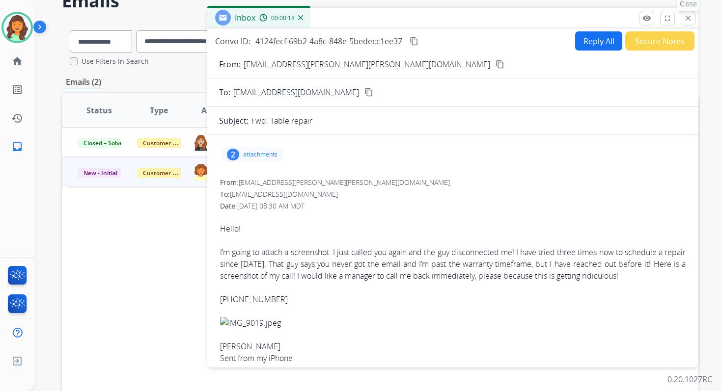
click at [689, 21] on mat-icon "close" at bounding box center [688, 18] width 9 height 9
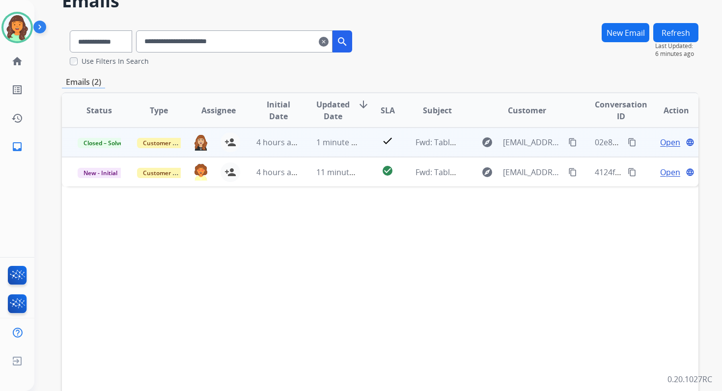
click at [662, 141] on span "Open" at bounding box center [670, 143] width 20 height 12
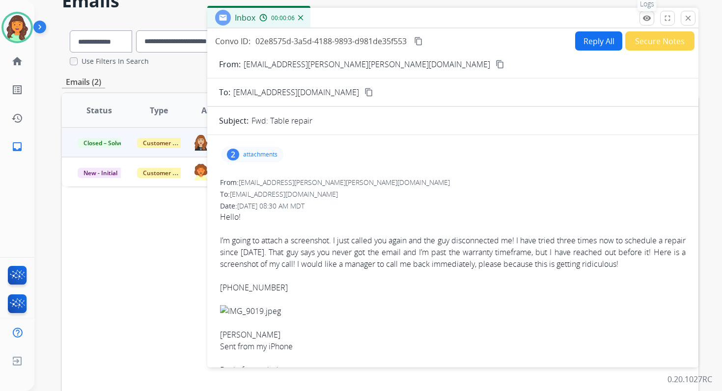
click at [646, 17] on mat-icon "remove_red_eye" at bounding box center [646, 18] width 9 height 9
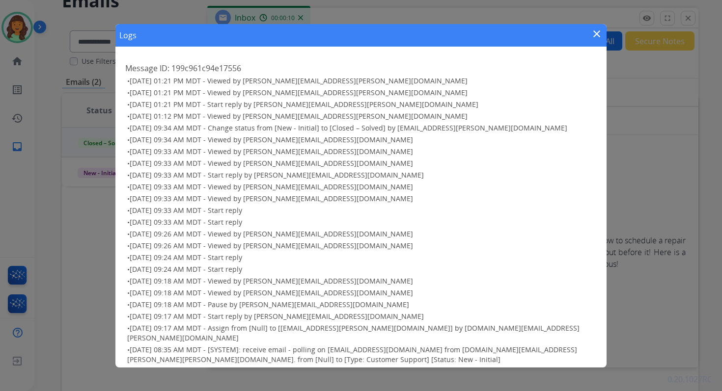
click at [598, 33] on mat-icon "close" at bounding box center [597, 34] width 12 height 12
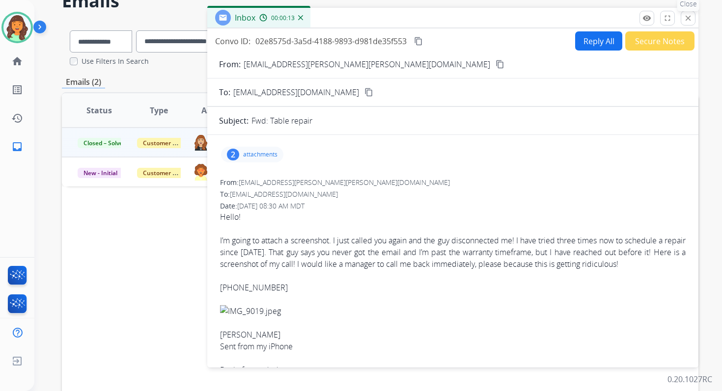
click at [688, 18] on mat-icon "close" at bounding box center [688, 18] width 9 height 9
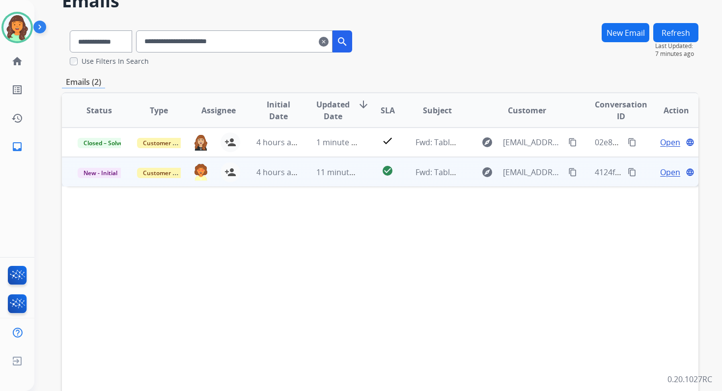
click at [664, 173] on span "Open" at bounding box center [670, 172] width 20 height 12
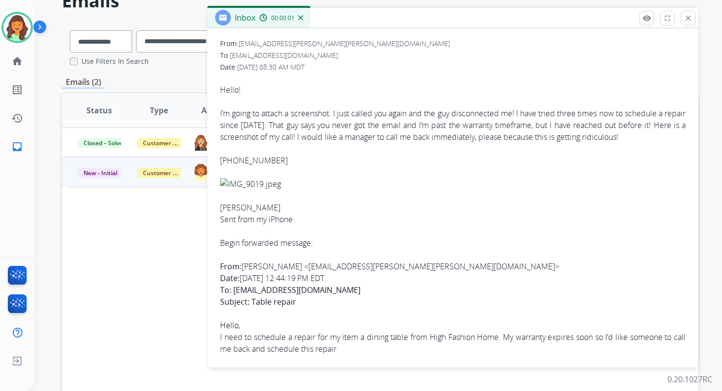
scroll to position [202, 0]
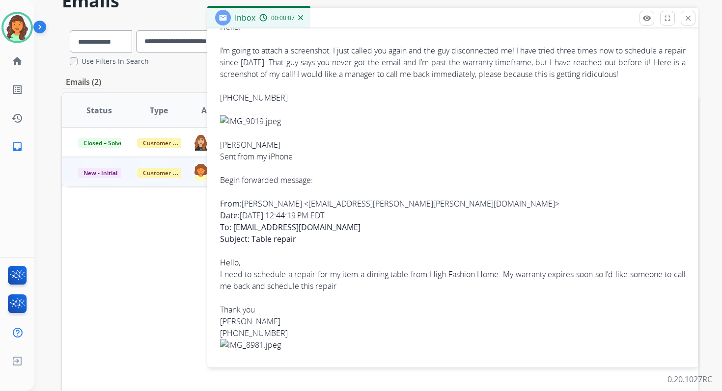
drag, startPoint x: 220, startPoint y: 202, endPoint x: 301, endPoint y: 241, distance: 89.2
click at [301, 241] on div "﻿ Hello! I’m going to attach a screenshot. I just called you again and the guy …" at bounding box center [453, 180] width 466 height 342
copy div "From: Jessica Austin <j.nicole.austin@gmail.com> Date: September 1, 2025 at 12:…"
click at [331, 229] on div "From: Jessica Austin <j.nicole.austin@gmail.com> Date: September 1, 2025 at 12:…" at bounding box center [453, 215] width 466 height 35
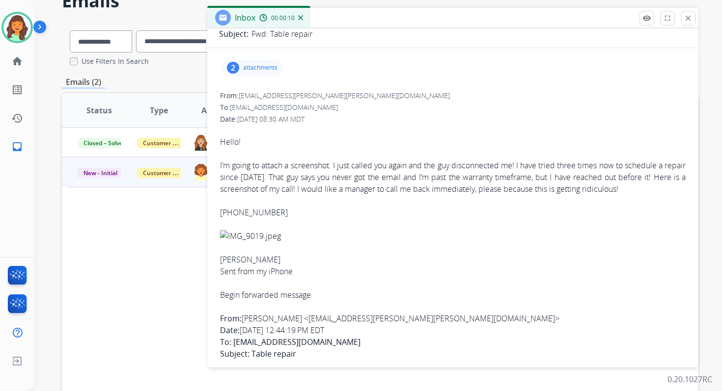
scroll to position [0, 0]
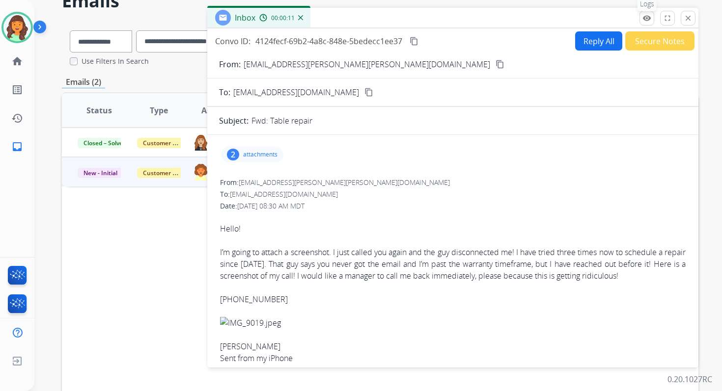
click at [647, 16] on mat-icon "remove_red_eye" at bounding box center [646, 18] width 9 height 9
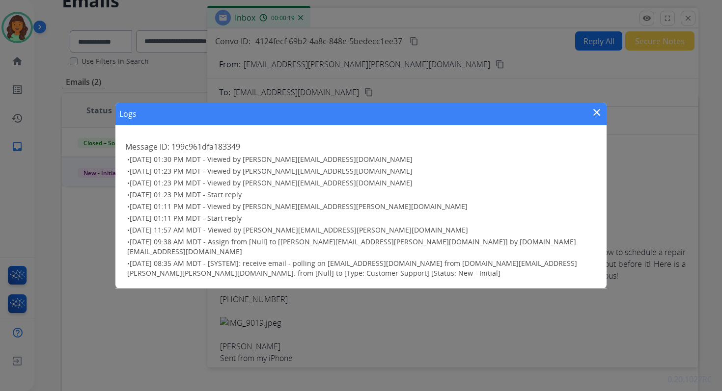
click at [596, 113] on mat-icon "close" at bounding box center [597, 113] width 12 height 12
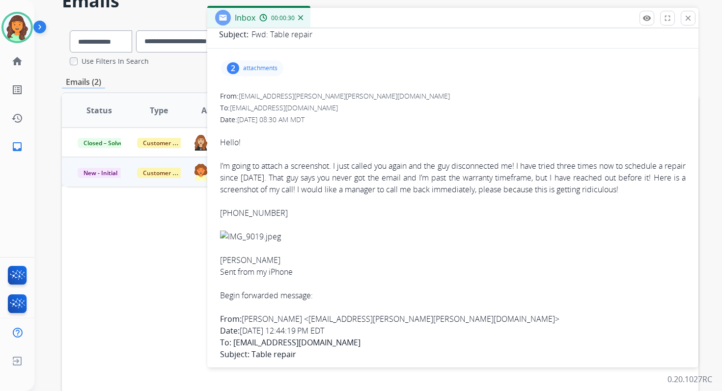
scroll to position [202, 0]
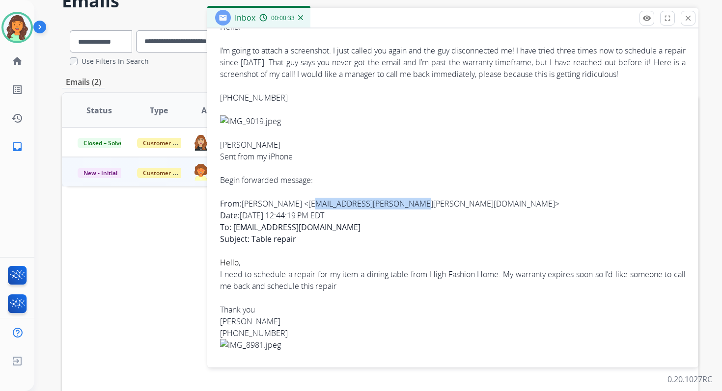
copy div "j.nicole.austin@gmail.com"
drag, startPoint x: 296, startPoint y: 203, endPoint x: 387, endPoint y: 206, distance: 90.9
click at [387, 206] on div "From: Jessica Austin <j.nicole.austin@gmail.com> Date: September 1, 2025 at 12:…" at bounding box center [453, 215] width 466 height 35
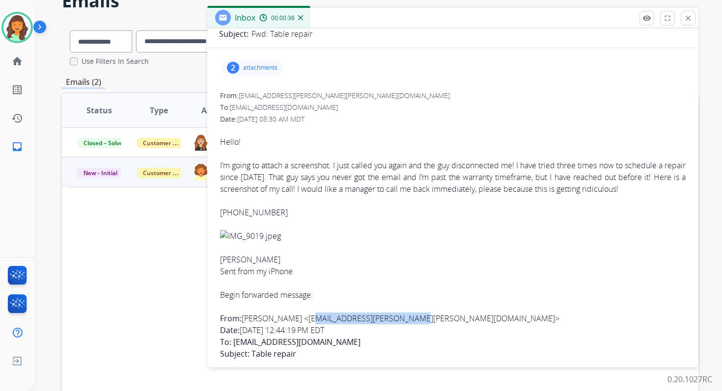
scroll to position [0, 0]
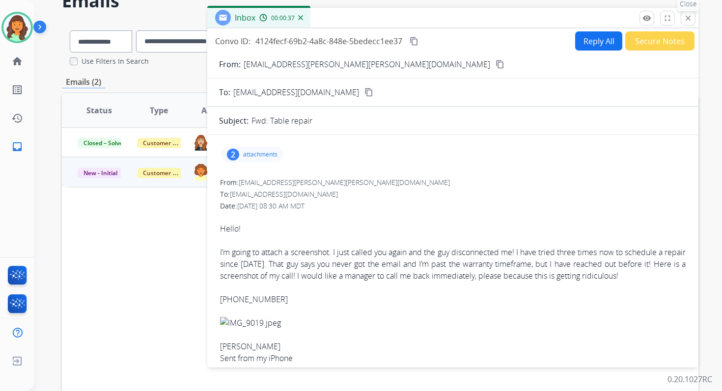
click at [687, 19] on mat-icon "close" at bounding box center [688, 18] width 9 height 9
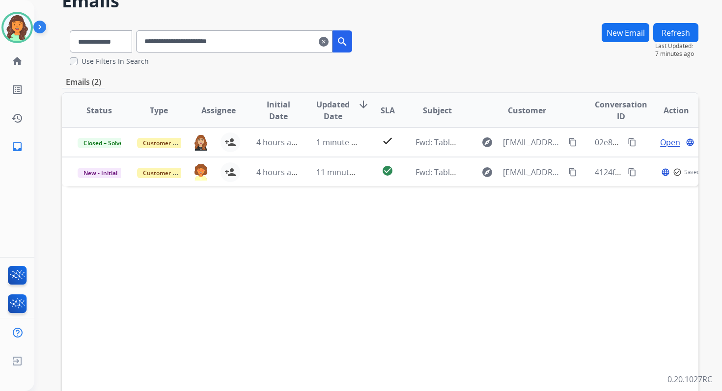
click at [236, 41] on input "**********" at bounding box center [234, 41] width 196 height 22
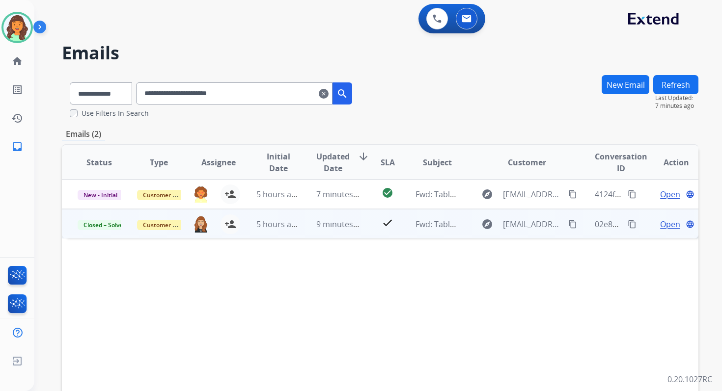
click at [343, 224] on span "9 minutes ago" at bounding box center [342, 224] width 53 height 11
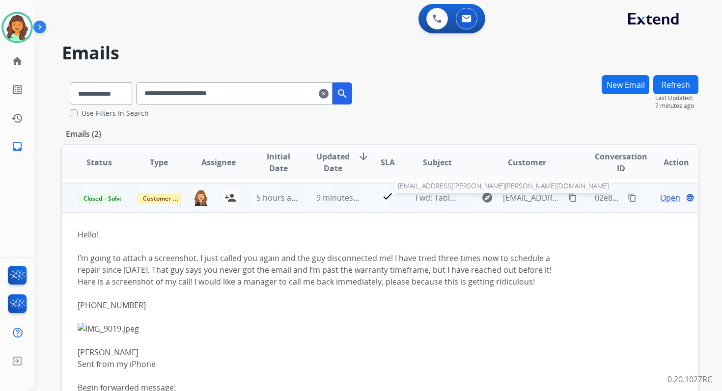
scroll to position [29, 0]
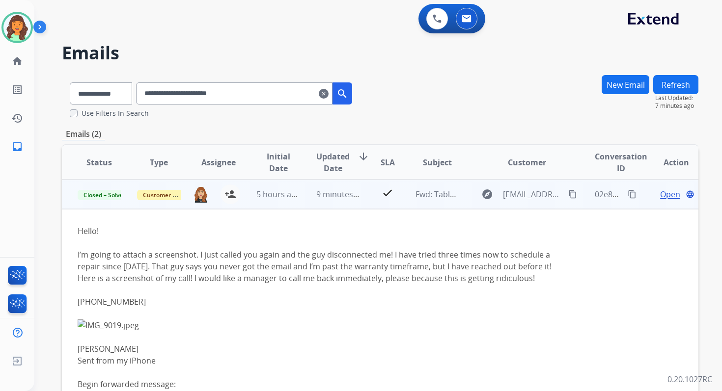
click at [672, 194] on span "Open" at bounding box center [670, 195] width 20 height 12
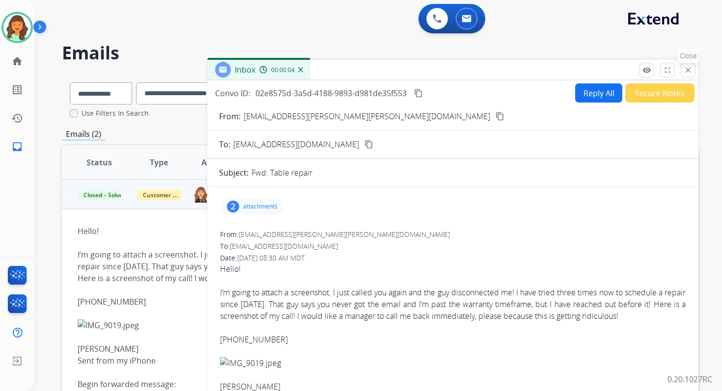
click at [691, 69] on mat-icon "close" at bounding box center [688, 70] width 9 height 9
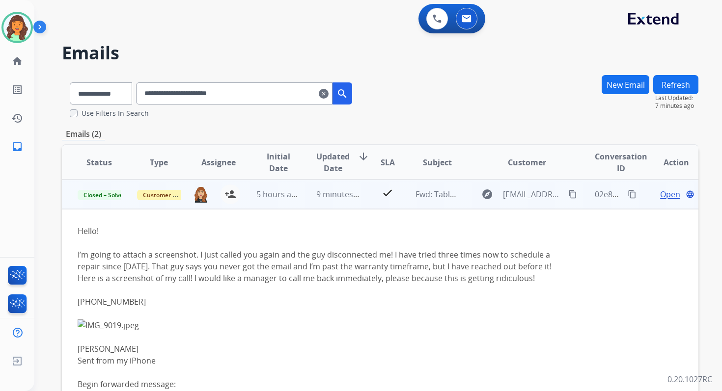
click at [664, 194] on span "Open" at bounding box center [670, 195] width 20 height 12
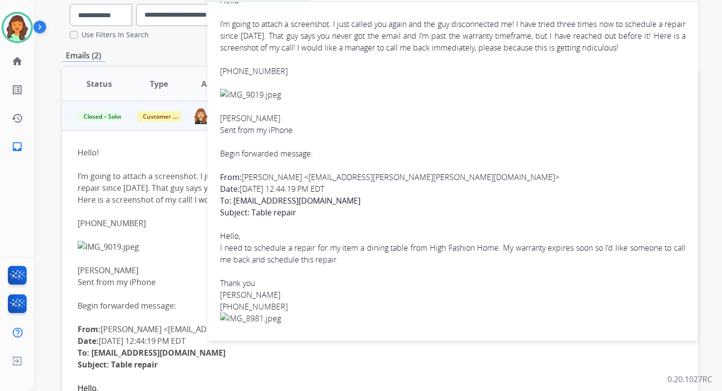
scroll to position [80, 0]
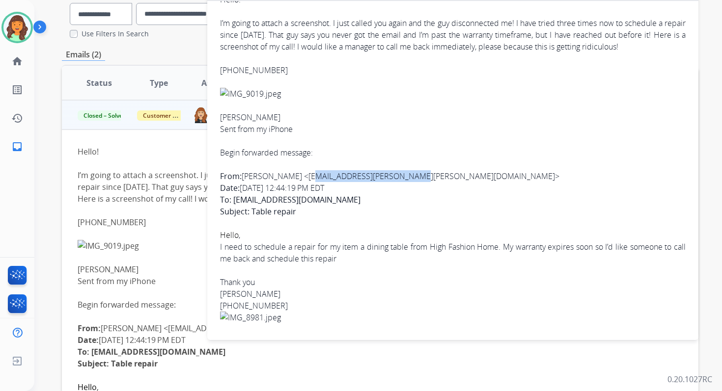
copy div "j.nicole.austin@gmail.com"
drag, startPoint x: 297, startPoint y: 176, endPoint x: 387, endPoint y: 177, distance: 90.9
click at [387, 177] on div "From: Jessica Austin <j.nicole.austin@gmail.com> Date: September 1, 2025 at 12:…" at bounding box center [453, 187] width 466 height 35
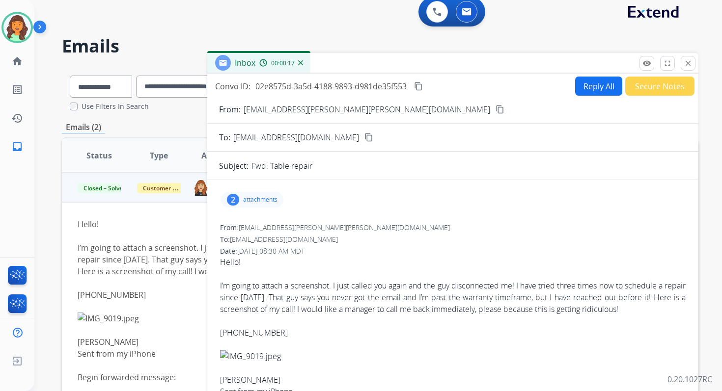
scroll to position [0, 0]
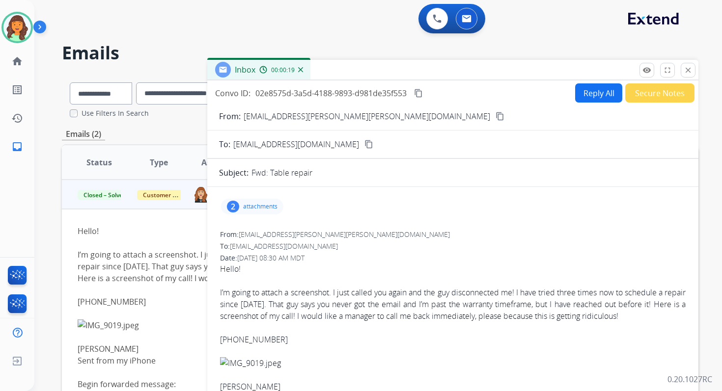
click at [270, 205] on p "attachments" at bounding box center [260, 207] width 34 height 8
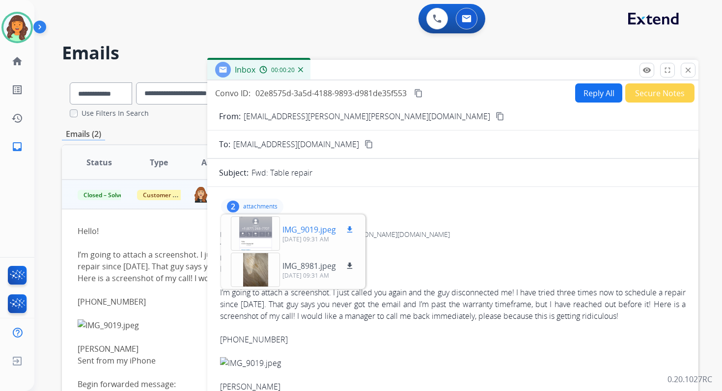
click at [269, 225] on div at bounding box center [255, 234] width 49 height 34
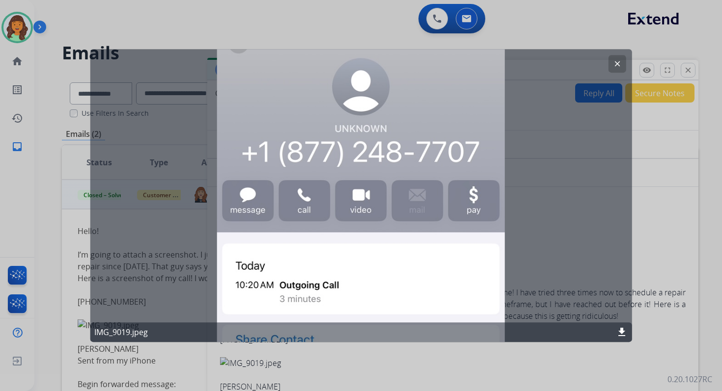
click at [621, 61] on mat-icon "clear" at bounding box center [616, 63] width 9 height 9
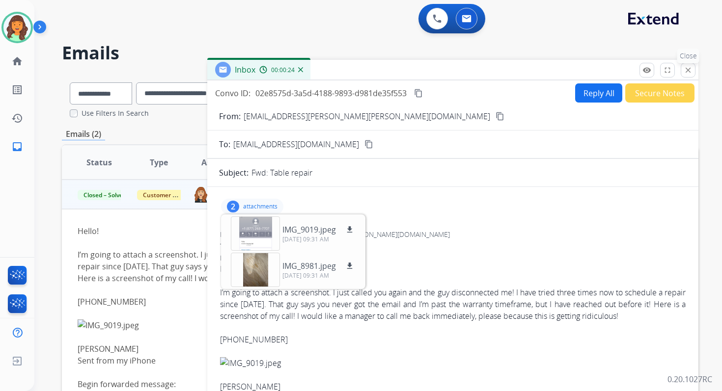
click at [689, 62] on p "Close" at bounding box center [688, 56] width 22 height 15
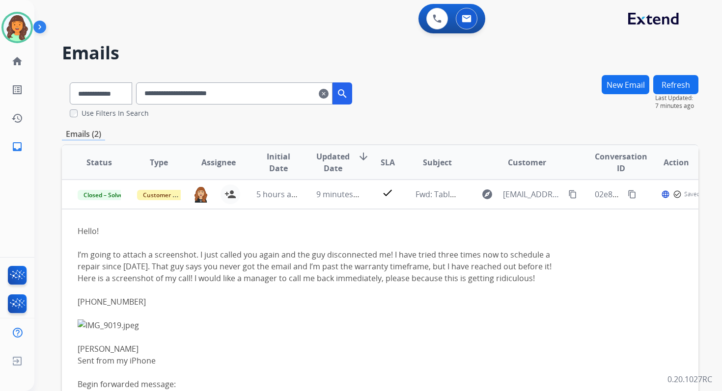
click at [183, 92] on input "**********" at bounding box center [234, 93] width 196 height 22
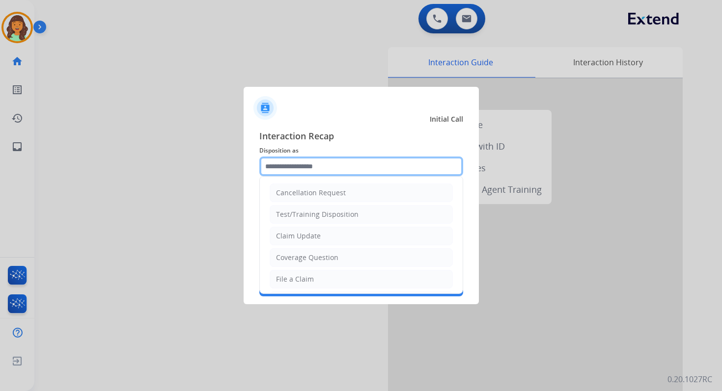
click at [297, 162] on input "text" at bounding box center [361, 167] width 204 height 20
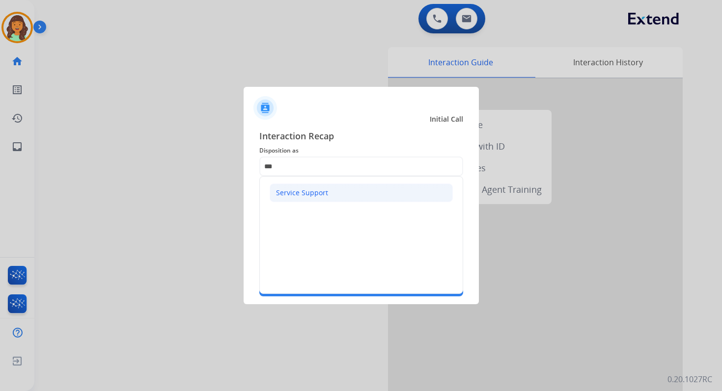
click at [304, 191] on div "Service Support" at bounding box center [302, 193] width 52 height 10
type input "**********"
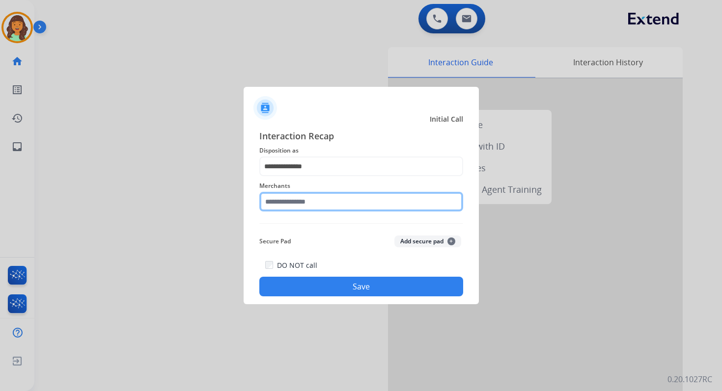
click at [304, 197] on input "text" at bounding box center [361, 202] width 204 height 20
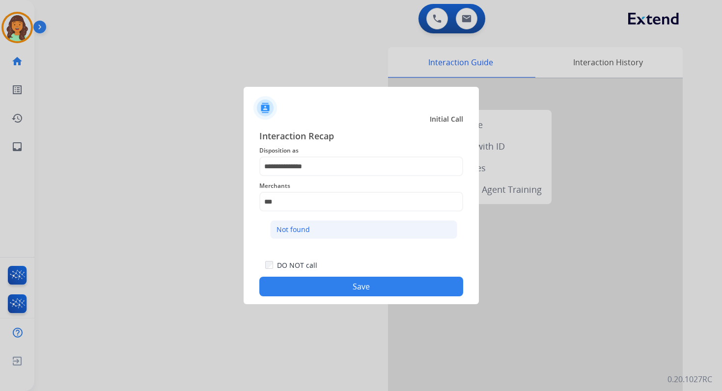
click at [302, 231] on div "Not found" at bounding box center [292, 230] width 33 height 10
type input "*********"
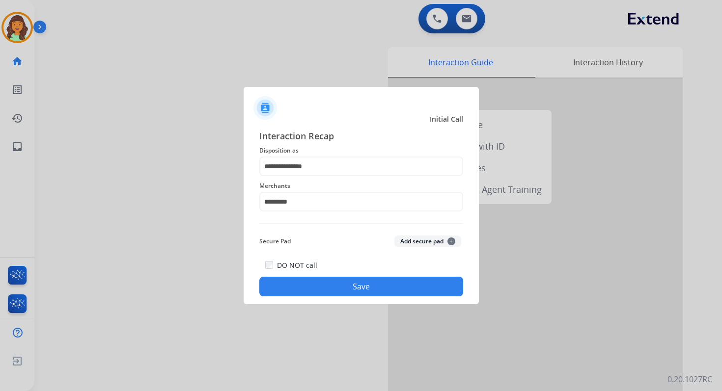
click at [351, 285] on button "Save" at bounding box center [361, 287] width 204 height 20
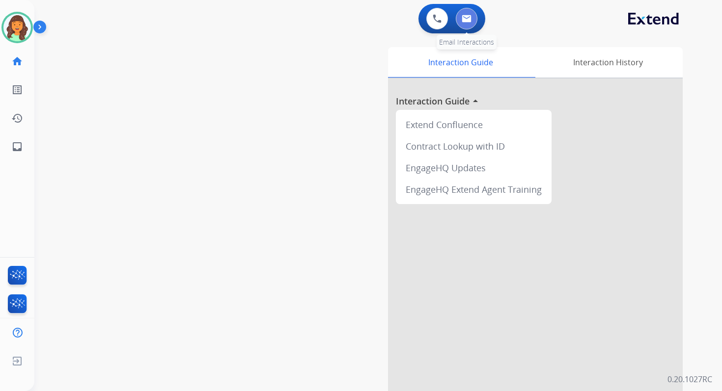
click at [468, 25] on button at bounding box center [467, 19] width 22 height 22
select select "**********"
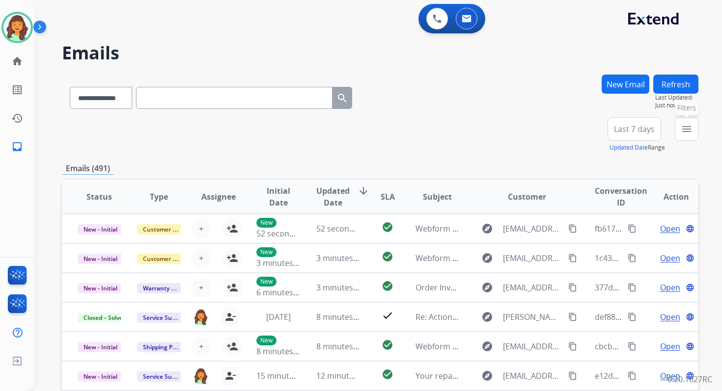
click at [689, 126] on mat-icon "menu" at bounding box center [687, 129] width 12 height 12
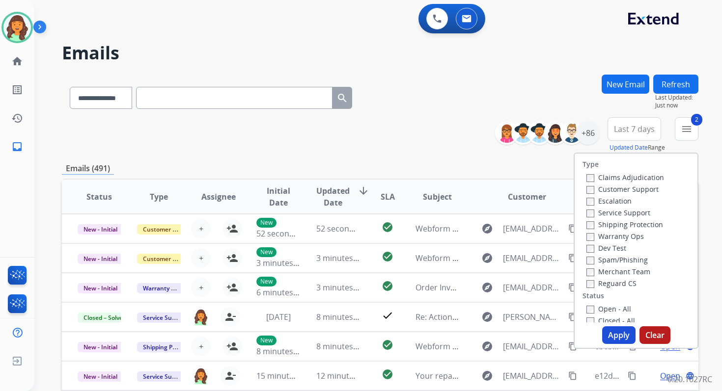
click at [615, 338] on button "Apply" at bounding box center [618, 336] width 33 height 18
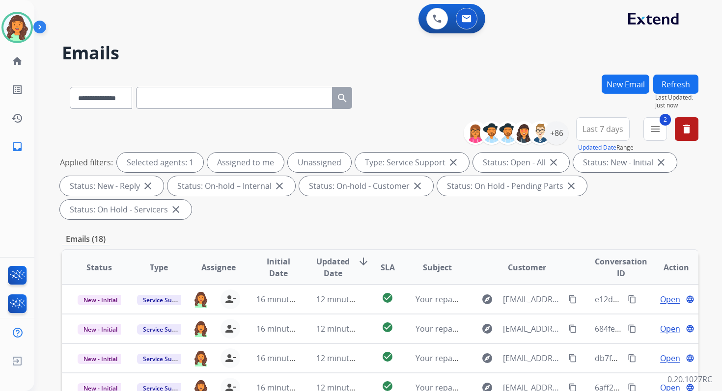
click at [378, 220] on div "**********" at bounding box center [380, 170] width 636 height 106
click at [654, 133] on mat-icon "menu" at bounding box center [655, 129] width 12 height 12
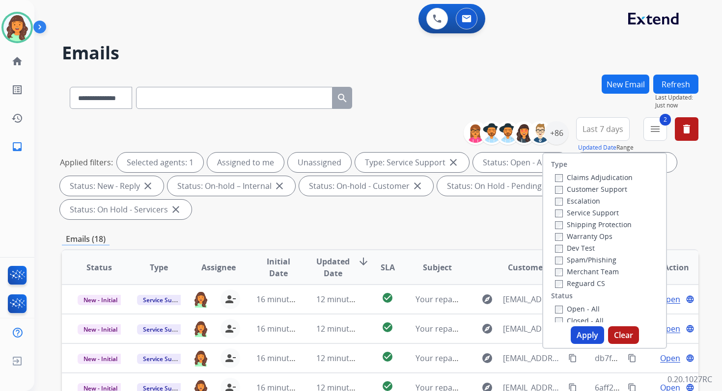
click at [423, 82] on div "**********" at bounding box center [380, 96] width 636 height 43
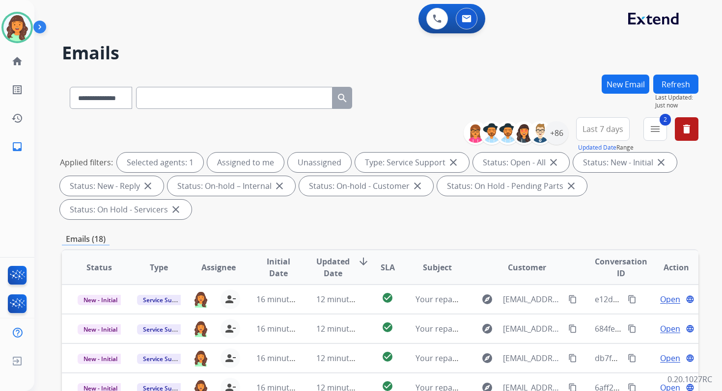
click at [352, 215] on div "Applied filters: Selected agents: 1 Assigned to me Unassigned Type: Service Sup…" at bounding box center [378, 186] width 636 height 67
click at [391, 139] on div "**********" at bounding box center [380, 170] width 636 height 106
click at [415, 83] on div "**********" at bounding box center [380, 96] width 636 height 43
click at [559, 134] on div "+86" at bounding box center [557, 133] width 24 height 24
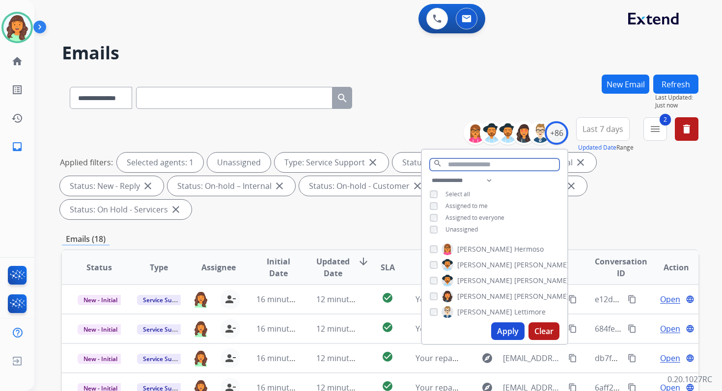
click at [450, 162] on input "text" at bounding box center [495, 165] width 130 height 12
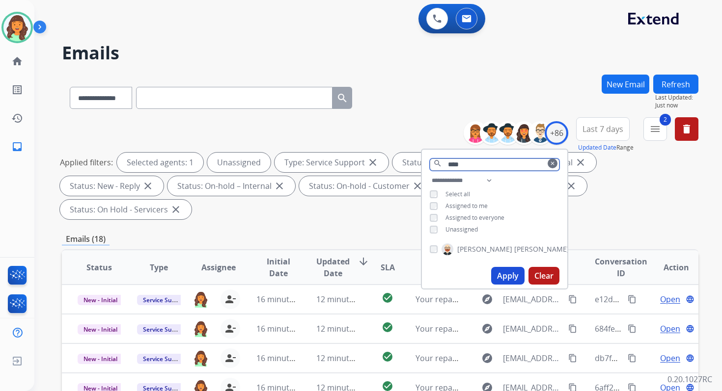
type input "****"
click at [506, 271] on button "Apply" at bounding box center [507, 276] width 33 height 18
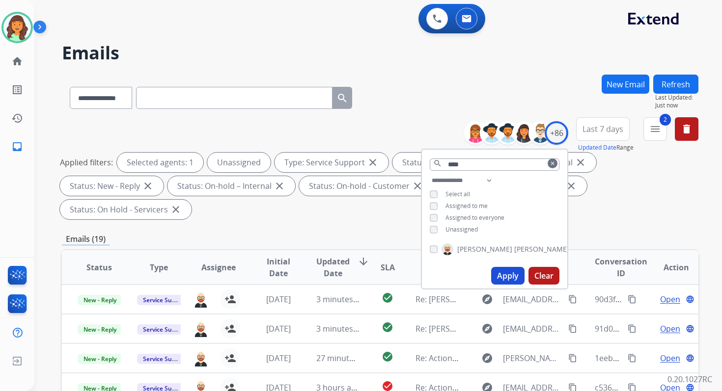
scroll to position [238, 0]
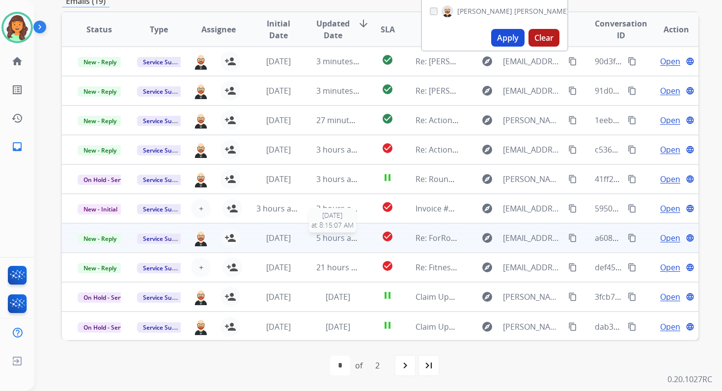
click at [332, 235] on span "5 hours ago" at bounding box center [338, 238] width 44 height 11
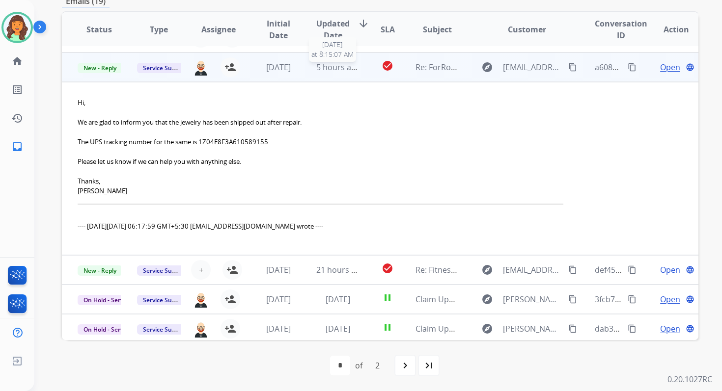
scroll to position [174, 0]
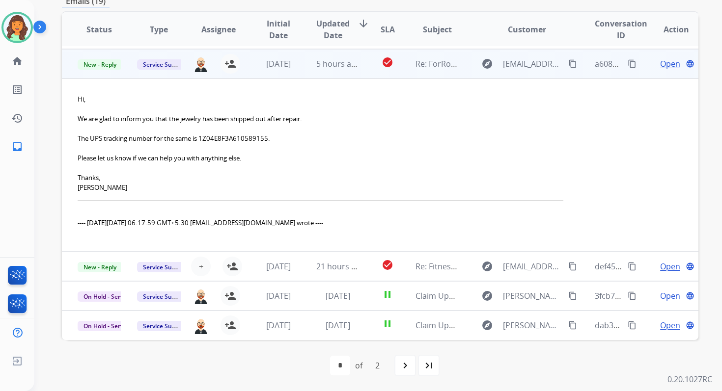
click at [660, 65] on span "Open" at bounding box center [670, 64] width 20 height 12
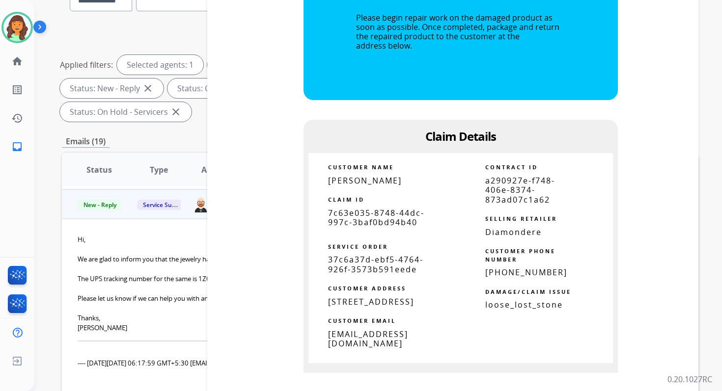
scroll to position [1067, 0]
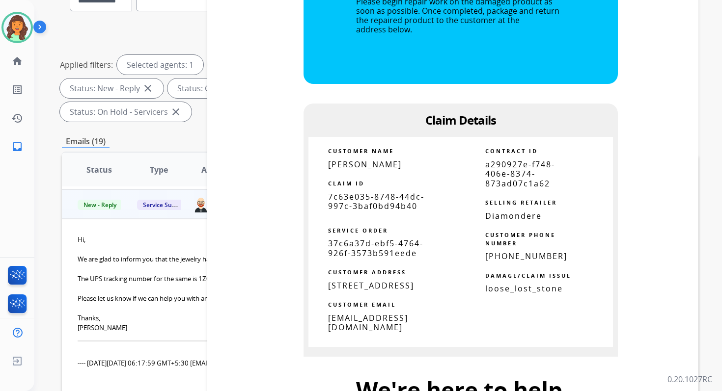
click at [525, 174] on span "a290927e-f748-406e-8374-873ad07c1a62" at bounding box center [520, 173] width 70 height 29
copy tbody
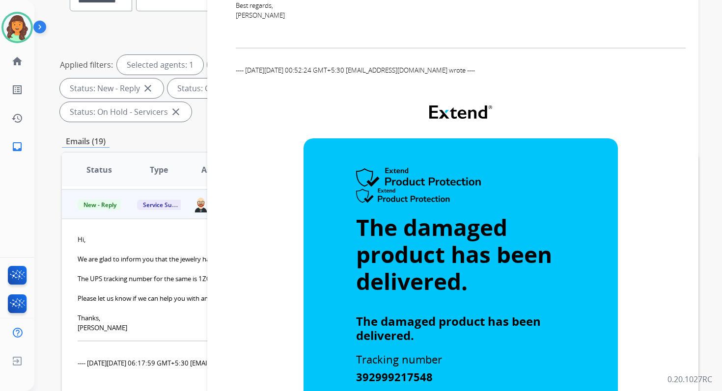
scroll to position [438, 0]
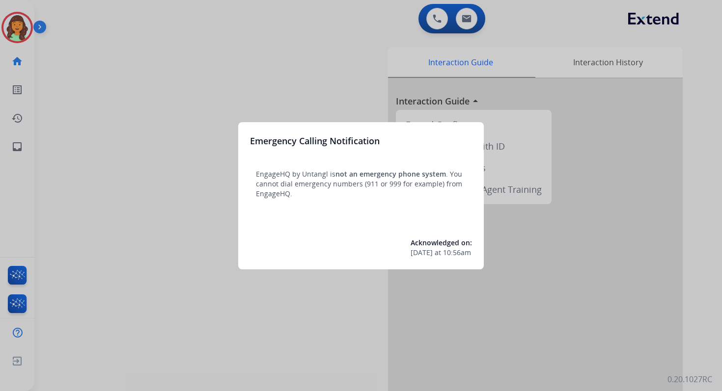
click at [343, 51] on div at bounding box center [361, 195] width 722 height 391
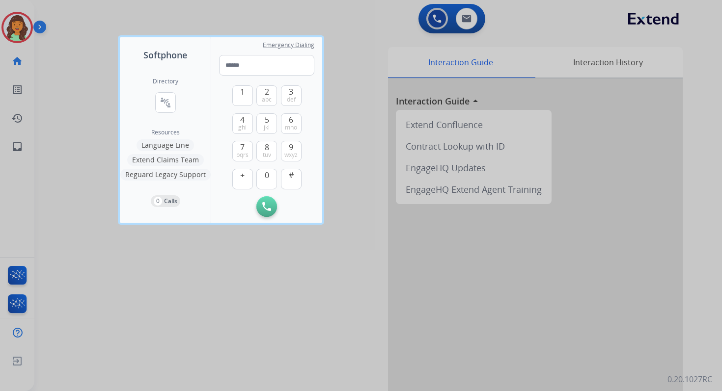
click at [360, 42] on div at bounding box center [361, 195] width 722 height 391
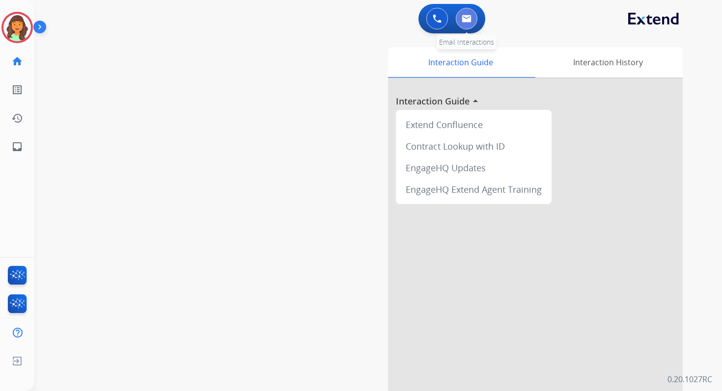
click at [467, 14] on button at bounding box center [467, 19] width 22 height 22
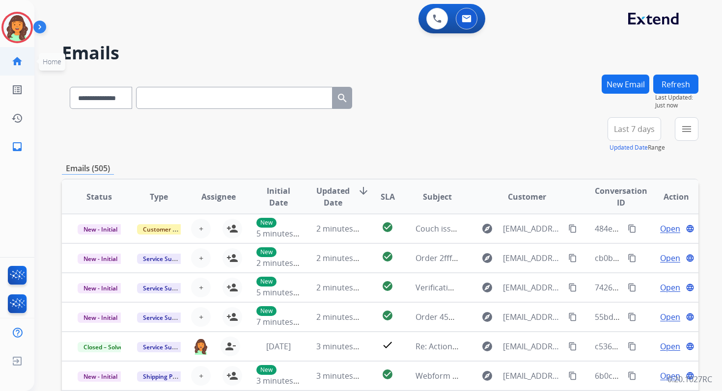
click at [19, 62] on mat-icon "home" at bounding box center [17, 61] width 12 height 12
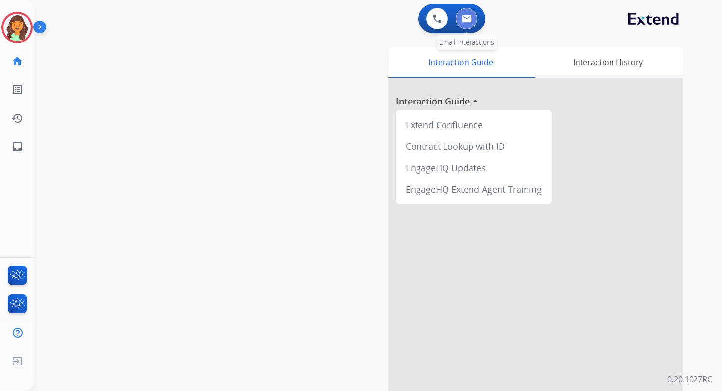
click at [467, 19] on img at bounding box center [467, 19] width 10 height 8
select select "**********"
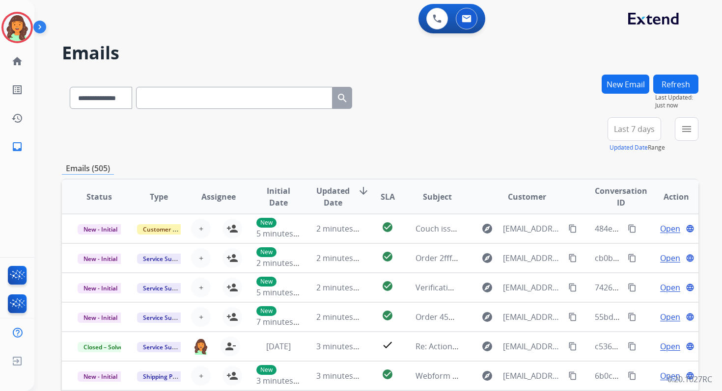
click at [160, 98] on input "text" at bounding box center [234, 98] width 196 height 22
paste input "**********"
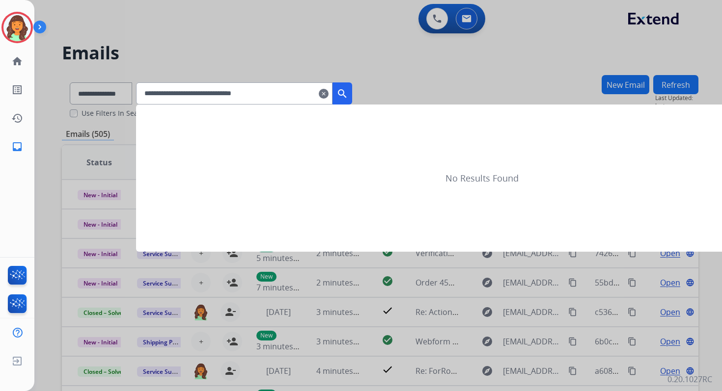
type input "**********"
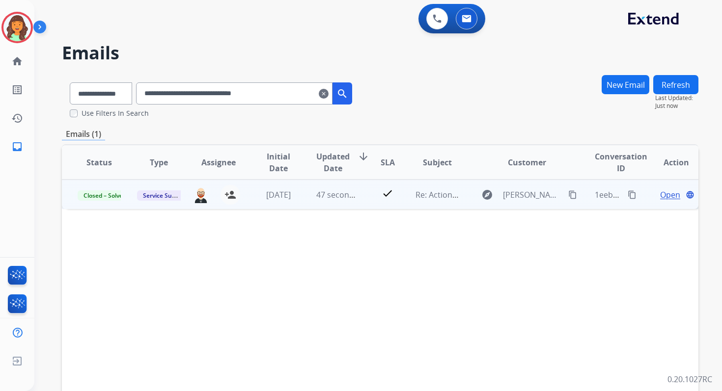
click at [666, 194] on span "Open" at bounding box center [670, 195] width 20 height 12
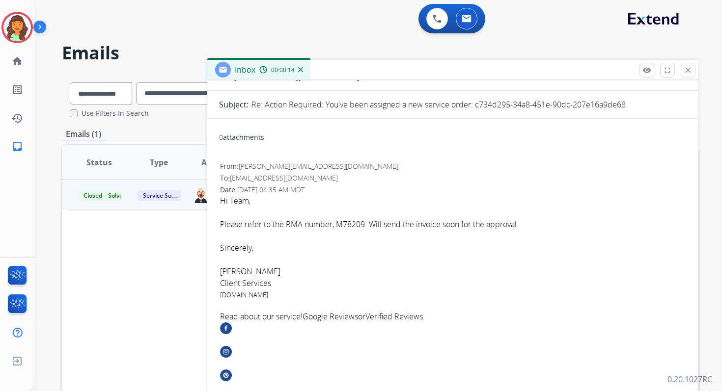
scroll to position [98, 0]
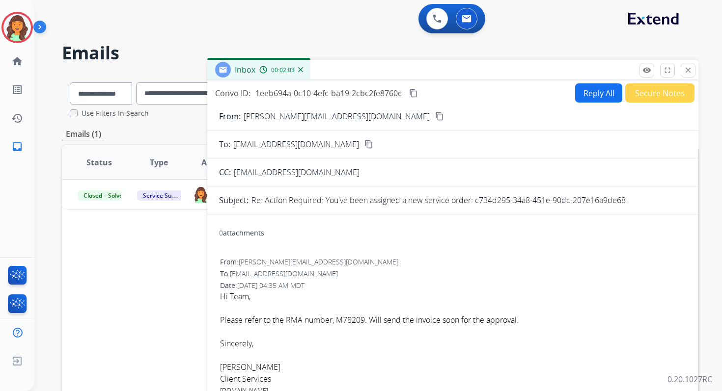
scroll to position [98, 0]
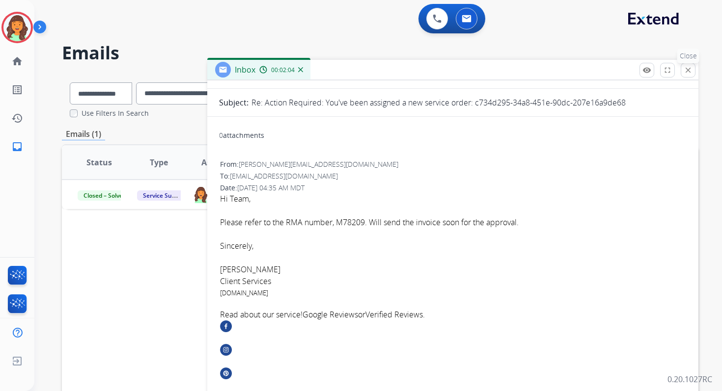
click at [686, 71] on mat-icon "close" at bounding box center [688, 70] width 9 height 9
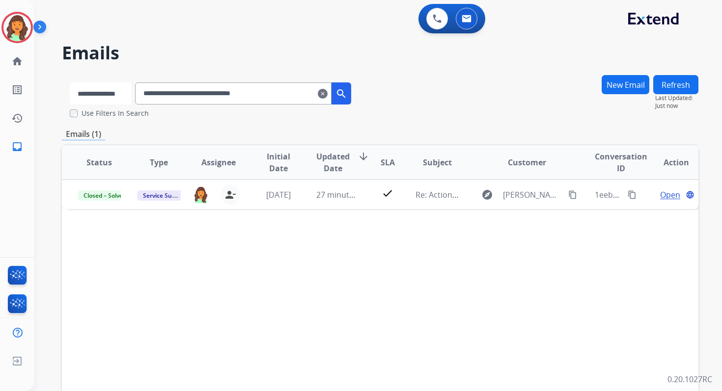
click at [113, 93] on select "**********" at bounding box center [100, 93] width 61 height 22
select select "*******"
click at [70, 82] on select "**********" at bounding box center [100, 93] width 61 height 22
click at [178, 93] on input "**********" at bounding box center [234, 93] width 196 height 22
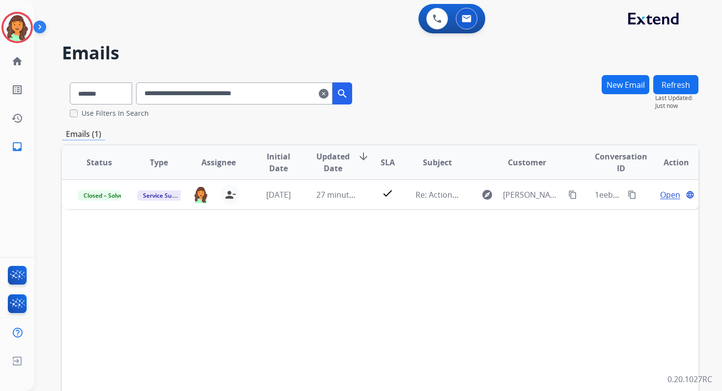
click at [178, 93] on input "**********" at bounding box center [234, 93] width 196 height 22
paste input "*"
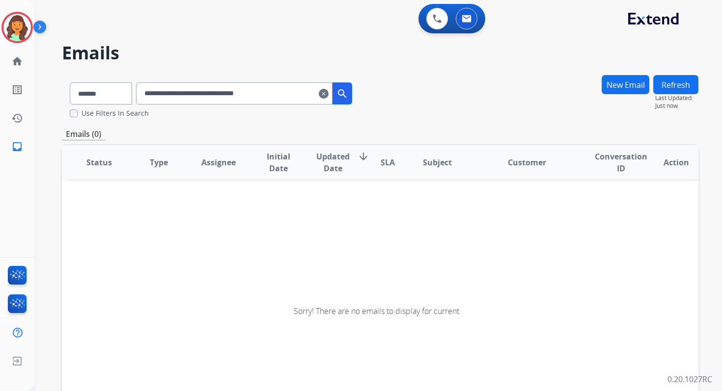
click at [178, 93] on input "**********" at bounding box center [234, 93] width 196 height 22
click at [176, 92] on input "**********" at bounding box center [234, 93] width 196 height 22
paste input "text"
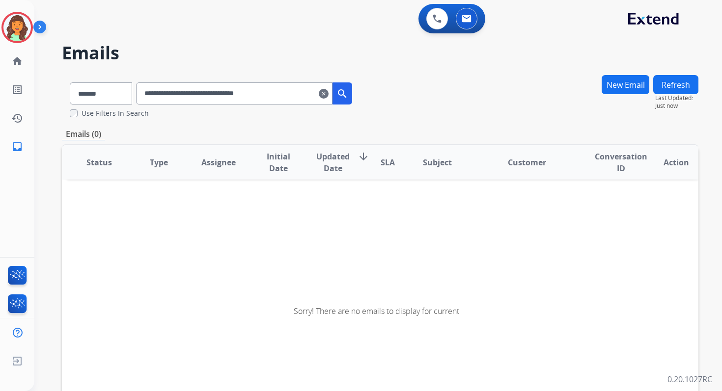
type input "**********"
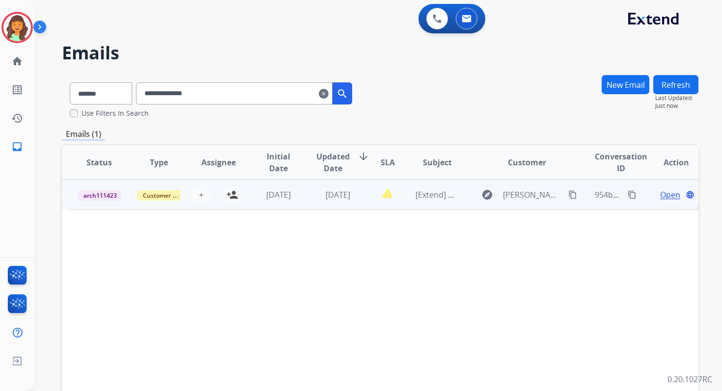
click at [660, 195] on span "Open" at bounding box center [670, 195] width 20 height 12
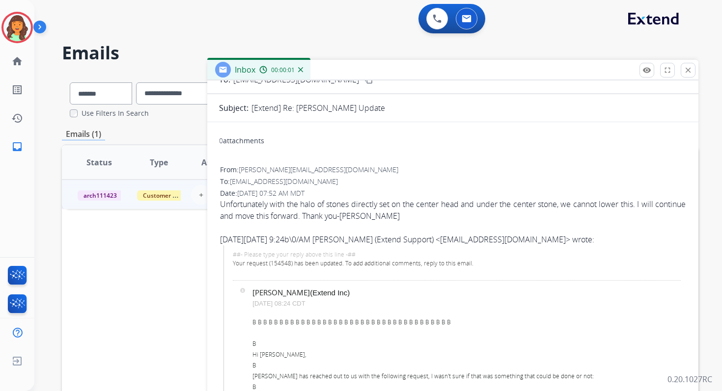
scroll to position [67, 0]
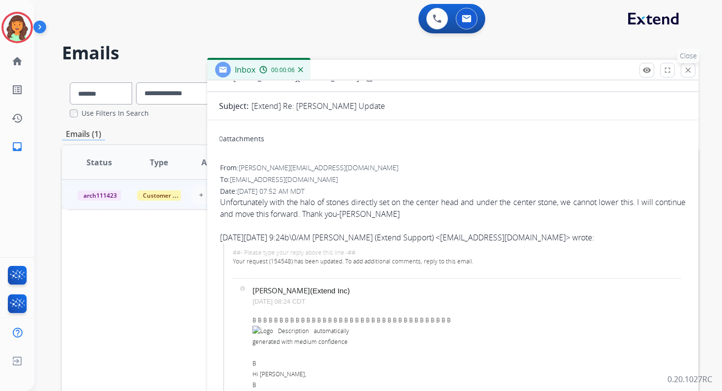
click at [684, 73] on mat-icon "close" at bounding box center [688, 70] width 9 height 9
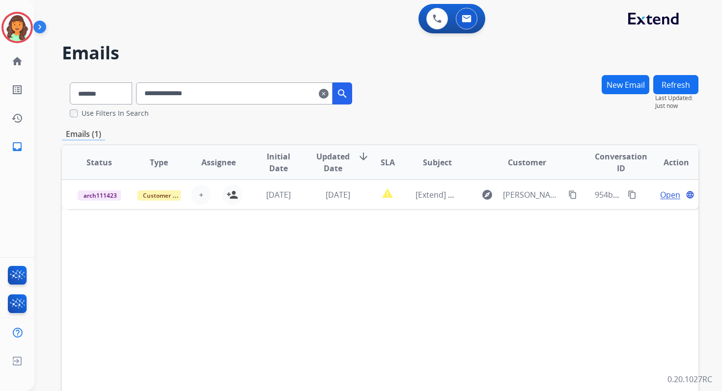
click at [204, 94] on input "**********" at bounding box center [234, 93] width 196 height 22
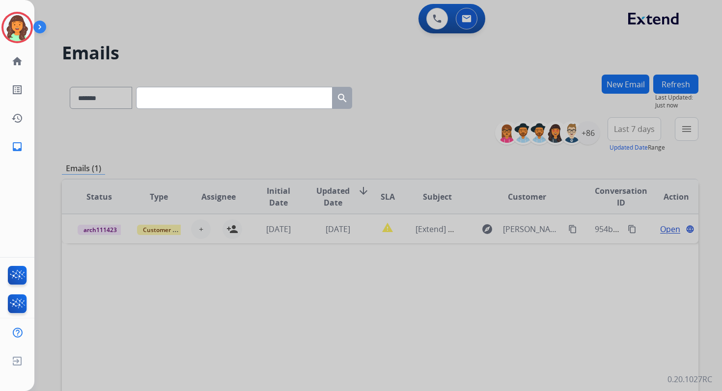
click at [451, 71] on div at bounding box center [361, 195] width 722 height 391
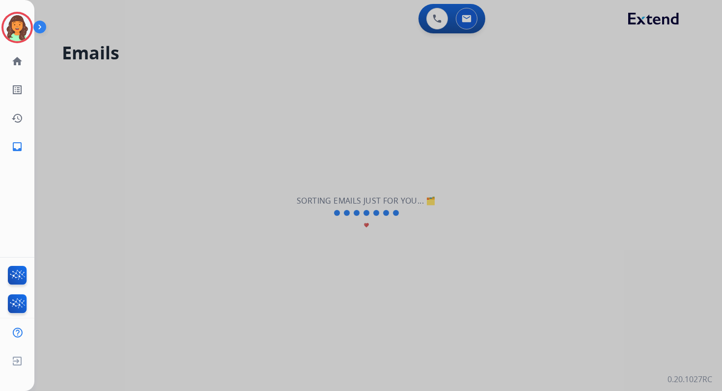
select select "**********"
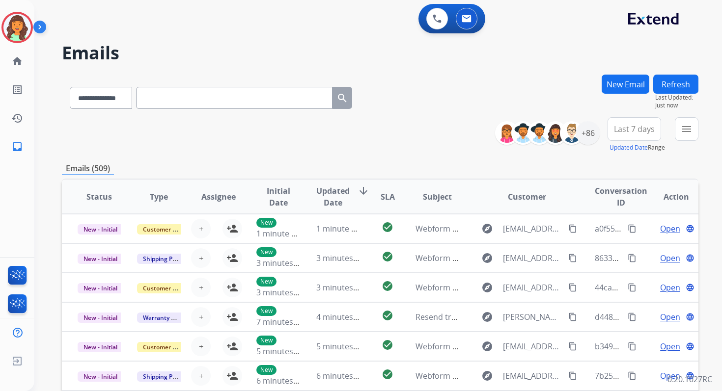
click at [608, 80] on button "New Email" at bounding box center [626, 84] width 48 height 19
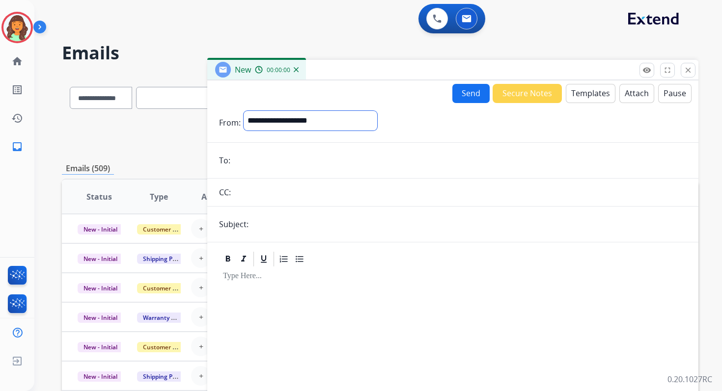
click at [289, 123] on select "**********" at bounding box center [311, 121] width 134 height 20
select select "**********"
click at [244, 111] on select "**********" at bounding box center [311, 121] width 134 height 20
click at [268, 163] on input "email" at bounding box center [459, 162] width 453 height 20
type input "**********"
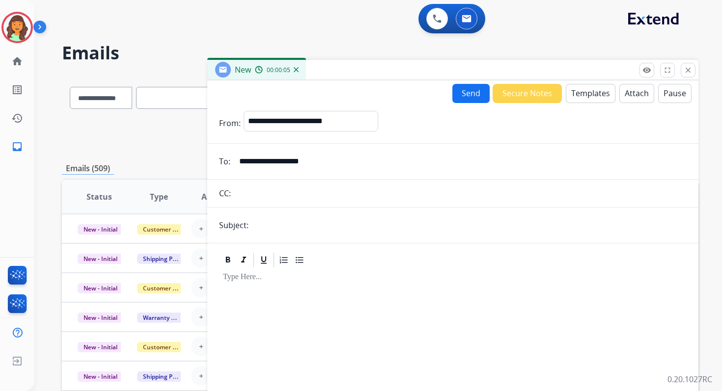
click at [285, 221] on input "text" at bounding box center [468, 226] width 435 height 20
paste input "**********"
click at [392, 224] on input "**********" at bounding box center [468, 226] width 435 height 20
click at [377, 227] on input "**********" at bounding box center [468, 226] width 435 height 20
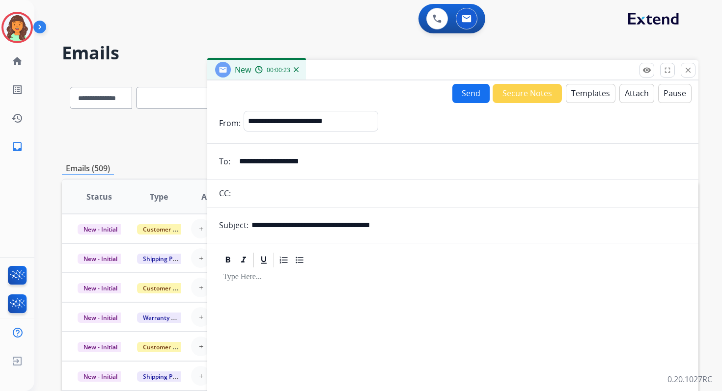
click at [359, 227] on input "**********" at bounding box center [468, 226] width 435 height 20
type input "**********"
click at [593, 93] on button "Templates" at bounding box center [591, 93] width 50 height 19
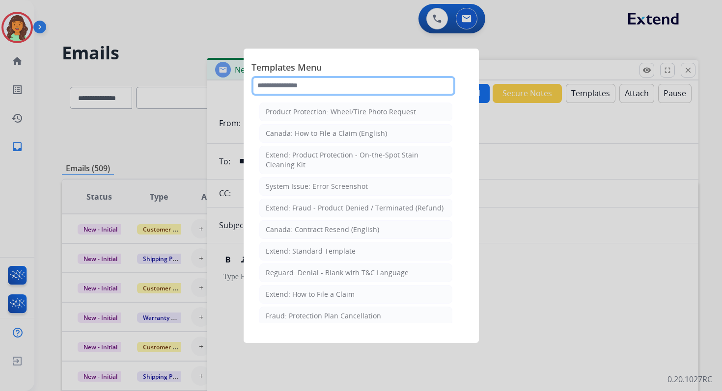
click at [322, 85] on input "text" at bounding box center [353, 86] width 204 height 20
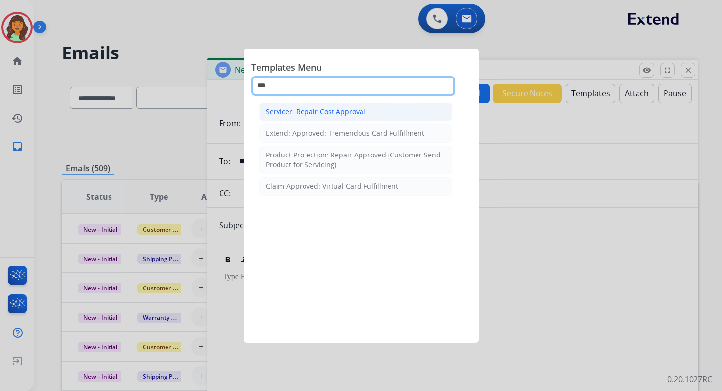
type input "***"
click at [344, 111] on div "Servicer: Repair Cost Approval" at bounding box center [316, 112] width 100 height 10
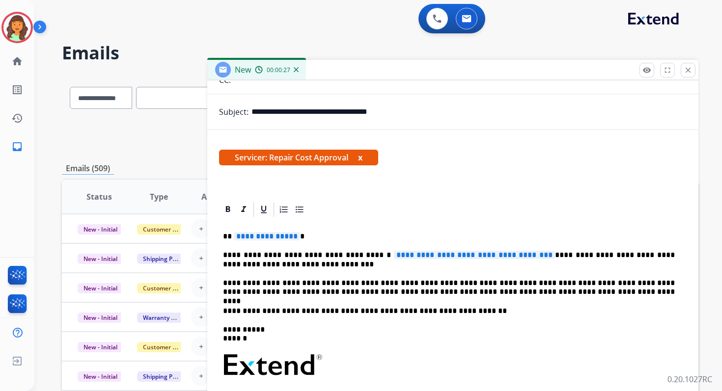
scroll to position [174, 0]
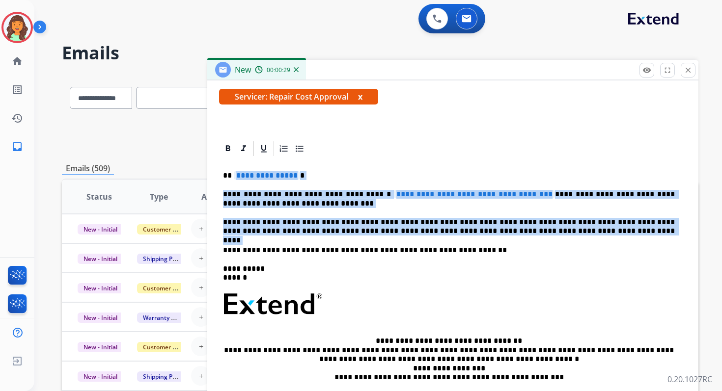
drag, startPoint x: 233, startPoint y: 177, endPoint x: 566, endPoint y: 240, distance: 338.3
click at [566, 240] on div "**********" at bounding box center [452, 300] width 467 height 284
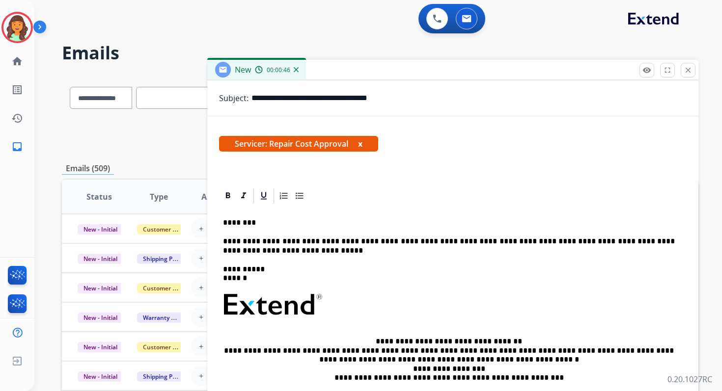
scroll to position [137, 0]
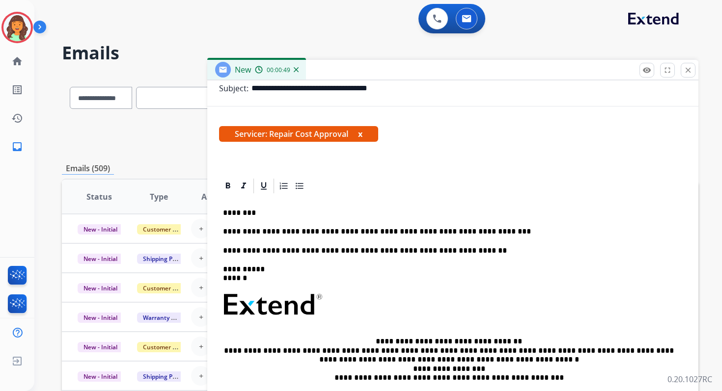
click at [430, 233] on p "**********" at bounding box center [449, 231] width 452 height 9
click at [426, 233] on p "**********" at bounding box center [449, 231] width 452 height 9
click at [483, 232] on p "**********" at bounding box center [449, 231] width 452 height 9
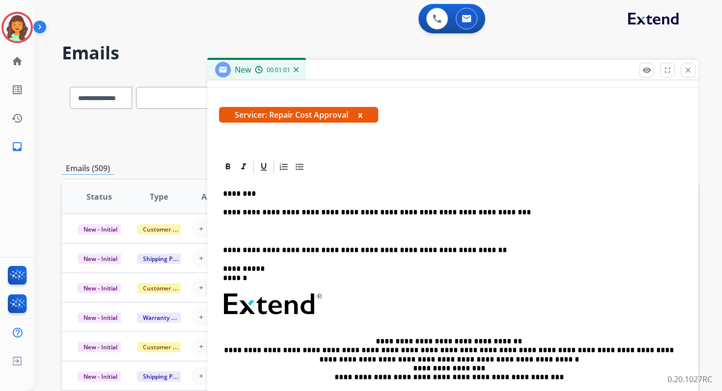
scroll to position [174, 0]
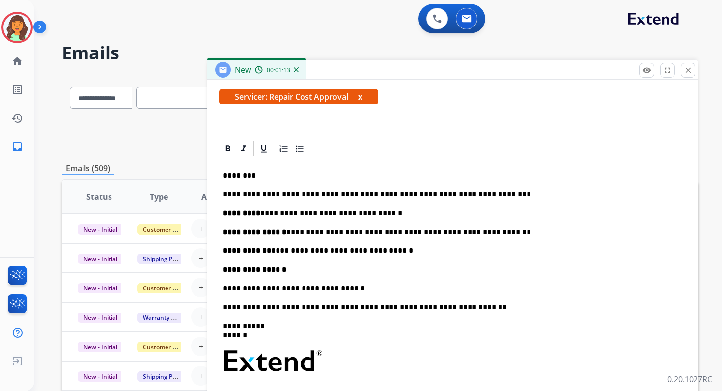
click at [223, 289] on p "**********" at bounding box center [449, 288] width 452 height 9
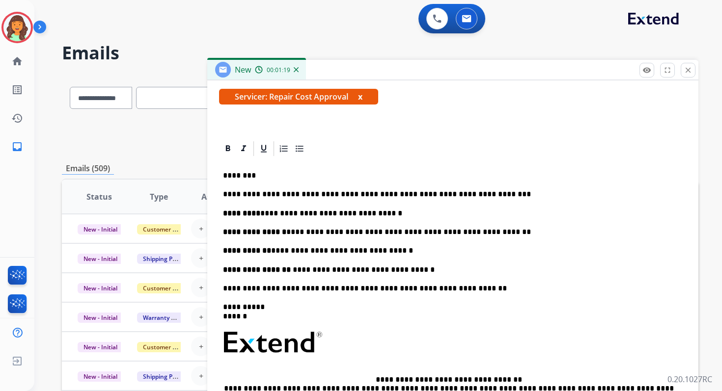
click at [223, 194] on p "**********" at bounding box center [449, 194] width 452 height 9
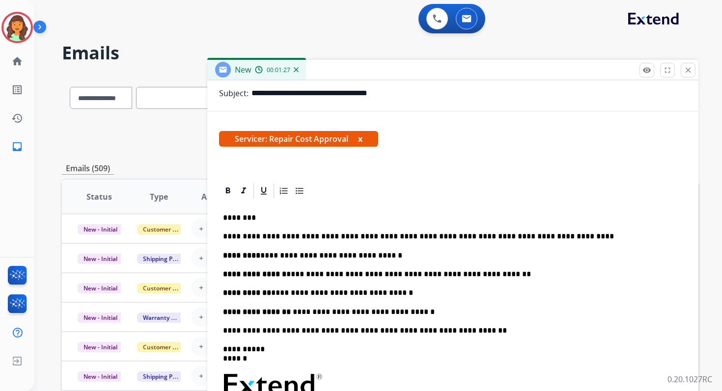
scroll to position [0, 0]
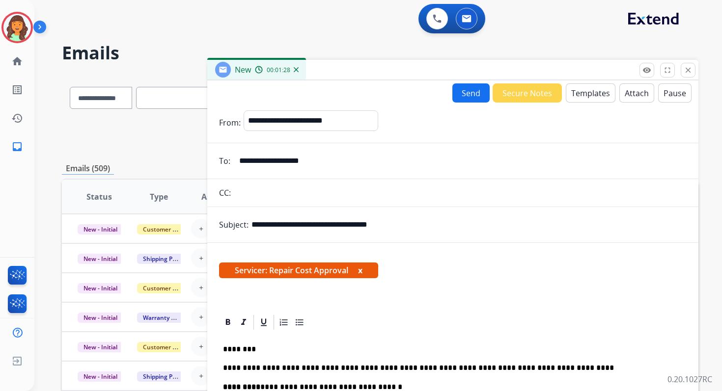
click at [471, 96] on button "Send" at bounding box center [470, 92] width 37 height 19
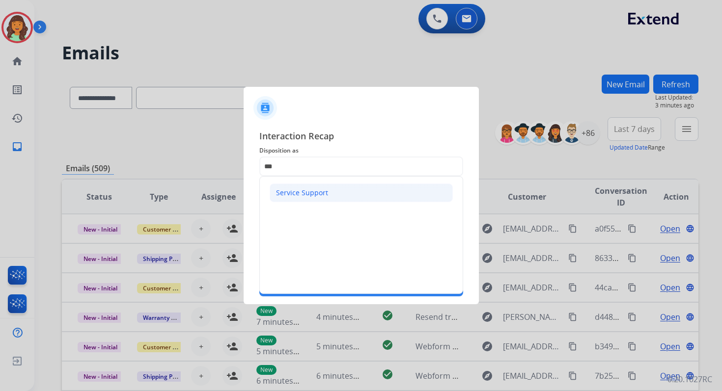
click at [311, 190] on div "Service Support" at bounding box center [302, 193] width 52 height 10
type input "**********"
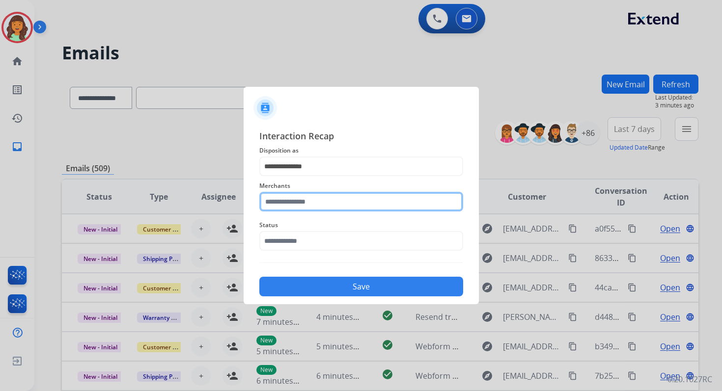
click at [312, 200] on input "text" at bounding box center [361, 202] width 204 height 20
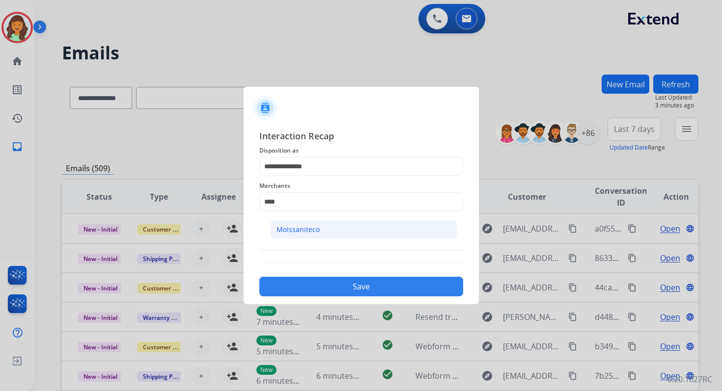
click at [304, 229] on div "Moissaniteco" at bounding box center [297, 230] width 43 height 10
type input "**********"
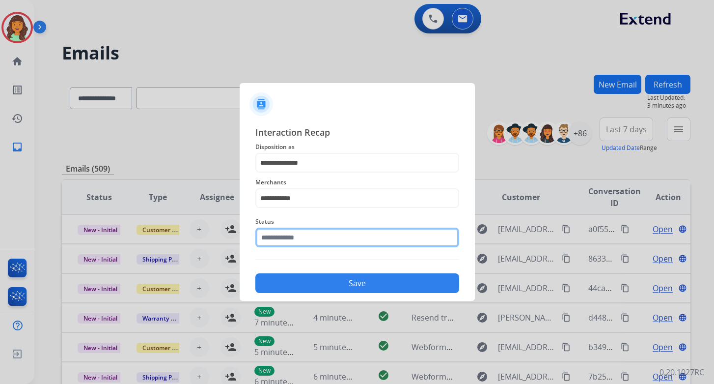
click at [311, 234] on input "text" at bounding box center [357, 237] width 204 height 20
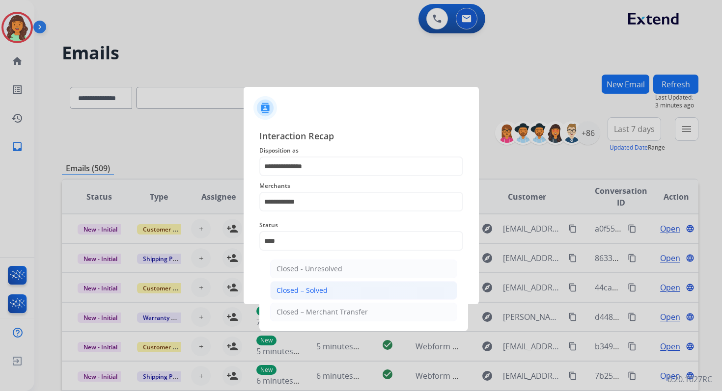
click at [333, 289] on li "Closed – Solved" at bounding box center [363, 290] width 187 height 19
type input "**********"
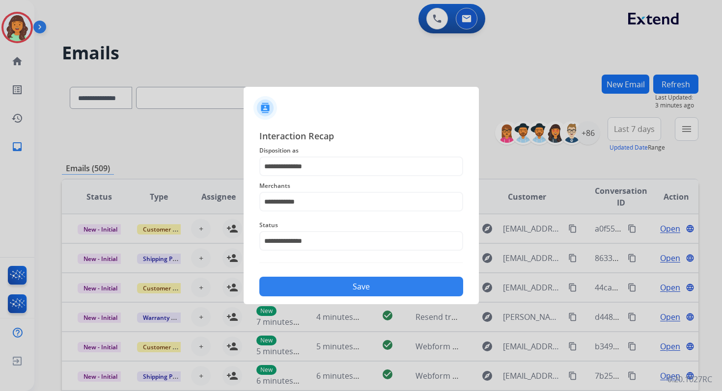
click at [333, 289] on button "Save" at bounding box center [361, 287] width 204 height 20
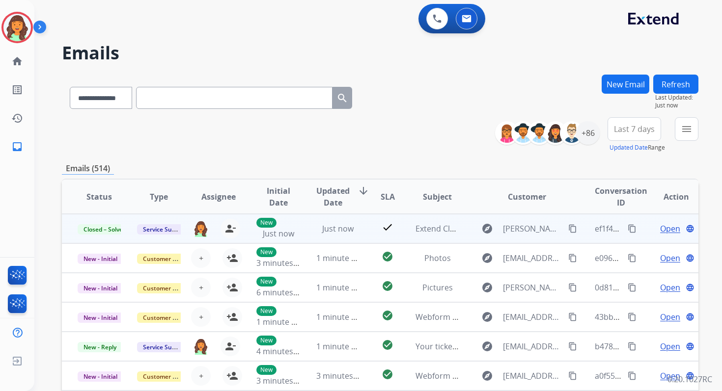
click at [628, 225] on mat-icon "content_copy" at bounding box center [632, 228] width 9 height 9
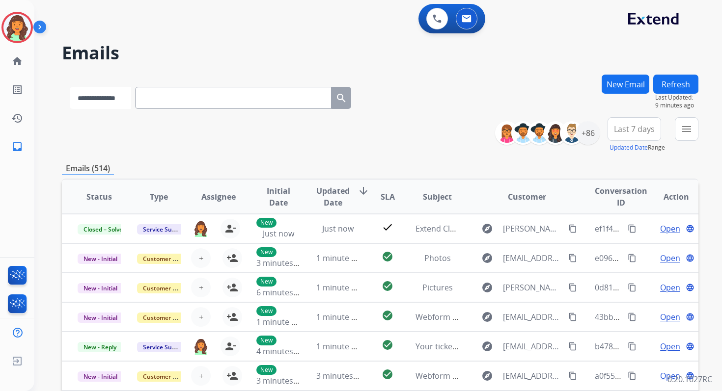
click at [111, 96] on select "**********" at bounding box center [100, 98] width 61 height 22
select select "*******"
click at [70, 87] on select "**********" at bounding box center [100, 98] width 61 height 22
click at [189, 89] on input "text" at bounding box center [234, 98] width 196 height 22
paste input "**********"
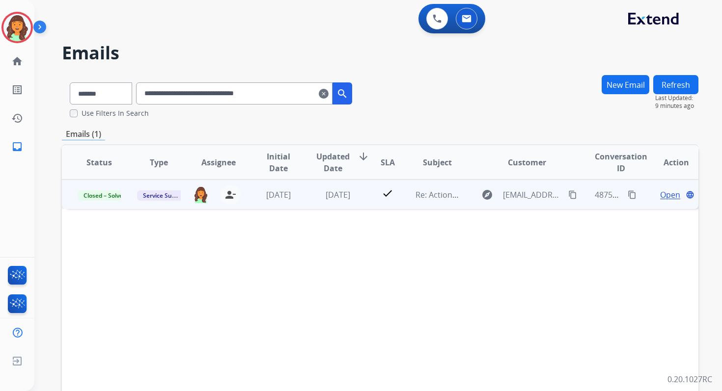
click at [660, 194] on span "Open" at bounding box center [670, 195] width 20 height 12
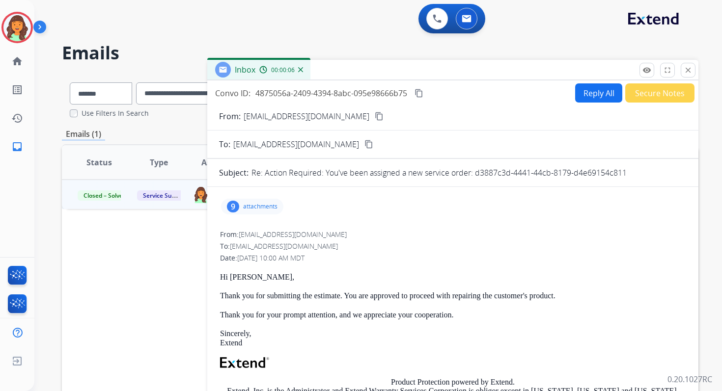
click at [259, 211] on div "9 attachments" at bounding box center [252, 207] width 62 height 16
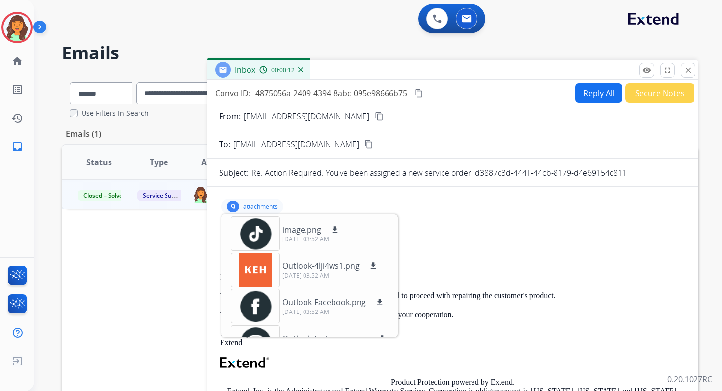
click at [263, 203] on p "attachments" at bounding box center [260, 207] width 34 height 8
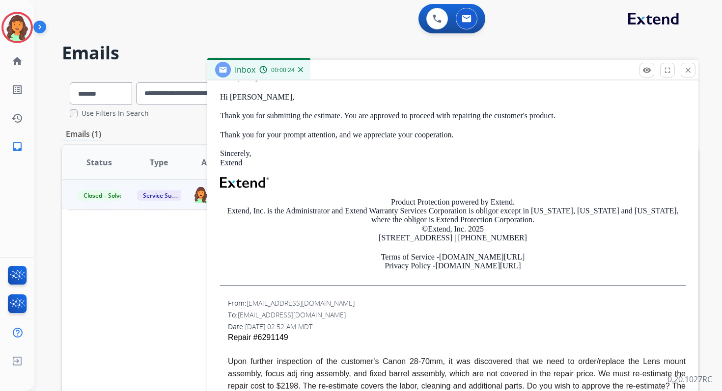
scroll to position [93, 0]
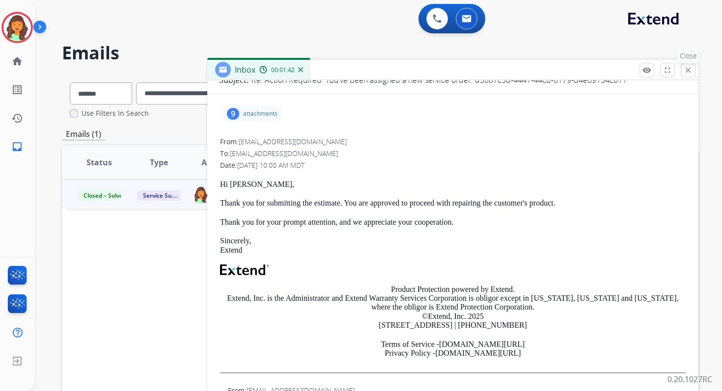
click at [685, 70] on mat-icon "close" at bounding box center [688, 70] width 9 height 9
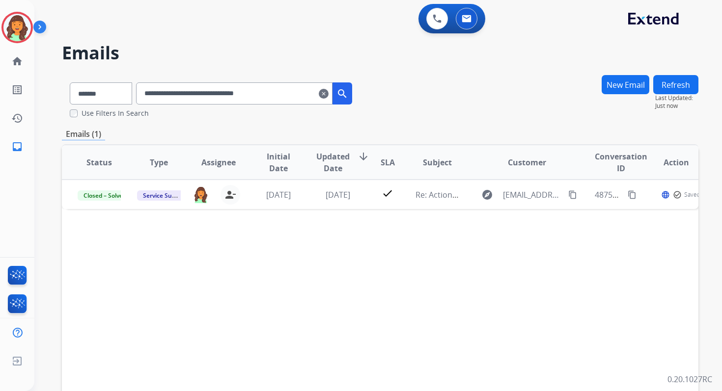
click at [176, 96] on input "**********" at bounding box center [234, 93] width 196 height 22
paste input "text"
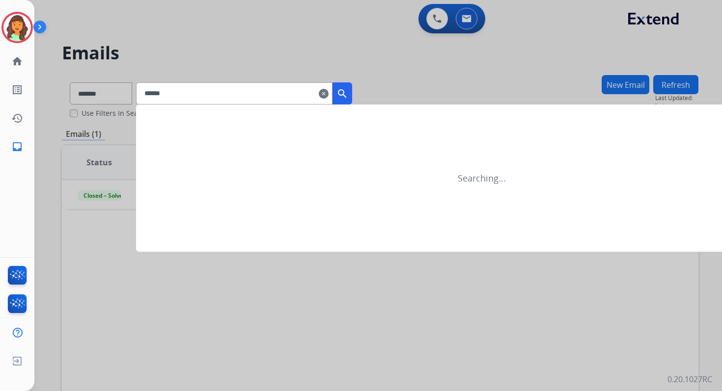
type input "*****"
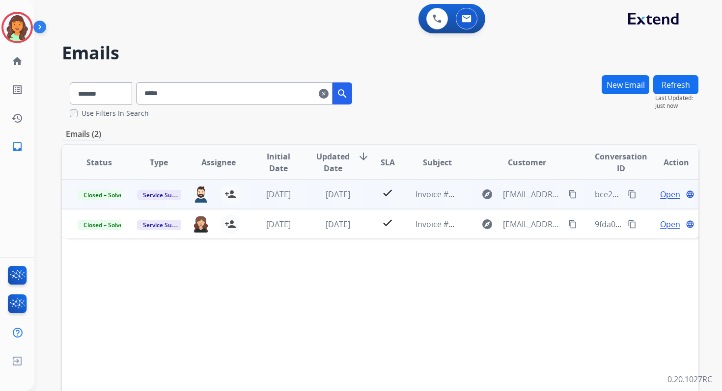
click at [660, 195] on span "Open" at bounding box center [670, 195] width 20 height 12
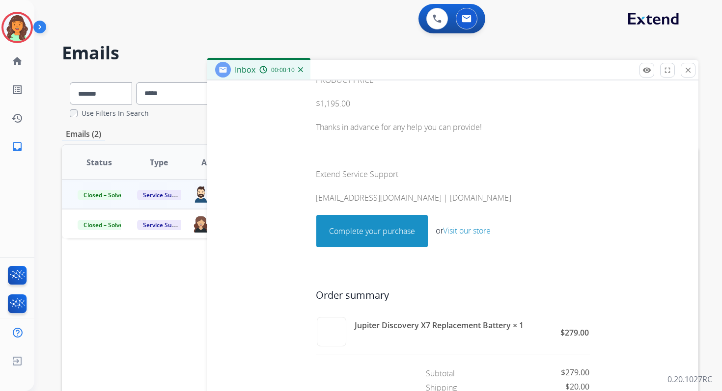
scroll to position [796, 0]
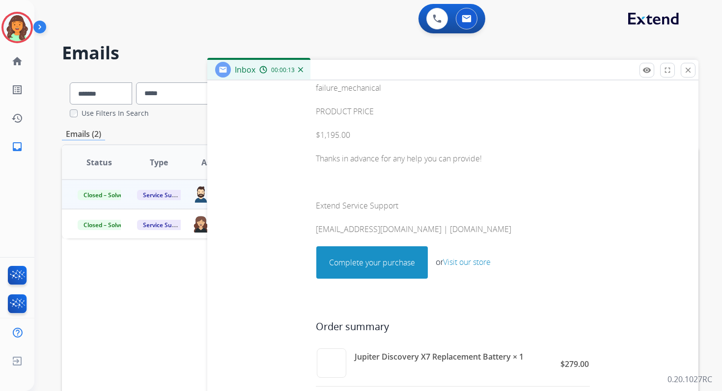
click at [381, 262] on link "Complete your purchase" at bounding box center [372, 262] width 110 height 31
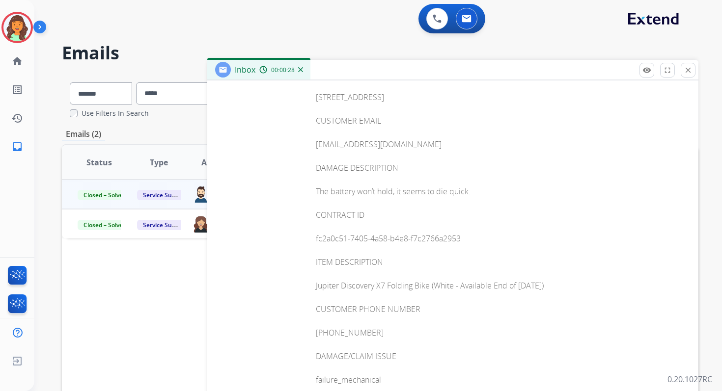
scroll to position [488, 0]
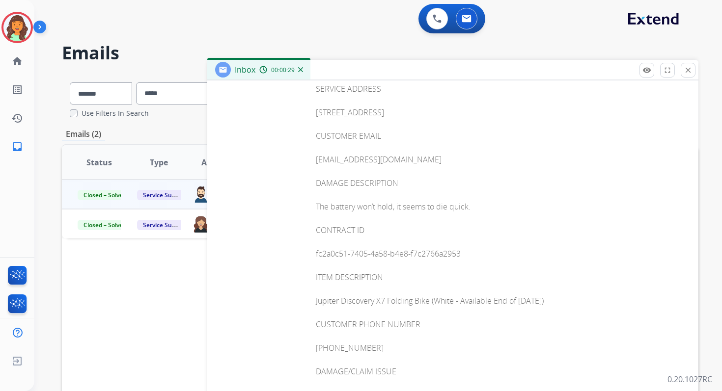
click at [353, 157] on p "Hello, Please see the attached invoice for the Jupiter Discovery X7 replacement…" at bounding box center [453, 213] width 274 height 660
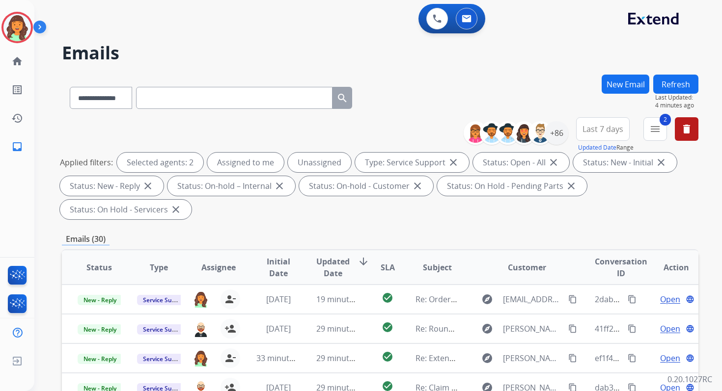
select select "**********"
click at [181, 101] on input "text" at bounding box center [234, 98] width 196 height 22
paste input "**********"
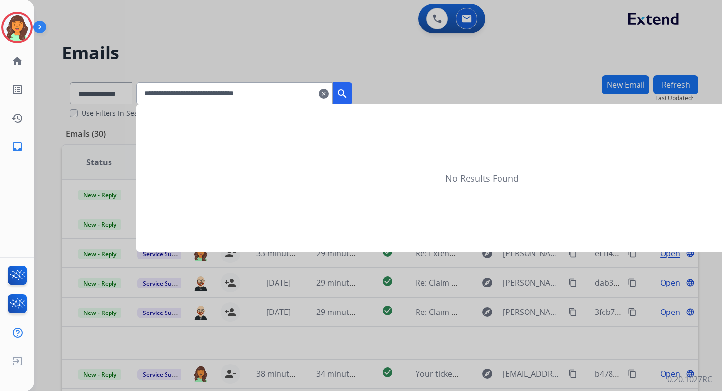
type input "**********"
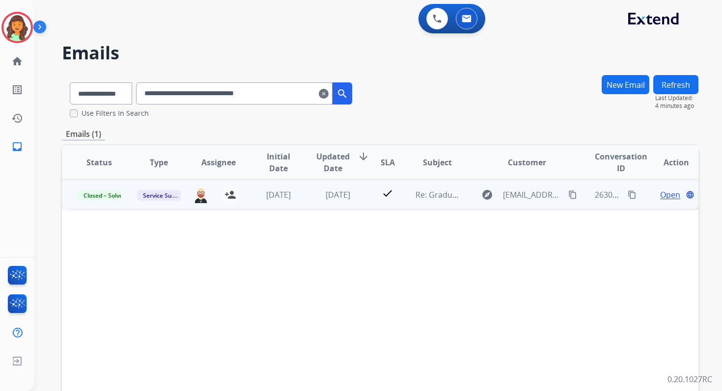
click at [660, 199] on span "Open" at bounding box center [670, 195] width 20 height 12
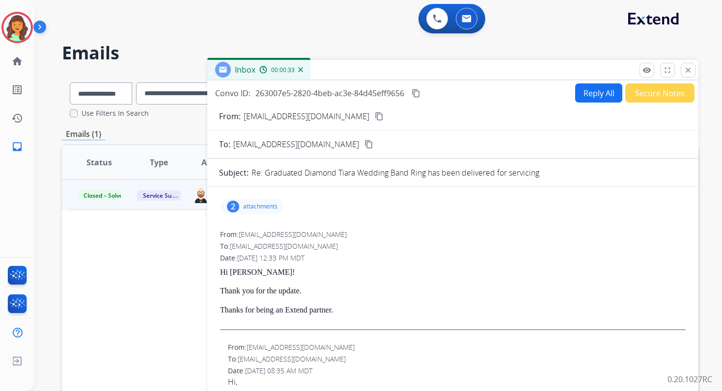
click at [592, 79] on div "Inbox 00:00:33" at bounding box center [452, 70] width 491 height 21
click at [588, 94] on button "Reply All" at bounding box center [598, 92] width 47 height 19
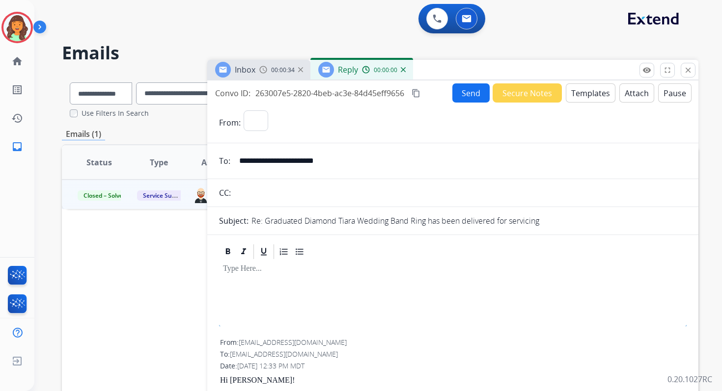
click at [588, 94] on button "Templates" at bounding box center [591, 92] width 50 height 19
select select "**********"
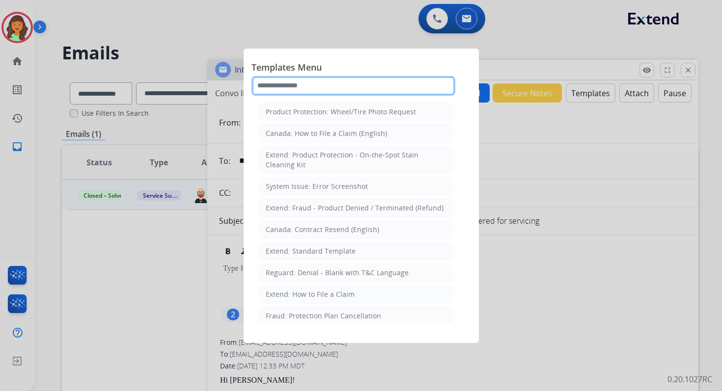
click at [335, 82] on input "text" at bounding box center [353, 86] width 204 height 20
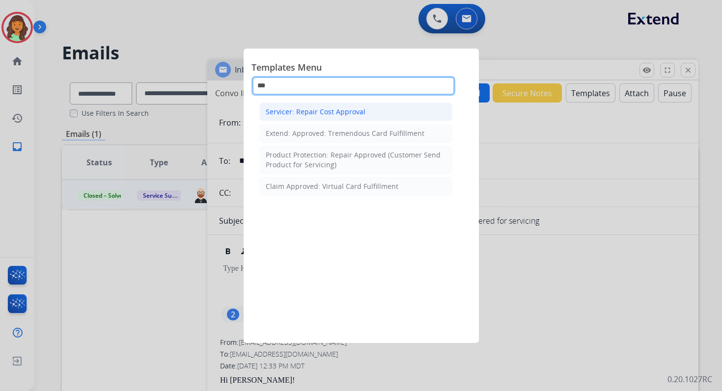
type input "***"
click at [350, 107] on div "Servicer: Repair Cost Approval" at bounding box center [316, 112] width 100 height 10
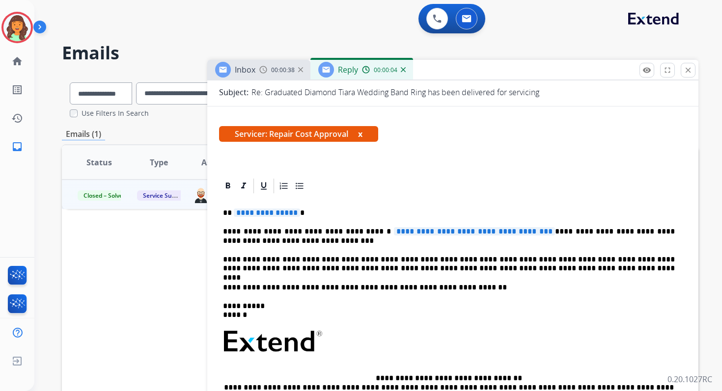
scroll to position [165, 0]
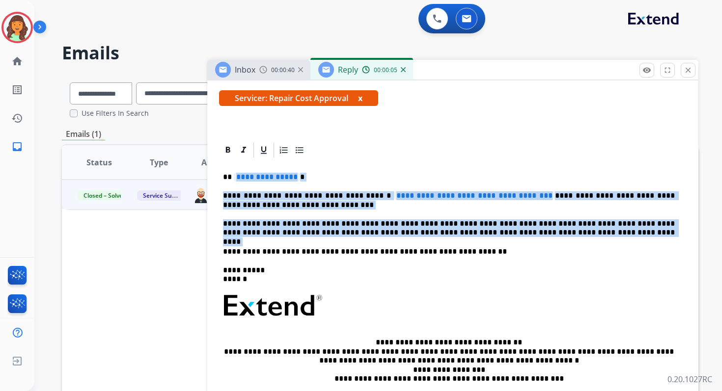
drag, startPoint x: 233, startPoint y: 178, endPoint x: 544, endPoint y: 240, distance: 317.0
click at [544, 240] on div "**********" at bounding box center [452, 301] width 467 height 284
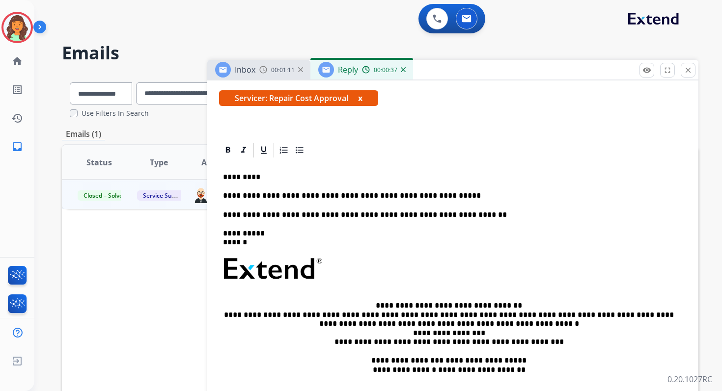
click at [438, 200] on p "**********" at bounding box center [449, 196] width 452 height 9
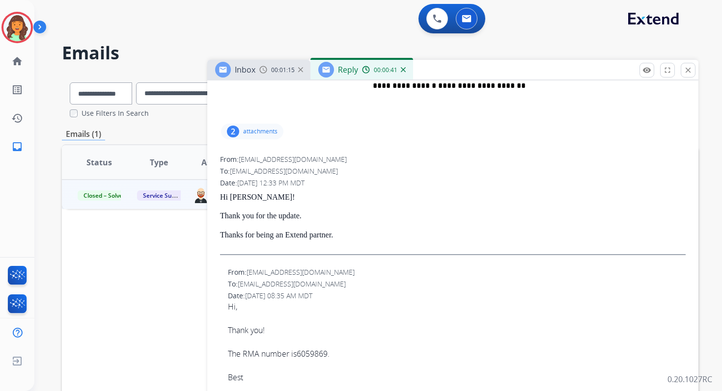
scroll to position [457, 0]
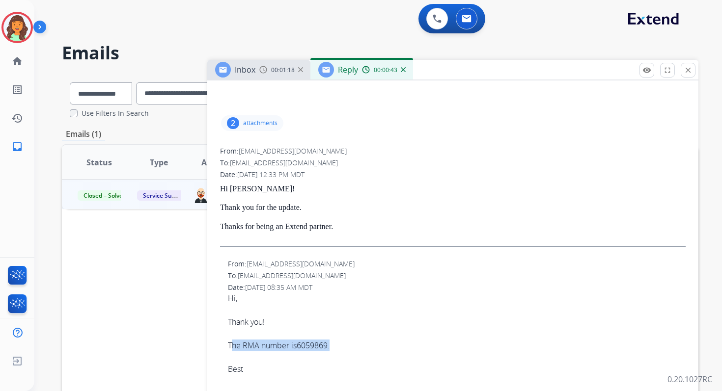
drag, startPoint x: 230, startPoint y: 346, endPoint x: 357, endPoint y: 347, distance: 126.7
click at [357, 347] on div "Hi, Thank you! The RMA number is 6059869 . Best" at bounding box center [457, 334] width 458 height 82
copy div "he RMA number is 6059869 ."
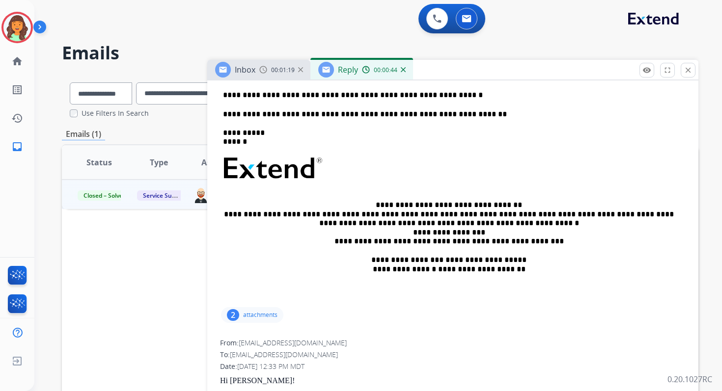
scroll to position [247, 0]
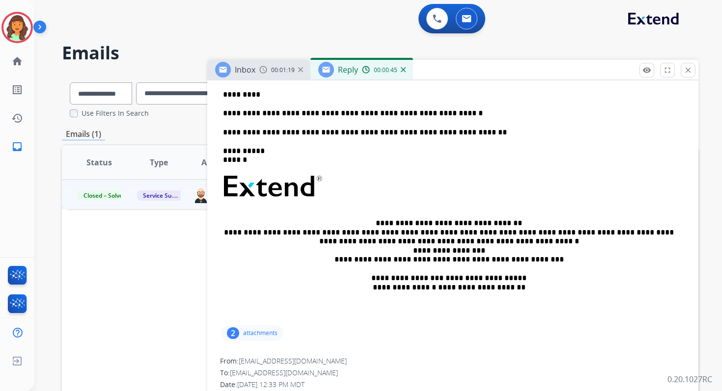
click at [444, 114] on p "**********" at bounding box center [449, 113] width 452 height 9
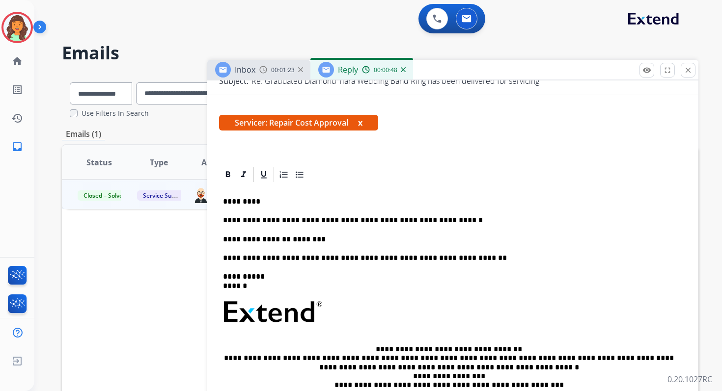
scroll to position [0, 0]
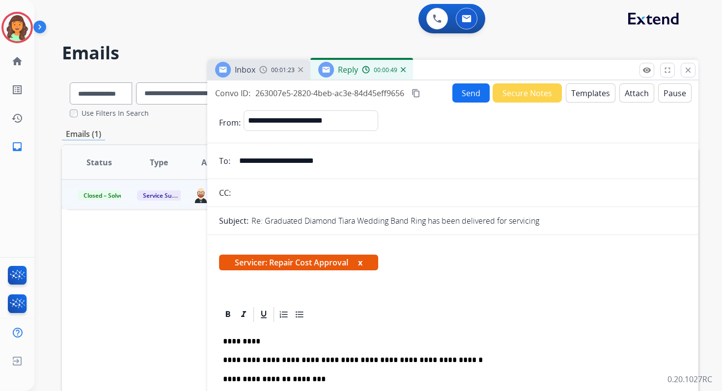
click at [465, 96] on button "Send" at bounding box center [470, 92] width 37 height 19
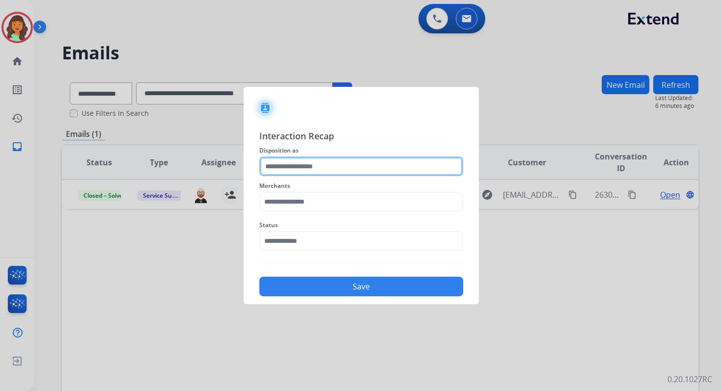
click at [350, 164] on input "text" at bounding box center [361, 167] width 204 height 20
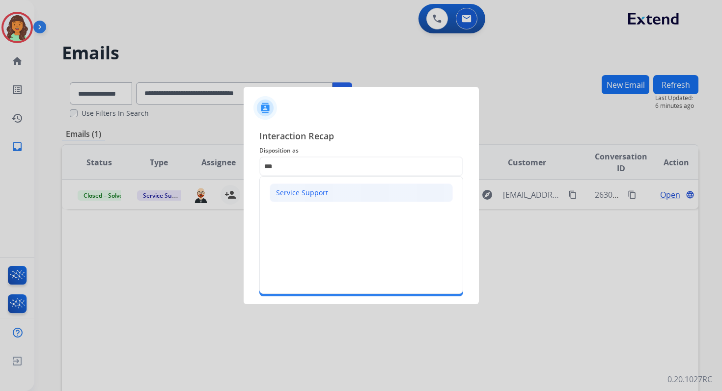
click at [316, 196] on div "Service Support" at bounding box center [302, 193] width 52 height 10
type input "**********"
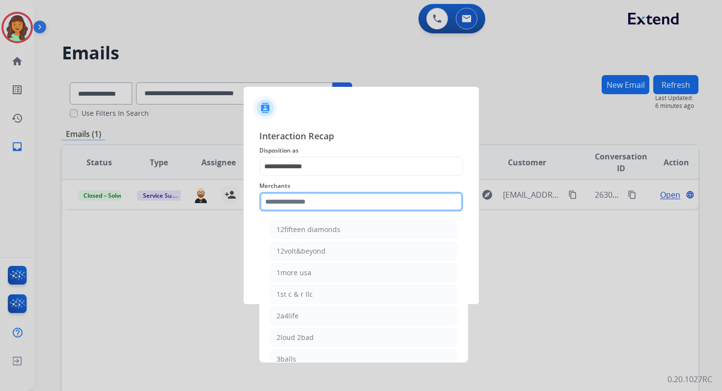
click at [310, 201] on input "text" at bounding box center [361, 202] width 204 height 20
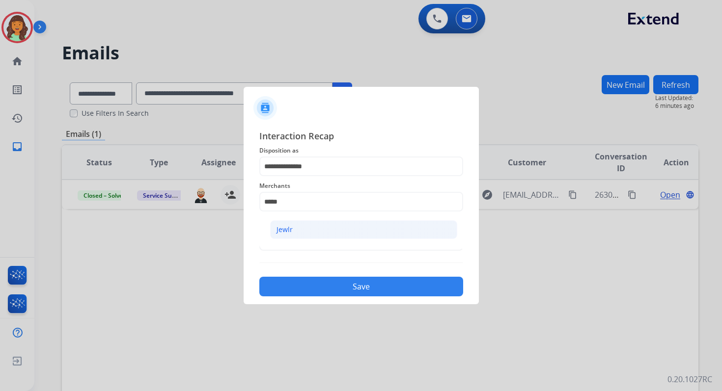
click at [312, 230] on li "Jewlr" at bounding box center [363, 229] width 187 height 19
type input "*****"
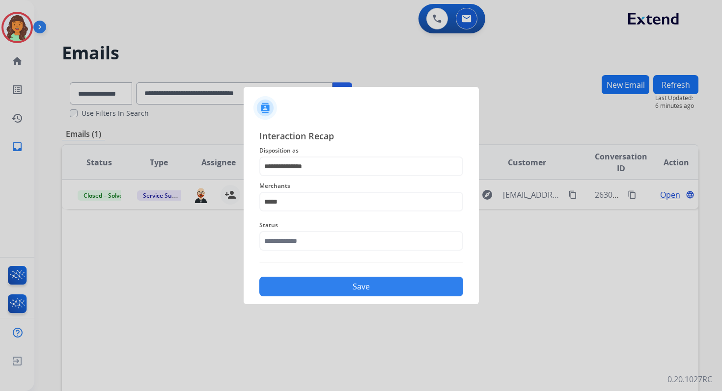
click at [312, 230] on span "Status" at bounding box center [361, 226] width 204 height 12
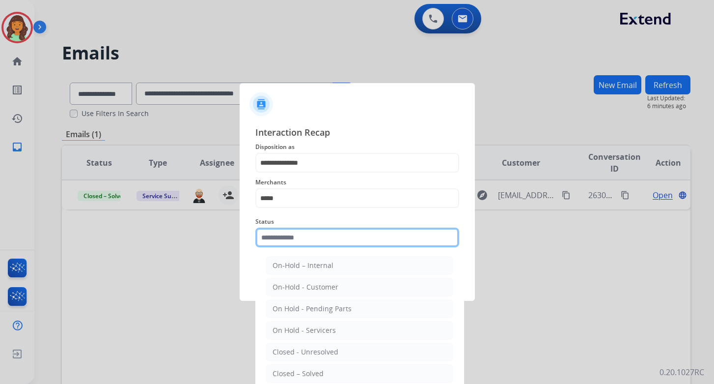
click at [312, 237] on input "text" at bounding box center [357, 237] width 204 height 20
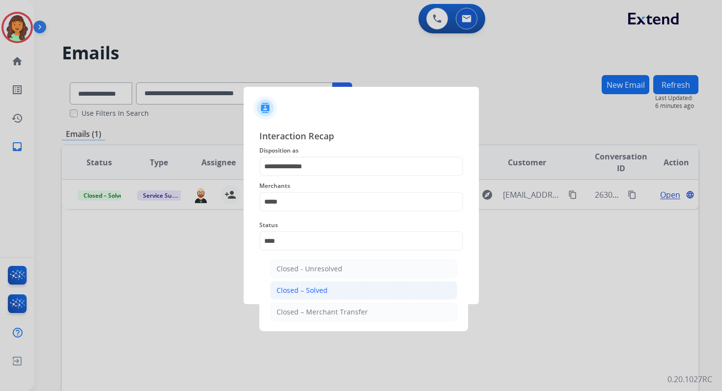
click at [301, 294] on div "Closed – Solved" at bounding box center [301, 291] width 51 height 10
type input "**********"
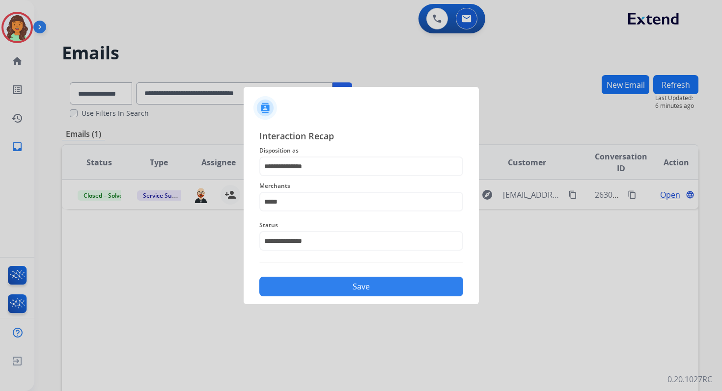
click at [301, 294] on button "Save" at bounding box center [361, 287] width 204 height 20
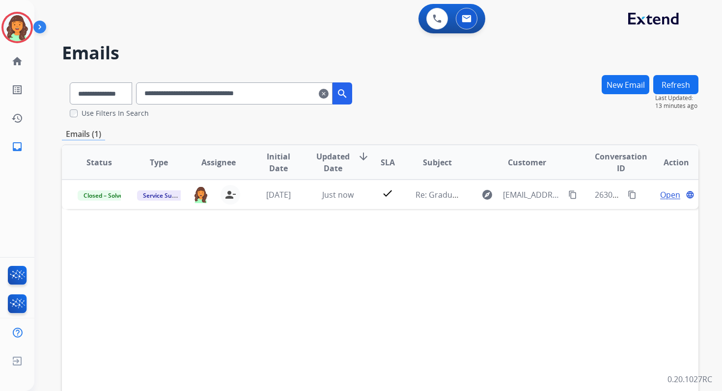
click at [329, 93] on mat-icon "clear" at bounding box center [324, 94] width 10 height 12
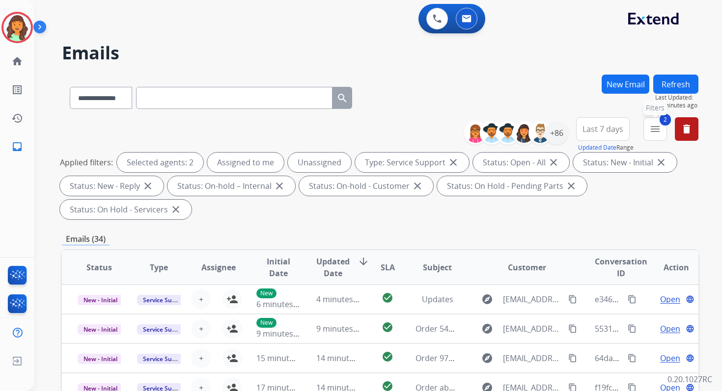
click at [652, 130] on mat-icon "menu" at bounding box center [655, 129] width 12 height 12
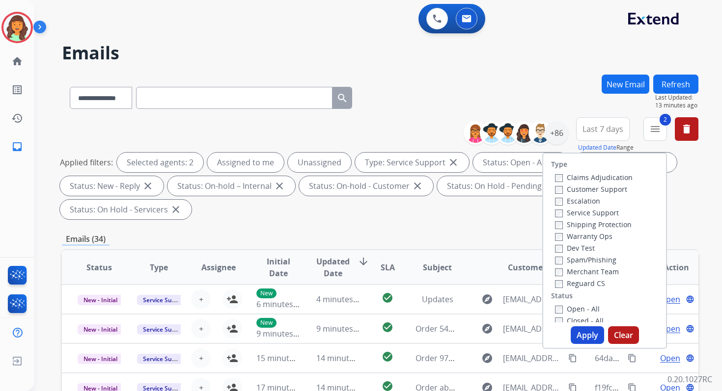
click at [495, 230] on div "**********" at bounding box center [380, 352] width 636 height 555
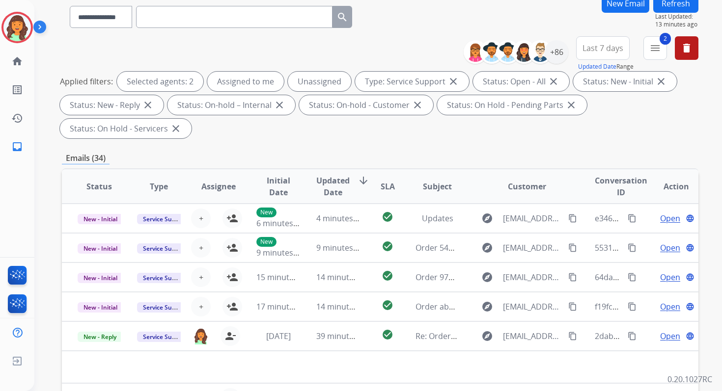
scroll to position [238, 0]
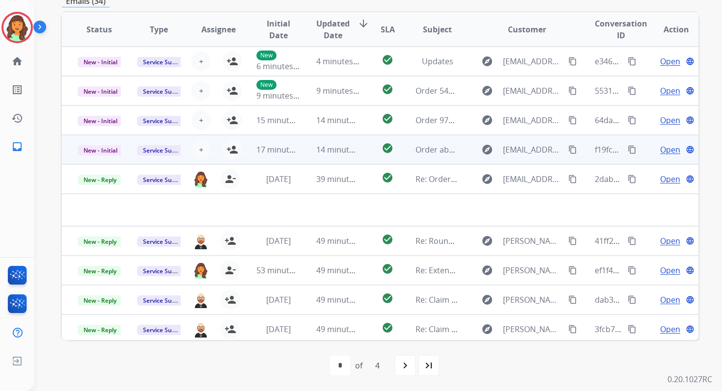
click at [295, 140] on td "17 minutes ago" at bounding box center [270, 149] width 59 height 29
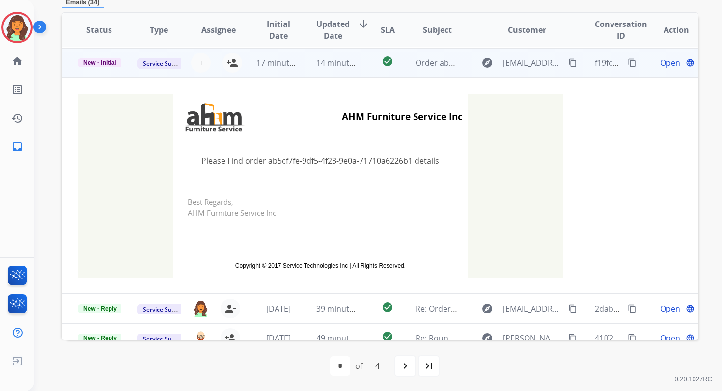
scroll to position [88, 0]
click at [199, 60] on span "+" at bounding box center [201, 62] width 4 height 12
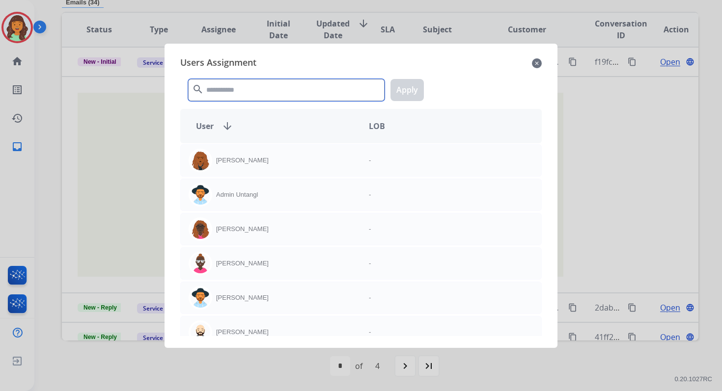
click at [241, 90] on input "text" at bounding box center [286, 90] width 196 height 22
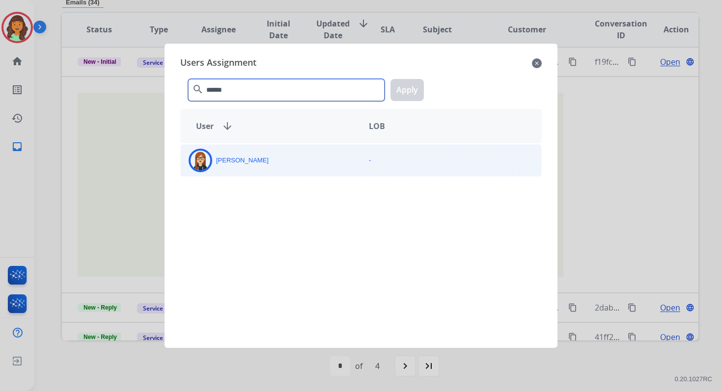
type input "******"
click at [270, 158] on div "[PERSON_NAME]" at bounding box center [271, 161] width 180 height 24
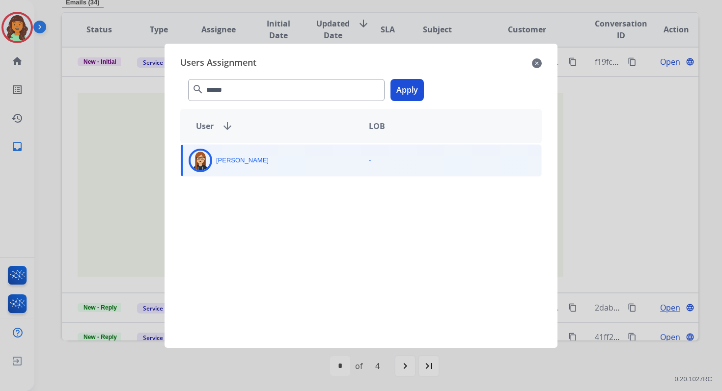
click at [401, 92] on button "Apply" at bounding box center [406, 90] width 33 height 22
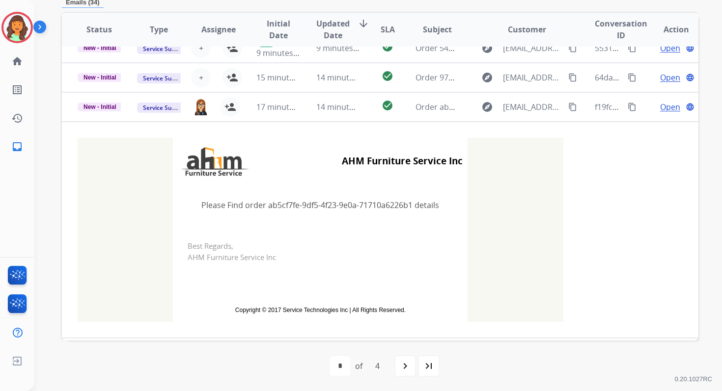
scroll to position [19, 0]
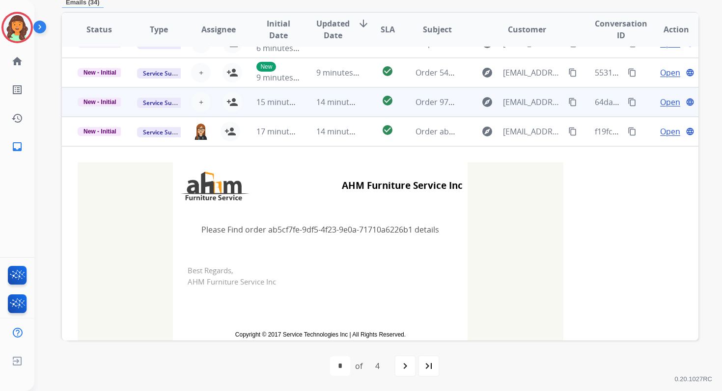
click at [301, 111] on td "14 minutes ago" at bounding box center [330, 101] width 59 height 29
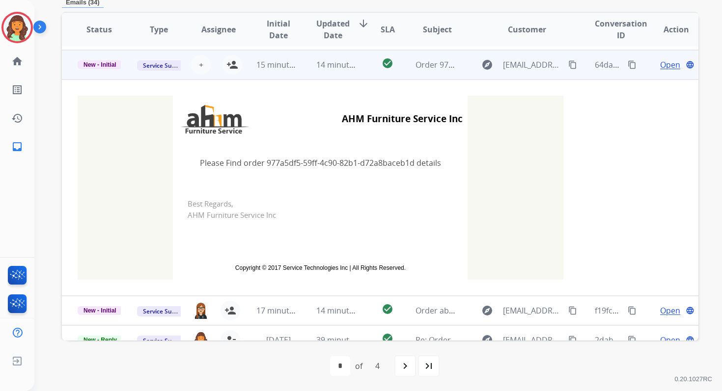
scroll to position [59, 0]
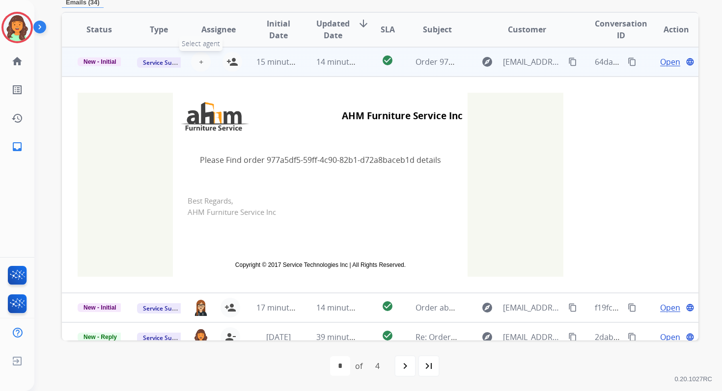
click at [199, 61] on span "+" at bounding box center [201, 62] width 4 height 12
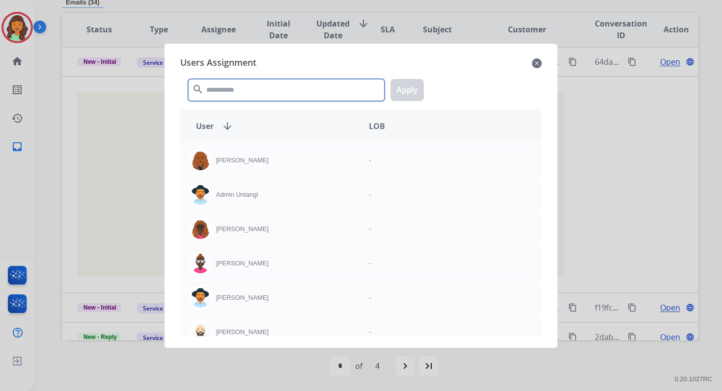
click at [230, 87] on input "text" at bounding box center [286, 90] width 196 height 22
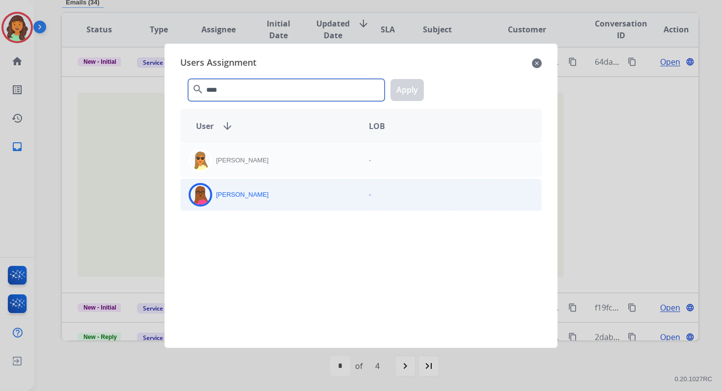
type input "****"
click at [261, 195] on div "[PERSON_NAME]" at bounding box center [271, 195] width 180 height 24
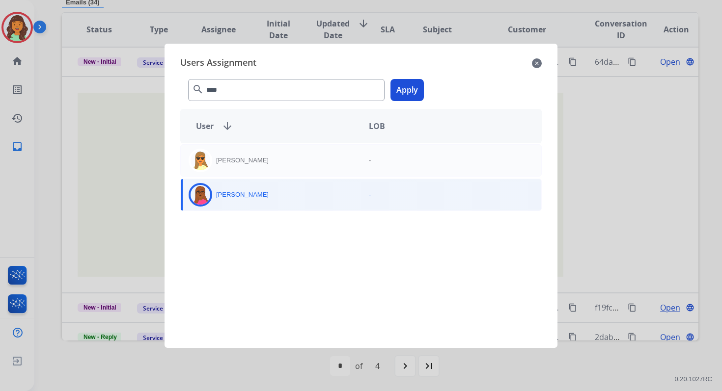
click at [414, 89] on button "Apply" at bounding box center [406, 90] width 33 height 22
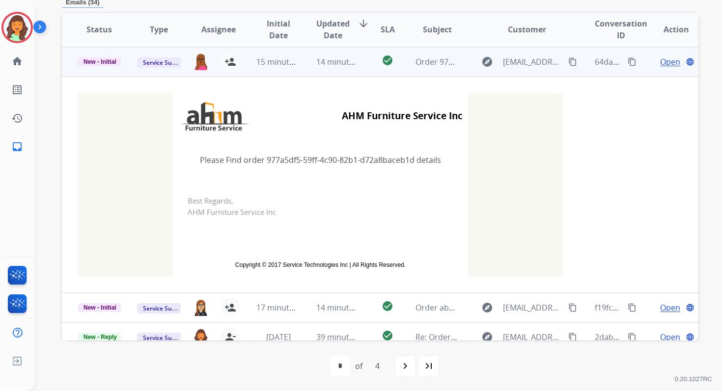
scroll to position [0, 0]
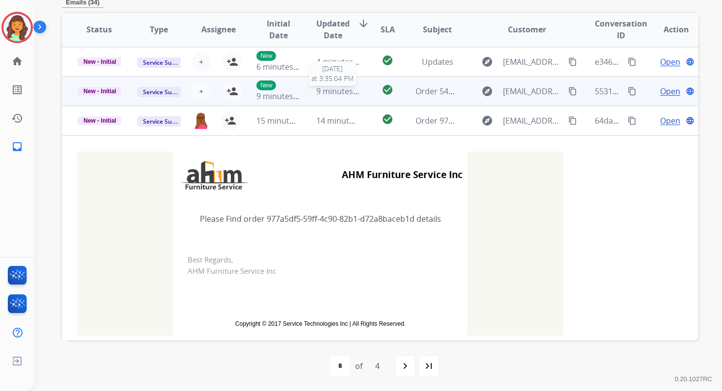
click at [331, 95] on span "9 minutes ago" at bounding box center [342, 91] width 53 height 11
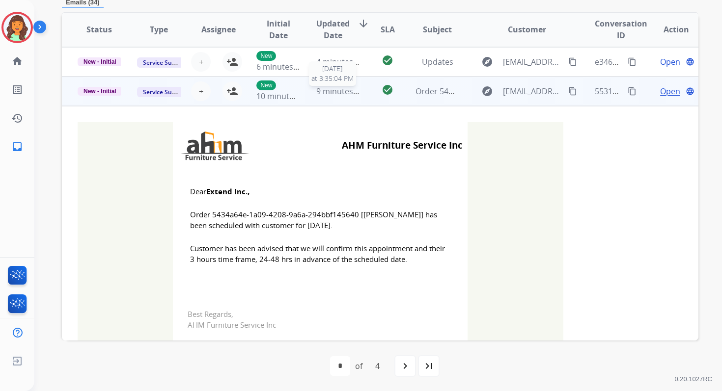
scroll to position [29, 0]
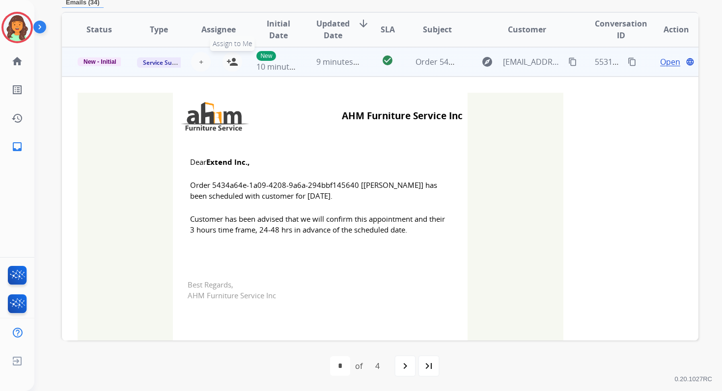
click at [235, 65] on mat-icon "person_add" at bounding box center [232, 62] width 12 height 12
click at [110, 60] on span "New - Initial" at bounding box center [100, 61] width 45 height 9
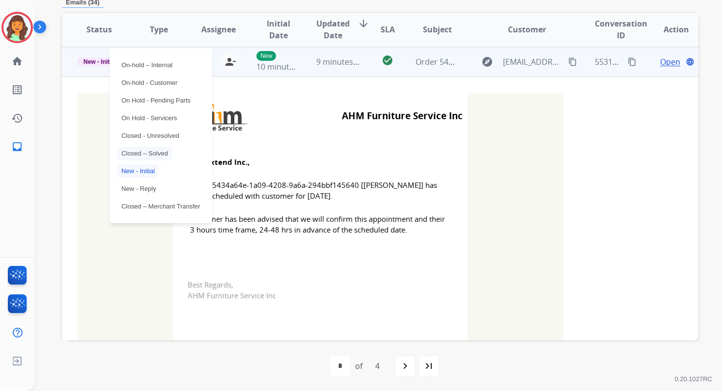
click at [142, 149] on p "Closed – Solved" at bounding box center [144, 154] width 55 height 14
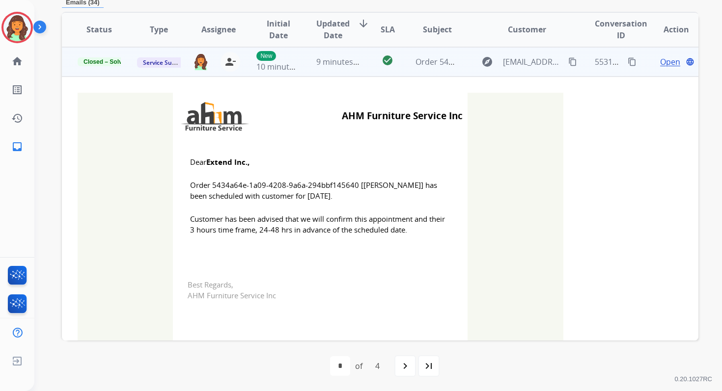
scroll to position [0, 0]
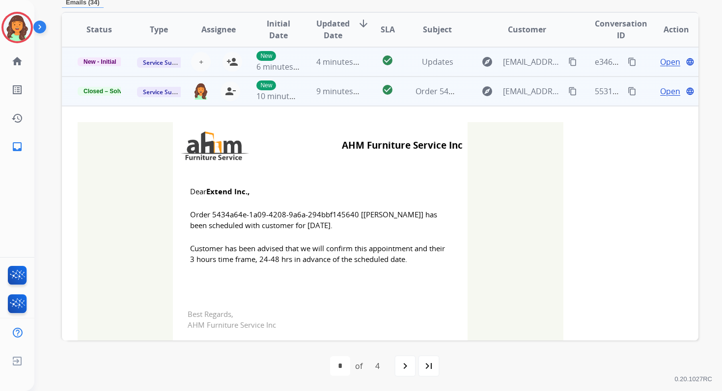
click at [336, 54] on td "4 minutes ago" at bounding box center [330, 61] width 59 height 29
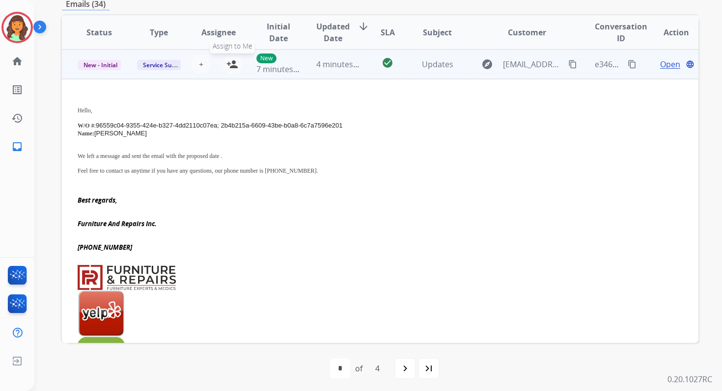
click at [233, 65] on mat-icon "person_add" at bounding box center [232, 64] width 12 height 12
click at [111, 65] on span "New - Initial" at bounding box center [101, 65] width 46 height 10
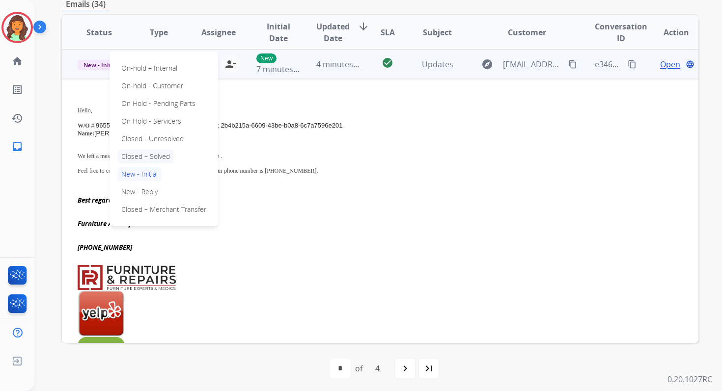
click at [149, 159] on p "Closed – Solved" at bounding box center [145, 157] width 56 height 14
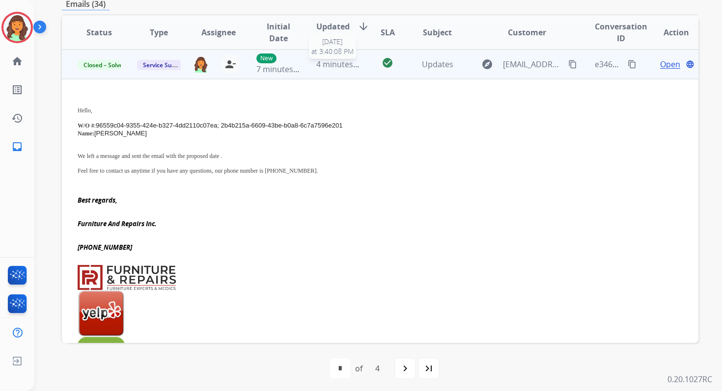
click at [327, 61] on span "4 minutes ago" at bounding box center [342, 64] width 53 height 11
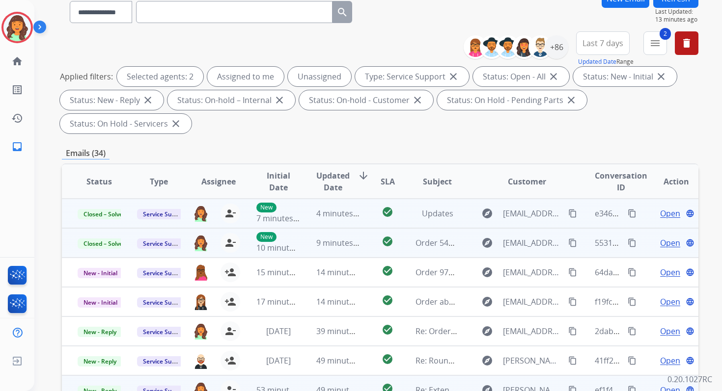
scroll to position [0, 0]
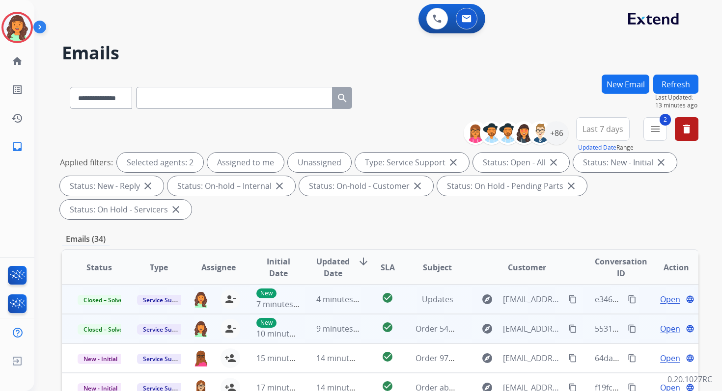
click at [674, 81] on button "Refresh" at bounding box center [675, 84] width 45 height 19
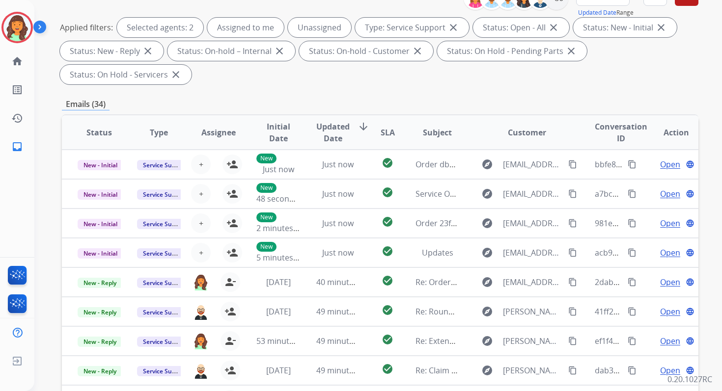
scroll to position [238, 0]
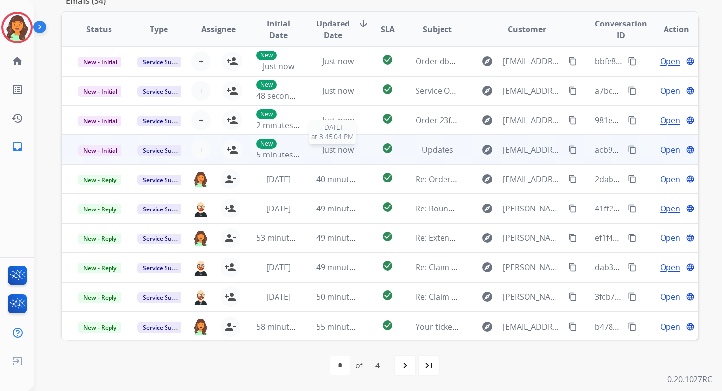
click at [346, 153] on span "Just now" at bounding box center [337, 149] width 31 height 11
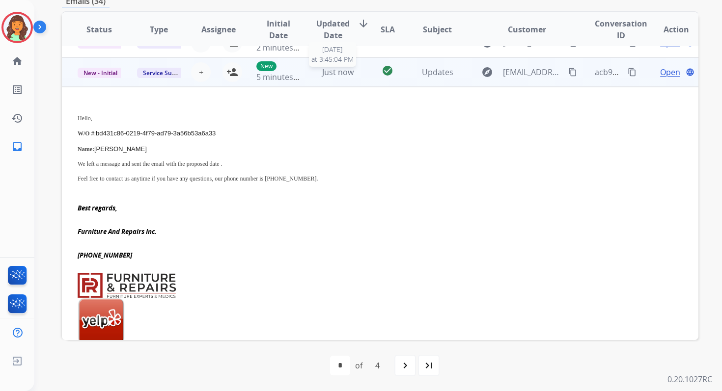
scroll to position [88, 0]
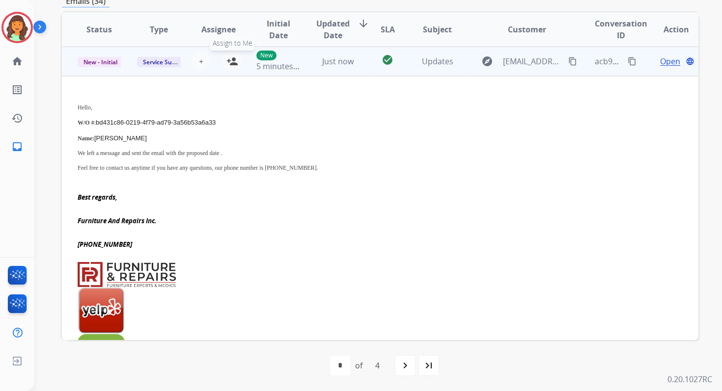
click at [236, 58] on mat-icon "person_add" at bounding box center [232, 61] width 12 height 12
click at [99, 63] on span "New - Initial" at bounding box center [101, 62] width 46 height 10
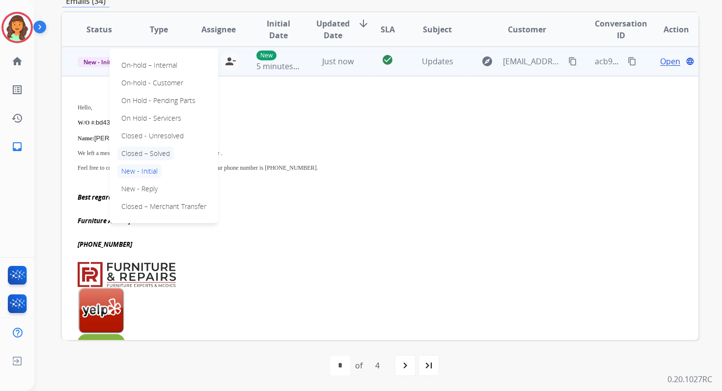
click at [148, 152] on p "Closed – Solved" at bounding box center [145, 154] width 56 height 14
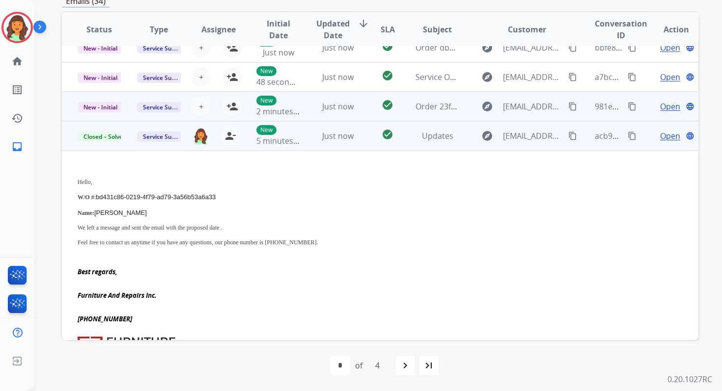
scroll to position [0, 0]
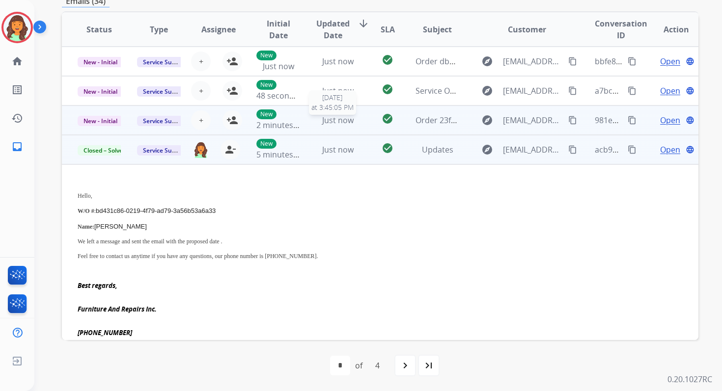
click at [338, 123] on span "Just now" at bounding box center [337, 120] width 31 height 11
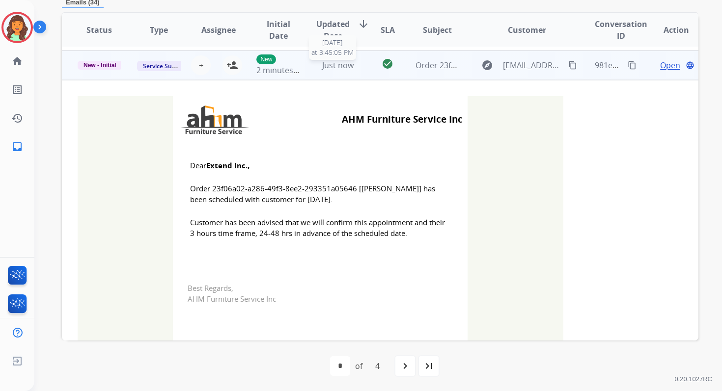
scroll to position [59, 0]
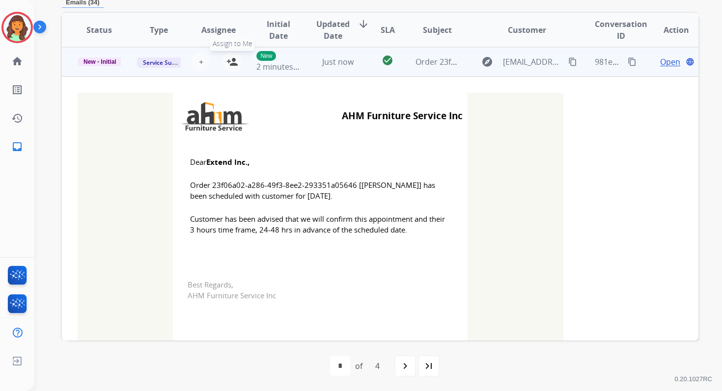
click at [229, 62] on mat-icon "person_add" at bounding box center [232, 62] width 12 height 12
click at [110, 62] on span "New - Initial" at bounding box center [100, 61] width 45 height 9
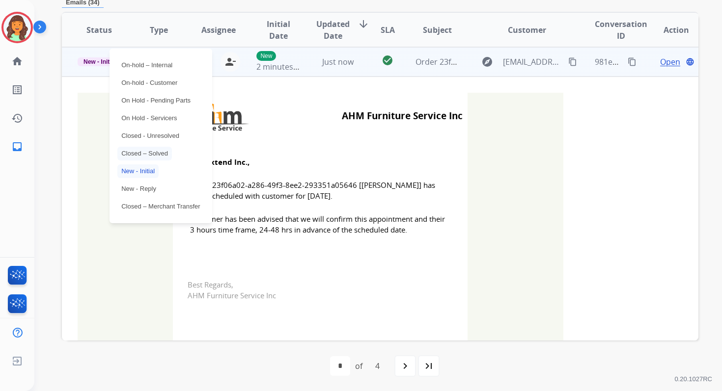
click at [150, 158] on p "Closed – Solved" at bounding box center [144, 154] width 55 height 14
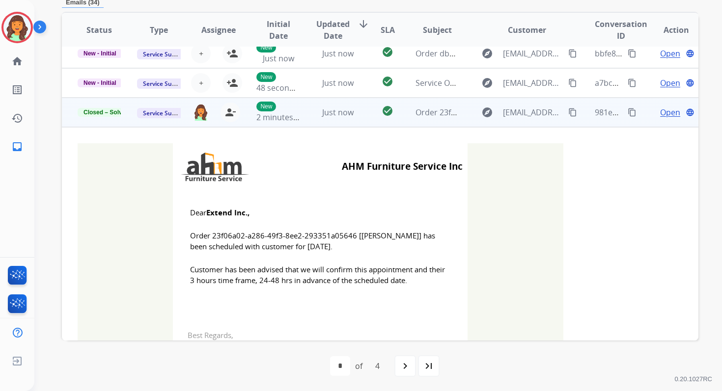
scroll to position [0, 0]
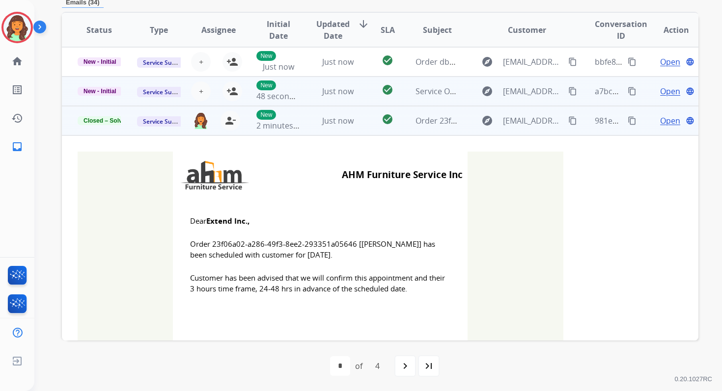
click at [305, 89] on td "Just now" at bounding box center [330, 91] width 59 height 29
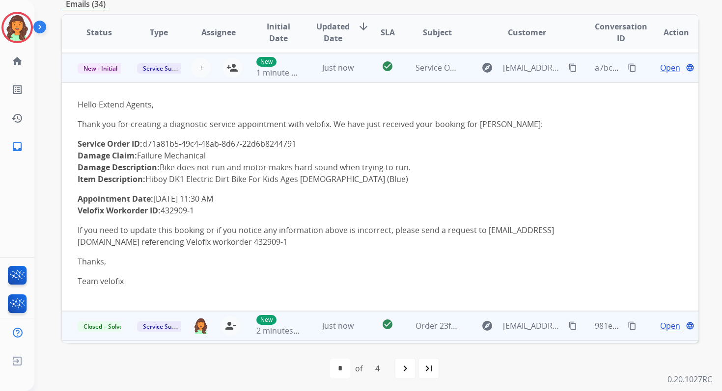
scroll to position [29, 0]
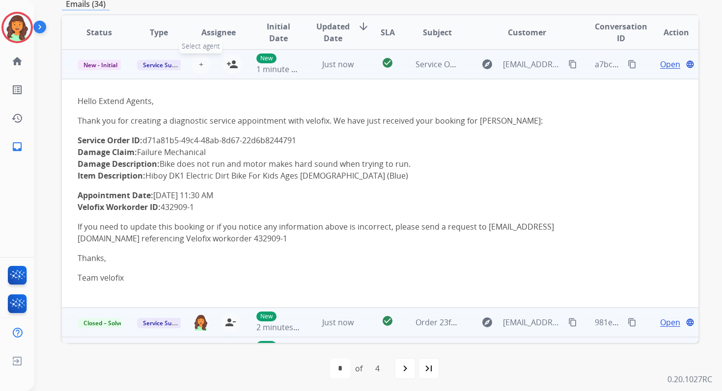
click at [199, 62] on span "+" at bounding box center [201, 64] width 4 height 12
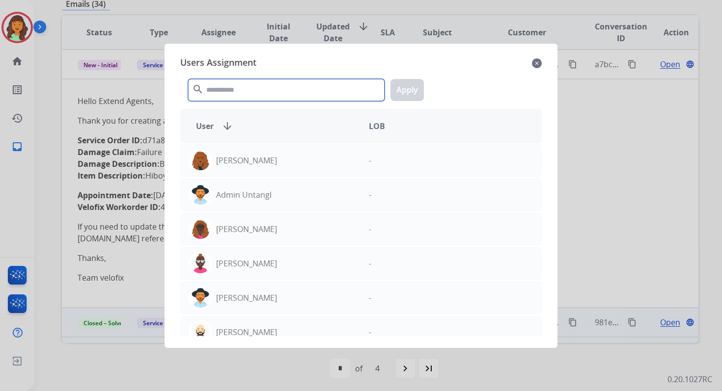
click at [240, 97] on input "text" at bounding box center [286, 90] width 196 height 22
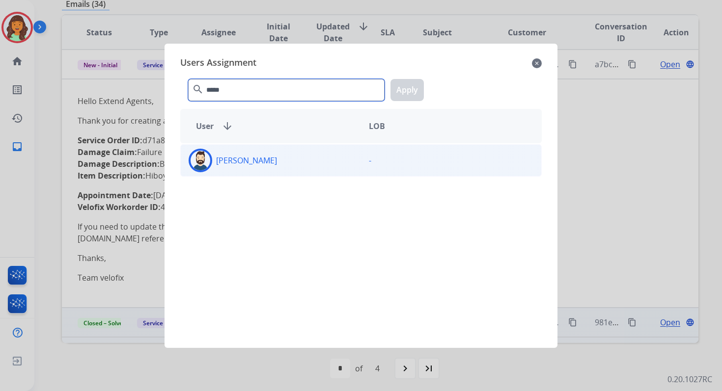
type input "*****"
click at [263, 153] on div "[PERSON_NAME]" at bounding box center [271, 161] width 180 height 24
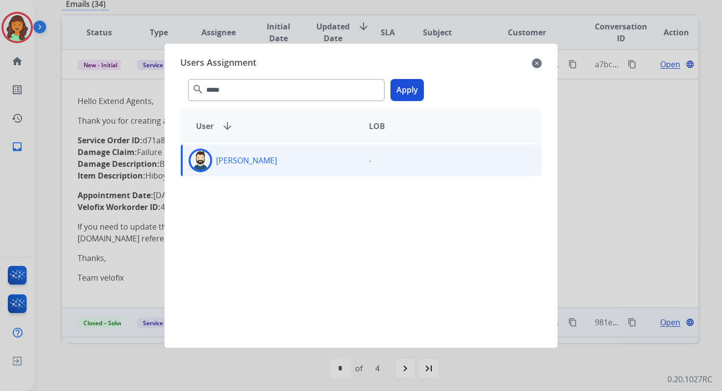
click at [406, 94] on button "Apply" at bounding box center [406, 90] width 33 height 22
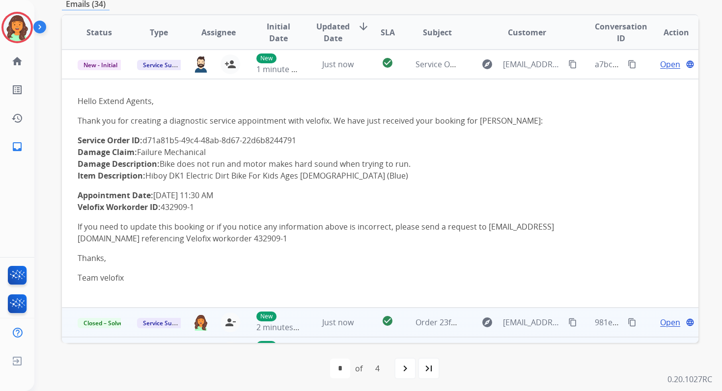
scroll to position [0, 0]
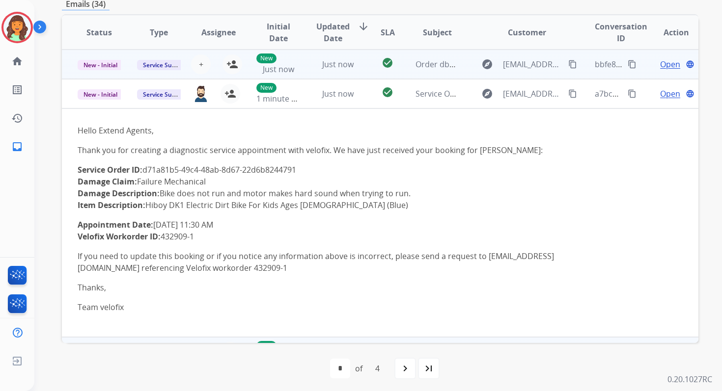
click at [365, 58] on td "check_circle" at bounding box center [380, 64] width 40 height 29
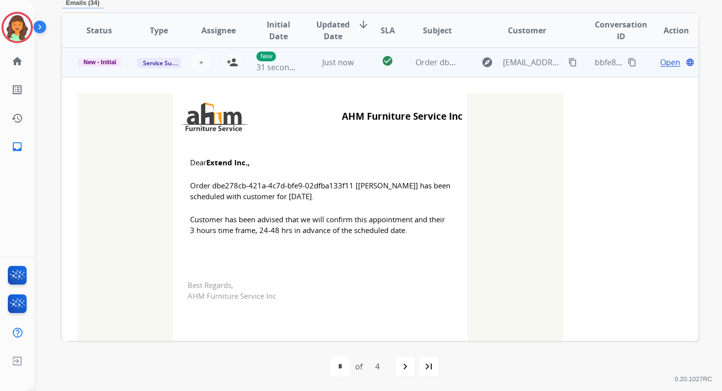
scroll to position [236, 0]
click at [233, 61] on mat-icon "person_add" at bounding box center [232, 62] width 12 height 12
click at [107, 60] on span "New - Initial" at bounding box center [100, 61] width 45 height 9
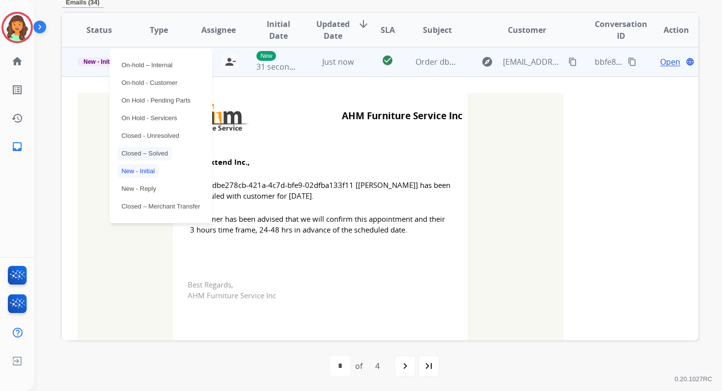
click at [138, 151] on p "Closed – Solved" at bounding box center [144, 154] width 55 height 14
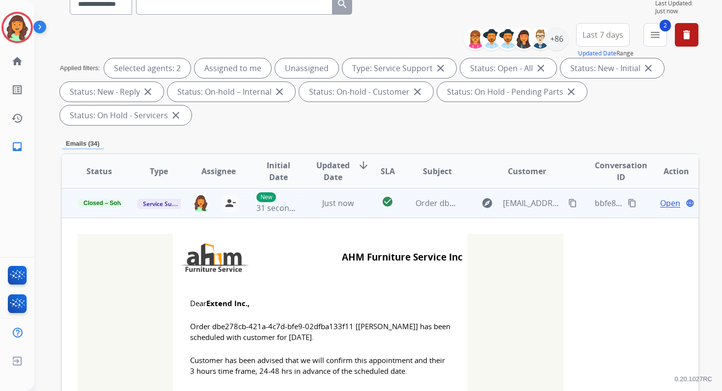
scroll to position [0, 0]
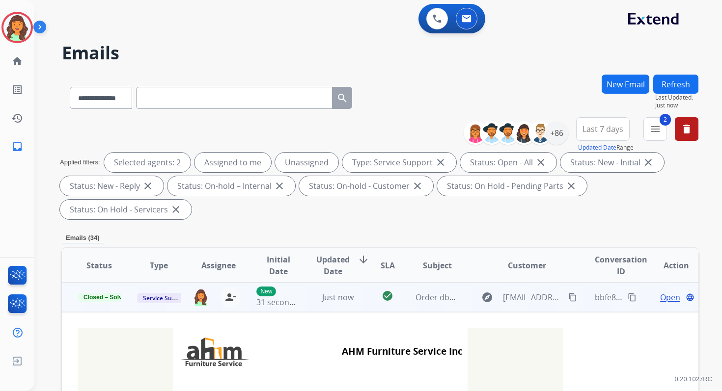
click at [679, 83] on button "Refresh" at bounding box center [675, 84] width 45 height 19
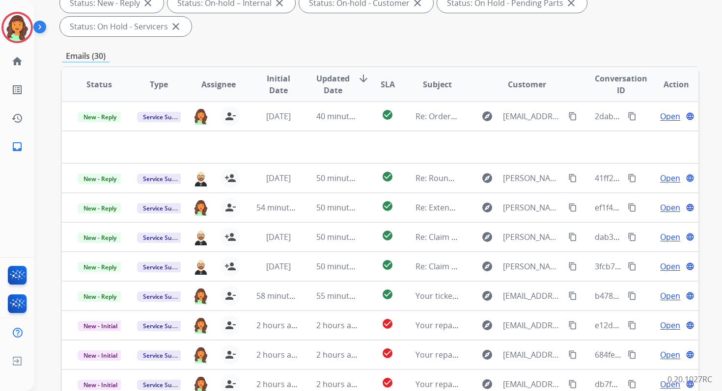
scroll to position [238, 0]
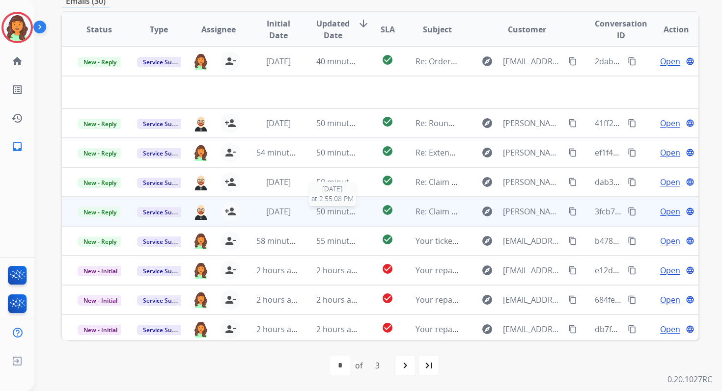
click at [316, 216] on span "50 minutes ago" at bounding box center [344, 211] width 57 height 11
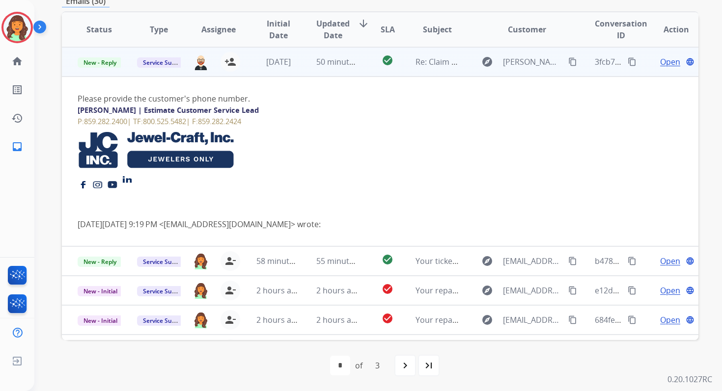
scroll to position [118, 0]
click at [660, 64] on span "Open" at bounding box center [670, 61] width 20 height 12
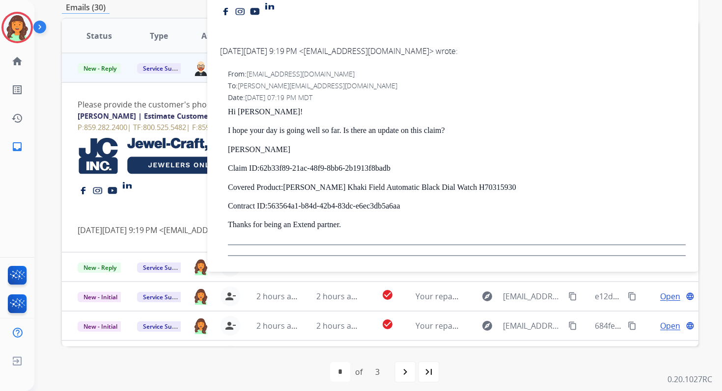
scroll to position [238, 0]
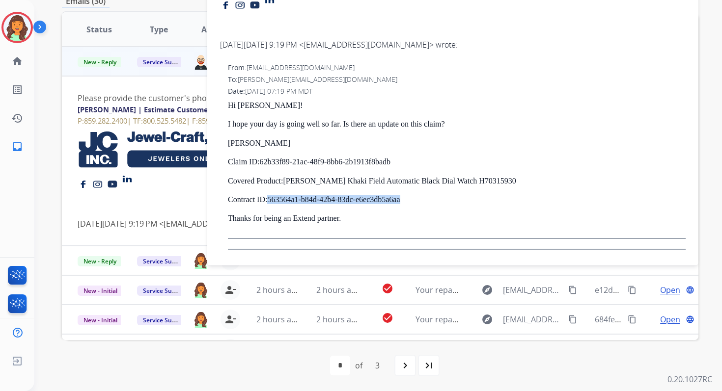
drag, startPoint x: 412, startPoint y: 201, endPoint x: 269, endPoint y: 200, distance: 142.9
click at [269, 200] on p "Contract ID: 563564a1-b84d-42b4-83dc-e6ec3db5a6aa" at bounding box center [457, 199] width 458 height 9
copy link "563564a1-b84d-42b4-83dc-e6ec3db5a6aa"
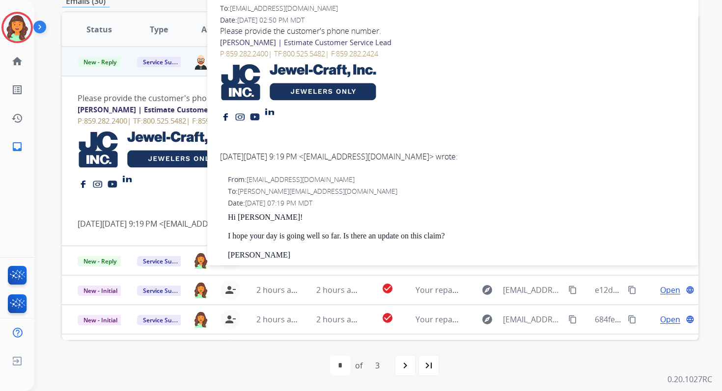
scroll to position [0, 0]
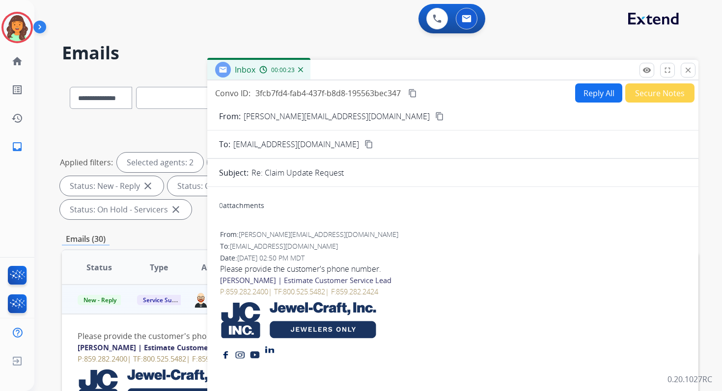
click at [589, 90] on button "Reply All" at bounding box center [598, 92] width 47 height 19
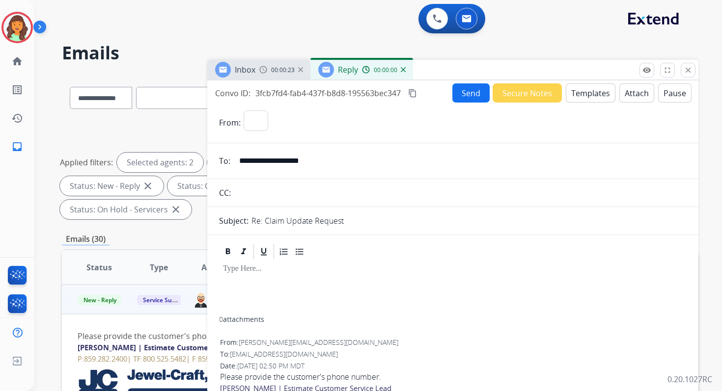
select select "**********"
click at [589, 90] on button "Templates" at bounding box center [591, 92] width 50 height 19
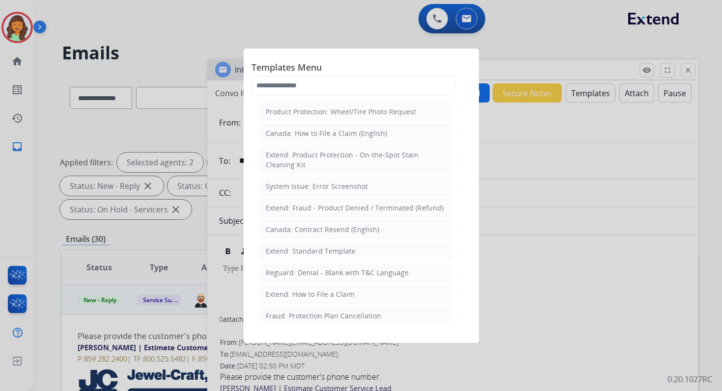
click at [509, 160] on div at bounding box center [361, 195] width 722 height 391
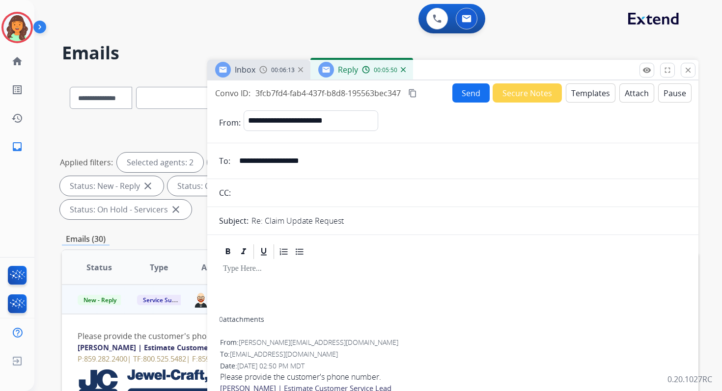
click at [584, 89] on button "Templates" at bounding box center [591, 92] width 50 height 19
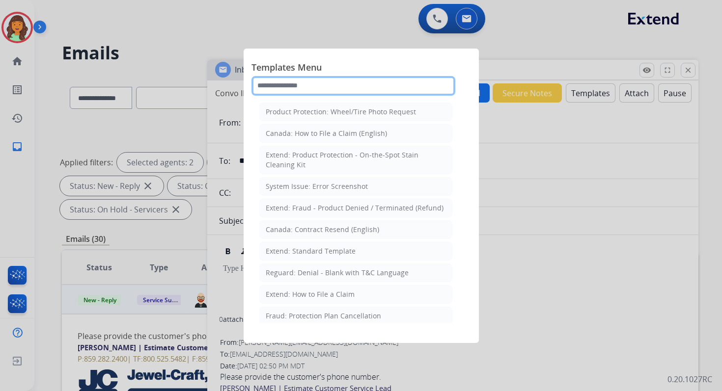
click at [280, 84] on input "text" at bounding box center [353, 86] width 204 height 20
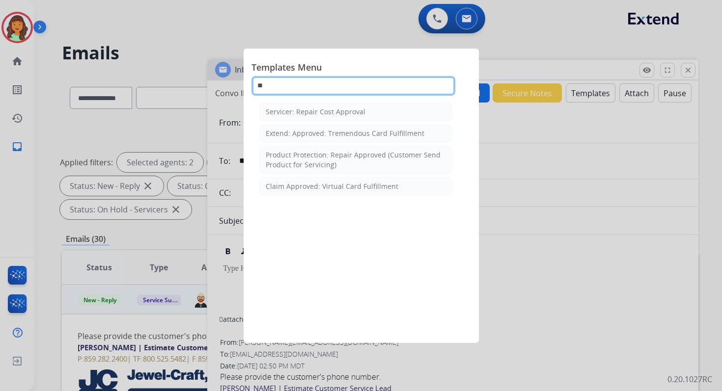
type input "***"
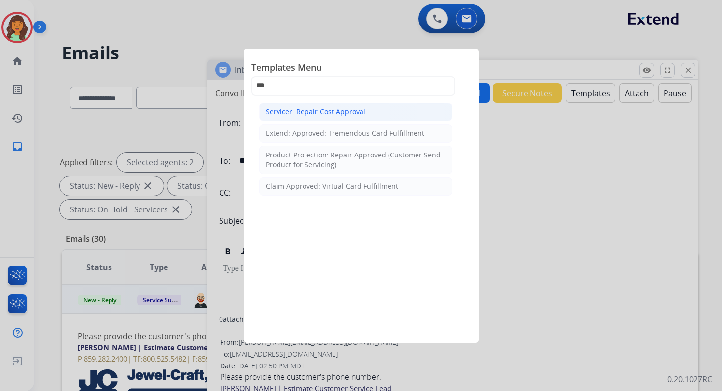
click at [306, 117] on li "Servicer: Repair Cost Approval" at bounding box center [355, 112] width 193 height 19
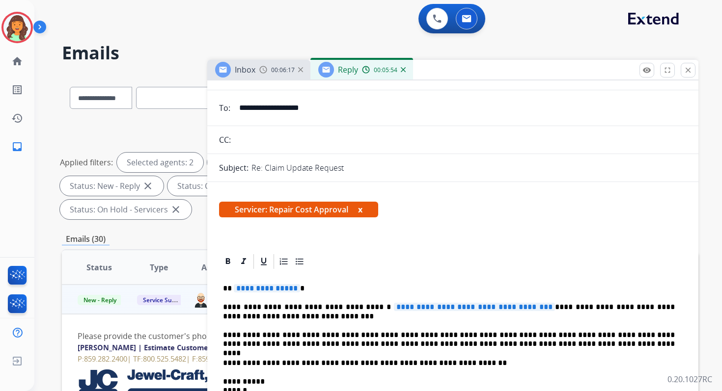
scroll to position [106, 0]
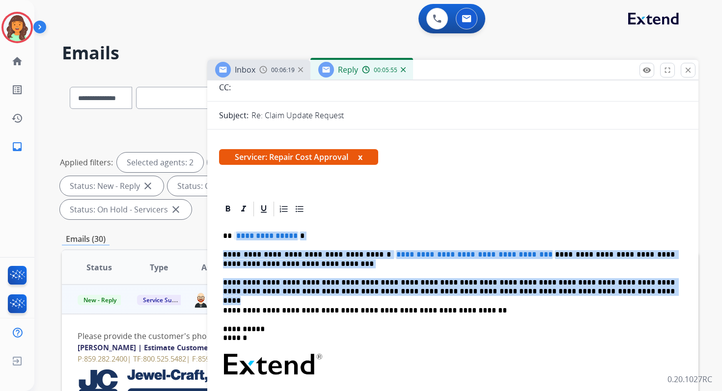
drag, startPoint x: 233, startPoint y: 235, endPoint x: 548, endPoint y: 295, distance: 320.4
click at [548, 295] on div "**********" at bounding box center [452, 366] width 467 height 296
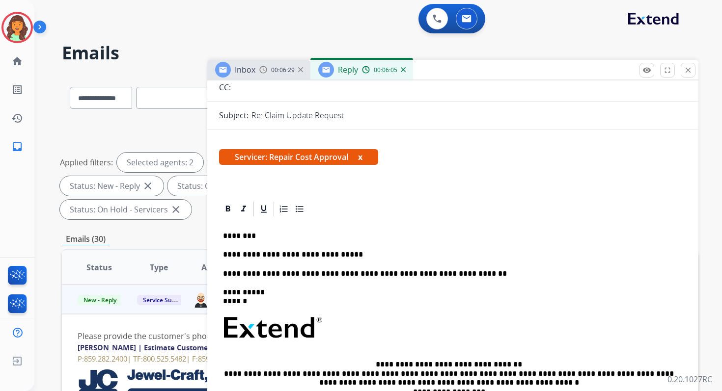
scroll to position [0, 0]
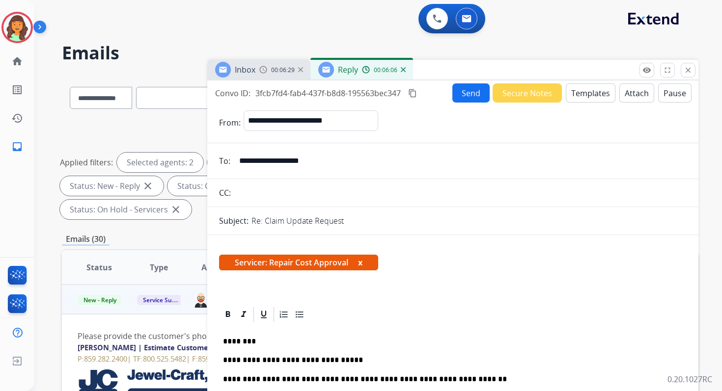
click at [463, 93] on button "Send" at bounding box center [470, 92] width 37 height 19
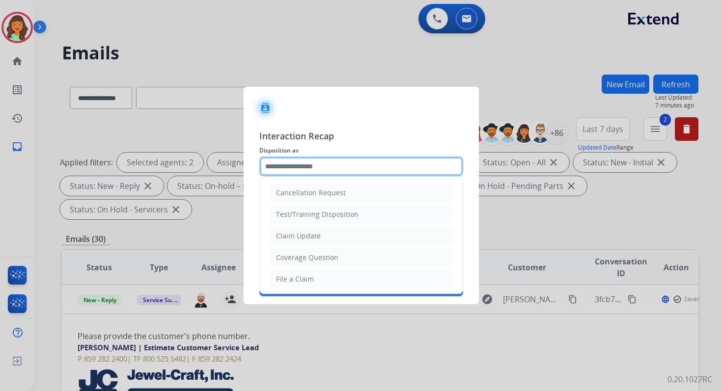
click at [314, 165] on input "text" at bounding box center [361, 167] width 204 height 20
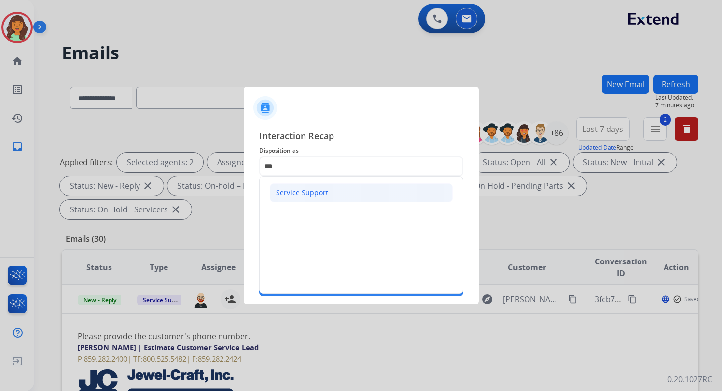
click at [313, 187] on li "Service Support" at bounding box center [361, 193] width 183 height 19
type input "**********"
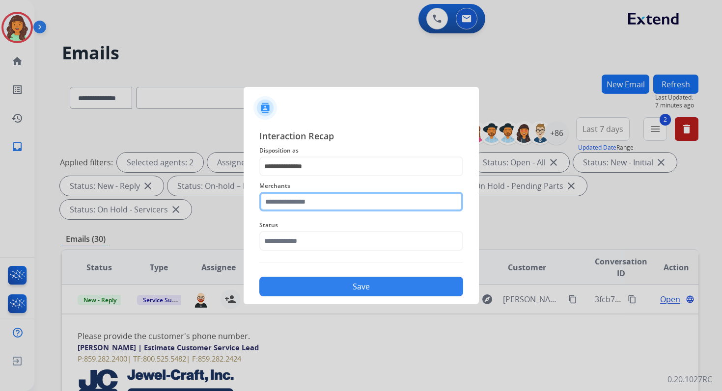
click at [315, 205] on input "text" at bounding box center [361, 202] width 204 height 20
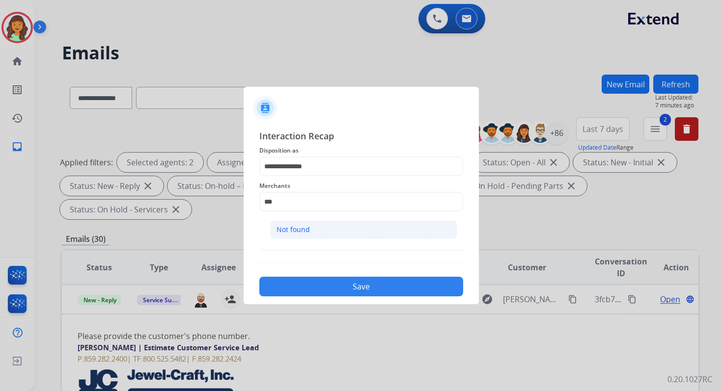
click at [326, 231] on li "Not found" at bounding box center [363, 229] width 187 height 19
type input "*********"
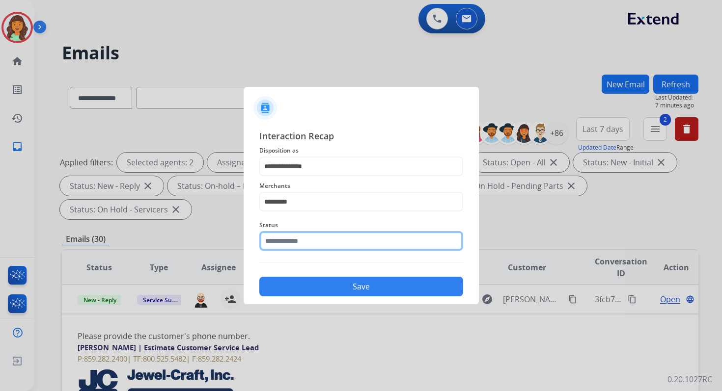
click at [326, 235] on input "text" at bounding box center [361, 241] width 204 height 20
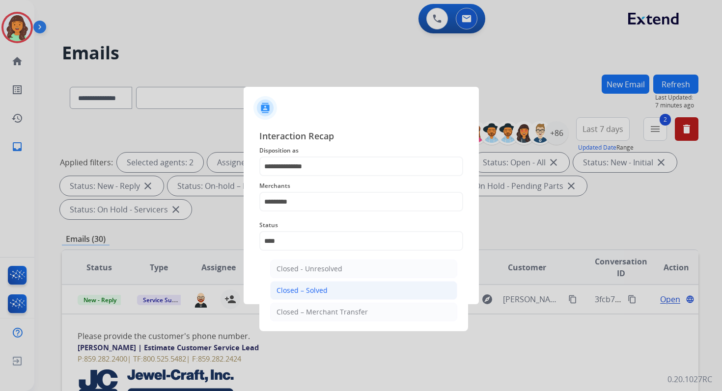
click at [336, 289] on li "Closed – Solved" at bounding box center [363, 290] width 187 height 19
type input "**********"
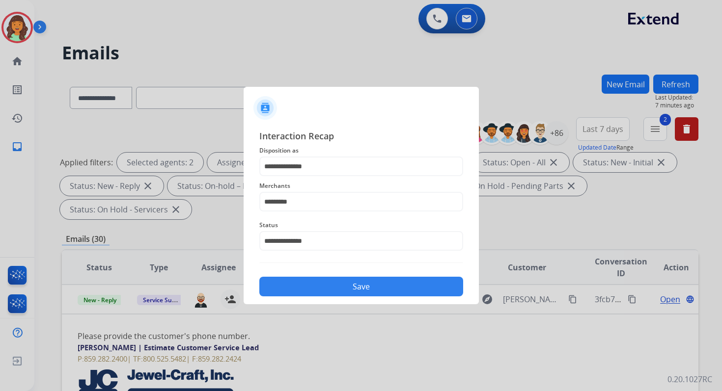
click at [336, 289] on button "Save" at bounding box center [361, 287] width 204 height 20
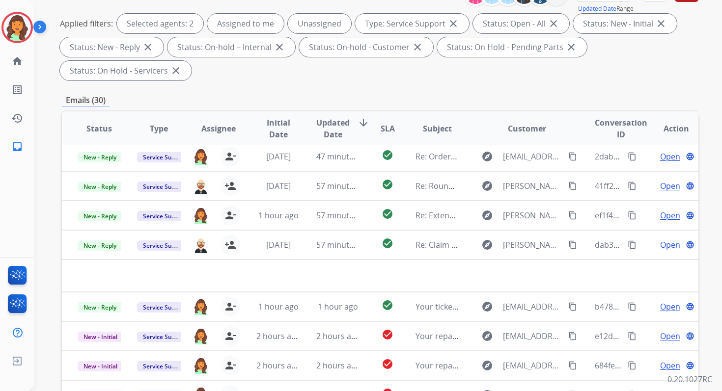
scroll to position [238, 0]
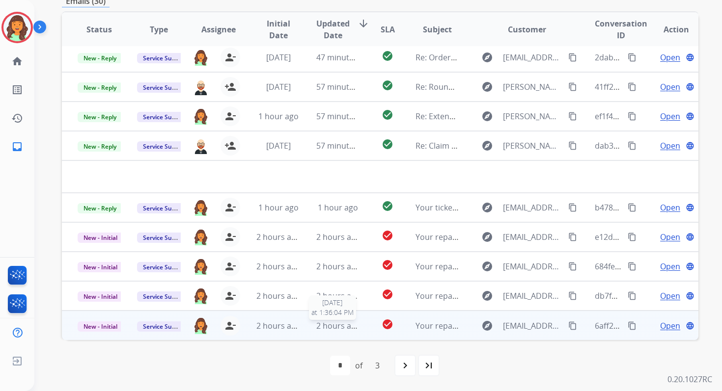
click at [331, 328] on span "2 hours ago" at bounding box center [338, 326] width 44 height 11
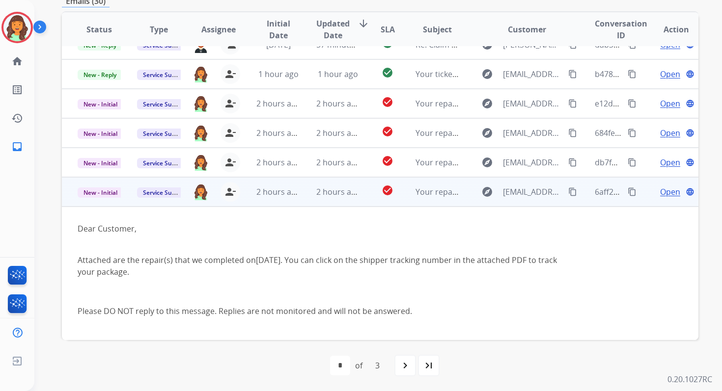
scroll to position [135, 0]
click at [664, 196] on span "Open" at bounding box center [670, 192] width 20 height 12
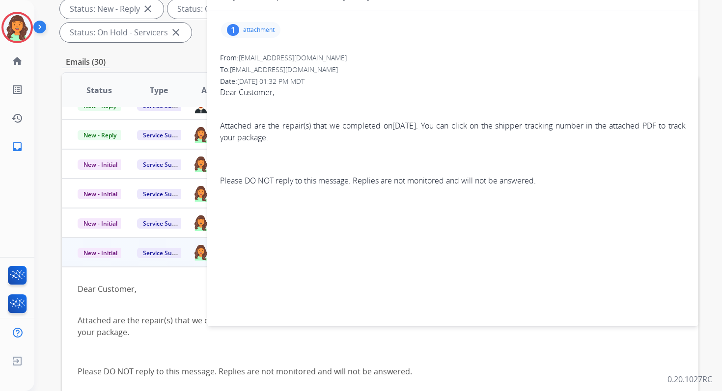
scroll to position [161, 0]
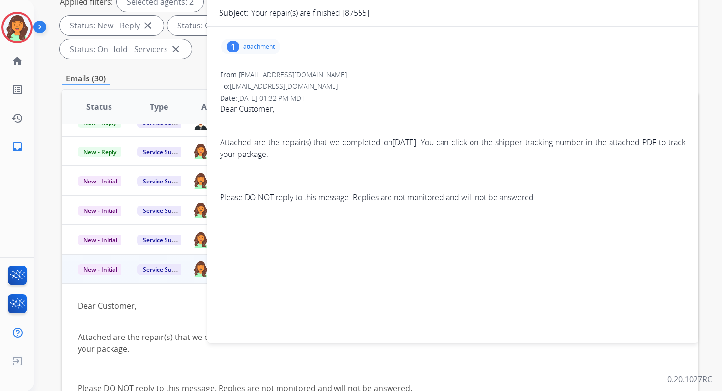
click at [251, 49] on p "attachment" at bounding box center [258, 47] width 31 height 8
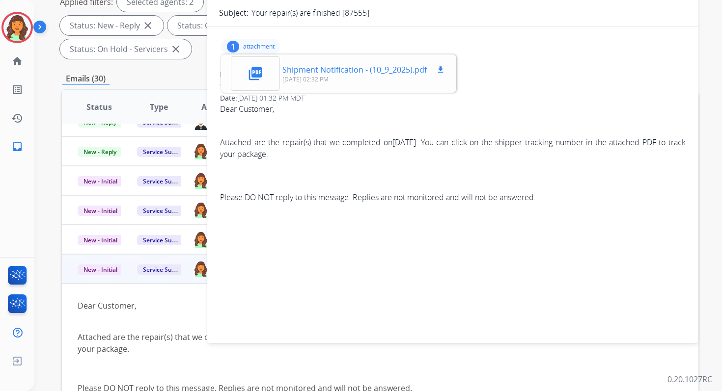
click at [437, 67] on mat-icon "download" at bounding box center [440, 69] width 9 height 9
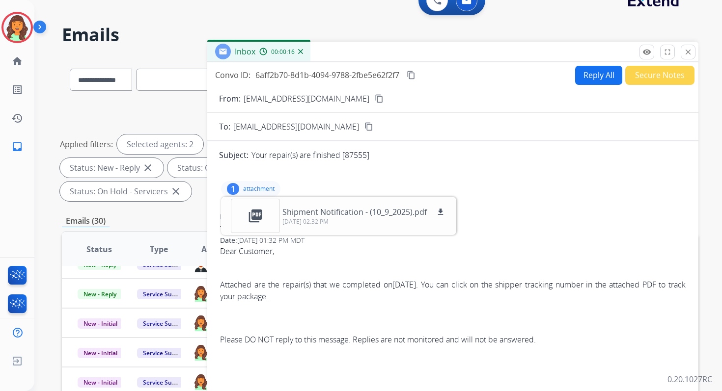
scroll to position [0, 0]
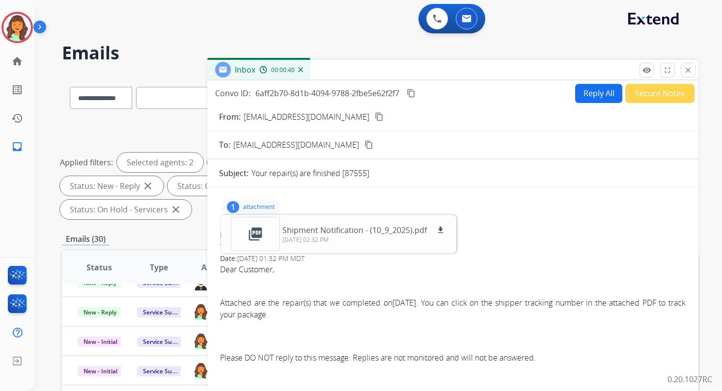
click at [415, 94] on mat-icon "content_copy" at bounding box center [411, 93] width 9 height 9
click at [689, 66] on mat-icon "close" at bounding box center [688, 70] width 9 height 9
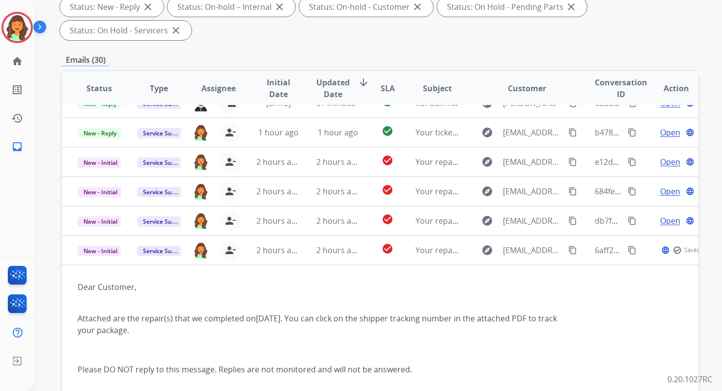
scroll to position [238, 0]
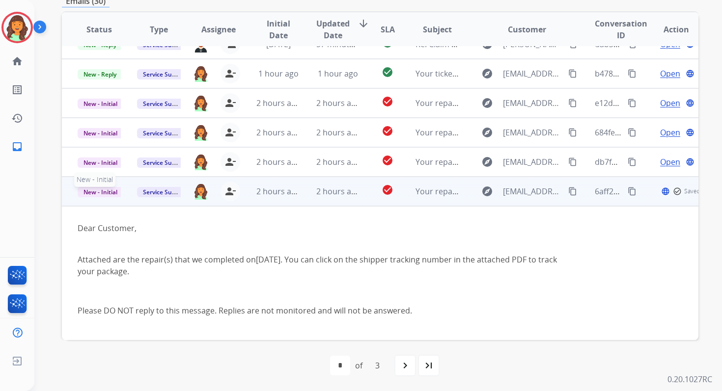
click at [100, 194] on span "New - Initial" at bounding box center [101, 192] width 46 height 10
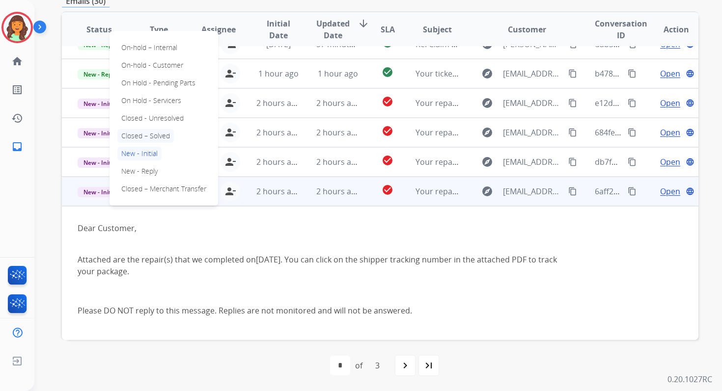
click at [138, 133] on p "Closed – Solved" at bounding box center [145, 136] width 56 height 14
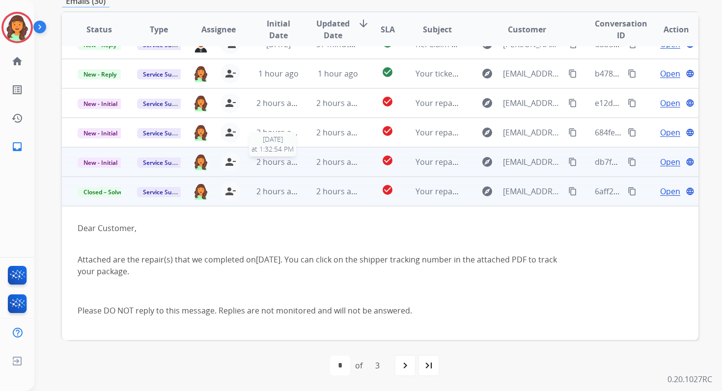
click at [312, 162] on td "2 hours ago" at bounding box center [330, 161] width 59 height 29
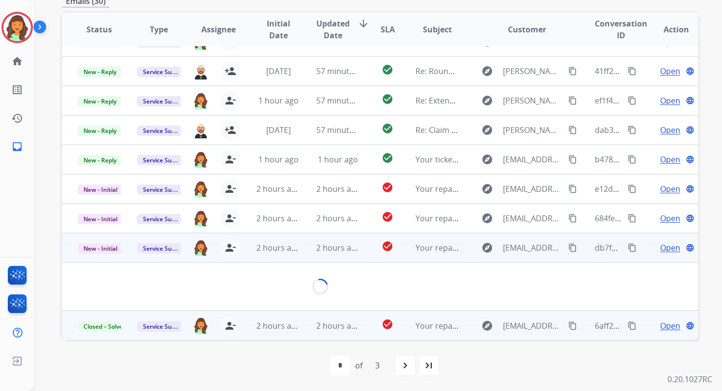
scroll to position [136, 0]
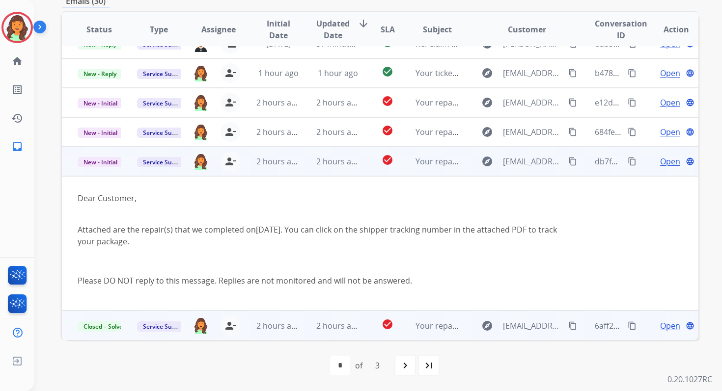
click at [662, 163] on span "Open" at bounding box center [670, 162] width 20 height 12
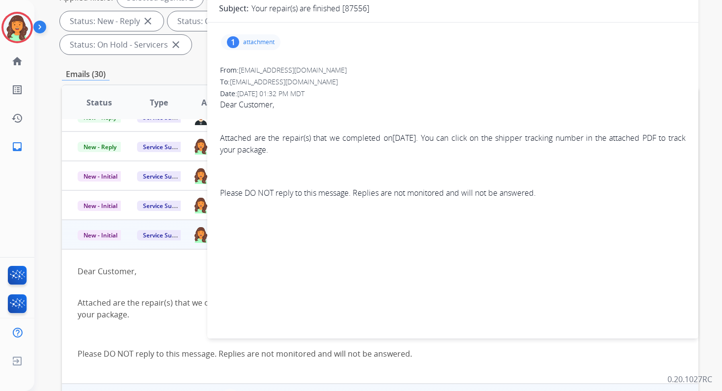
scroll to position [155, 0]
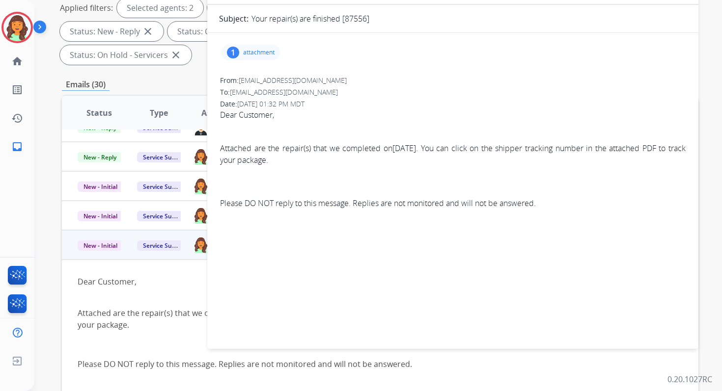
click at [253, 52] on p "attachment" at bounding box center [258, 53] width 31 height 8
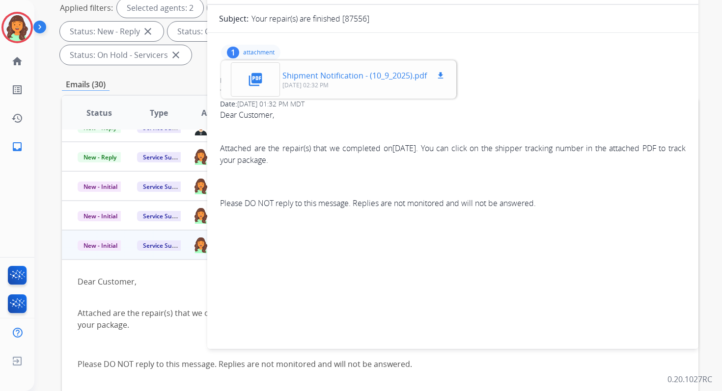
click at [439, 74] on mat-icon "download" at bounding box center [440, 75] width 9 height 9
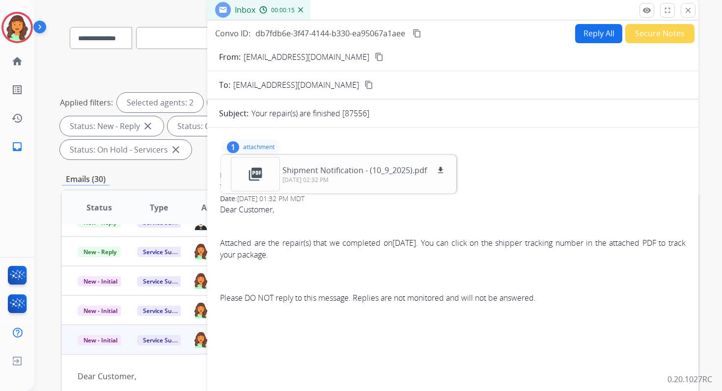
scroll to position [22, 0]
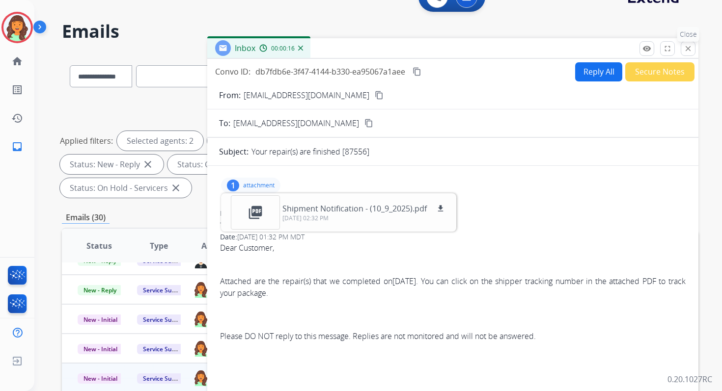
click at [691, 47] on mat-icon "close" at bounding box center [688, 48] width 9 height 9
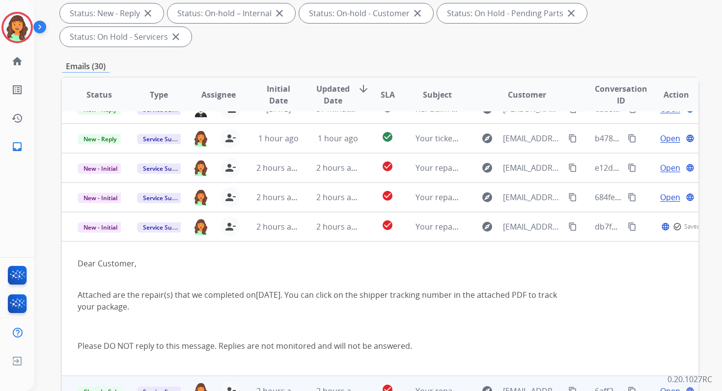
scroll to position [238, 0]
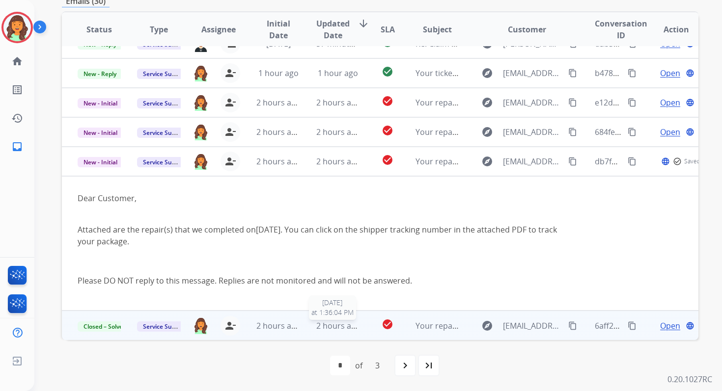
click at [339, 324] on span "2 hours ago" at bounding box center [338, 326] width 44 height 11
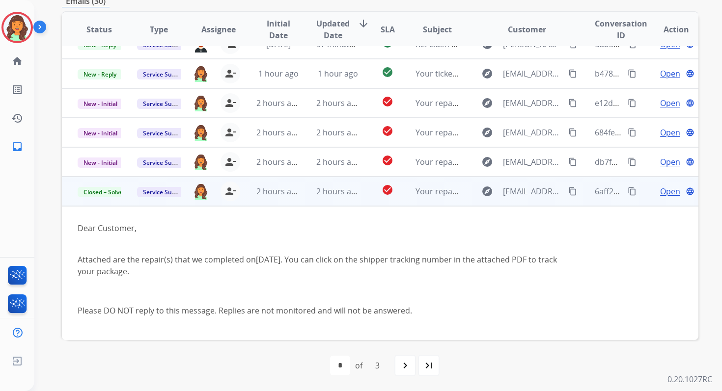
scroll to position [135, 0]
click at [660, 190] on span "Open" at bounding box center [670, 192] width 20 height 12
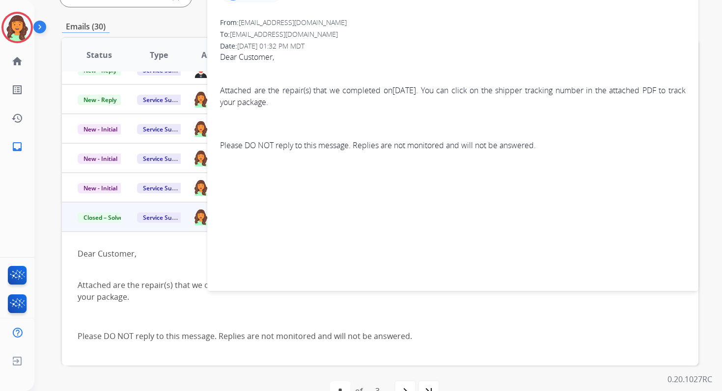
scroll to position [156, 0]
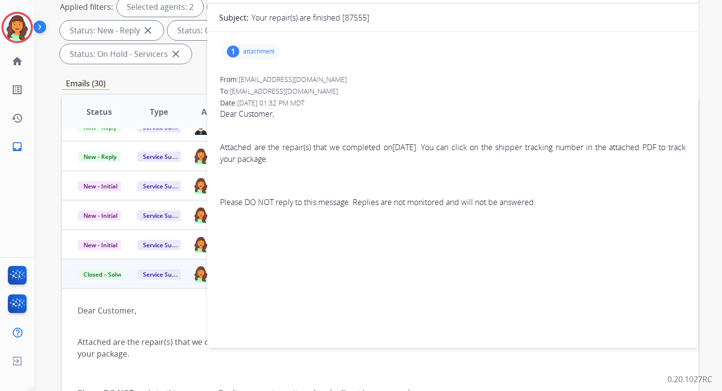
click at [243, 48] on p "attachment" at bounding box center [258, 52] width 31 height 8
click at [438, 71] on mat-icon "download" at bounding box center [440, 74] width 9 height 9
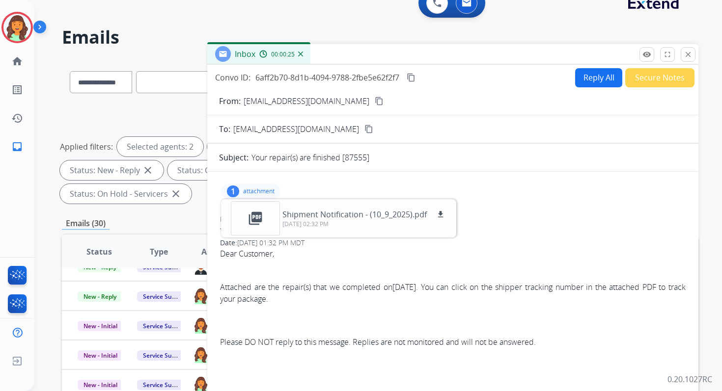
scroll to position [0, 0]
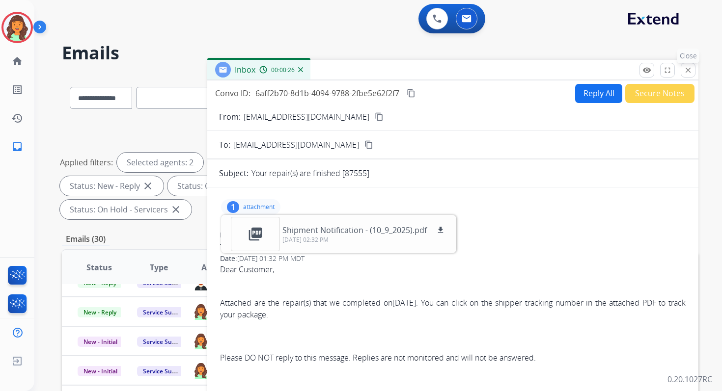
click at [688, 69] on mat-icon "close" at bounding box center [688, 70] width 9 height 9
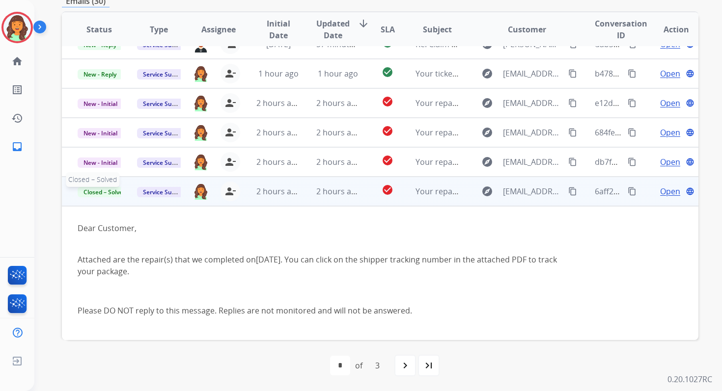
scroll to position [135, 0]
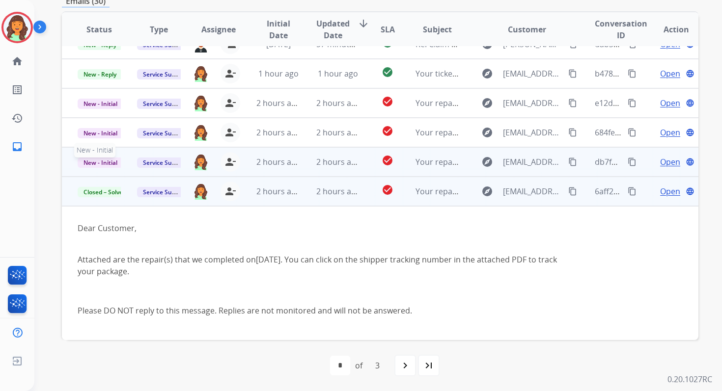
click at [109, 162] on span "New - Initial" at bounding box center [101, 163] width 46 height 10
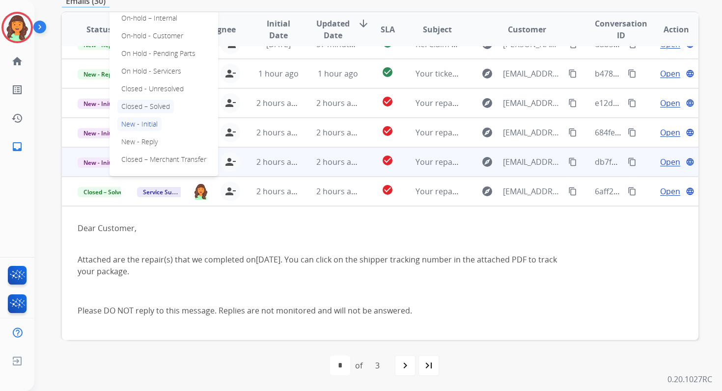
click at [140, 107] on p "Closed – Solved" at bounding box center [145, 107] width 56 height 14
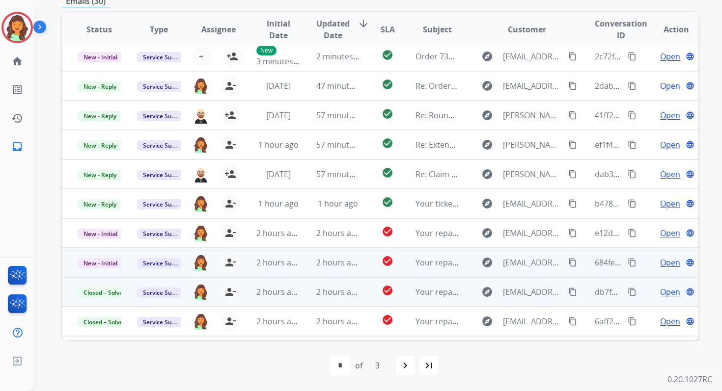
scroll to position [0, 0]
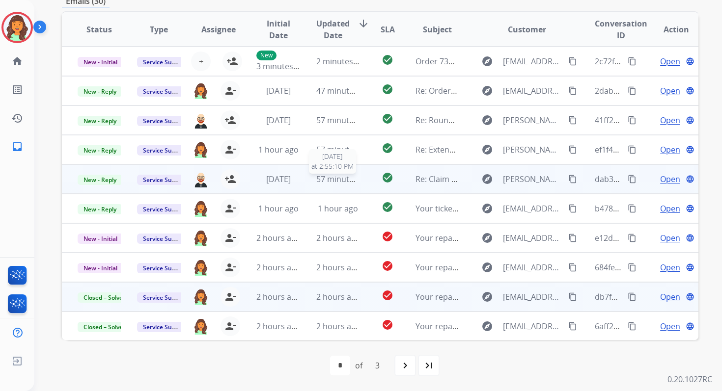
click at [319, 180] on span "57 minutes ago" at bounding box center [344, 179] width 57 height 11
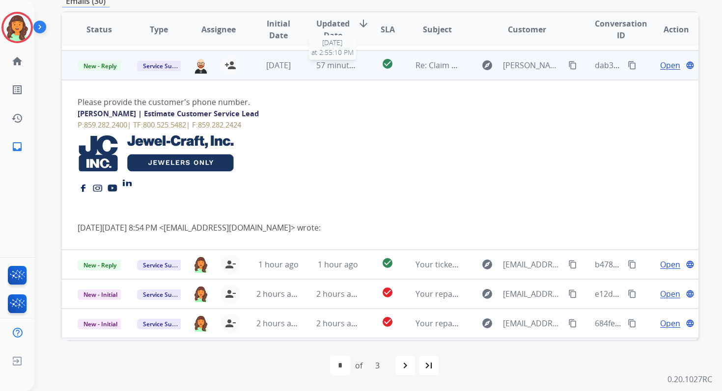
scroll to position [118, 0]
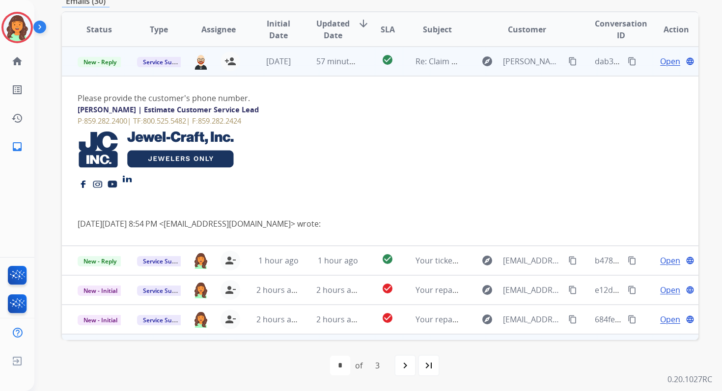
click at [664, 62] on span "Open" at bounding box center [670, 61] width 20 height 12
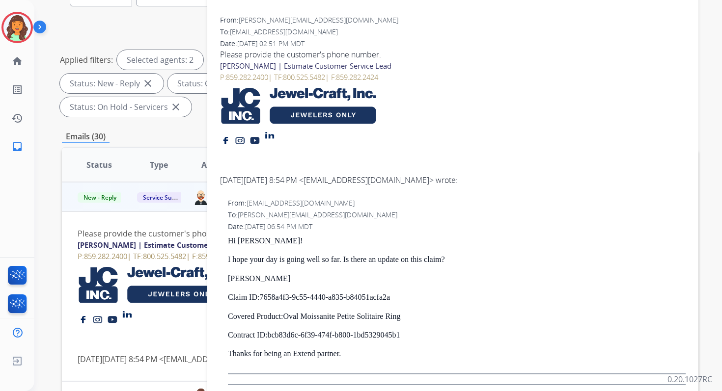
scroll to position [130, 0]
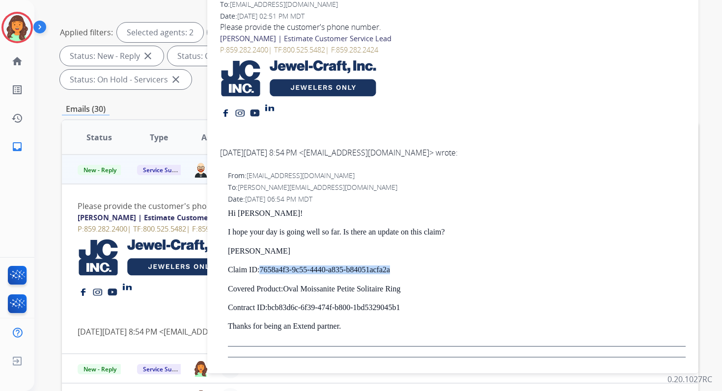
drag, startPoint x: 263, startPoint y: 269, endPoint x: 407, endPoint y: 271, distance: 143.9
click at [407, 271] on p "Claim ID: 7658a4f3-9c55-4440-a835-b84051acfa2a" at bounding box center [457, 270] width 458 height 9
copy p "7658a4f3-9c55-4440-a835-b84051acfa2a"
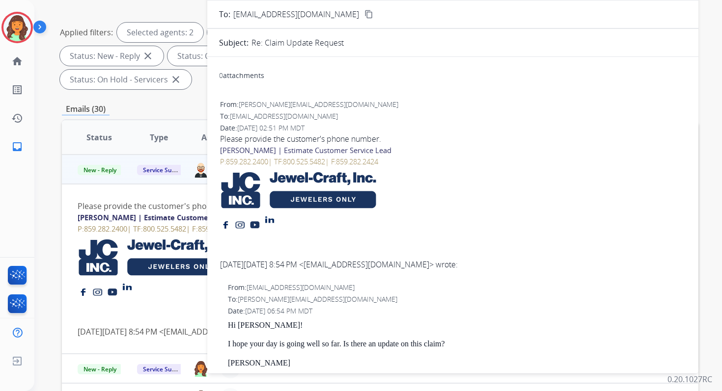
scroll to position [0, 0]
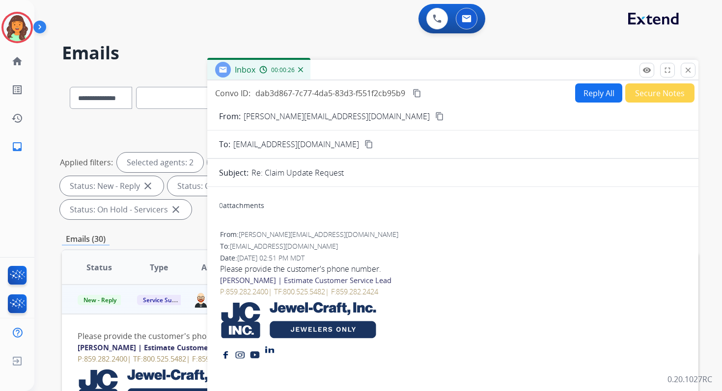
click at [593, 85] on button "Reply All" at bounding box center [598, 92] width 47 height 19
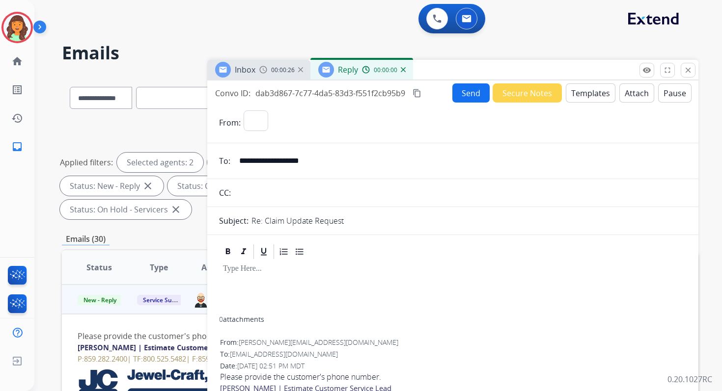
select select "**********"
click at [592, 90] on button "Templates" at bounding box center [591, 92] width 50 height 19
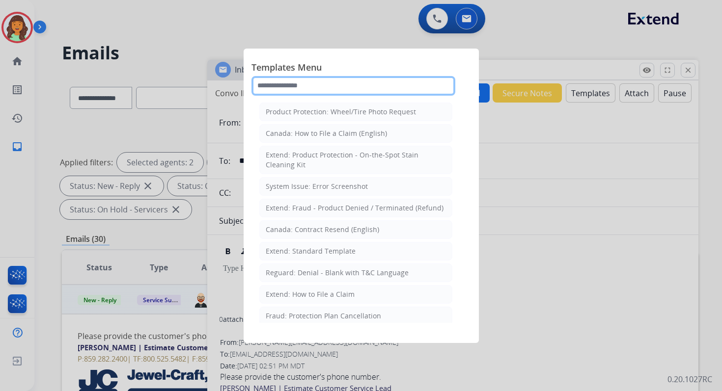
click at [316, 84] on input "text" at bounding box center [353, 86] width 204 height 20
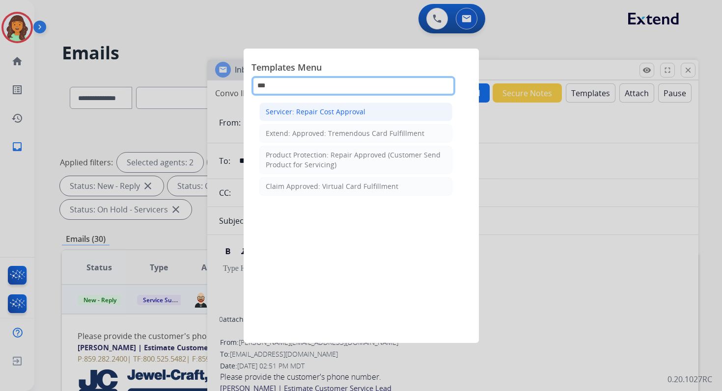
type input "***"
click at [343, 112] on div "Servicer: Repair Cost Approval" at bounding box center [316, 112] width 100 height 10
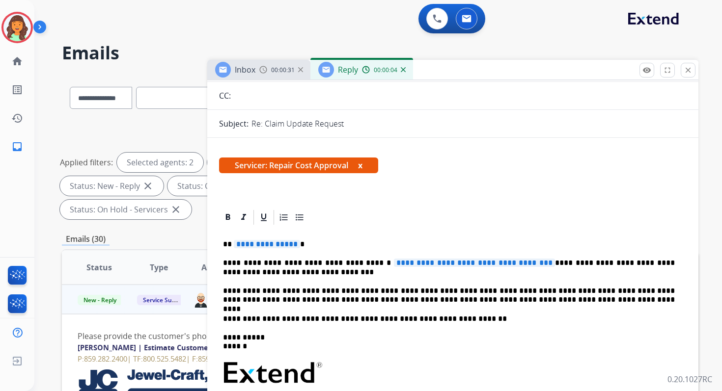
scroll to position [104, 0]
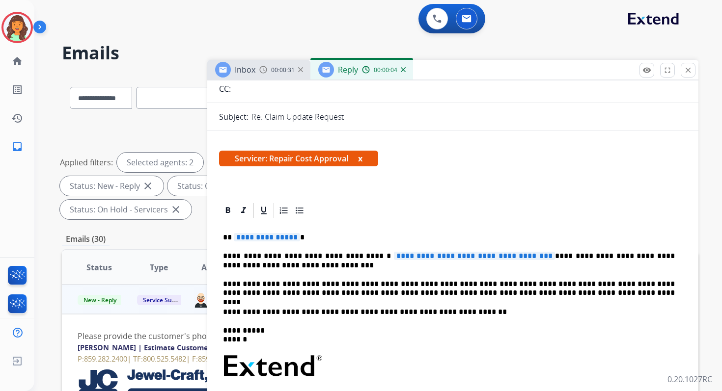
click at [263, 231] on div "**********" at bounding box center [452, 368] width 467 height 296
click at [265, 241] on span "**********" at bounding box center [267, 237] width 66 height 8
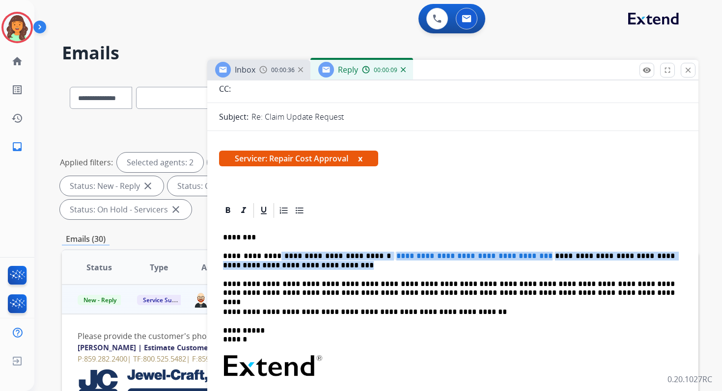
drag, startPoint x: 271, startPoint y: 258, endPoint x: 318, endPoint y: 267, distance: 47.5
click at [318, 267] on p "**********" at bounding box center [449, 261] width 452 height 18
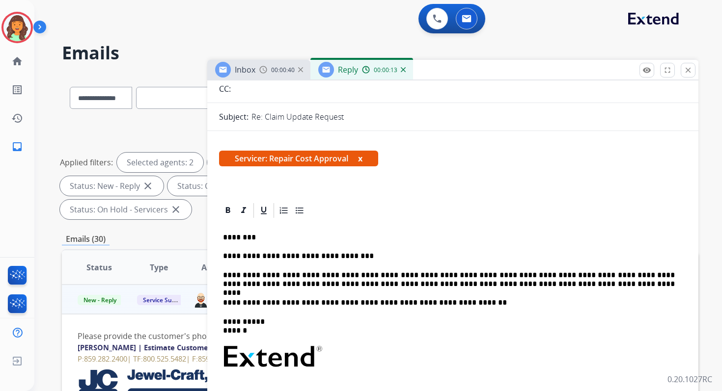
click at [322, 280] on p "**********" at bounding box center [449, 280] width 452 height 18
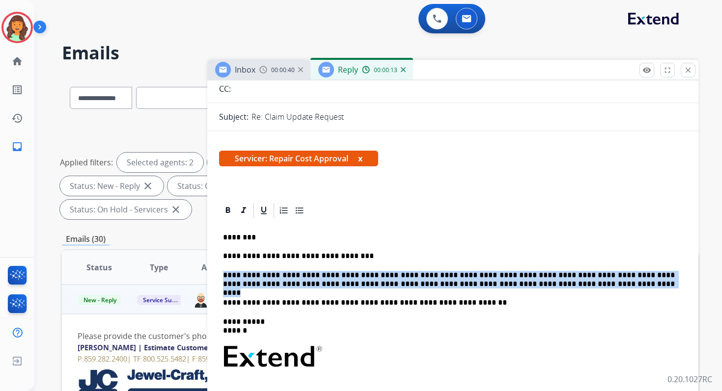
click at [322, 280] on p "**********" at bounding box center [449, 280] width 452 height 18
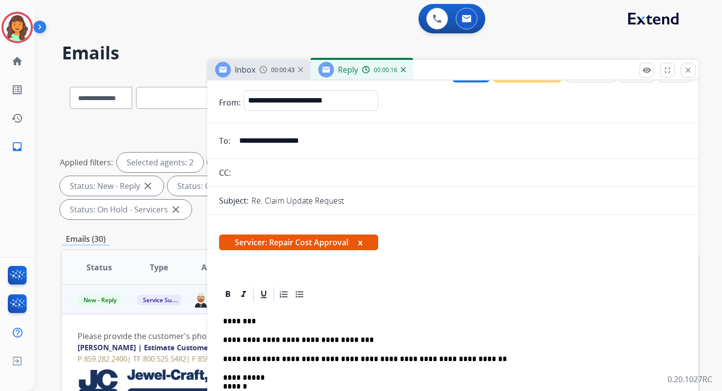
scroll to position [0, 0]
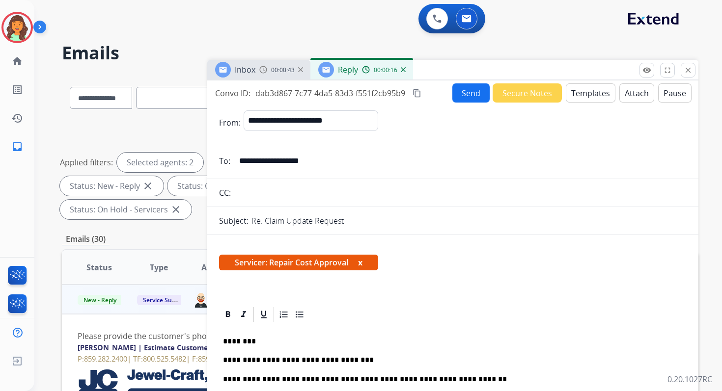
click at [463, 85] on button "Send" at bounding box center [470, 92] width 37 height 19
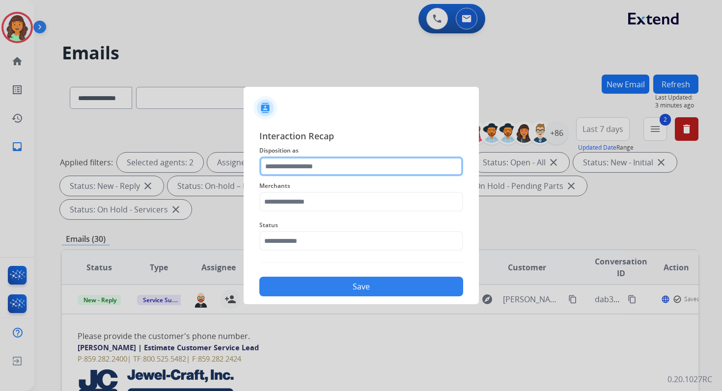
click at [310, 168] on input "text" at bounding box center [361, 167] width 204 height 20
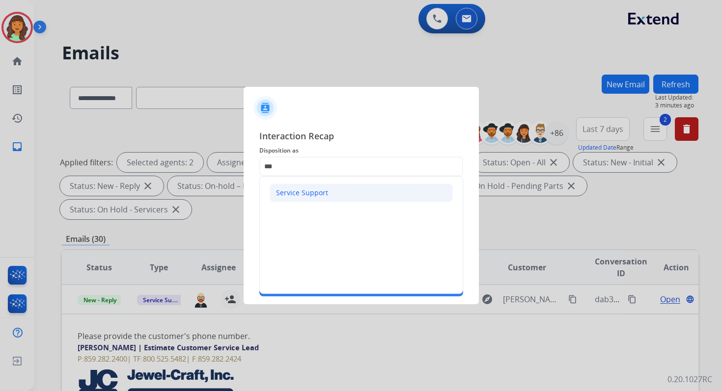
click at [308, 198] on li "Service Support" at bounding box center [361, 193] width 183 height 19
type input "**********"
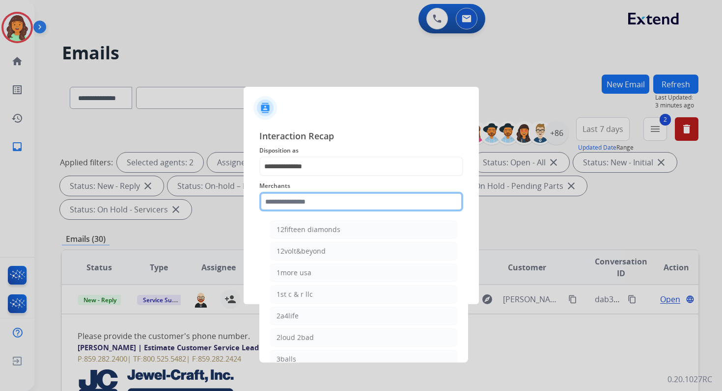
click at [308, 203] on input "text" at bounding box center [361, 202] width 204 height 20
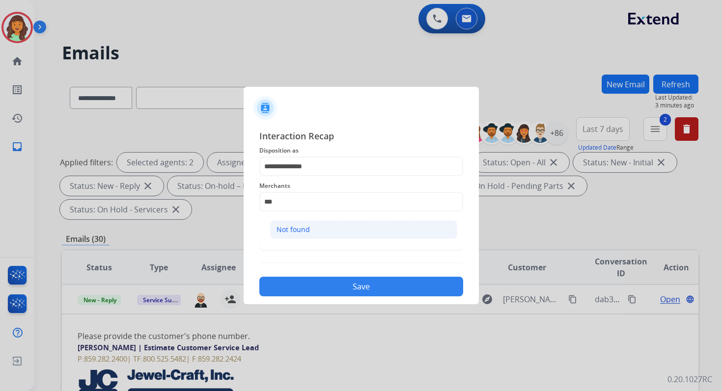
click at [316, 230] on li "Not found" at bounding box center [363, 229] width 187 height 19
type input "*********"
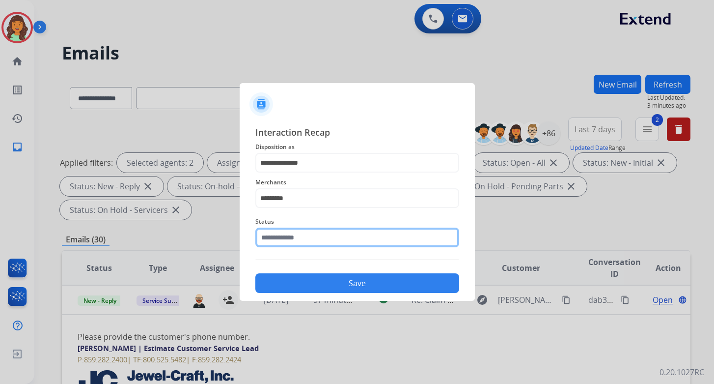
click at [316, 239] on input "text" at bounding box center [357, 237] width 204 height 20
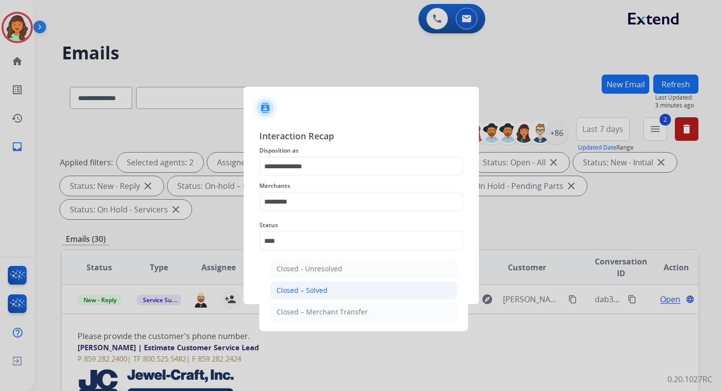
click at [324, 288] on div "Closed – Solved" at bounding box center [301, 291] width 51 height 10
type input "**********"
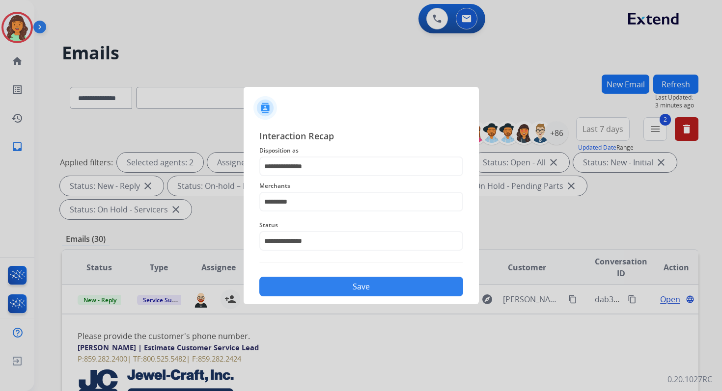
click at [324, 288] on button "Save" at bounding box center [361, 287] width 204 height 20
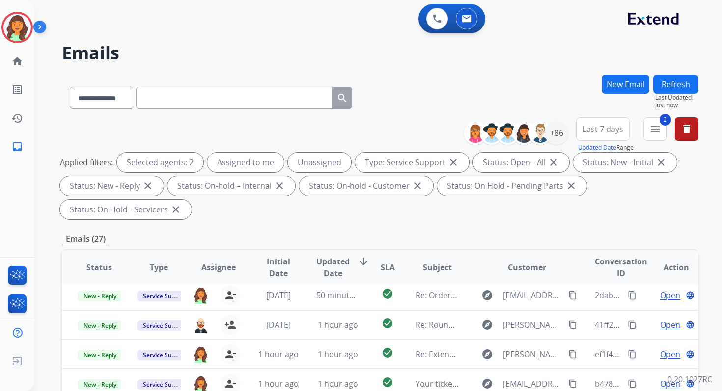
scroll to position [238, 0]
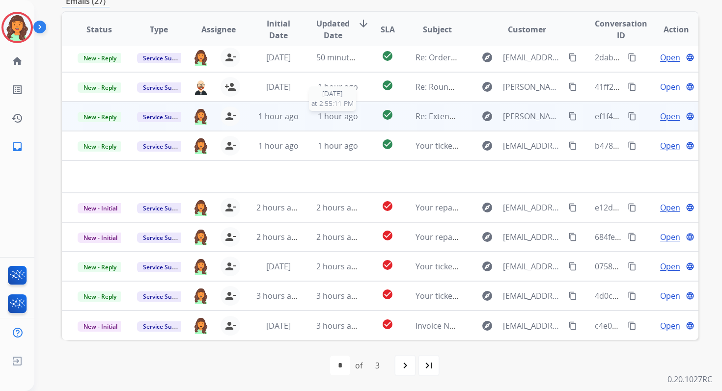
click at [340, 118] on span "1 hour ago" at bounding box center [338, 116] width 40 height 11
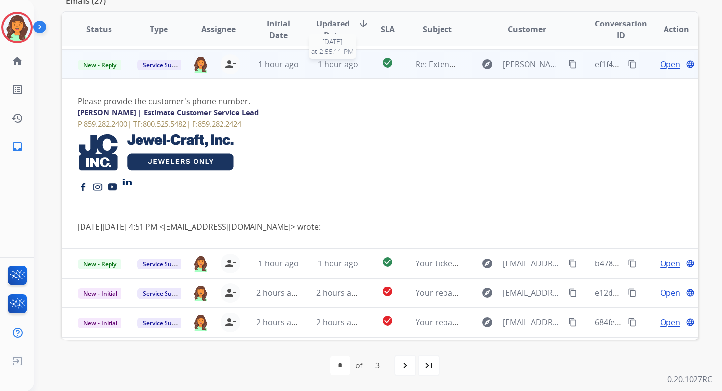
scroll to position [88, 0]
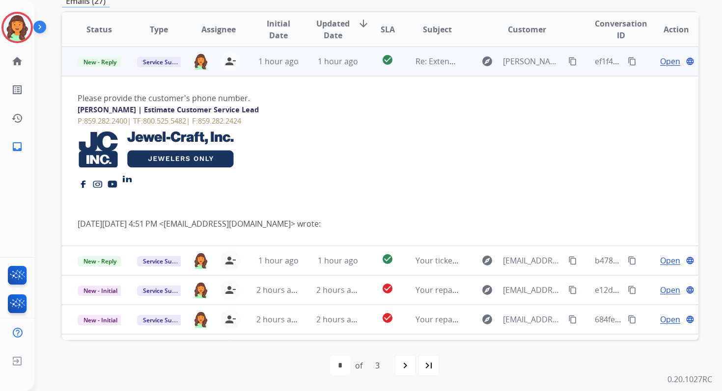
click at [660, 59] on span "Open" at bounding box center [670, 61] width 20 height 12
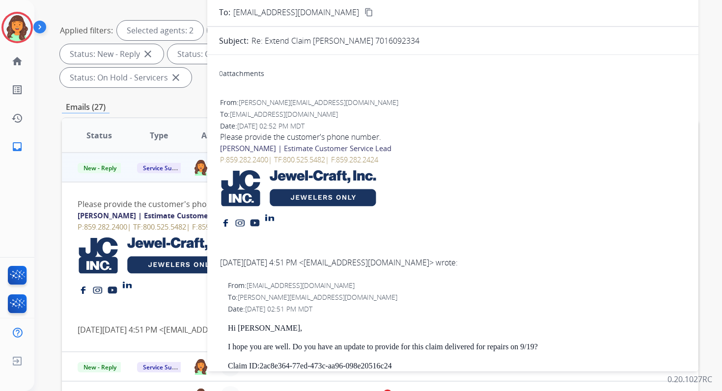
scroll to position [124, 0]
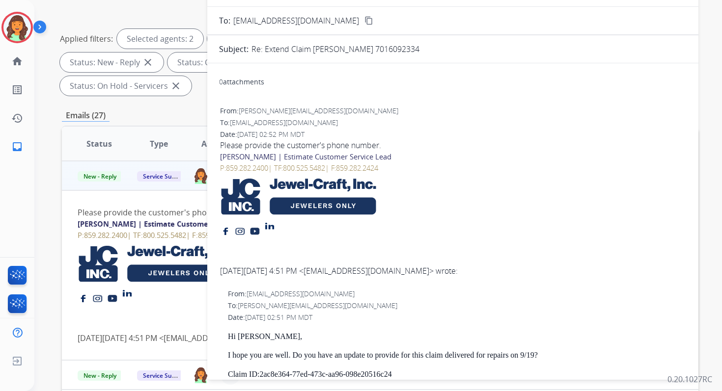
drag, startPoint x: 365, startPoint y: 50, endPoint x: 444, endPoint y: 51, distance: 79.1
click at [444, 51] on div "Re: Extend Claim Jorge Cristaldo 7016092334" at bounding box center [468, 49] width 435 height 12
copy p "7016092334"
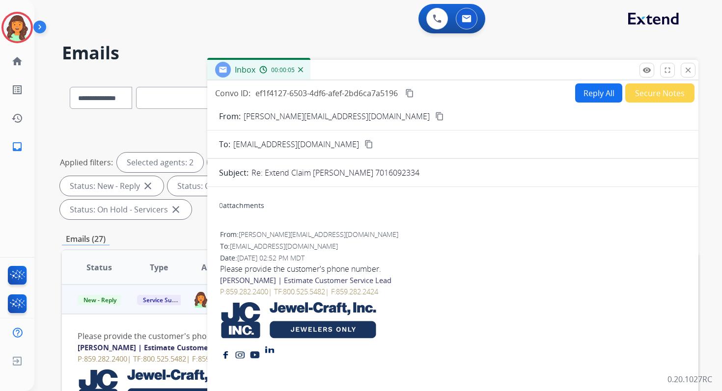
click at [586, 97] on button "Reply All" at bounding box center [598, 92] width 47 height 19
select select "**********"
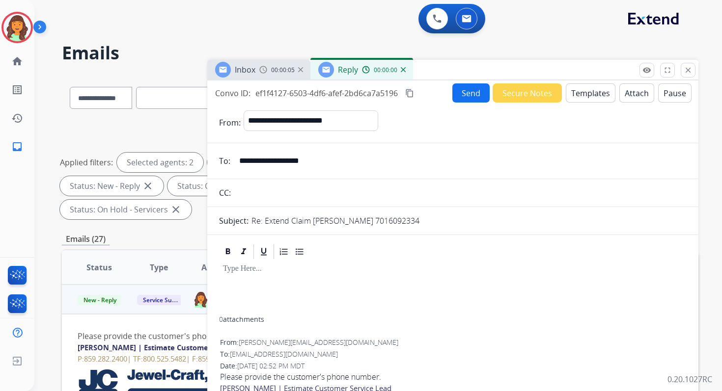
click at [581, 88] on button "Templates" at bounding box center [591, 92] width 50 height 19
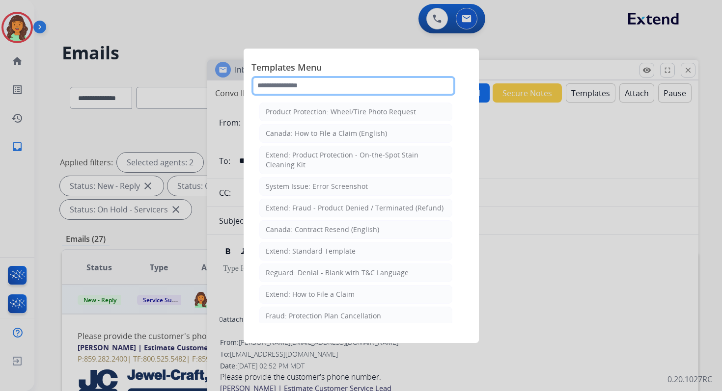
click at [292, 88] on input "text" at bounding box center [353, 86] width 204 height 20
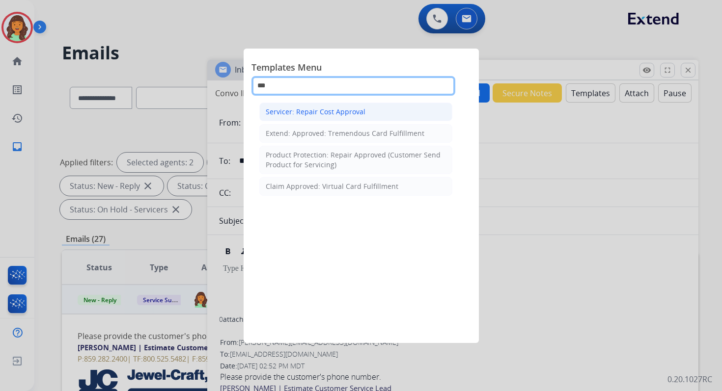
type input "***"
click at [307, 110] on div "Servicer: Repair Cost Approval" at bounding box center [316, 112] width 100 height 10
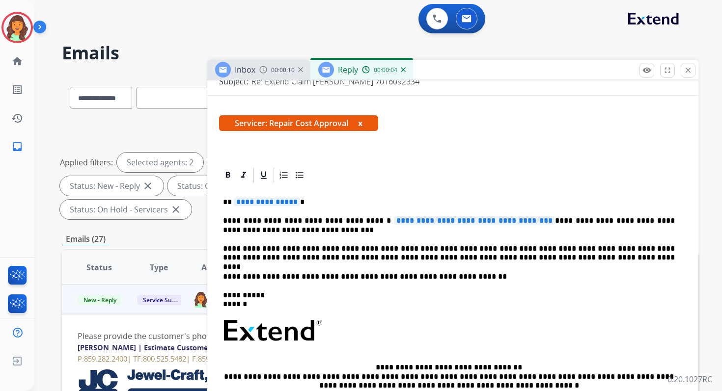
scroll to position [216, 0]
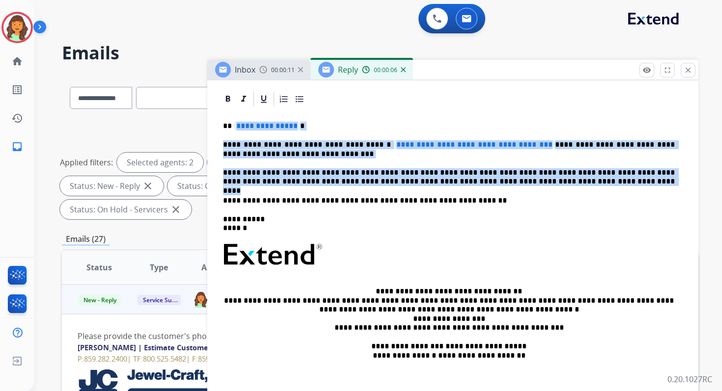
drag, startPoint x: 232, startPoint y: 125, endPoint x: 540, endPoint y: 183, distance: 313.7
click at [540, 183] on div "**********" at bounding box center [452, 256] width 467 height 296
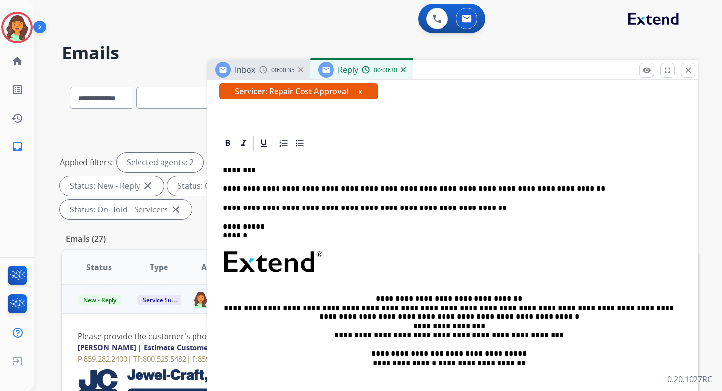
scroll to position [0, 0]
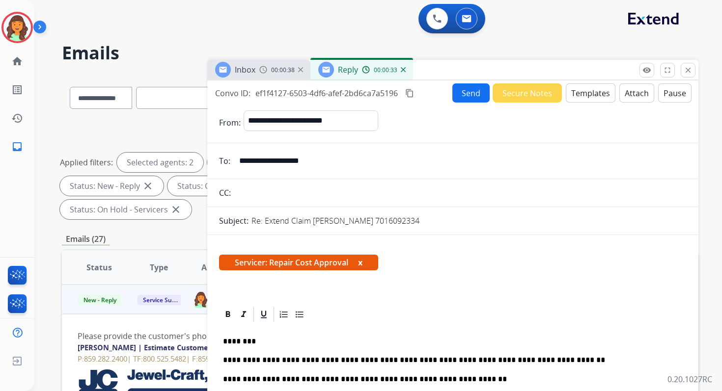
click at [289, 362] on p "**********" at bounding box center [449, 360] width 452 height 9
click at [296, 362] on p "**********" at bounding box center [449, 360] width 452 height 9
click at [458, 94] on button "Send" at bounding box center [470, 92] width 37 height 19
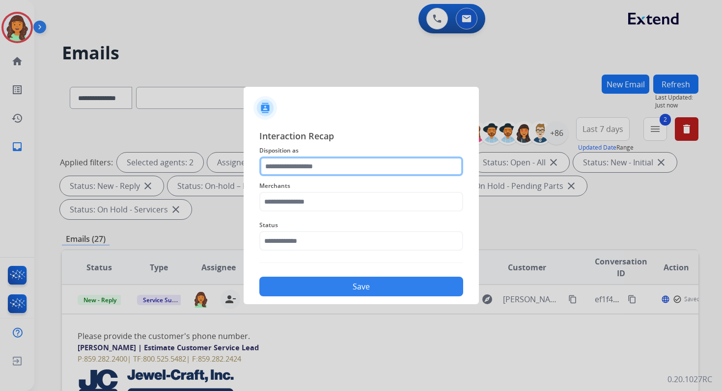
click at [296, 165] on input "text" at bounding box center [361, 167] width 204 height 20
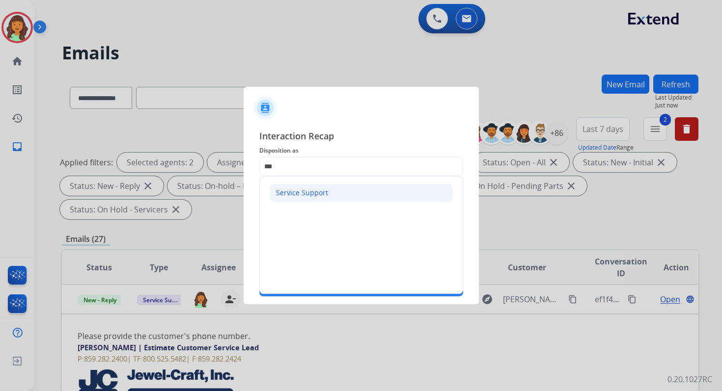
click at [304, 191] on div "Service Support" at bounding box center [302, 193] width 52 height 10
type input "**********"
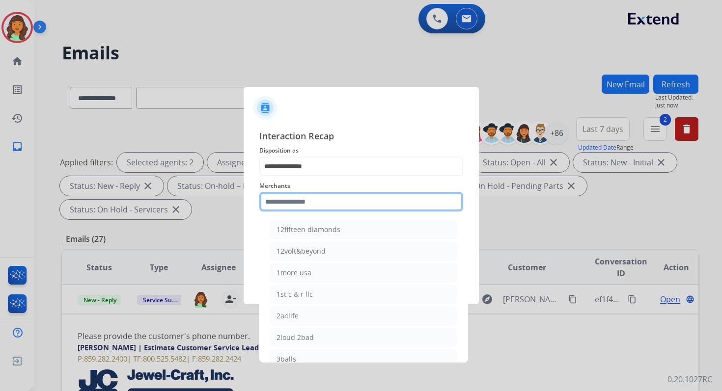
click at [305, 206] on input "text" at bounding box center [361, 202] width 204 height 20
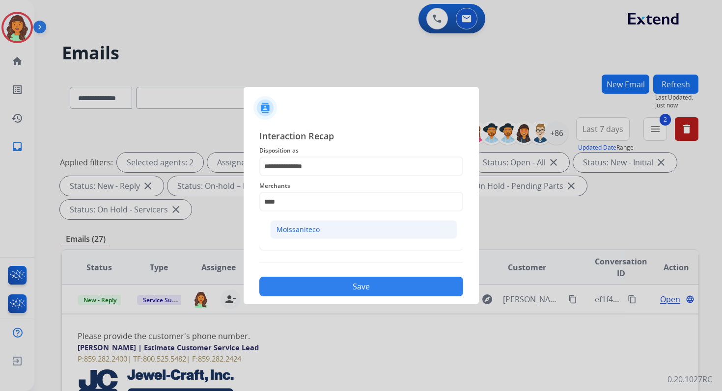
click at [317, 237] on li "Moissaniteco" at bounding box center [363, 229] width 187 height 19
type input "**********"
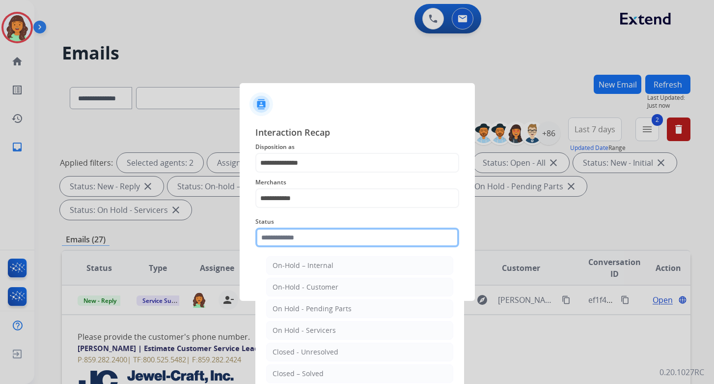
click at [312, 242] on input "text" at bounding box center [357, 237] width 204 height 20
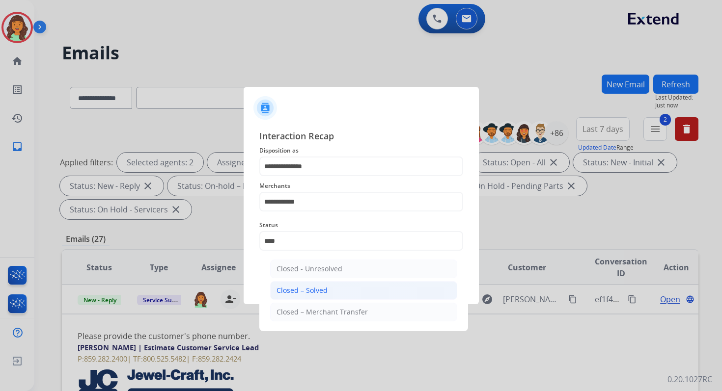
click at [329, 286] on li "Closed – Solved" at bounding box center [363, 290] width 187 height 19
type input "**********"
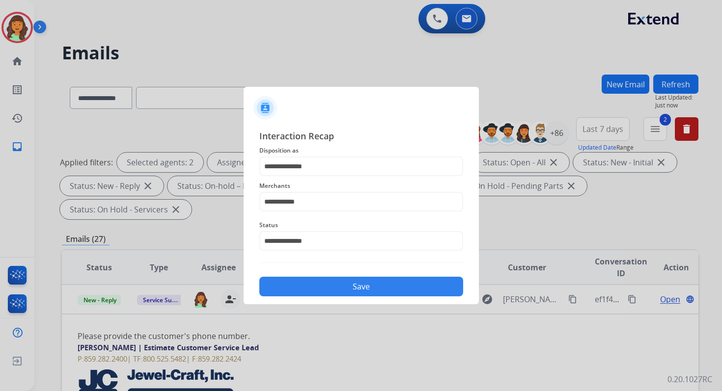
click at [329, 286] on button "Save" at bounding box center [361, 287] width 204 height 20
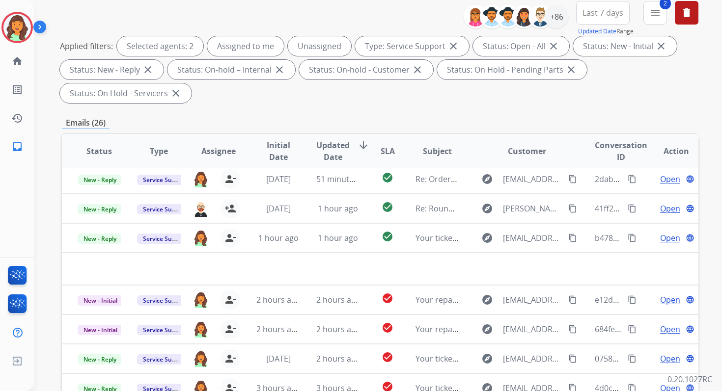
scroll to position [238, 0]
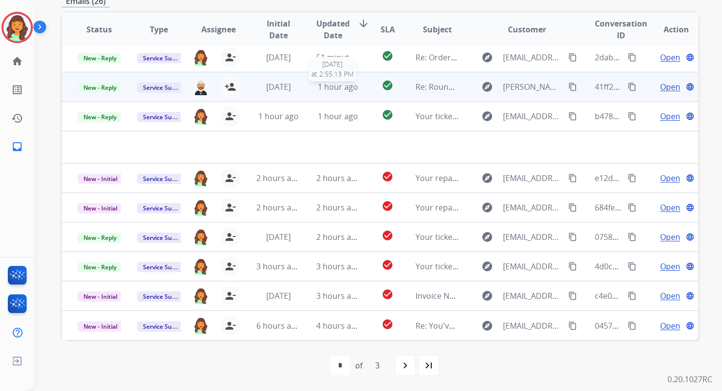
click at [321, 87] on span "1 hour ago" at bounding box center [338, 87] width 40 height 11
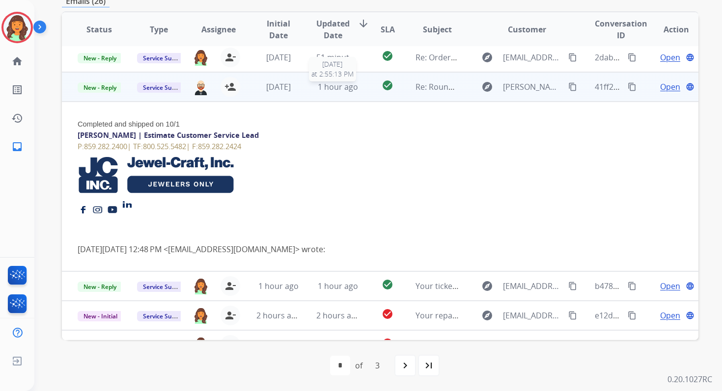
scroll to position [59, 0]
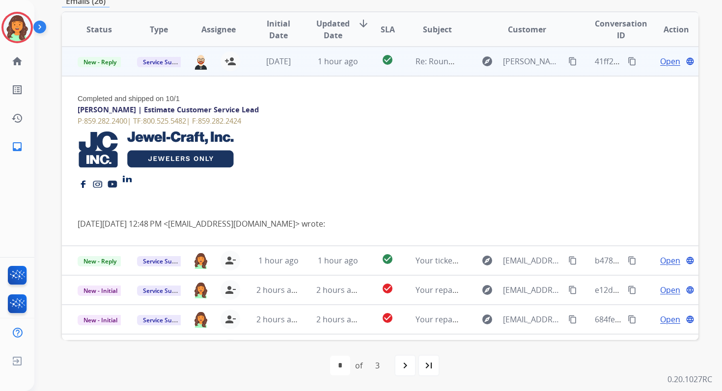
click at [662, 62] on span "Open" at bounding box center [670, 61] width 20 height 12
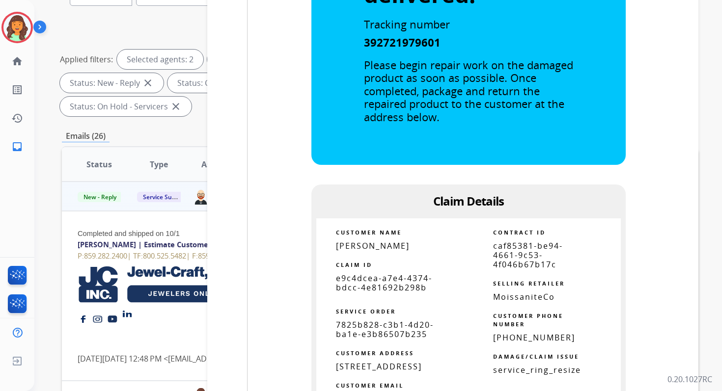
scroll to position [959, 0]
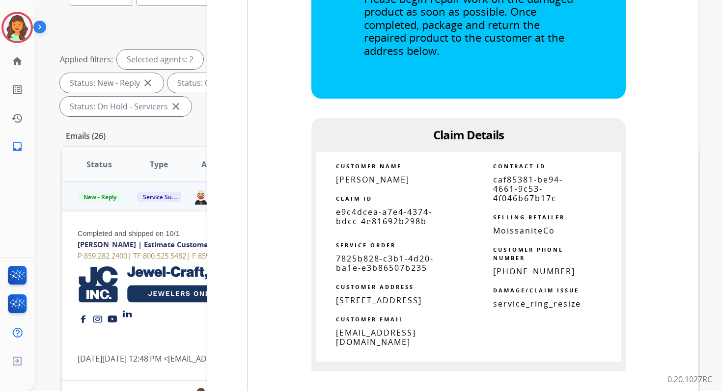
click at [509, 183] on span "caf85381-be94-4661-9c53-4f046b67b17c" at bounding box center [528, 188] width 70 height 29
copy tbody
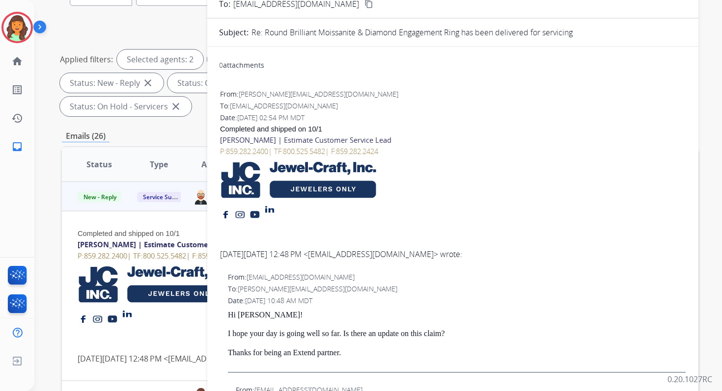
scroll to position [0, 0]
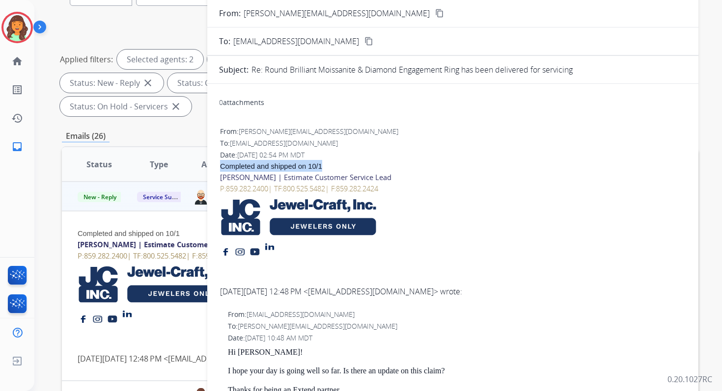
drag, startPoint x: 220, startPoint y: 166, endPoint x: 338, endPoint y: 167, distance: 118.3
click at [338, 167] on div "Completed and shipped on 10/1" at bounding box center [453, 166] width 466 height 12
copy span "Completed and shipped on 10/1"
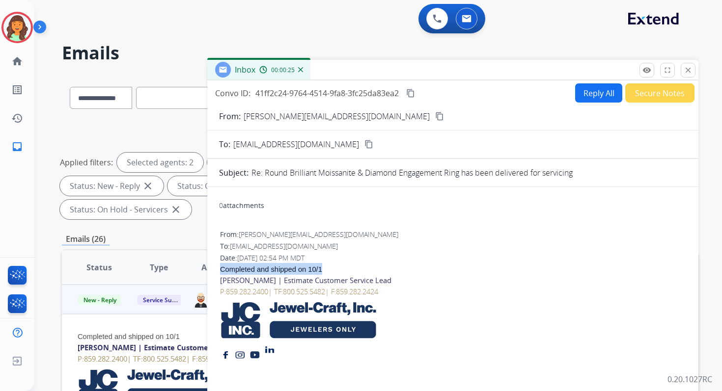
click at [413, 93] on mat-icon "content_copy" at bounding box center [410, 93] width 9 height 9
click at [686, 69] on mat-icon "close" at bounding box center [688, 70] width 9 height 9
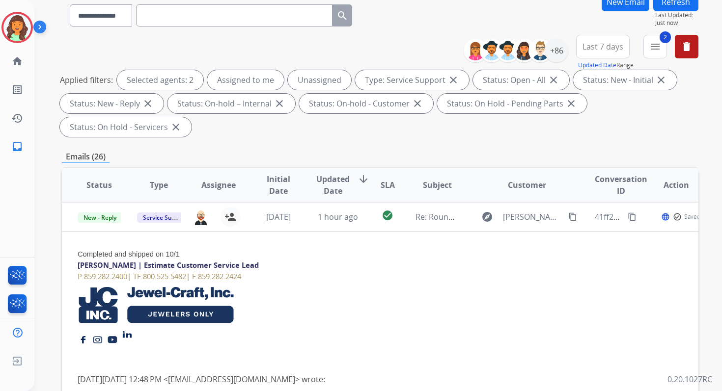
scroll to position [238, 0]
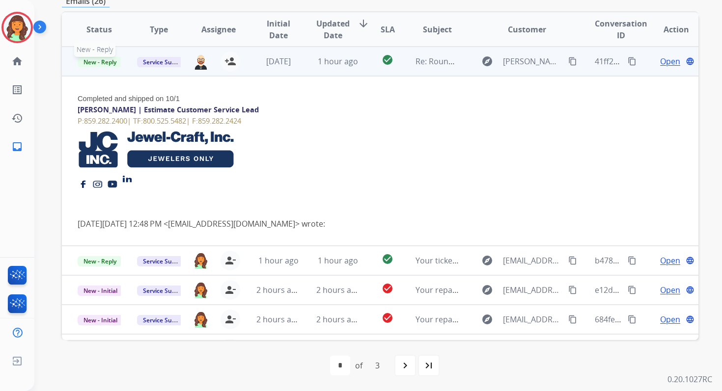
click at [102, 61] on span "New - Reply" at bounding box center [100, 62] width 45 height 10
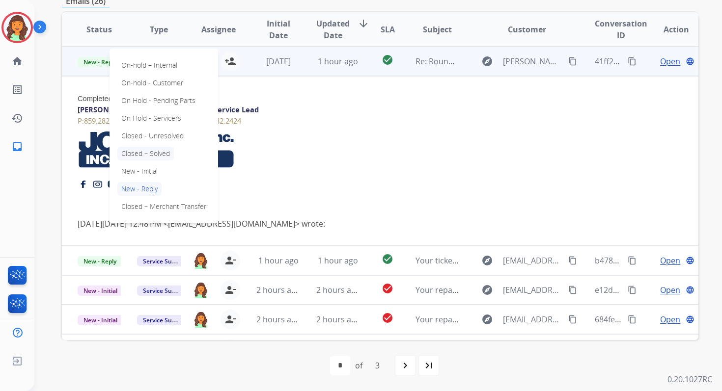
click at [150, 155] on p "Closed – Solved" at bounding box center [145, 154] width 56 height 14
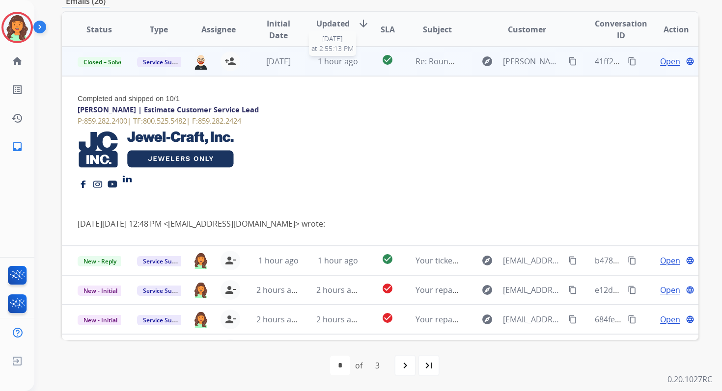
click at [330, 62] on span "1 hour ago" at bounding box center [338, 61] width 40 height 11
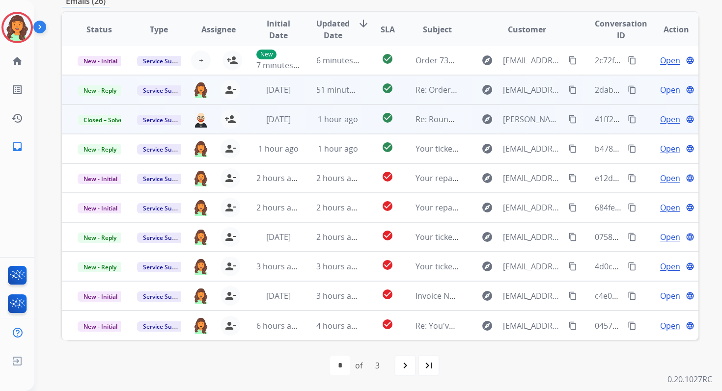
click at [337, 92] on span "51 minutes ago" at bounding box center [344, 89] width 57 height 11
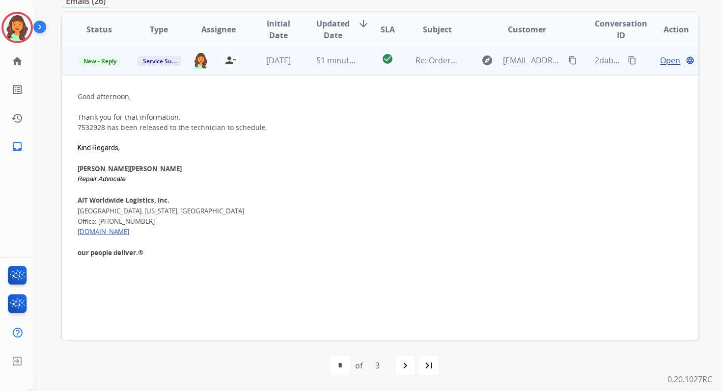
scroll to position [29, 0]
click at [111, 62] on span "New - Reply" at bounding box center [100, 62] width 45 height 10
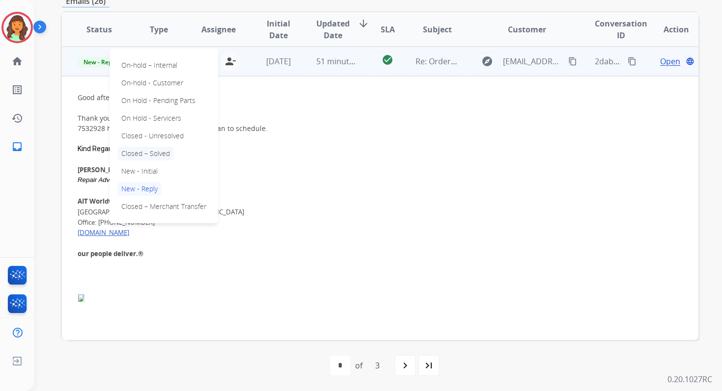
click at [158, 153] on p "Closed – Solved" at bounding box center [145, 154] width 56 height 14
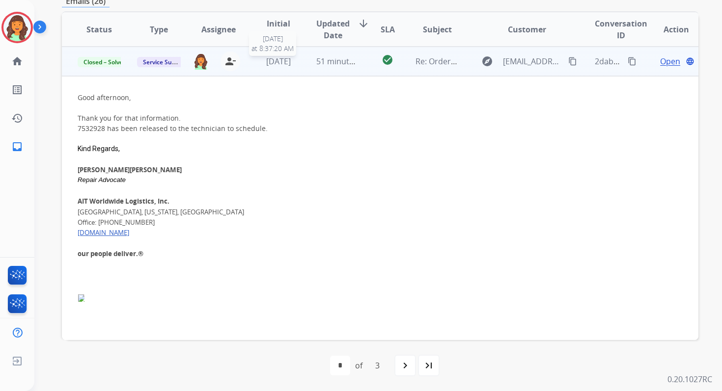
click at [291, 62] on span "2 weeks ago" at bounding box center [278, 61] width 25 height 11
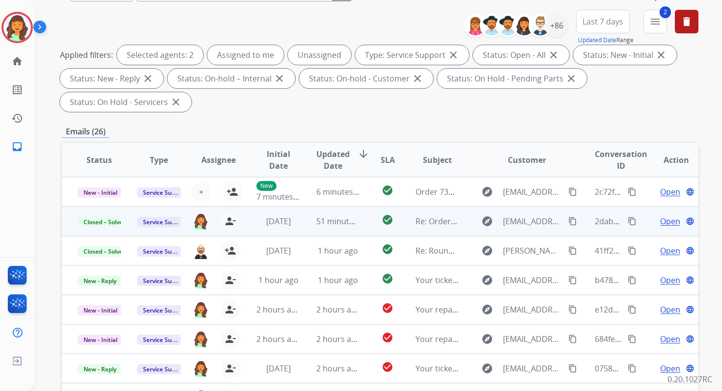
scroll to position [0, 0]
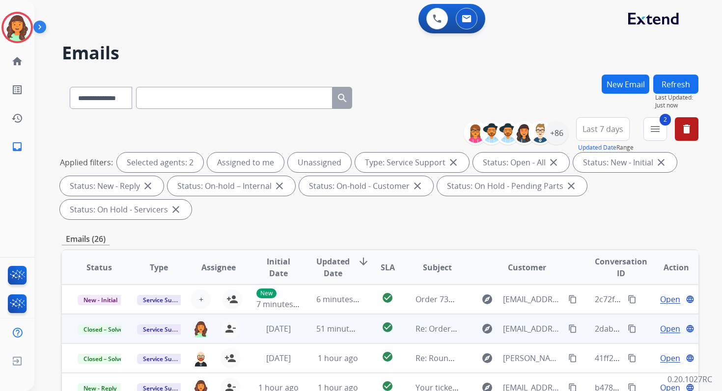
click at [683, 87] on button "Refresh" at bounding box center [675, 84] width 45 height 19
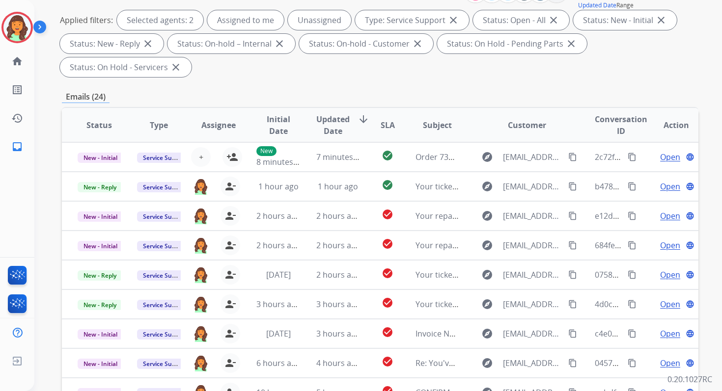
scroll to position [238, 0]
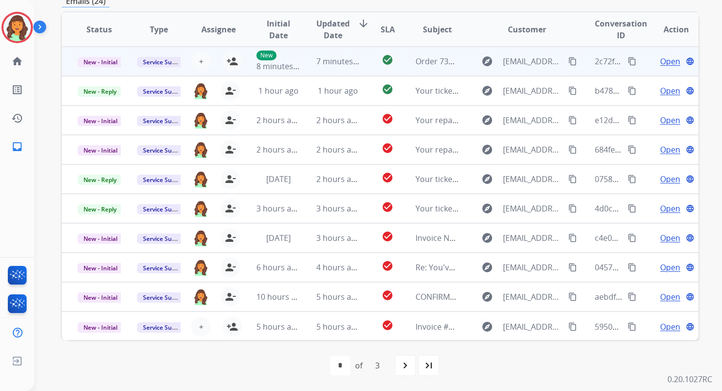
click at [326, 54] on td "7 minutes ago" at bounding box center [330, 61] width 59 height 29
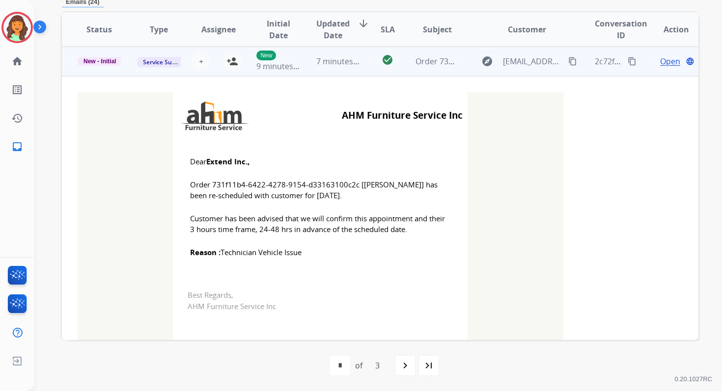
scroll to position [236, 0]
click at [233, 64] on mat-icon "person_add" at bounding box center [232, 62] width 12 height 12
click at [107, 64] on span "New - Initial" at bounding box center [100, 61] width 45 height 9
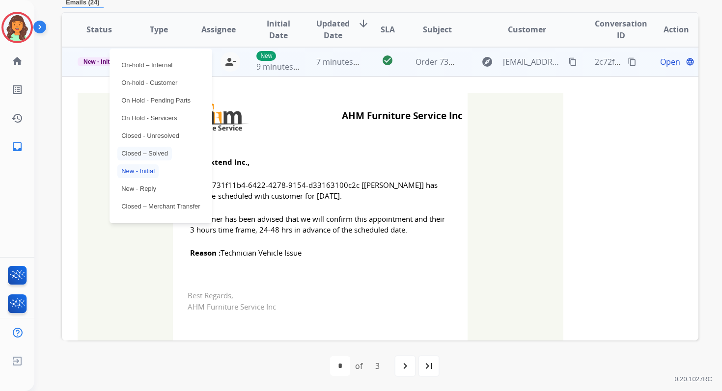
click at [141, 156] on p "Closed – Solved" at bounding box center [144, 154] width 55 height 14
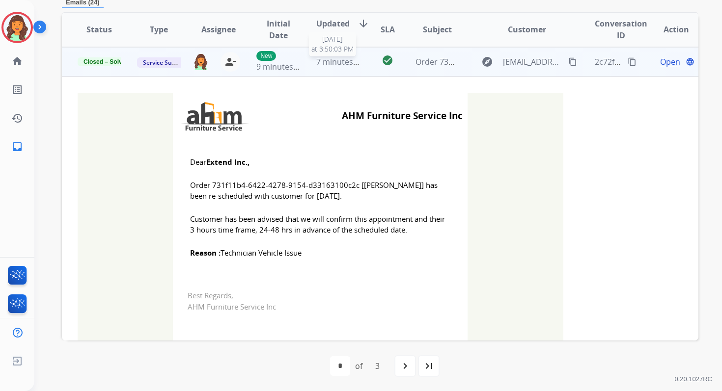
click at [336, 60] on span "7 minutes ago" at bounding box center [342, 61] width 53 height 11
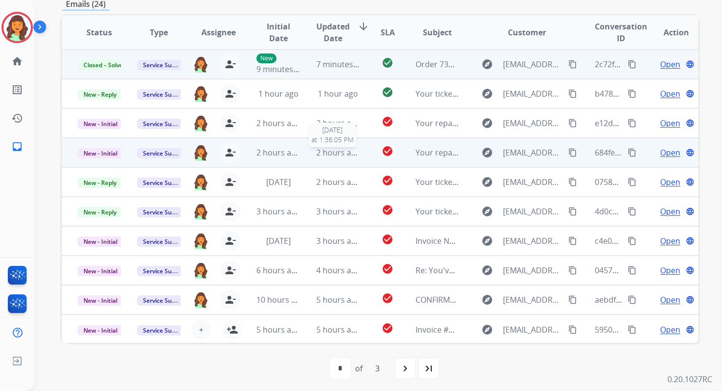
scroll to position [1, 0]
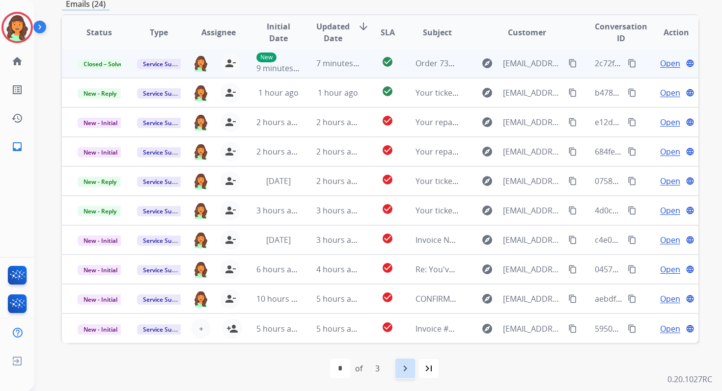
click at [405, 371] on mat-icon "navigate_next" at bounding box center [405, 369] width 12 height 12
select select "*"
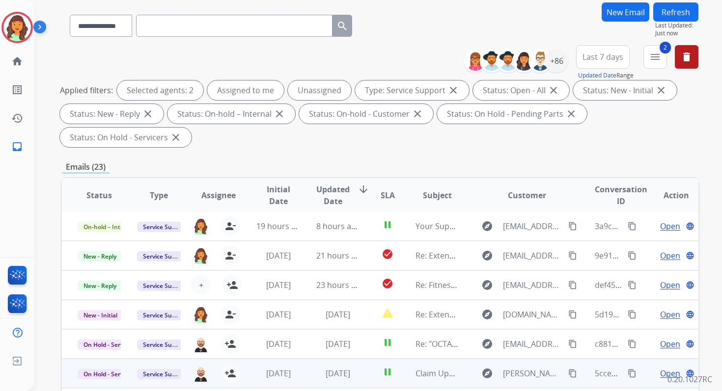
scroll to position [238, 0]
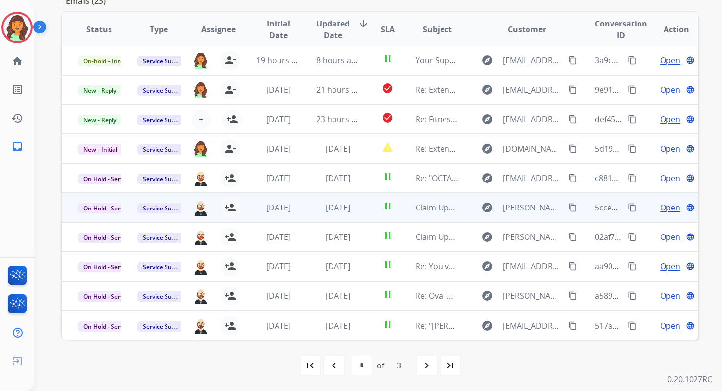
click at [360, 223] on td "pause" at bounding box center [380, 236] width 40 height 29
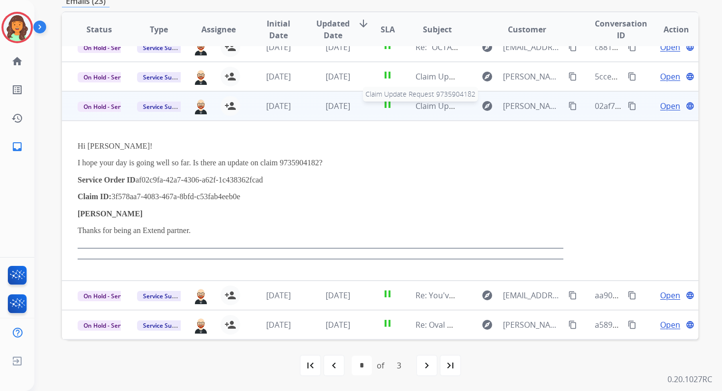
scroll to position [117, 0]
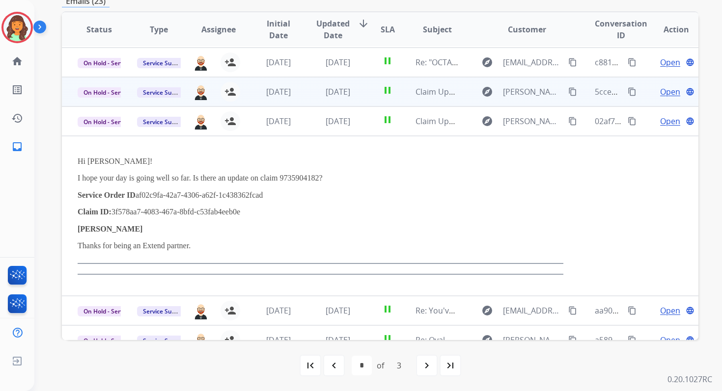
click at [662, 88] on span "Open" at bounding box center [670, 92] width 20 height 12
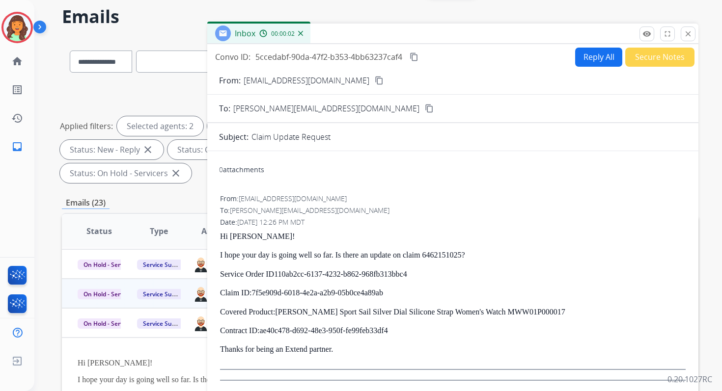
scroll to position [0, 0]
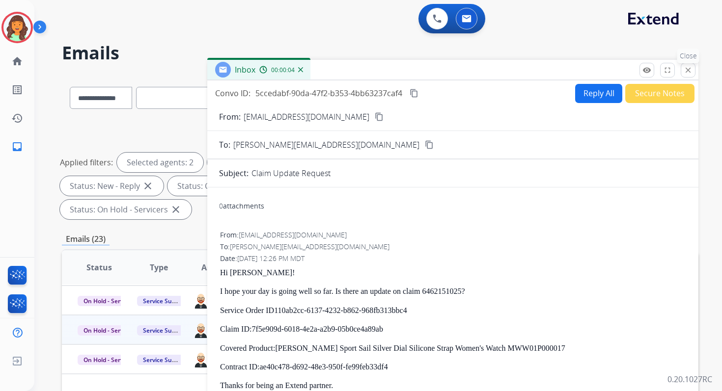
click at [693, 67] on button "close Close" at bounding box center [688, 70] width 15 height 15
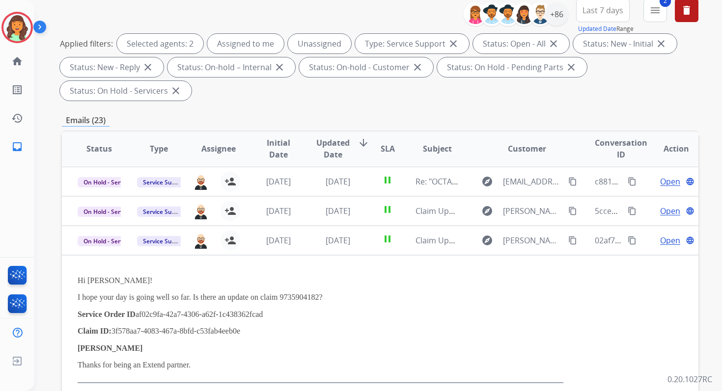
scroll to position [238, 0]
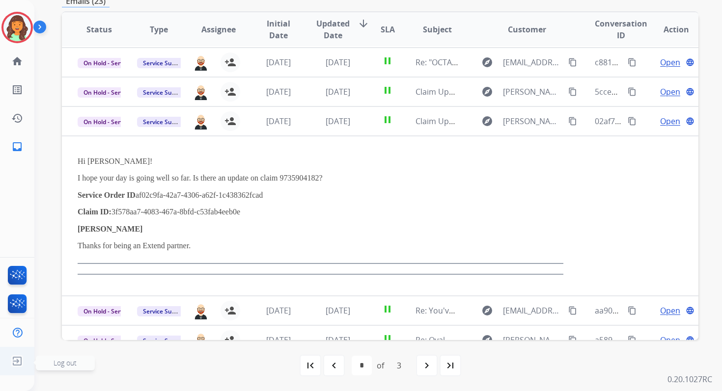
click at [20, 363] on img at bounding box center [17, 361] width 18 height 19
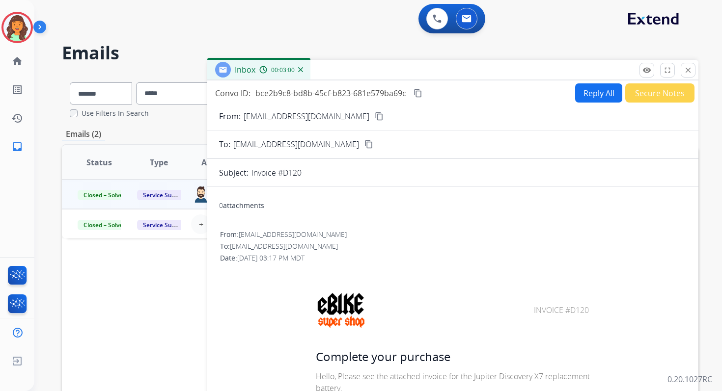
select select "*******"
